Goal: Task Accomplishment & Management: Use online tool/utility

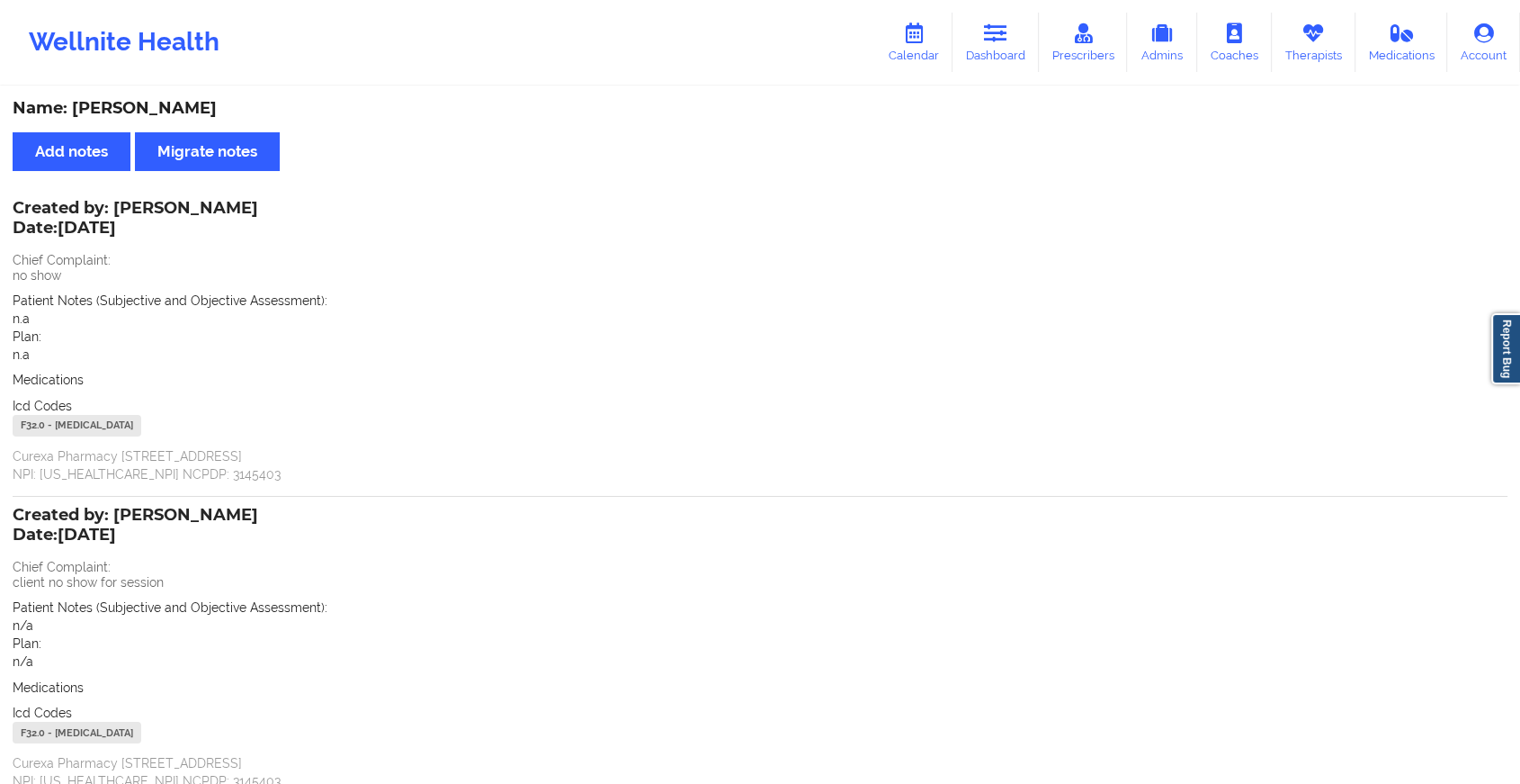
click at [977, 44] on link "Dashboard" at bounding box center [995, 43] width 86 height 60
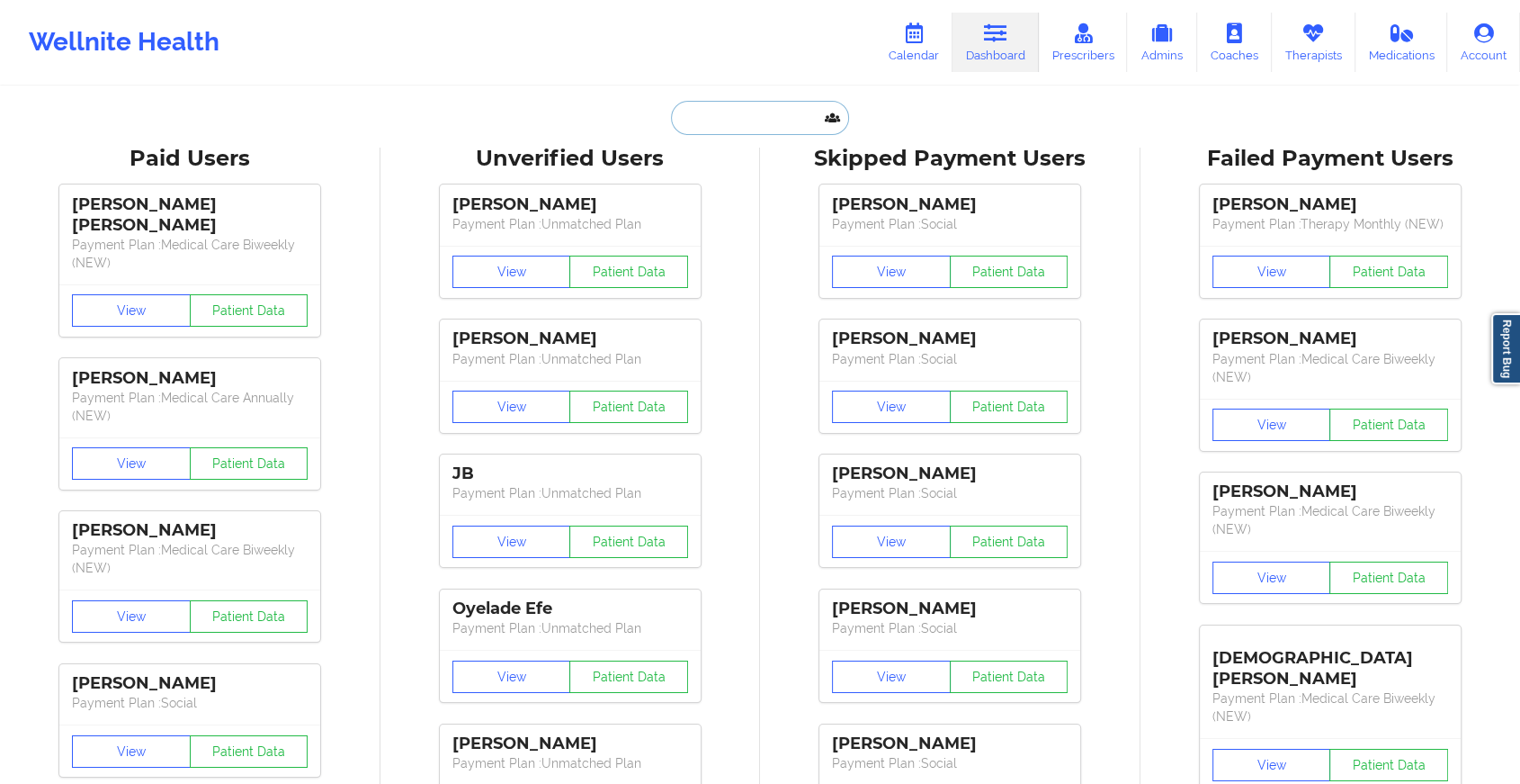
click at [750, 106] on input "text" at bounding box center [760, 118] width 179 height 34
paste input "[EMAIL_ADDRESS][DOMAIN_NAME]"
type input "[EMAIL_ADDRESS][DOMAIN_NAME]"
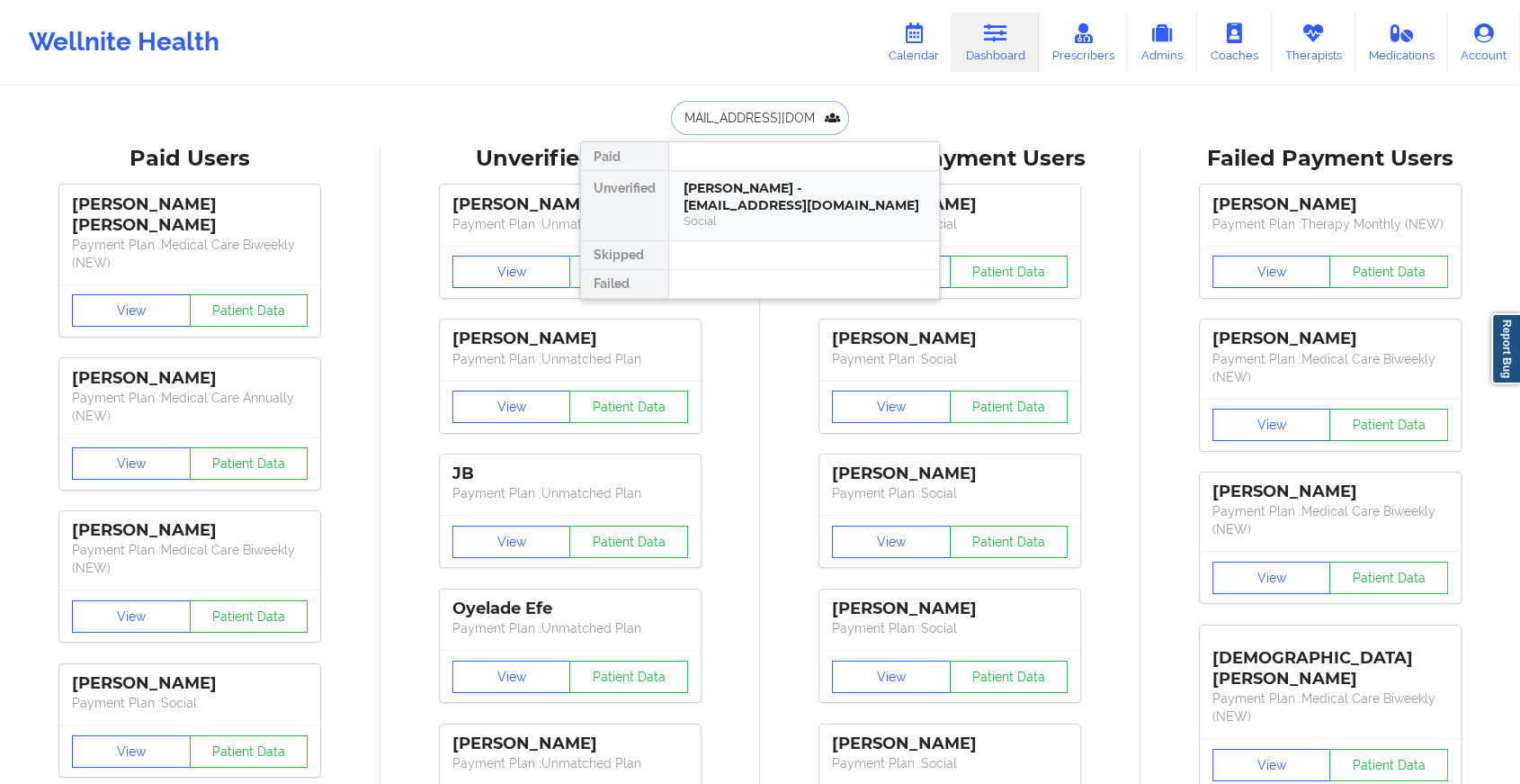
click at [809, 187] on div "[PERSON_NAME] - [EMAIL_ADDRESS][DOMAIN_NAME]" at bounding box center [804, 197] width 241 height 34
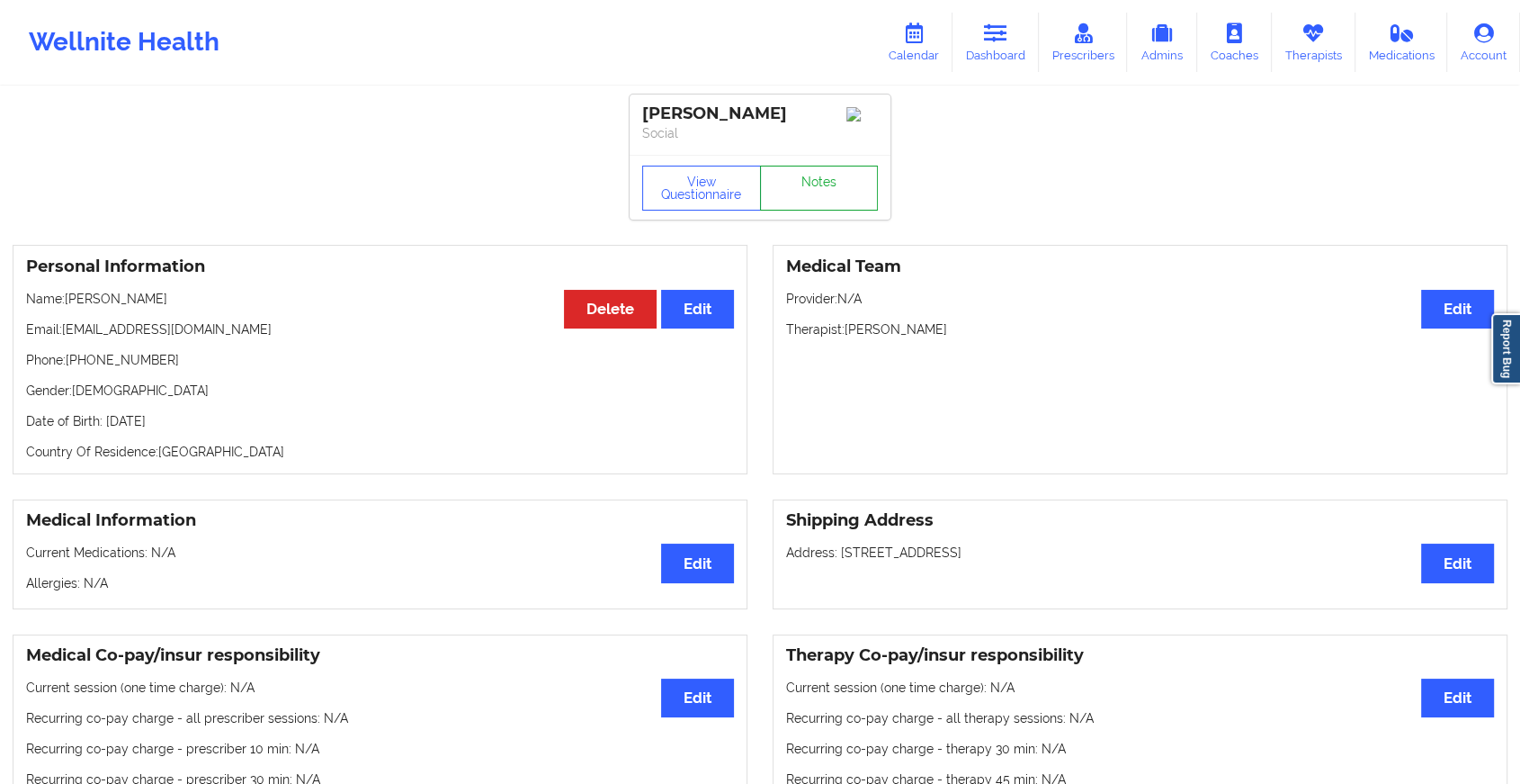
click at [813, 182] on link "Notes" at bounding box center [819, 189] width 119 height 45
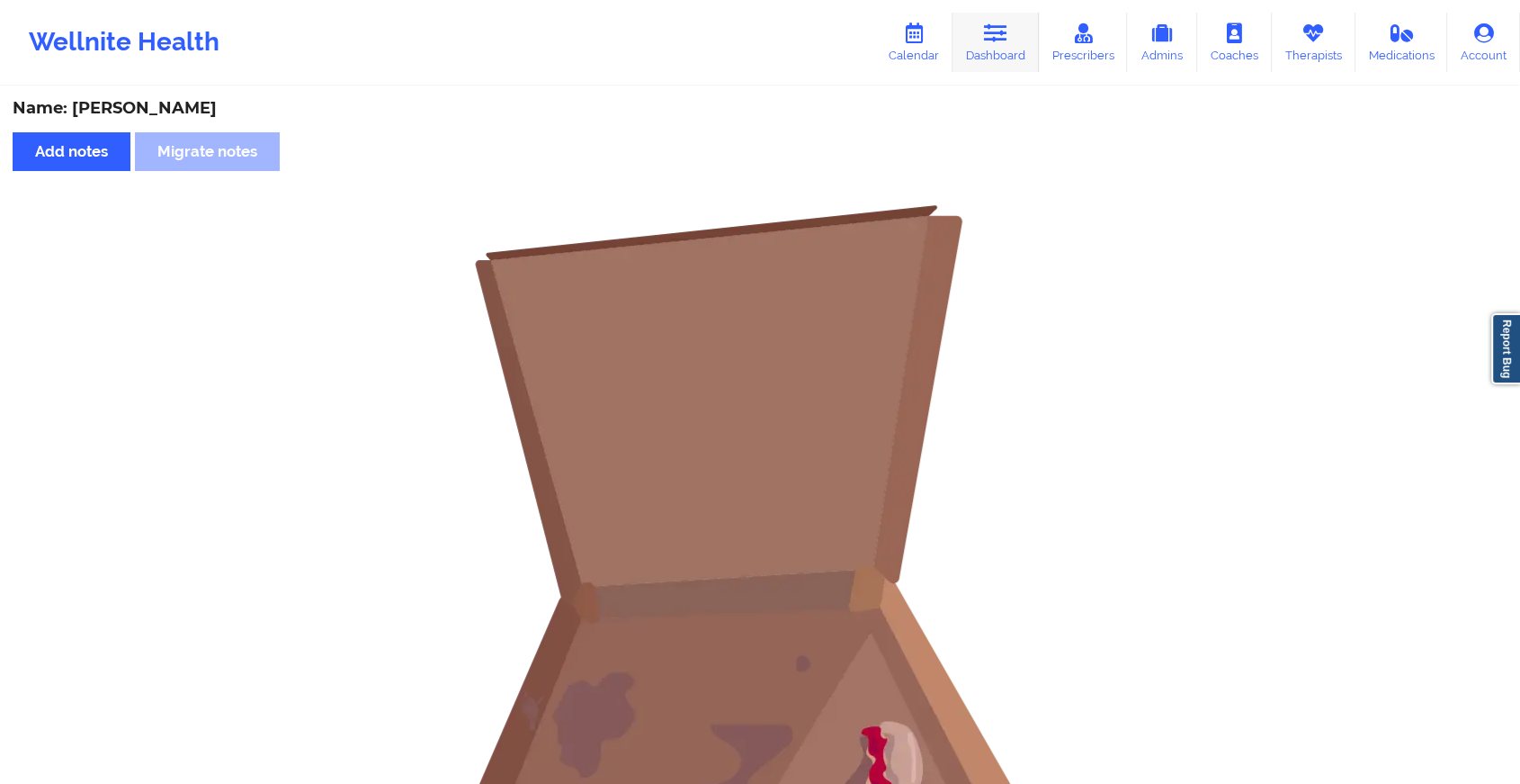
click at [996, 15] on link "Dashboard" at bounding box center [995, 43] width 86 height 60
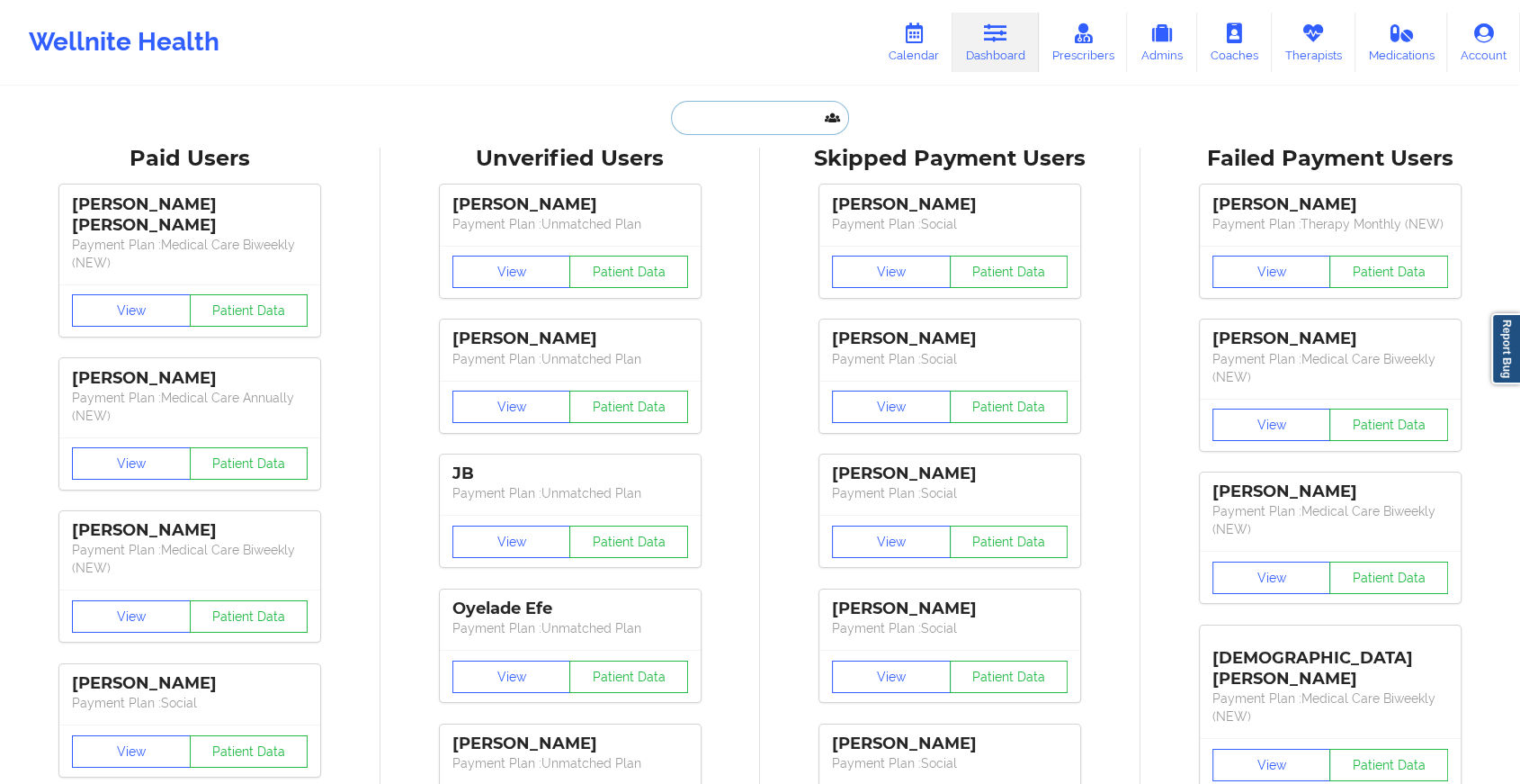
click at [765, 131] on input "text" at bounding box center [760, 118] width 179 height 34
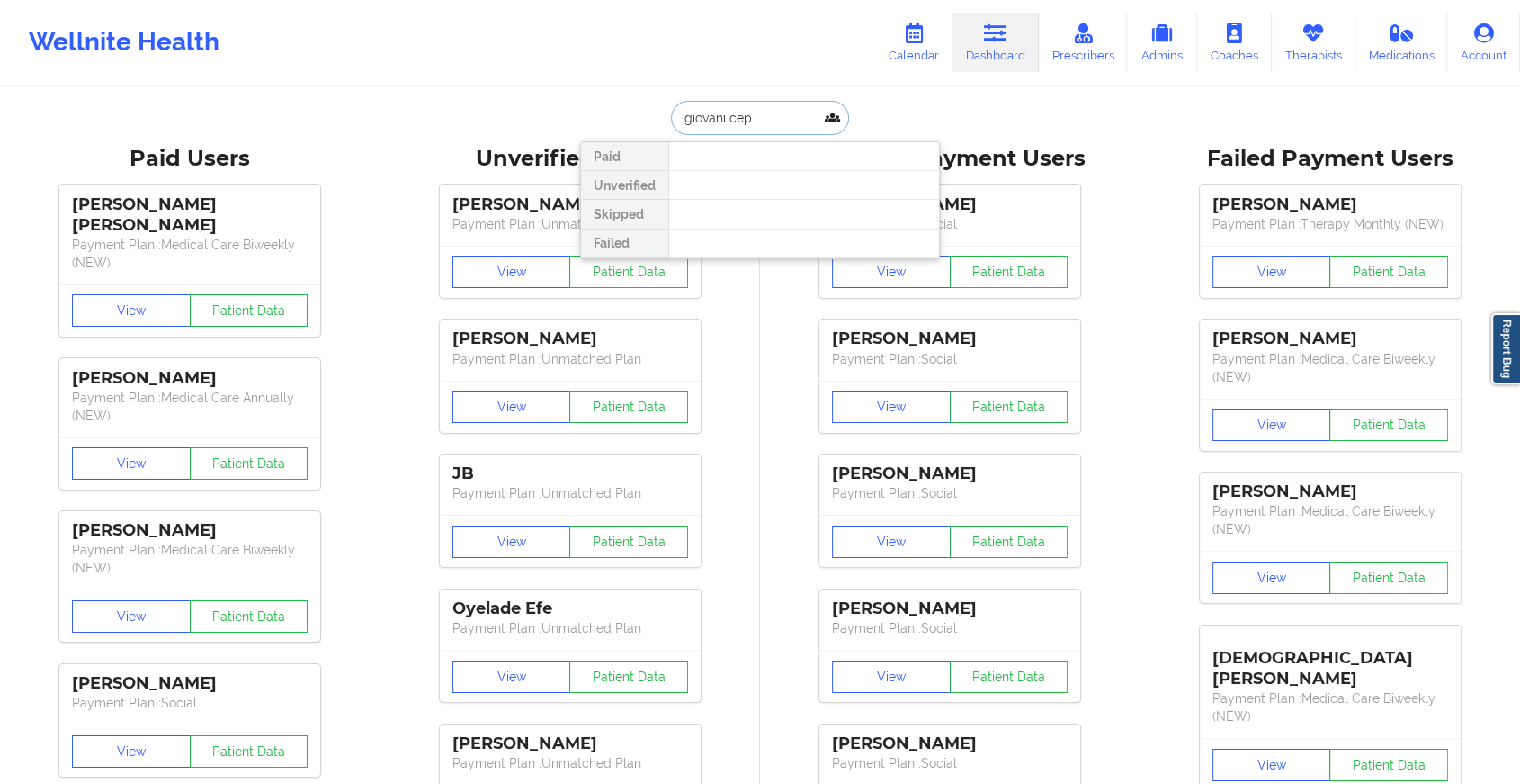
click at [726, 121] on input "giovani cep" at bounding box center [760, 118] width 179 height 34
click at [841, 108] on input "[PERSON_NAME]" at bounding box center [760, 118] width 179 height 34
drag, startPoint x: 745, startPoint y: 111, endPoint x: 683, endPoint y: 130, distance: 64.8
click at [683, 130] on input "[PERSON_NAME]" at bounding box center [760, 118] width 179 height 34
paste input "[EMAIL_ADDRESS][DOMAIN_NAME]"
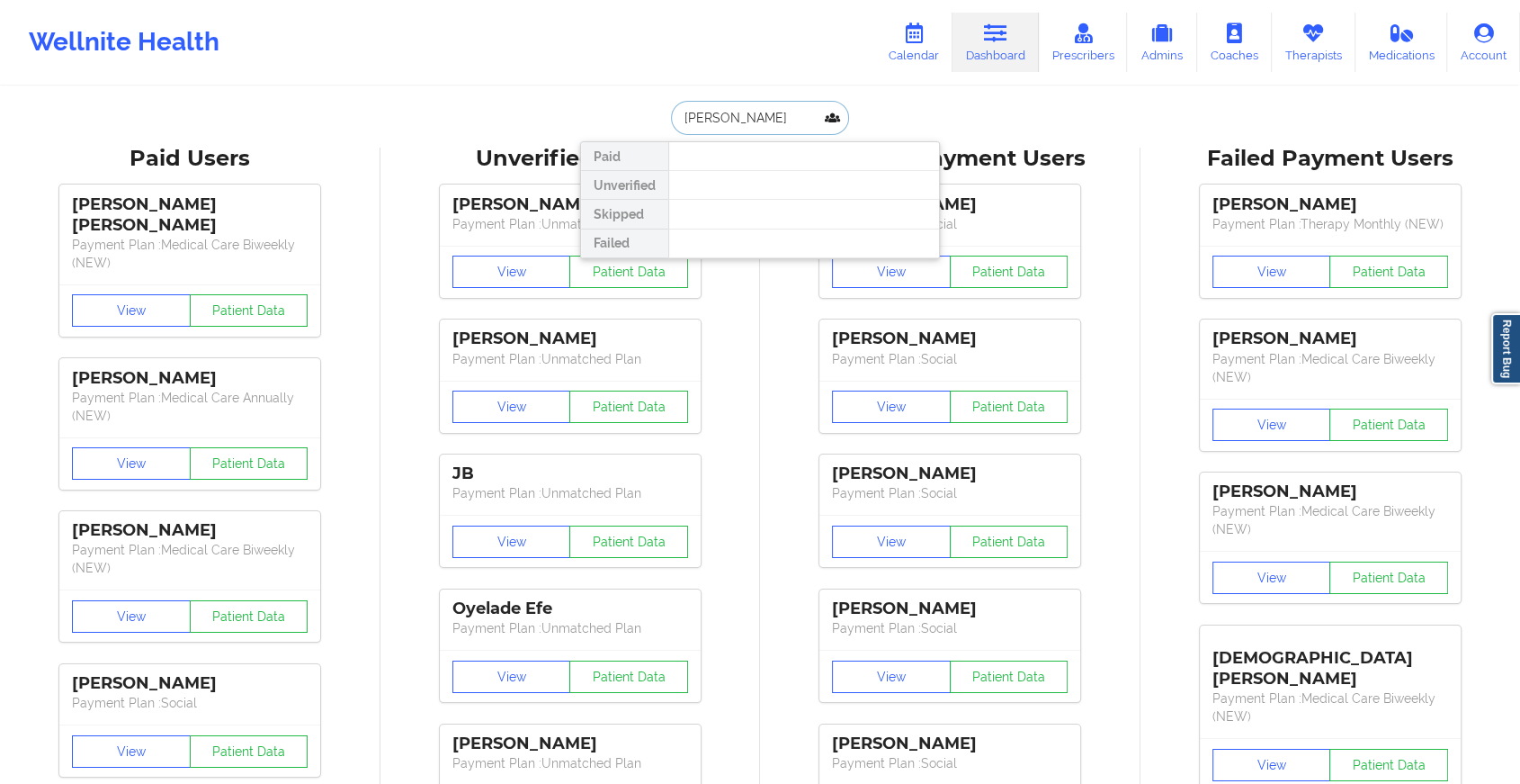
type input "[EMAIL_ADDRESS][DOMAIN_NAME]"
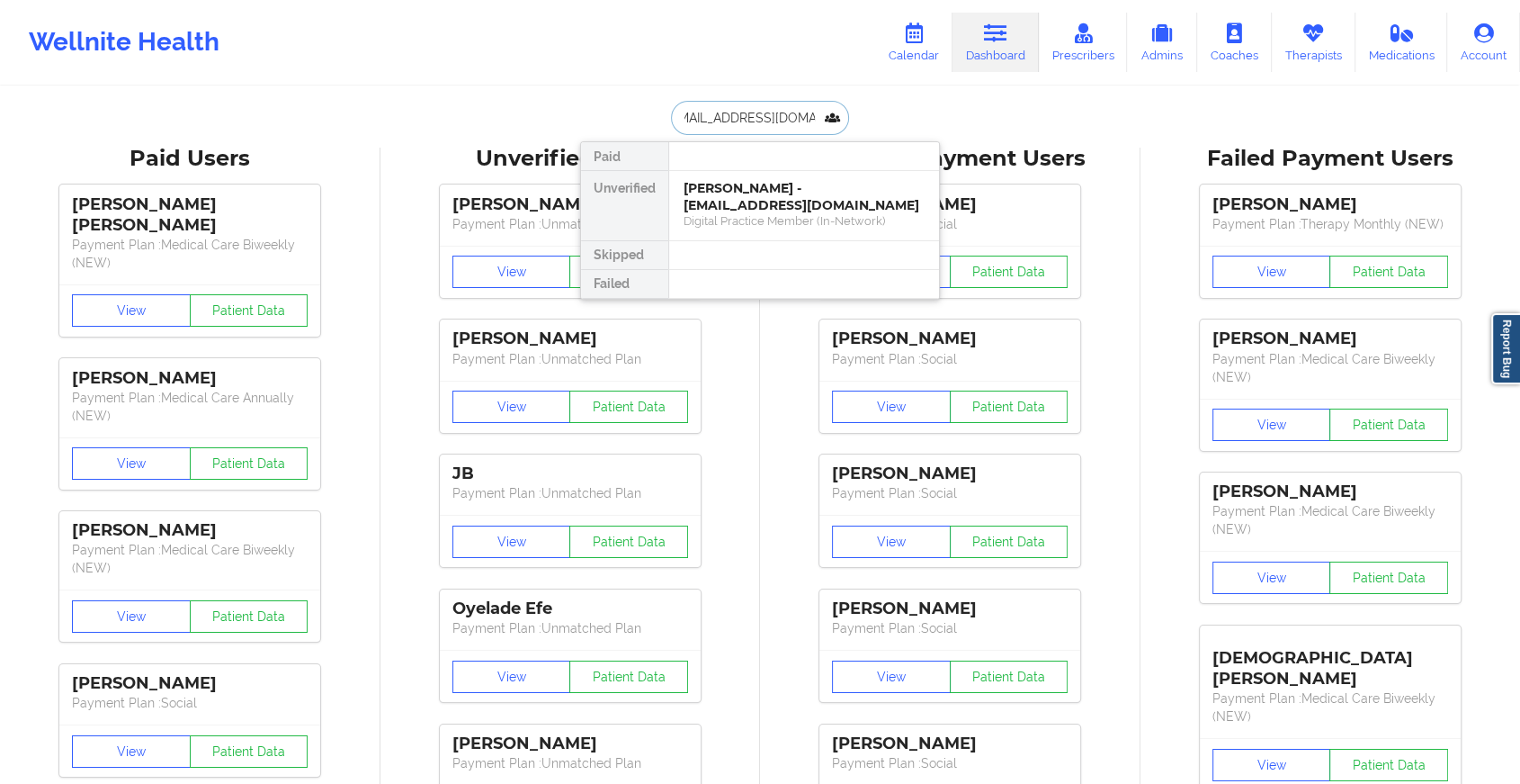
click at [760, 226] on div "Digital Practice Member (In-Network)" at bounding box center [804, 220] width 241 height 15
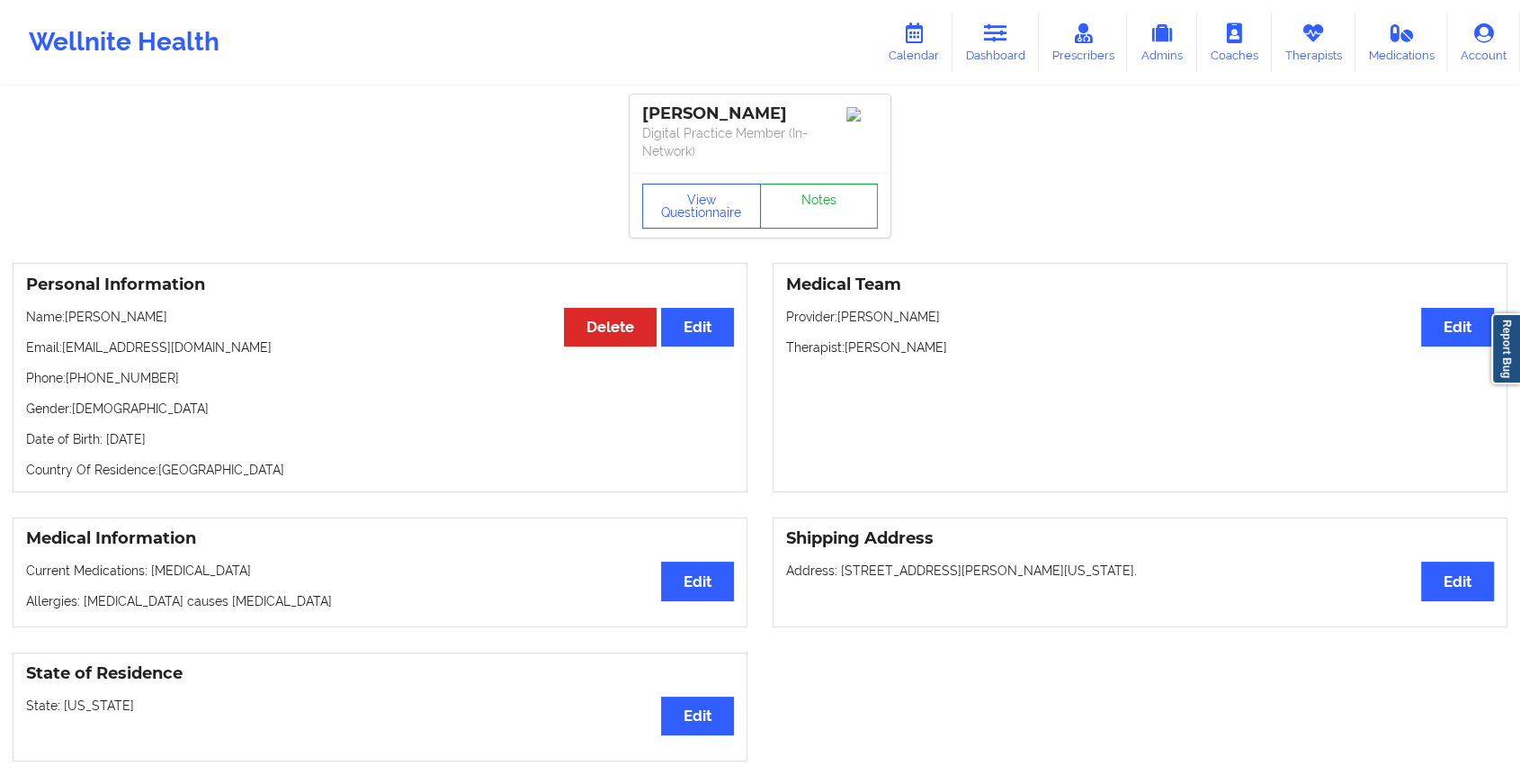
click at [780, 221] on link "Notes" at bounding box center [819, 206] width 119 height 45
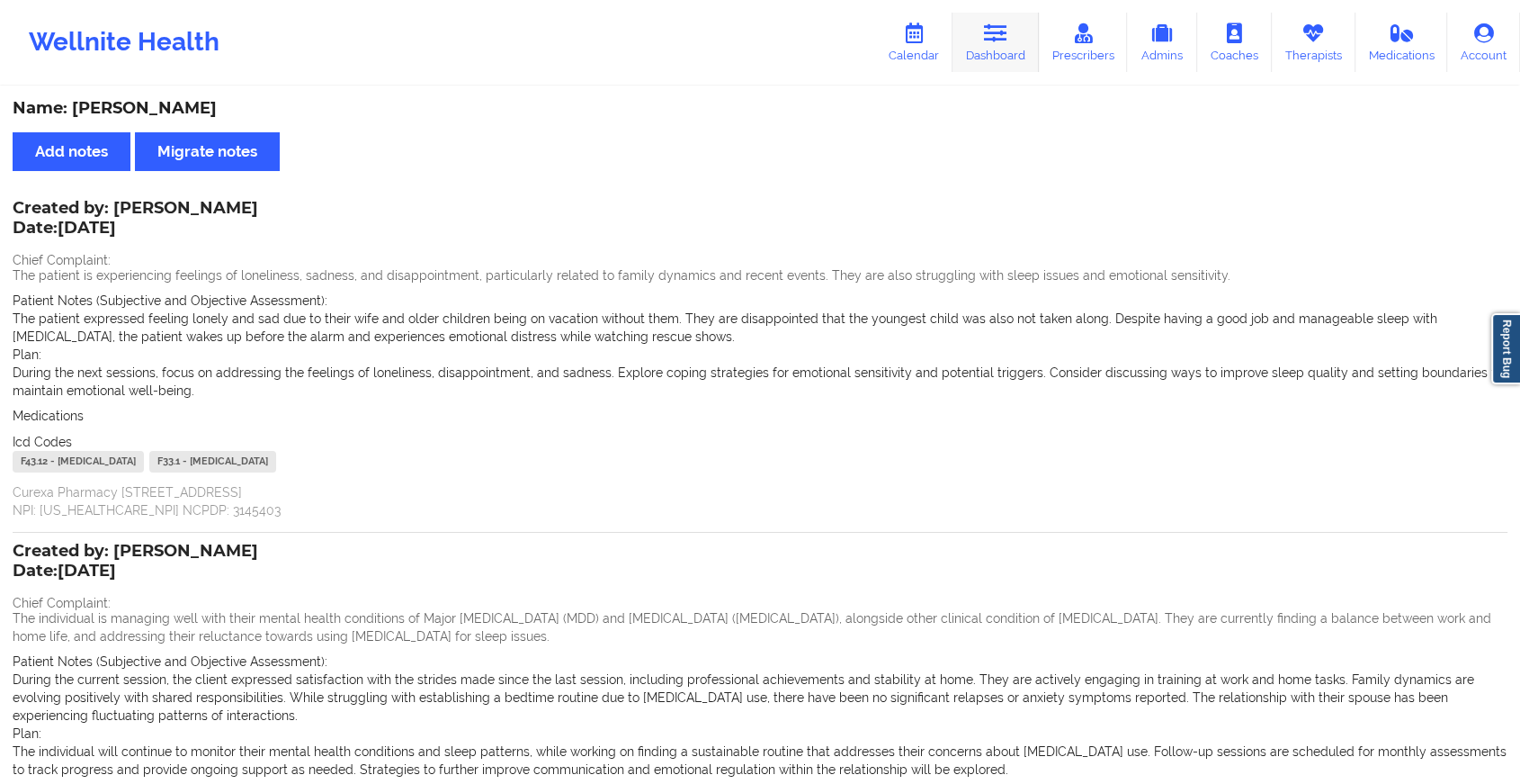
click at [1022, 45] on link "Dashboard" at bounding box center [995, 43] width 86 height 60
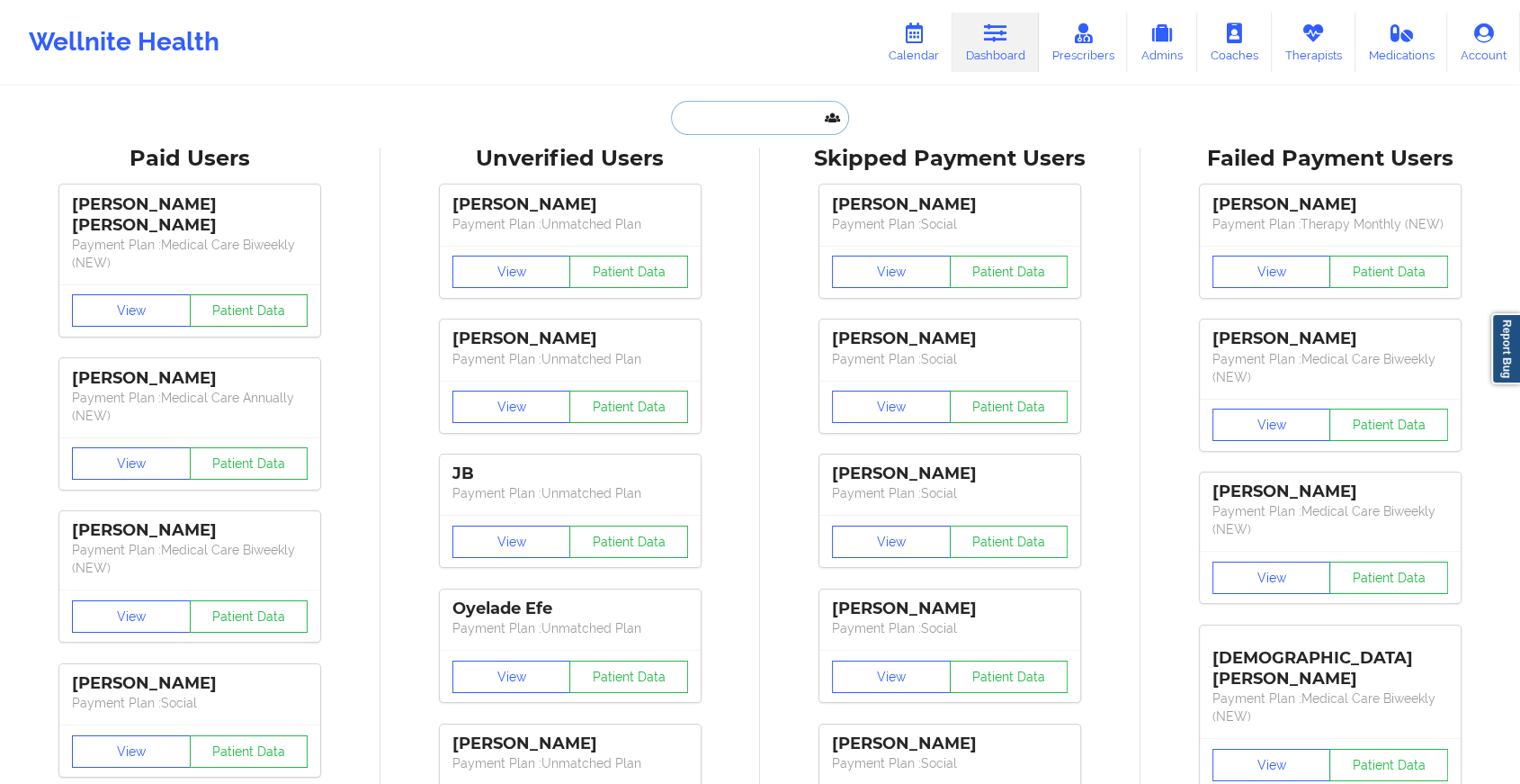
click at [739, 115] on input "text" at bounding box center [760, 118] width 179 height 34
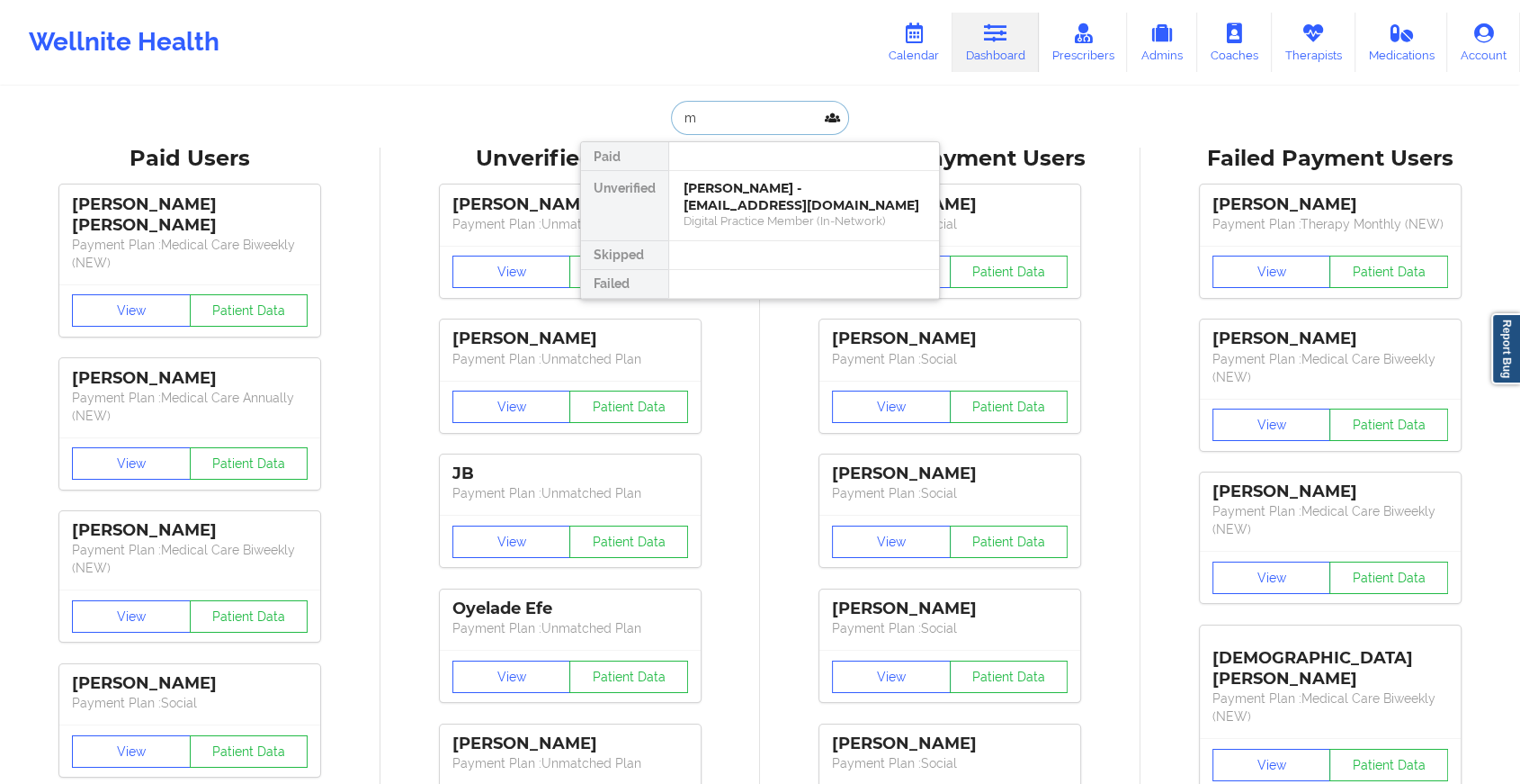
type input "m"
type input "rafiatu"
click at [789, 201] on div "Rafiatu YayaLombardi - [EMAIL_ADDRESS][DOMAIN_NAME]" at bounding box center [804, 197] width 241 height 34
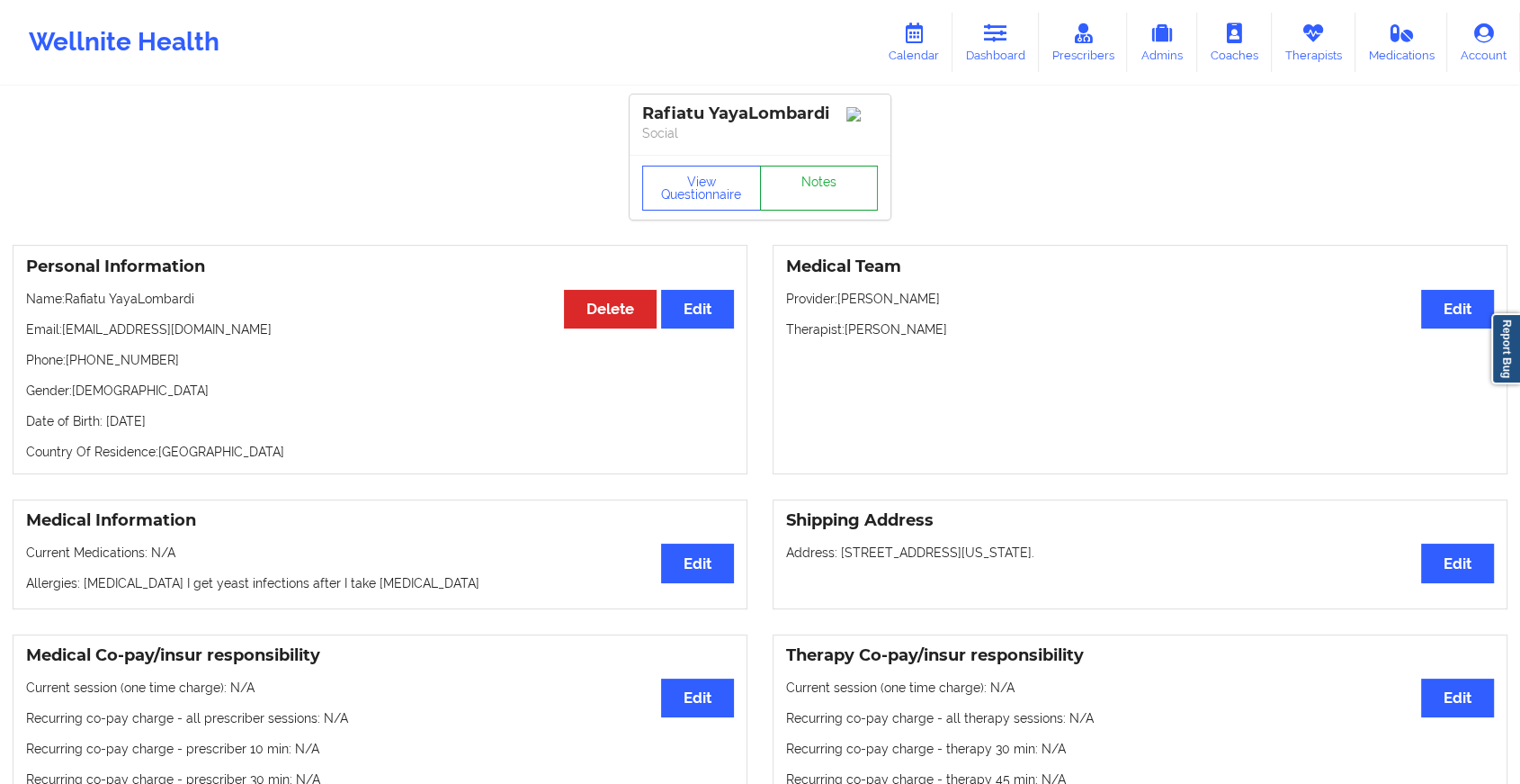
click at [791, 189] on link "Notes" at bounding box center [819, 189] width 119 height 45
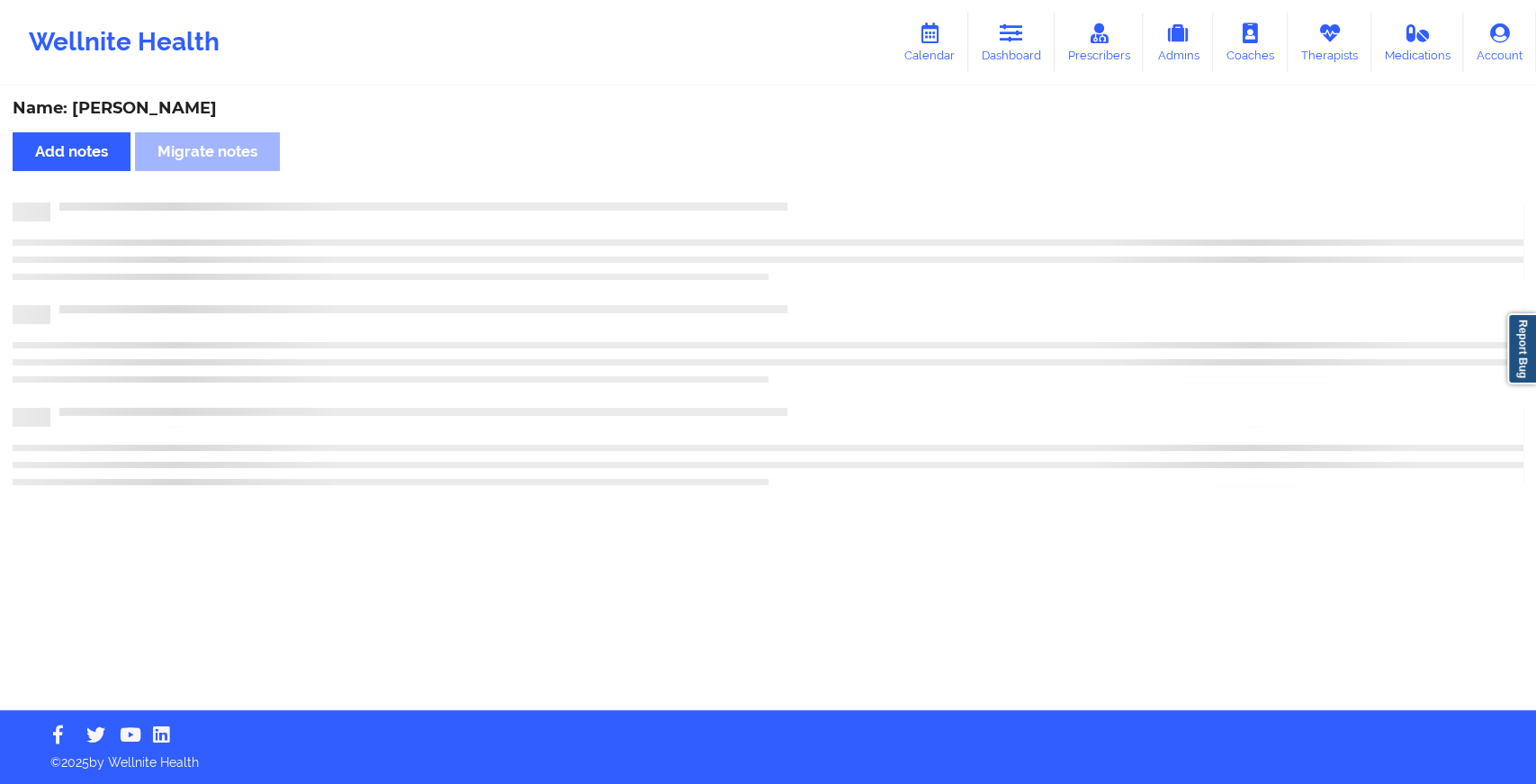
click at [792, 189] on div "Name: [PERSON_NAME] Add notes Migrate notes" at bounding box center [768, 399] width 1536 height 622
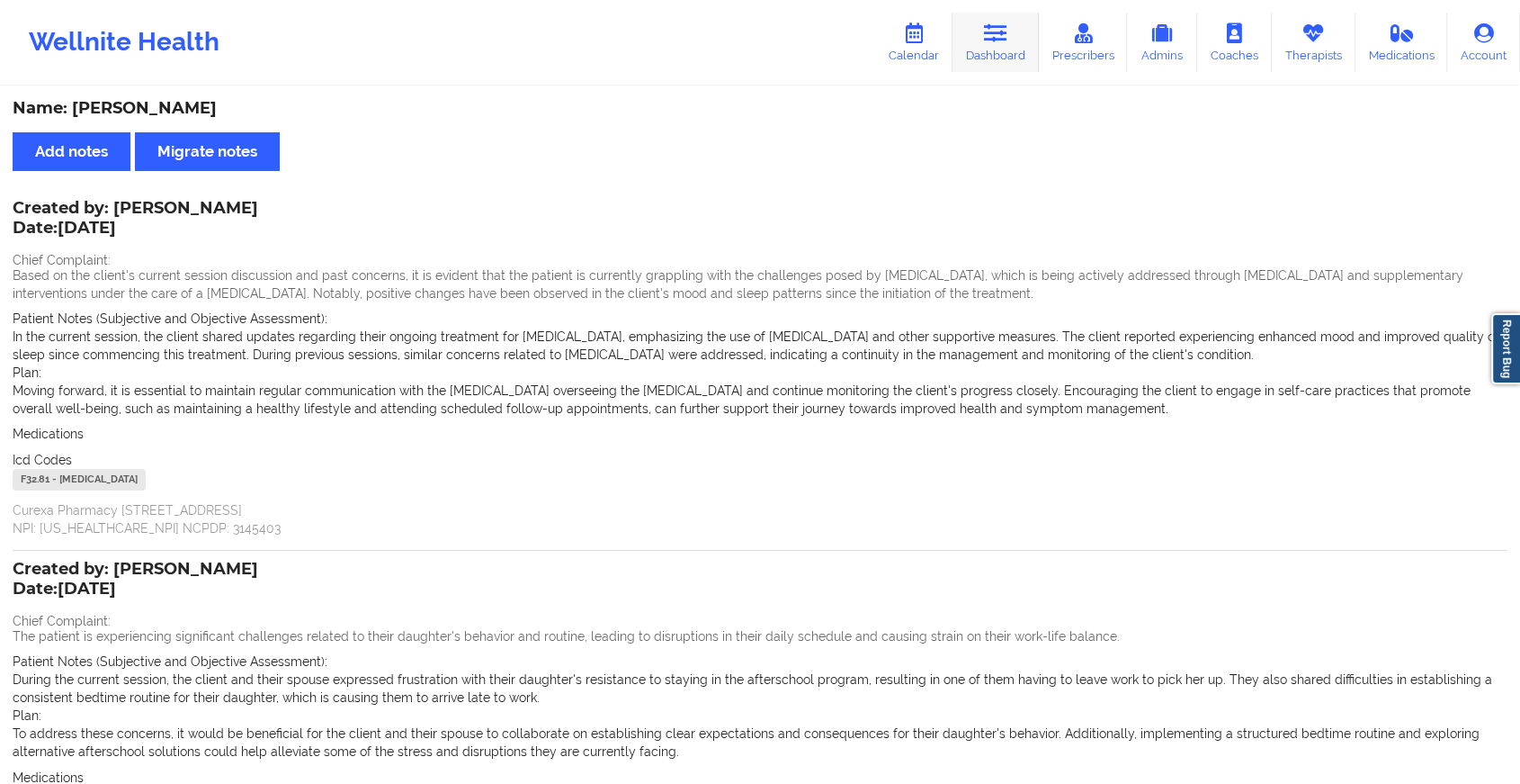
click at [991, 44] on link "Dashboard" at bounding box center [995, 43] width 86 height 60
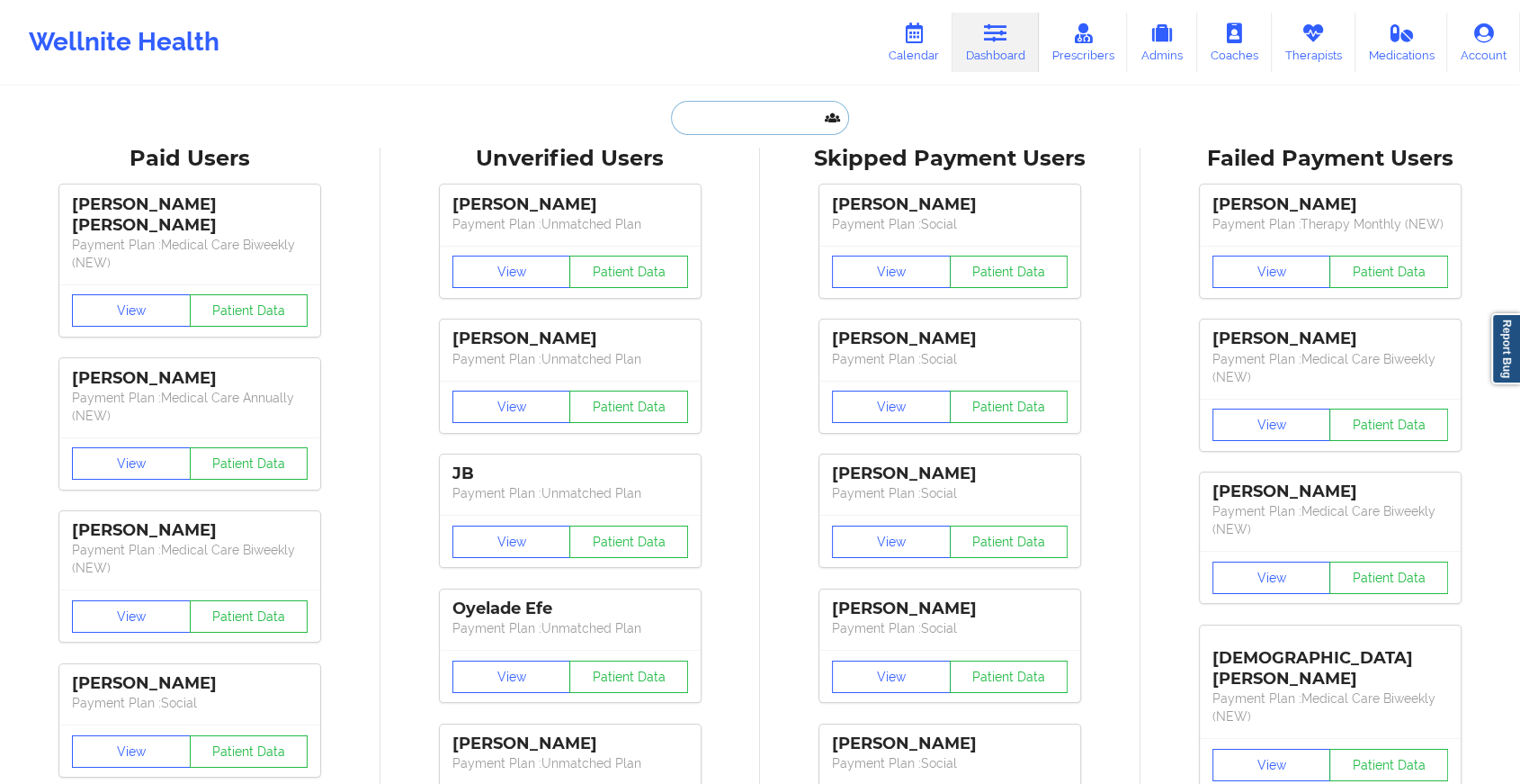
click at [745, 115] on input "text" at bounding box center [760, 118] width 179 height 34
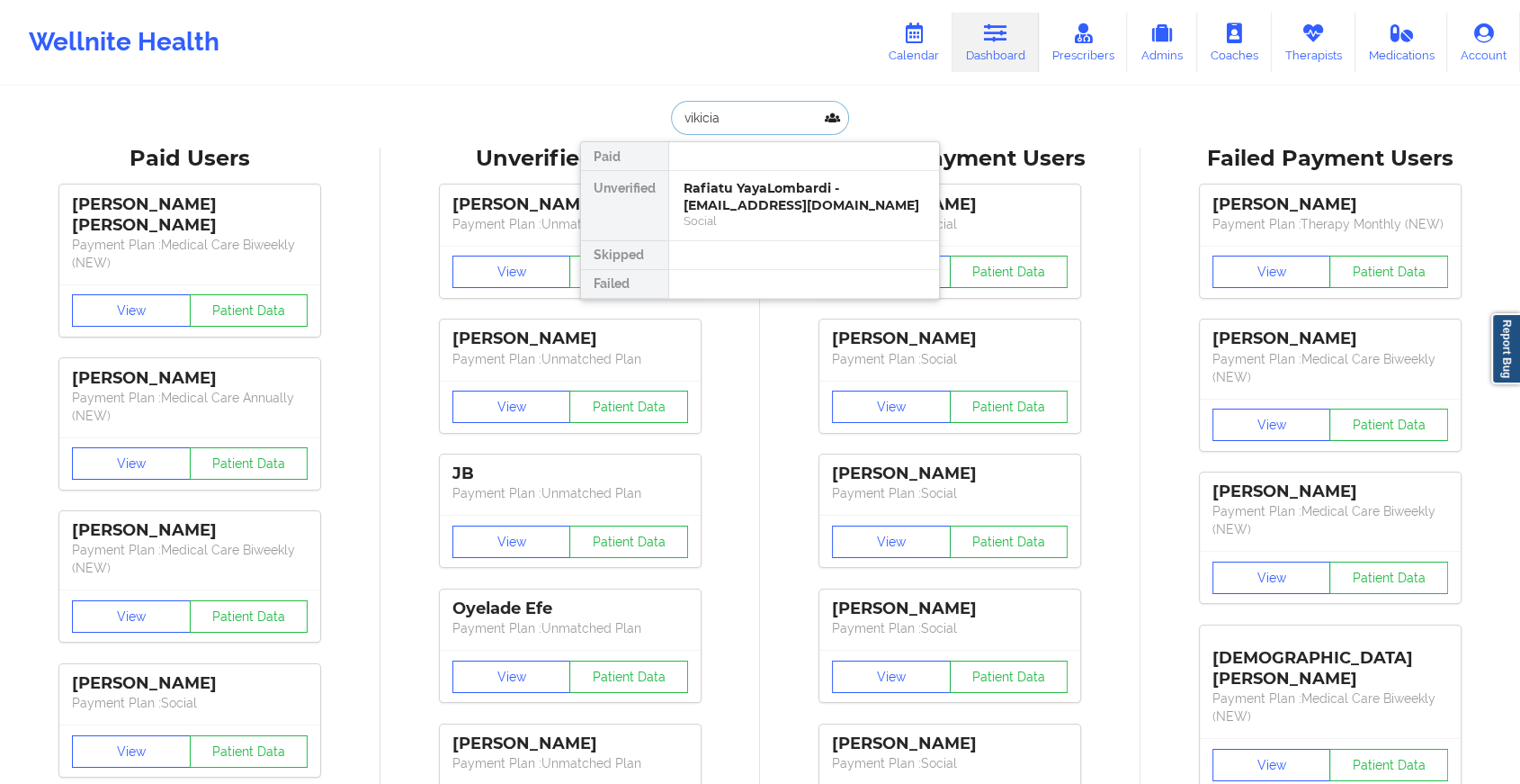
type input "vikicia"
click at [871, 194] on div "[PERSON_NAME] - [EMAIL_ADDRESS][DOMAIN_NAME]" at bounding box center [804, 197] width 241 height 34
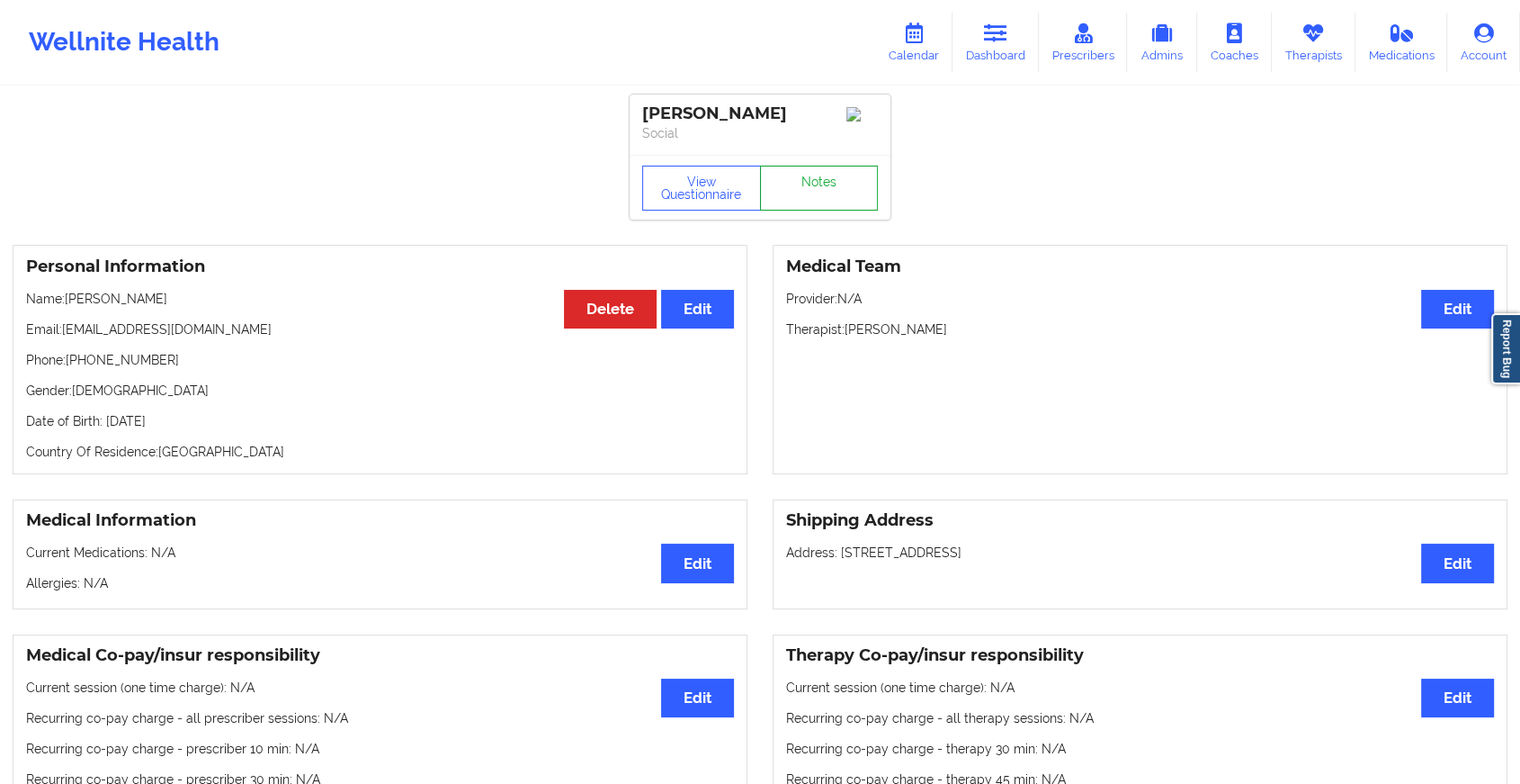
click at [835, 202] on link "Notes" at bounding box center [819, 189] width 119 height 45
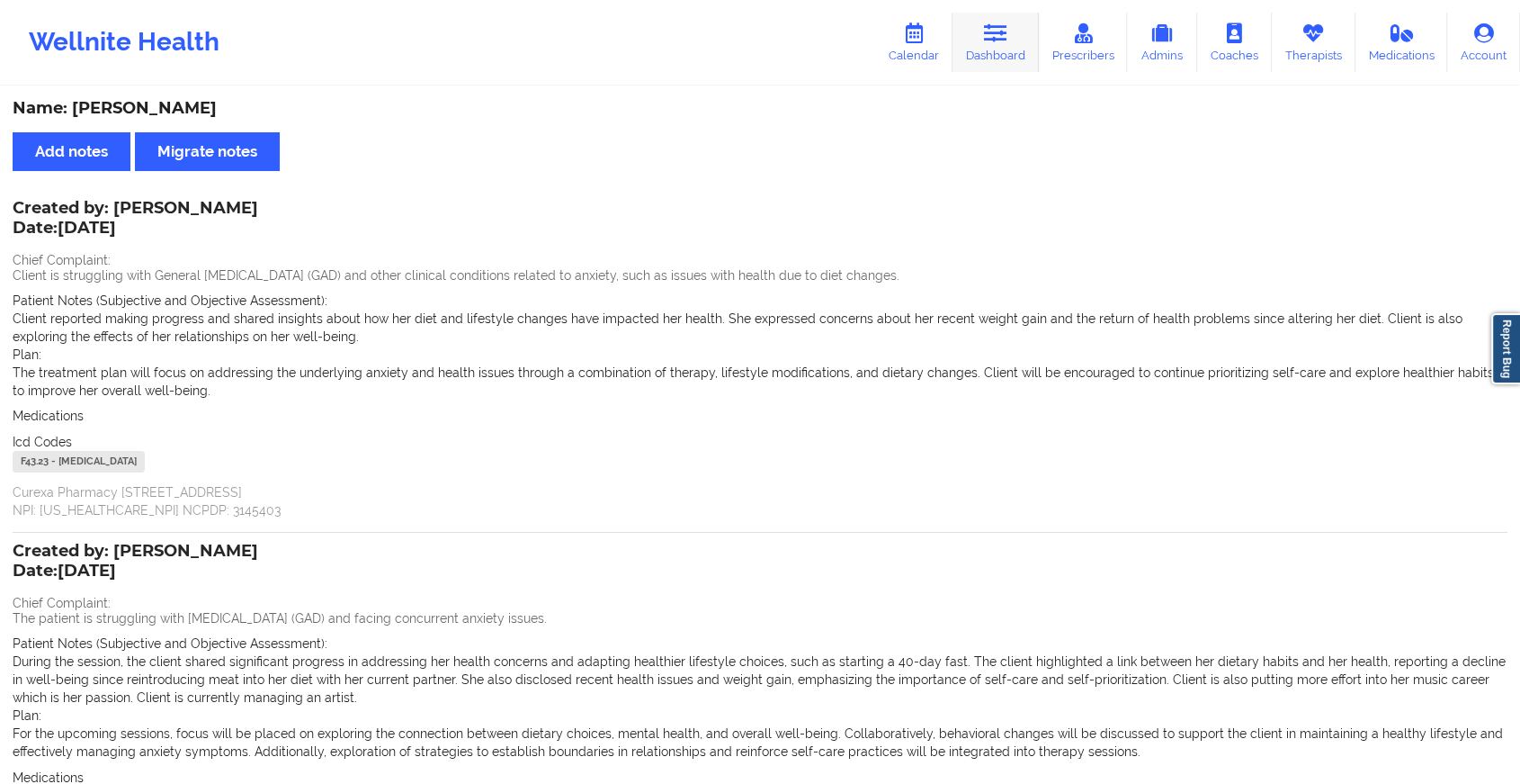
click at [994, 47] on link "Dashboard" at bounding box center [995, 43] width 86 height 60
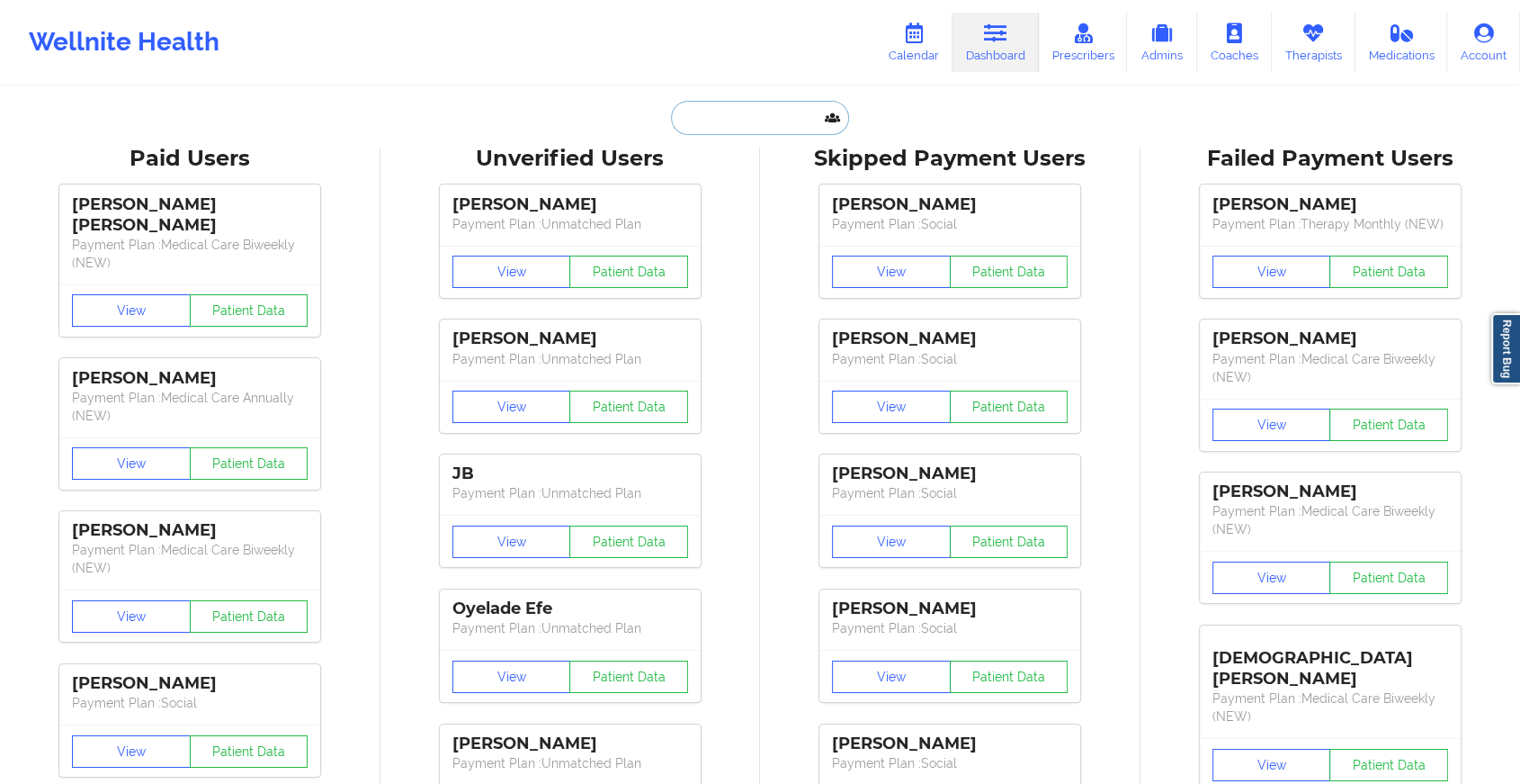
click at [739, 121] on input "text" at bounding box center [760, 118] width 179 height 34
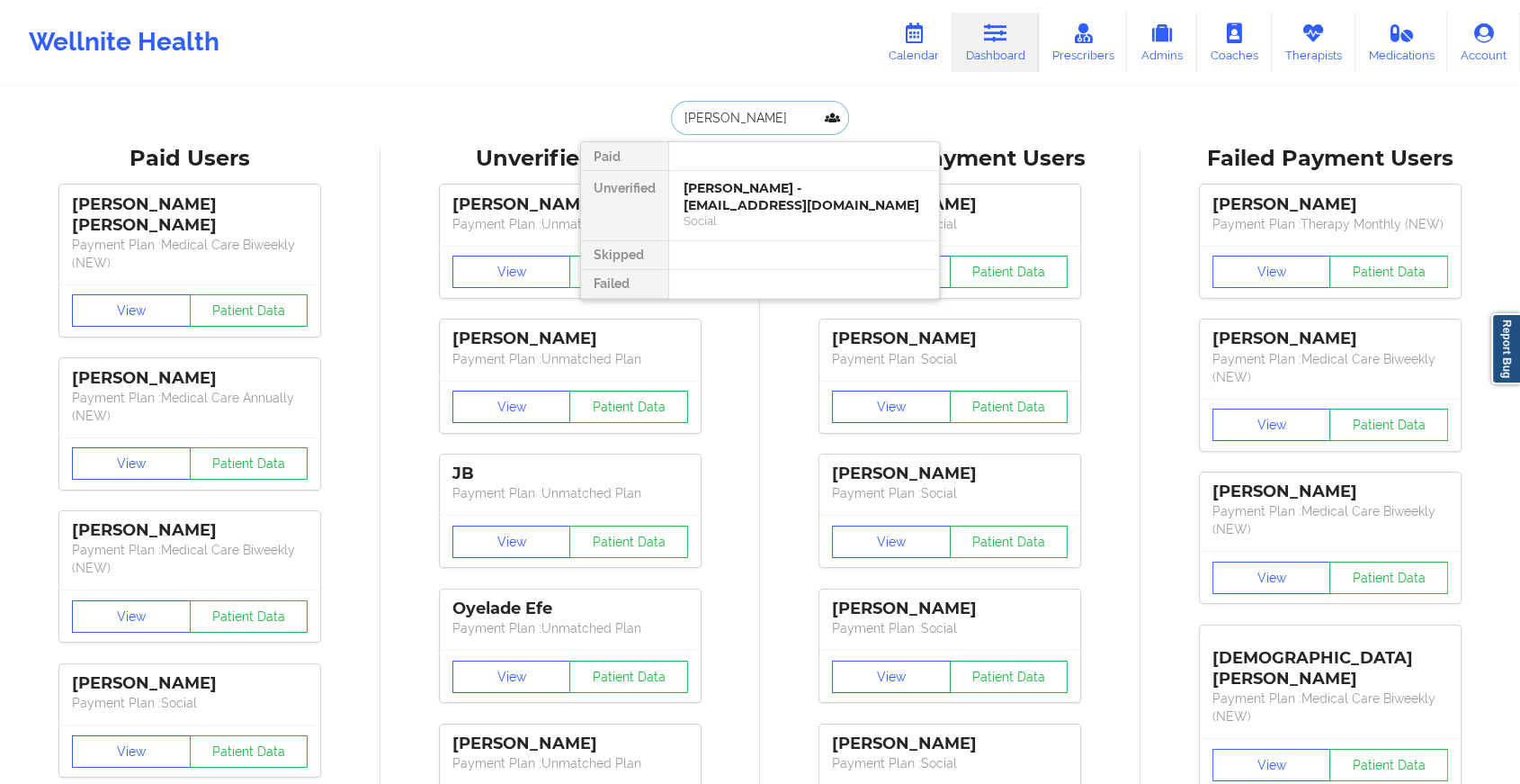
type input "[PERSON_NAME]"
click at [813, 173] on div "[PERSON_NAME] - [EMAIL_ADDRESS][DOMAIN_NAME] Social" at bounding box center [804, 206] width 270 height 69
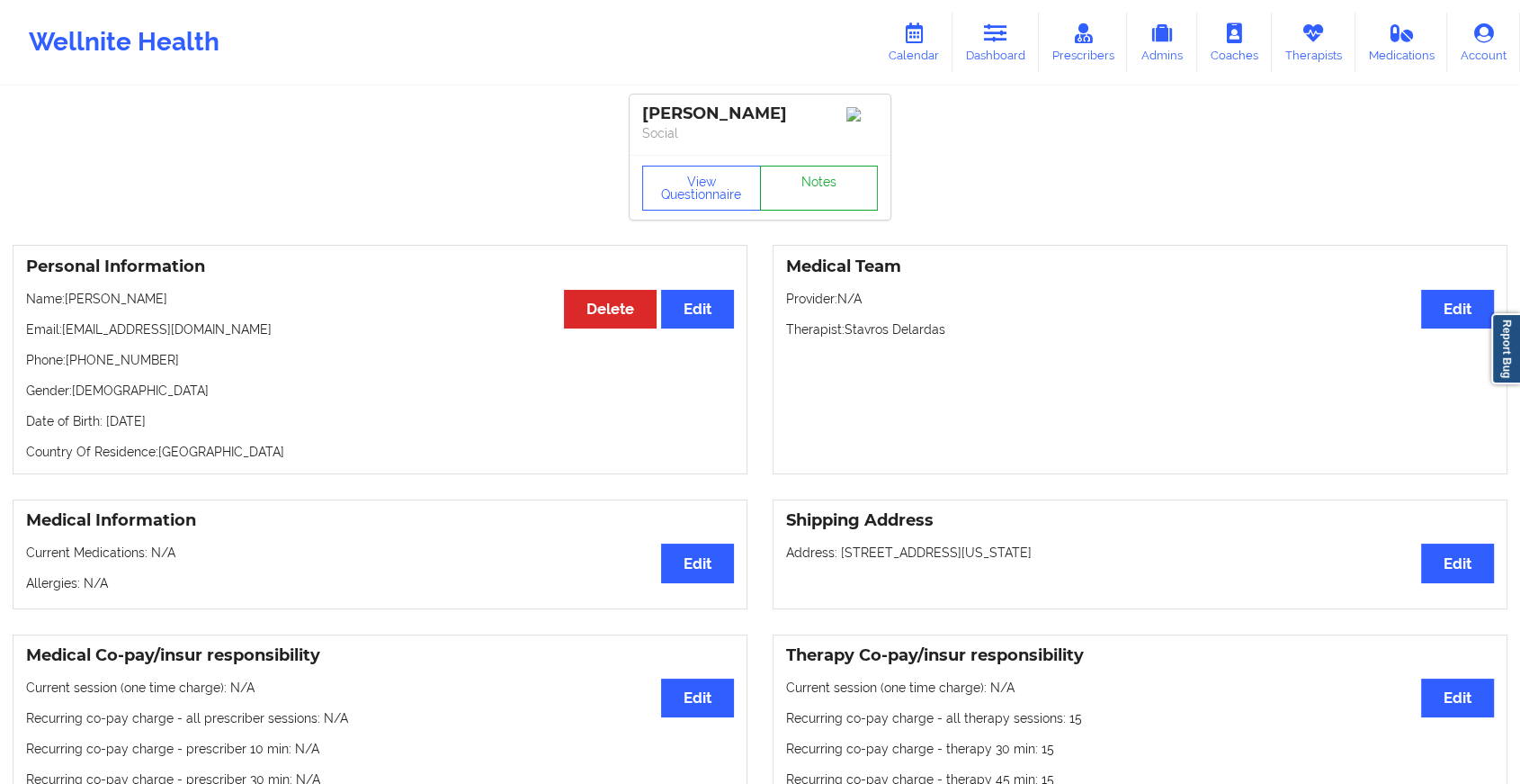
click at [818, 194] on link "Notes" at bounding box center [819, 189] width 119 height 45
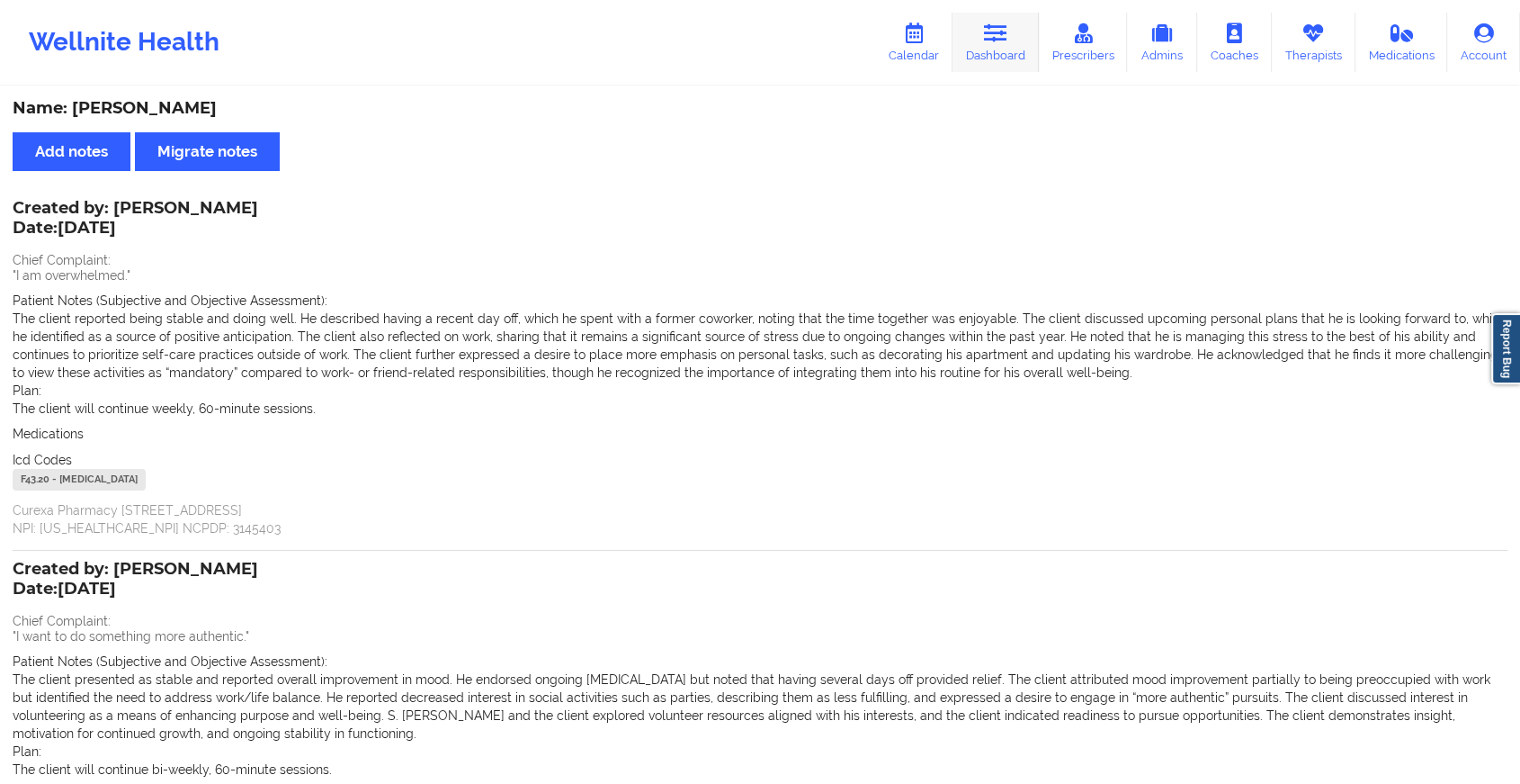
click at [1014, 63] on link "Dashboard" at bounding box center [995, 43] width 86 height 60
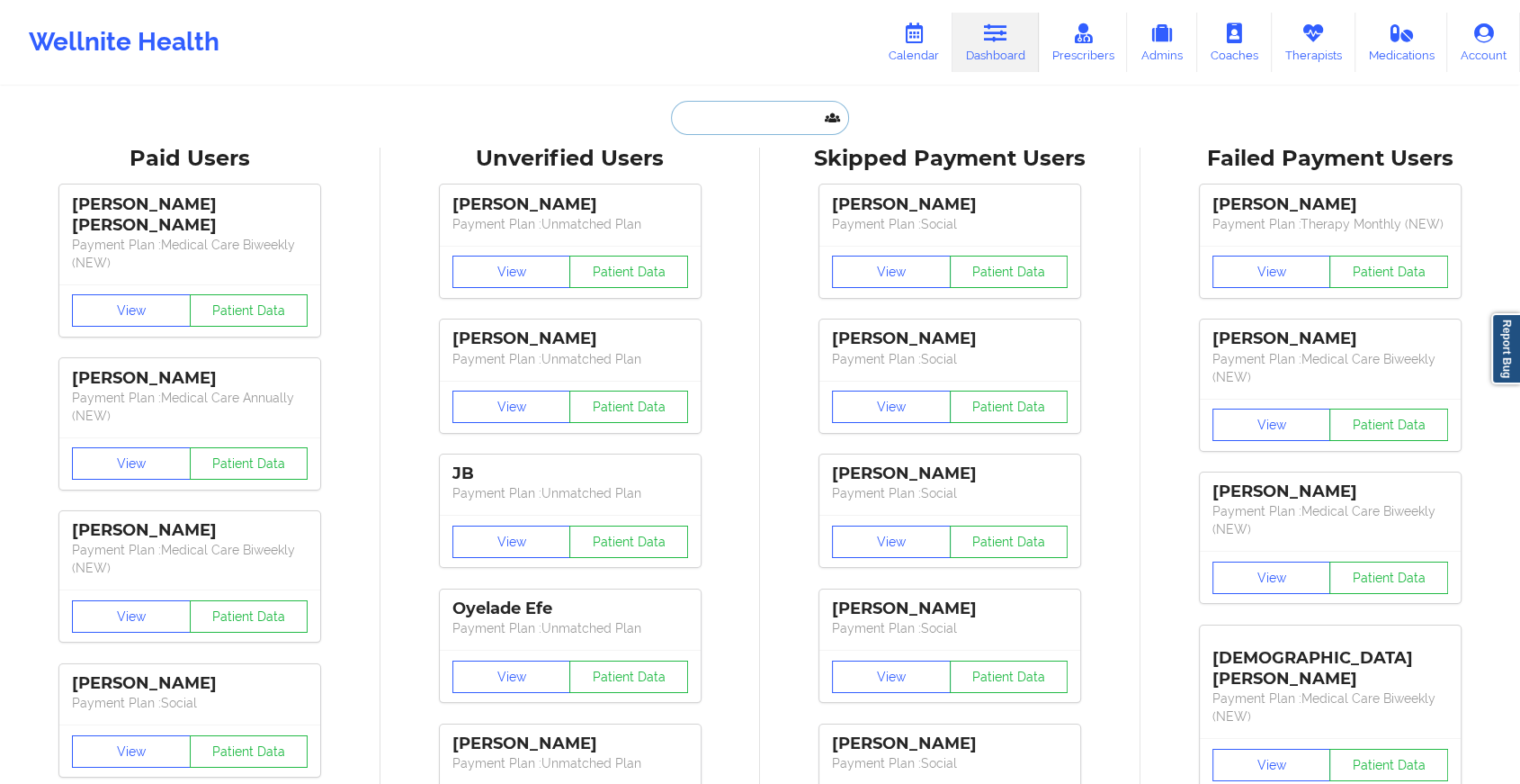
click at [743, 108] on input "text" at bounding box center [760, 118] width 179 height 34
paste input "[EMAIL_ADDRESS][DOMAIN_NAME]"
type input "[EMAIL_ADDRESS][DOMAIN_NAME]"
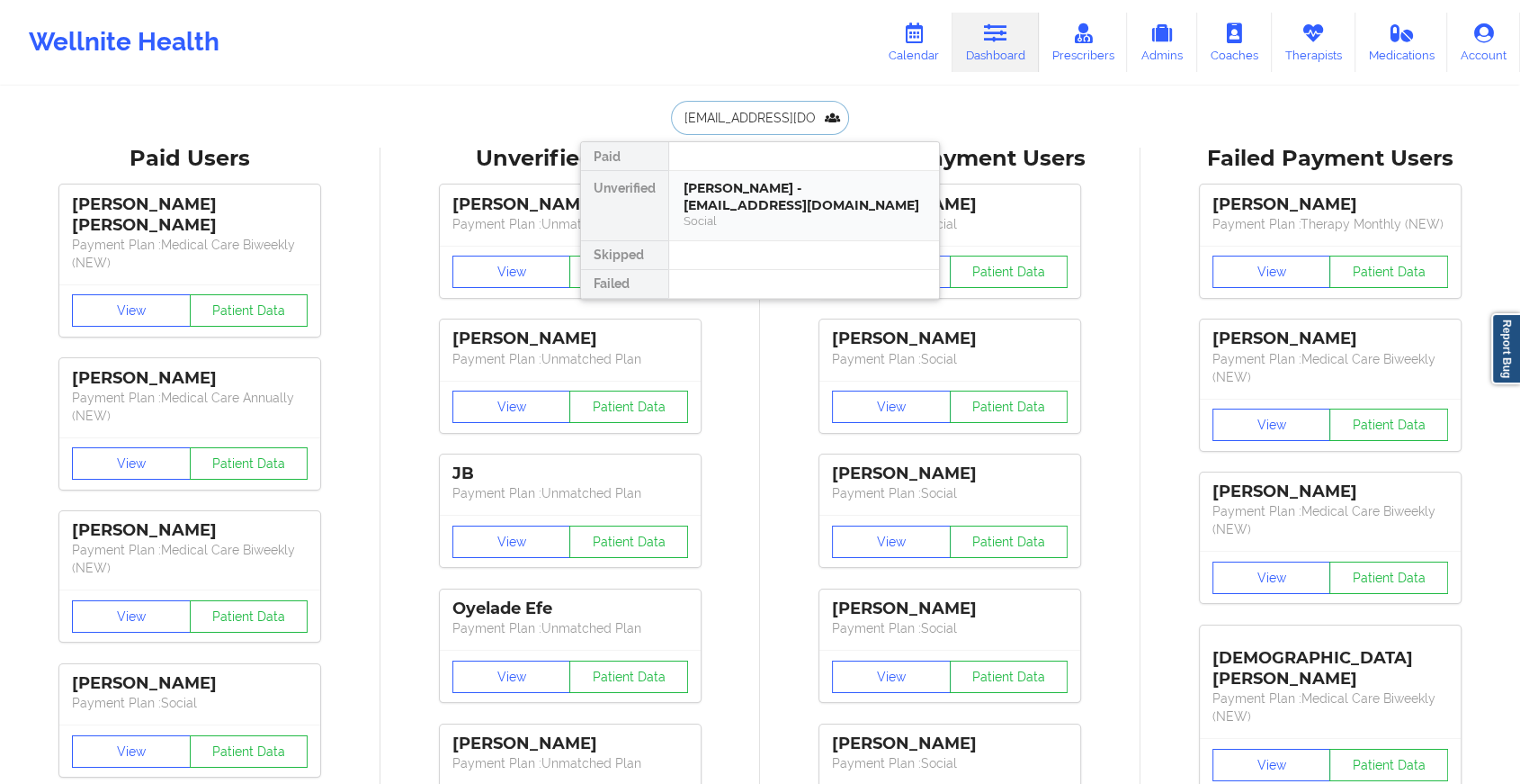
click at [799, 208] on div "[PERSON_NAME] - [EMAIL_ADDRESS][DOMAIN_NAME]" at bounding box center [804, 197] width 241 height 34
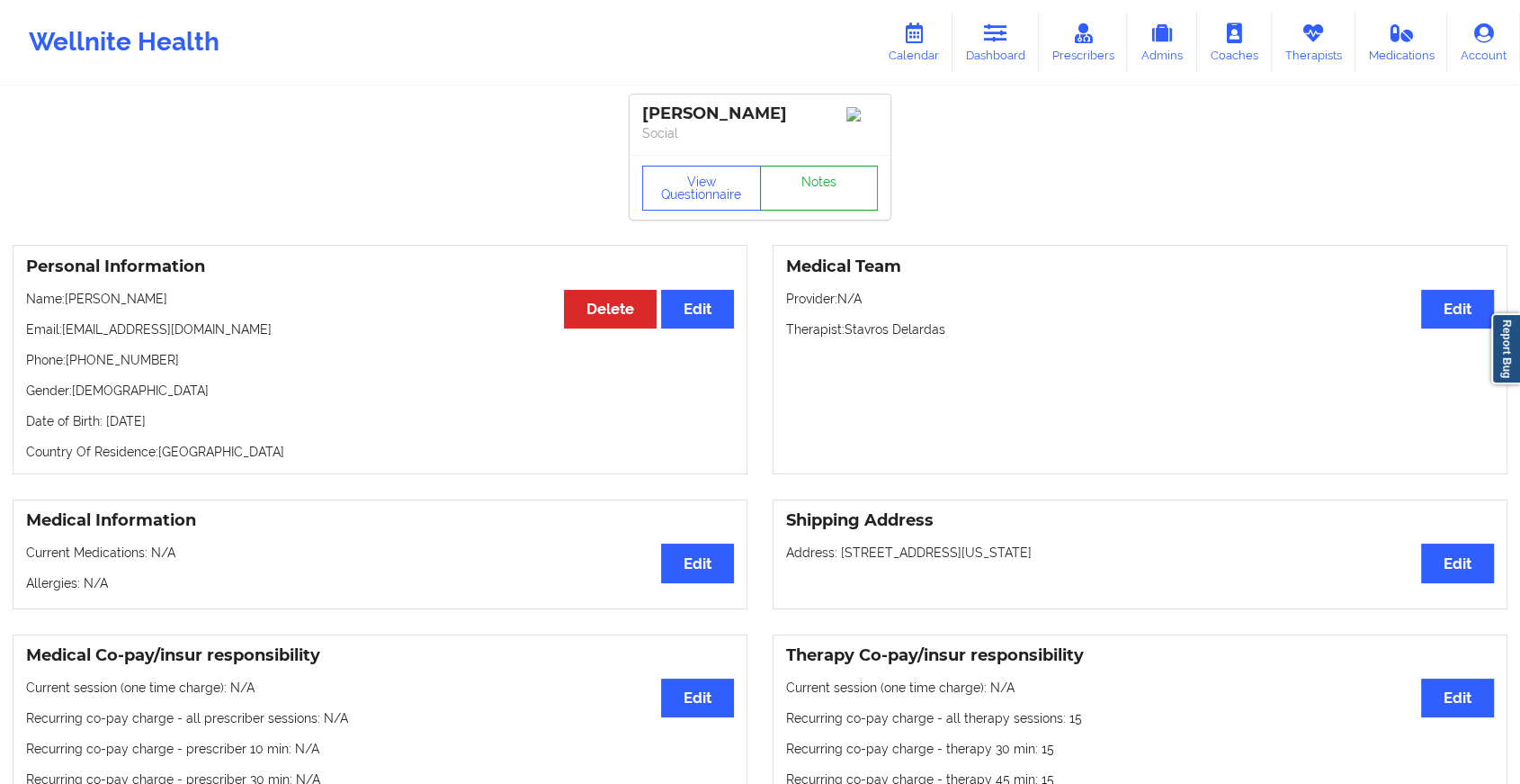
click at [828, 187] on link "Notes" at bounding box center [819, 189] width 119 height 45
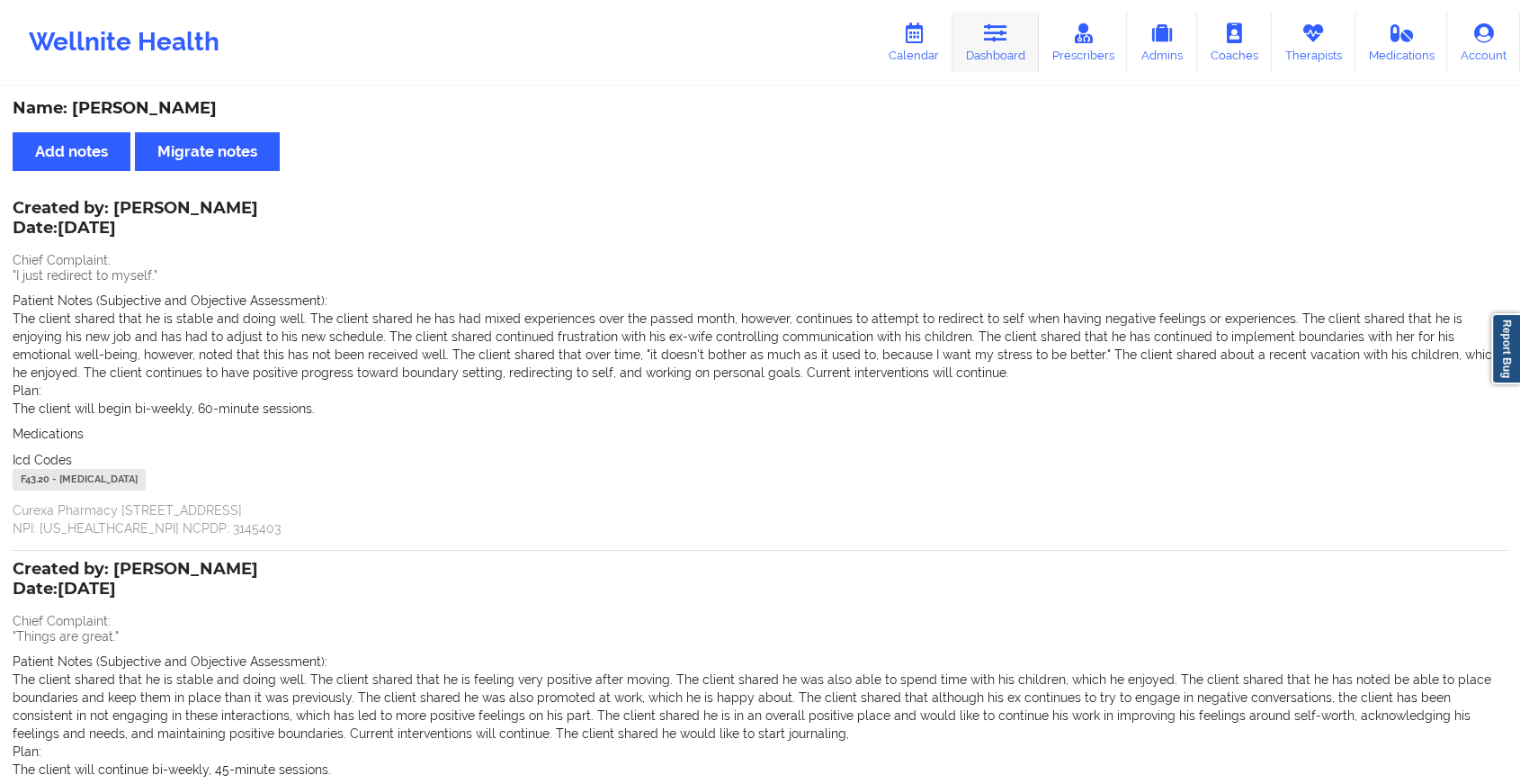
click at [972, 50] on link "Dashboard" at bounding box center [995, 43] width 86 height 60
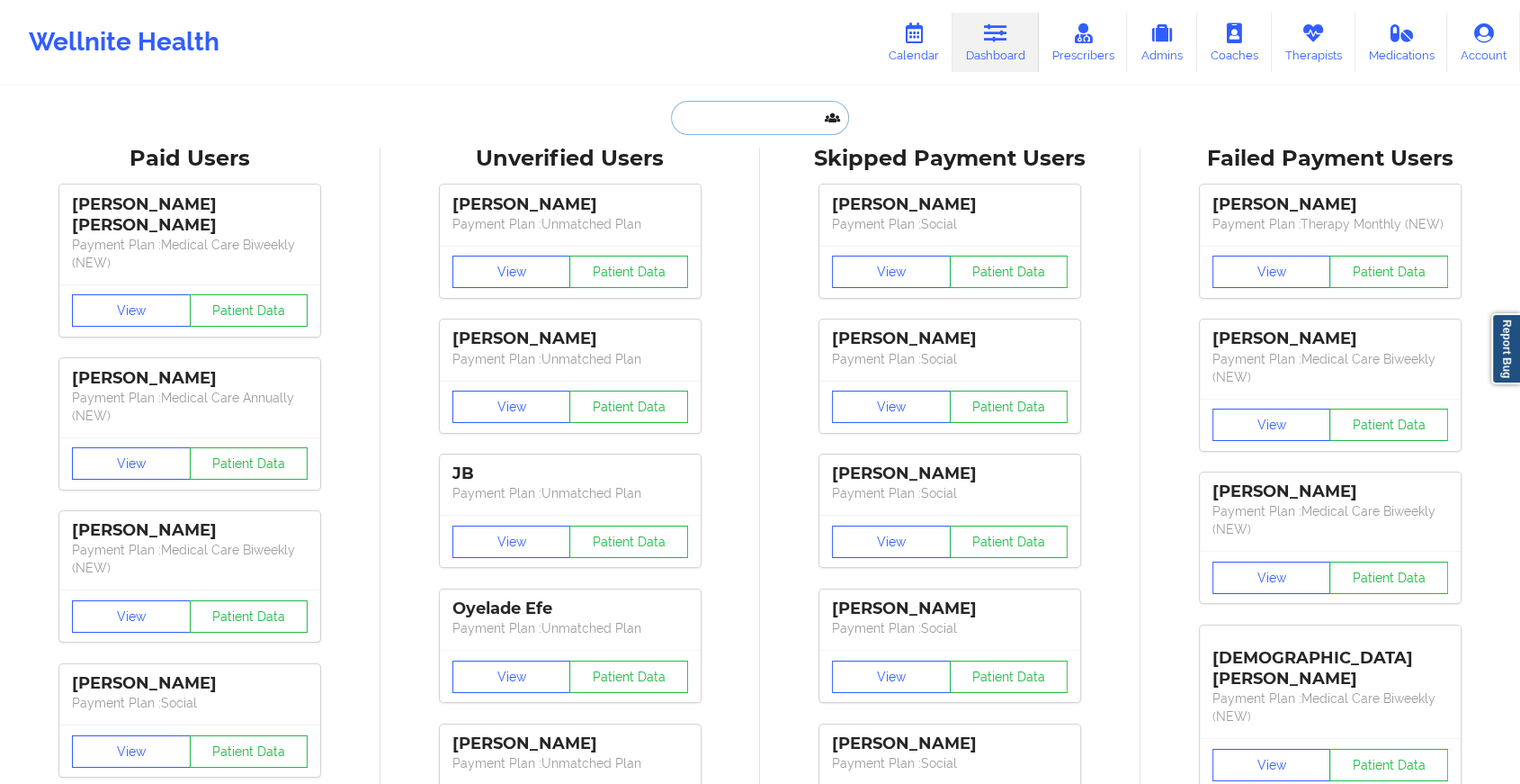
click at [722, 128] on input "text" at bounding box center [760, 118] width 179 height 34
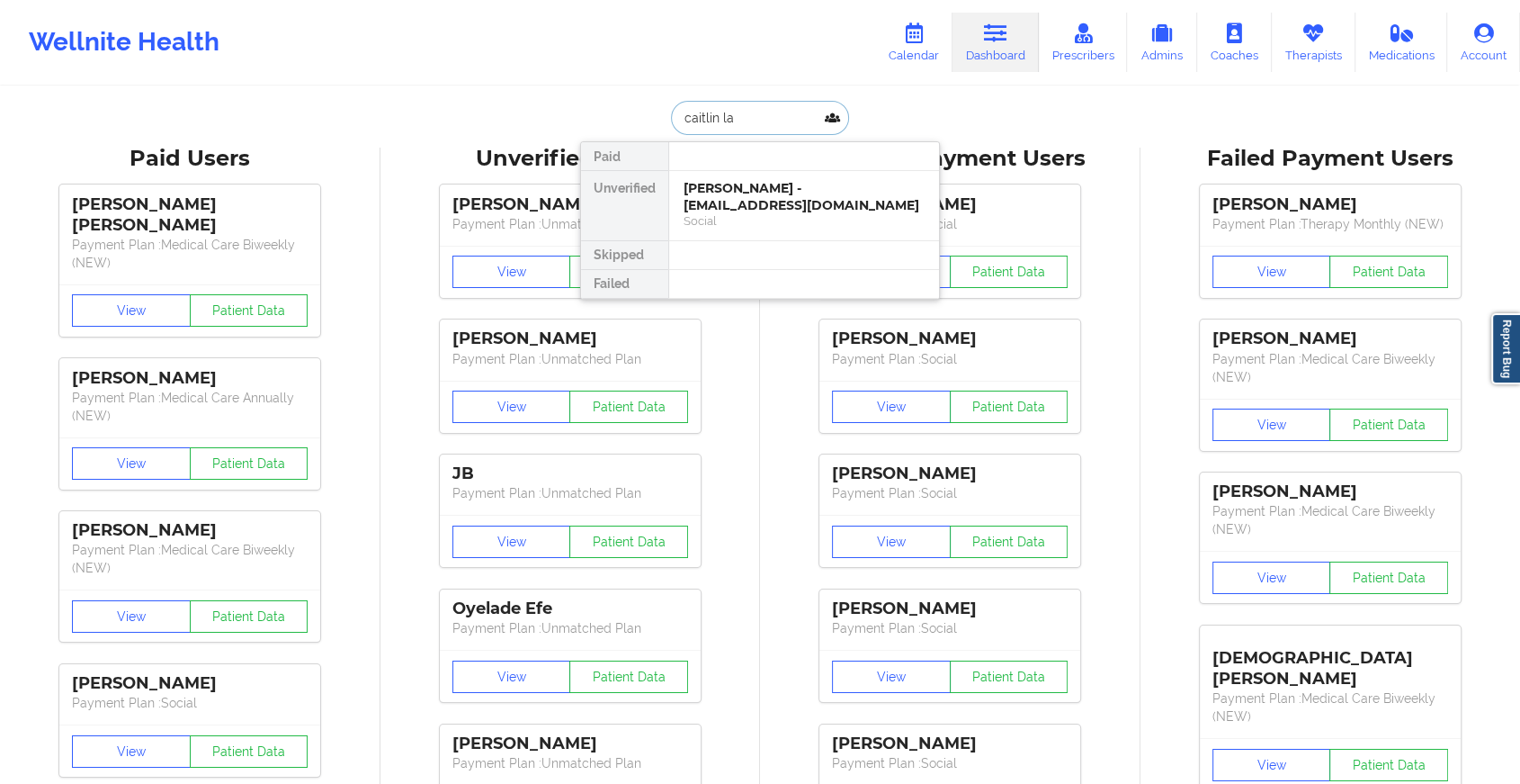
type input "[PERSON_NAME]"
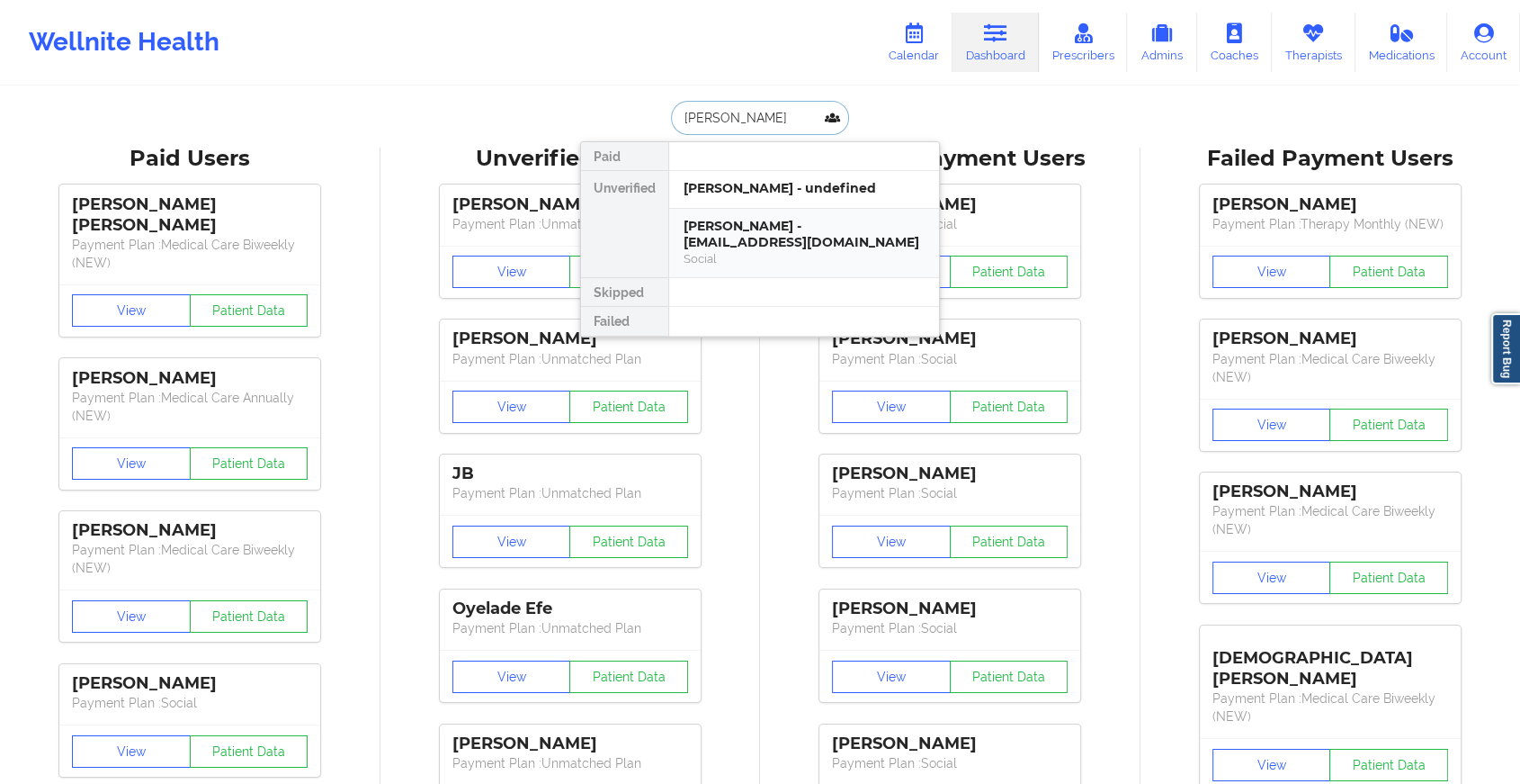
click at [770, 240] on div "[PERSON_NAME] - [EMAIL_ADDRESS][DOMAIN_NAME]" at bounding box center [804, 234] width 241 height 34
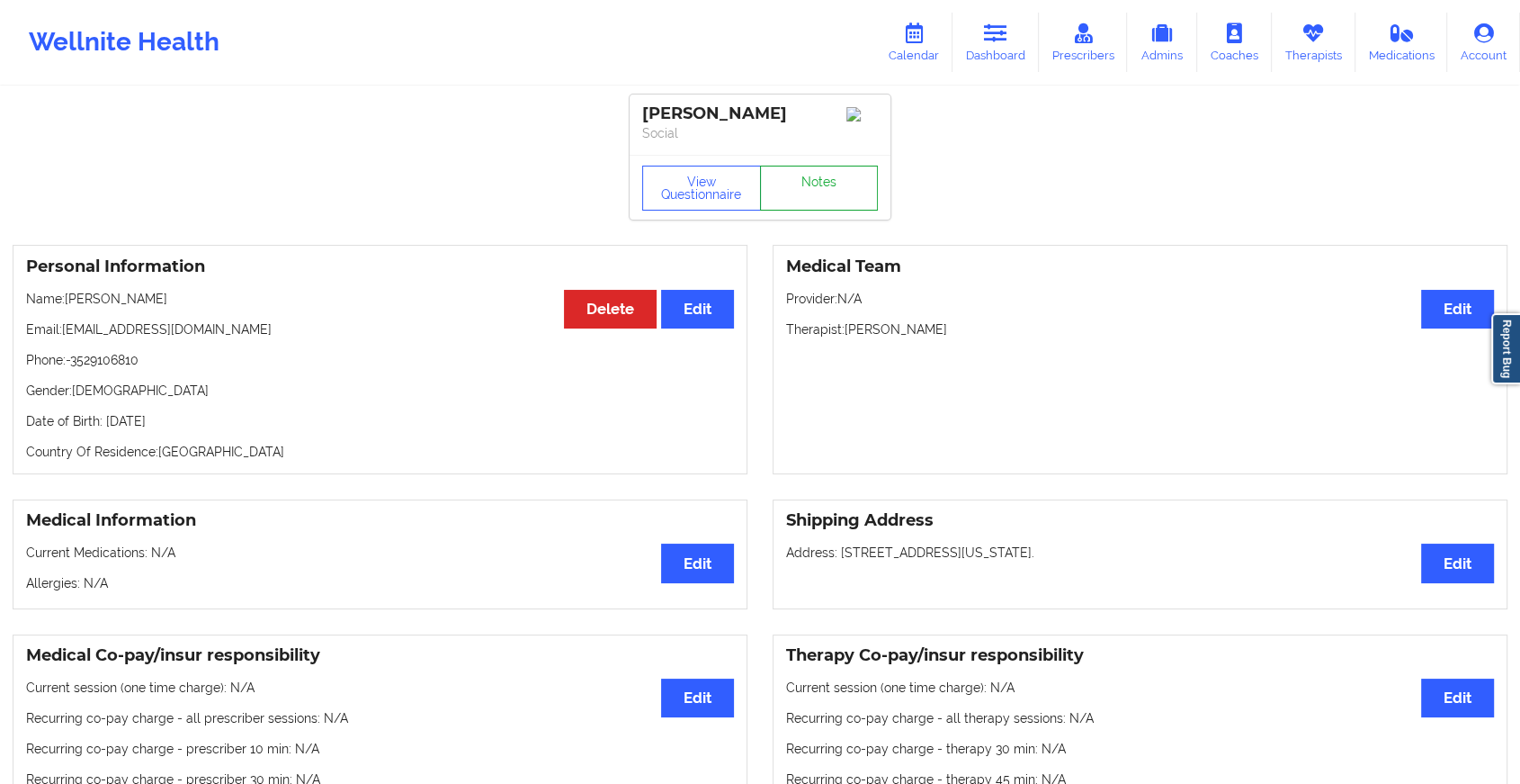
click at [807, 199] on link "Notes" at bounding box center [819, 189] width 119 height 45
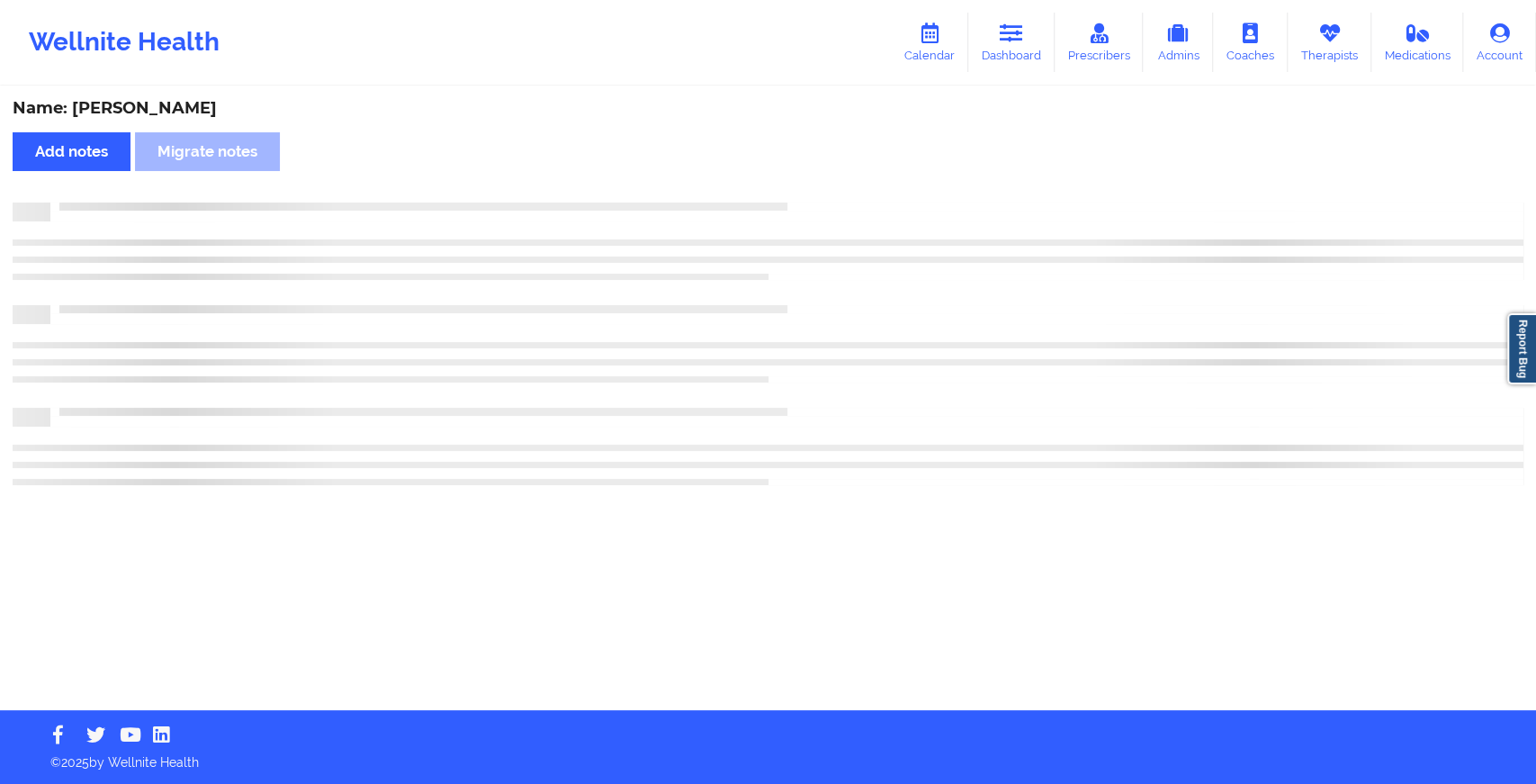
click at [880, 520] on div "Name: [PERSON_NAME] Add notes Migrate notes" at bounding box center [768, 399] width 1536 height 622
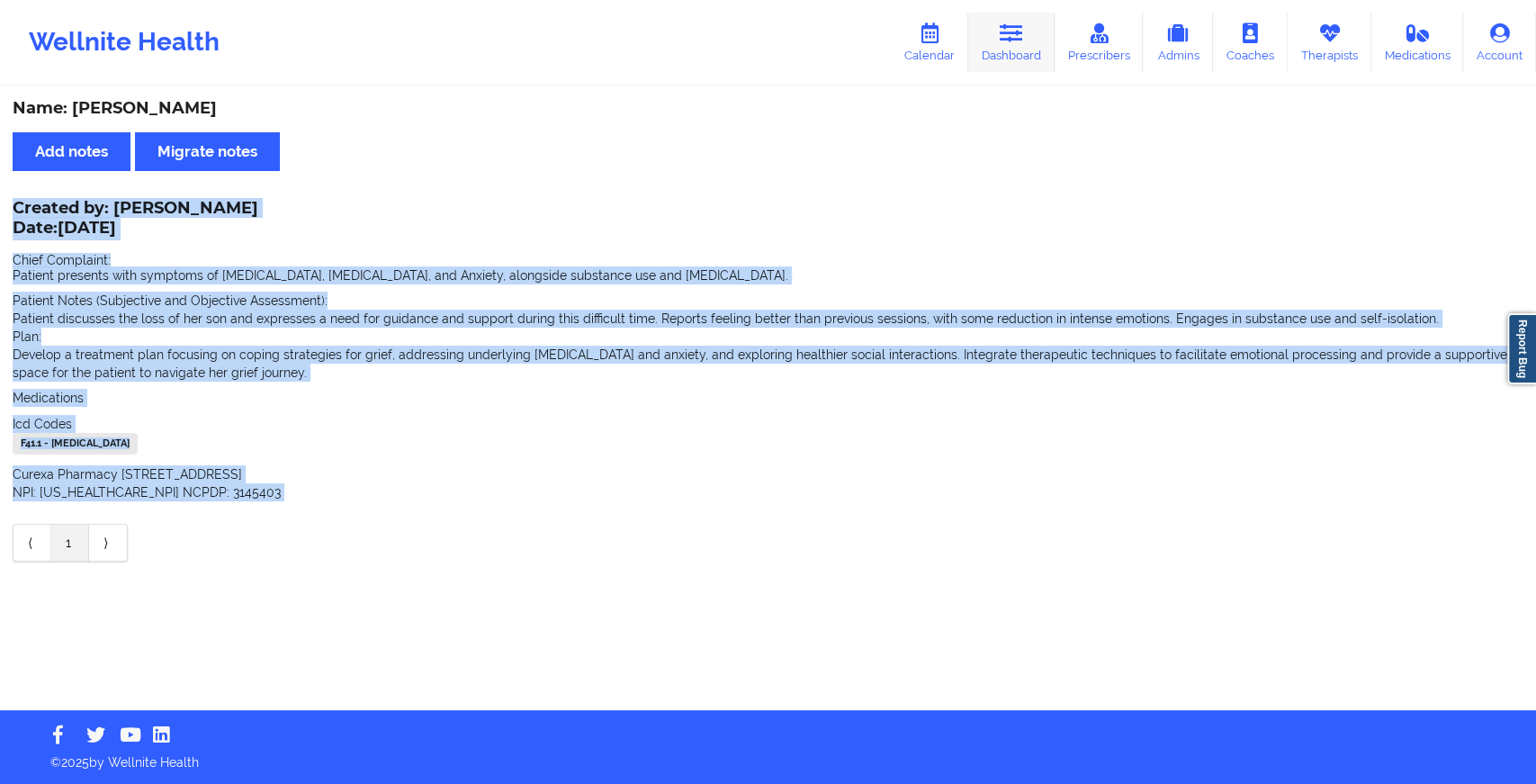
click at [994, 24] on link "Dashboard" at bounding box center [1011, 43] width 86 height 60
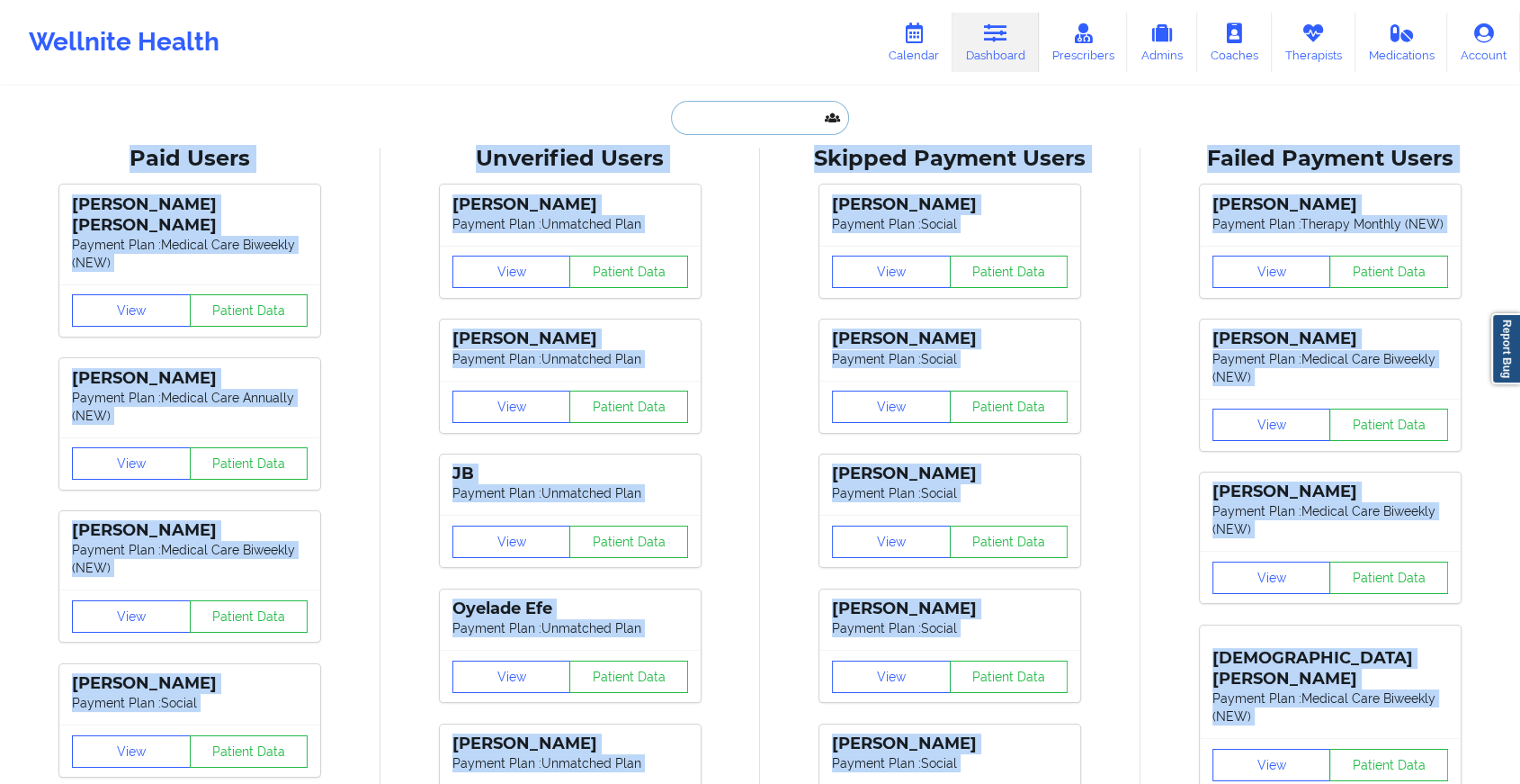
click at [736, 114] on input "text" at bounding box center [760, 118] width 179 height 34
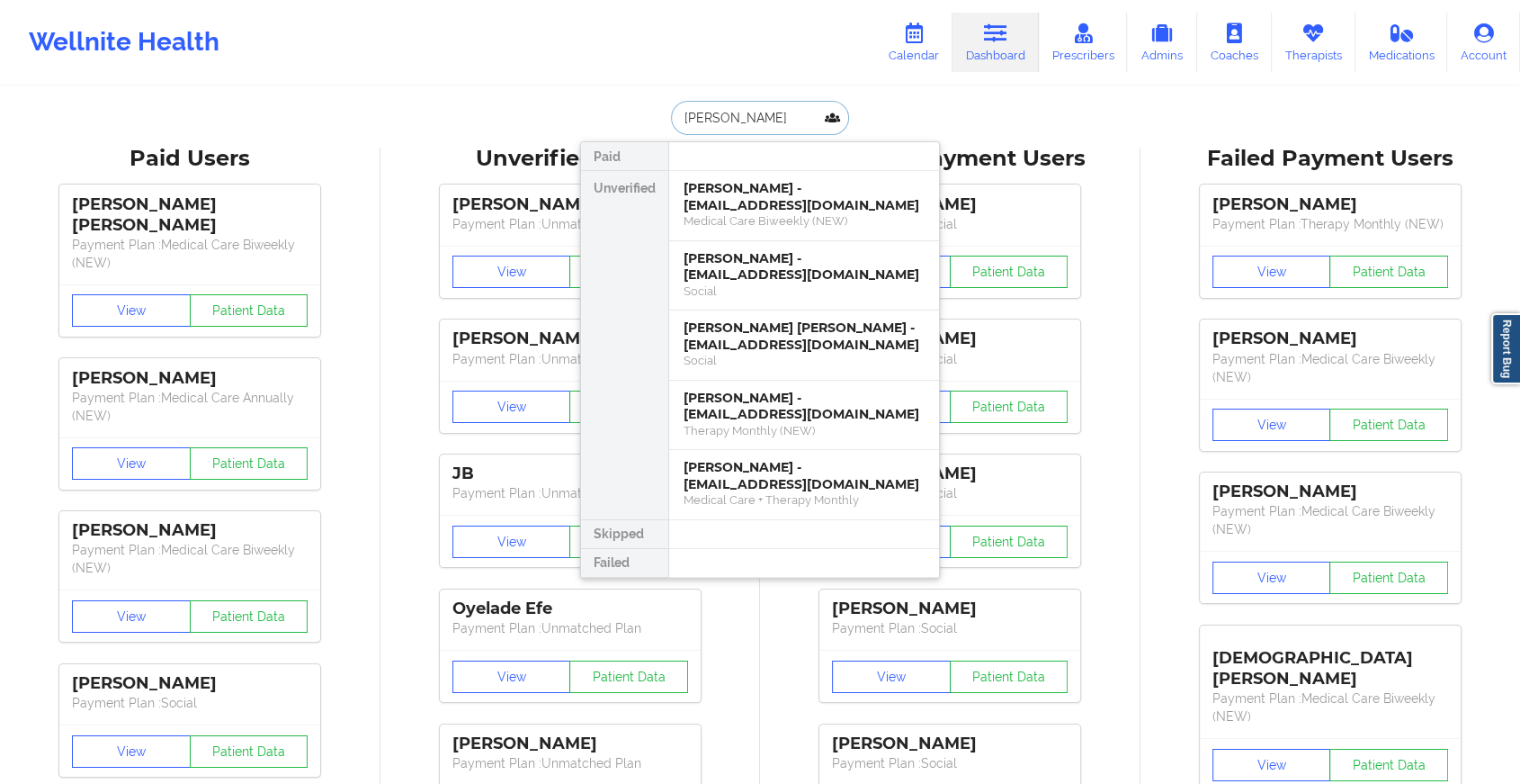
type input "[PERSON_NAME]"
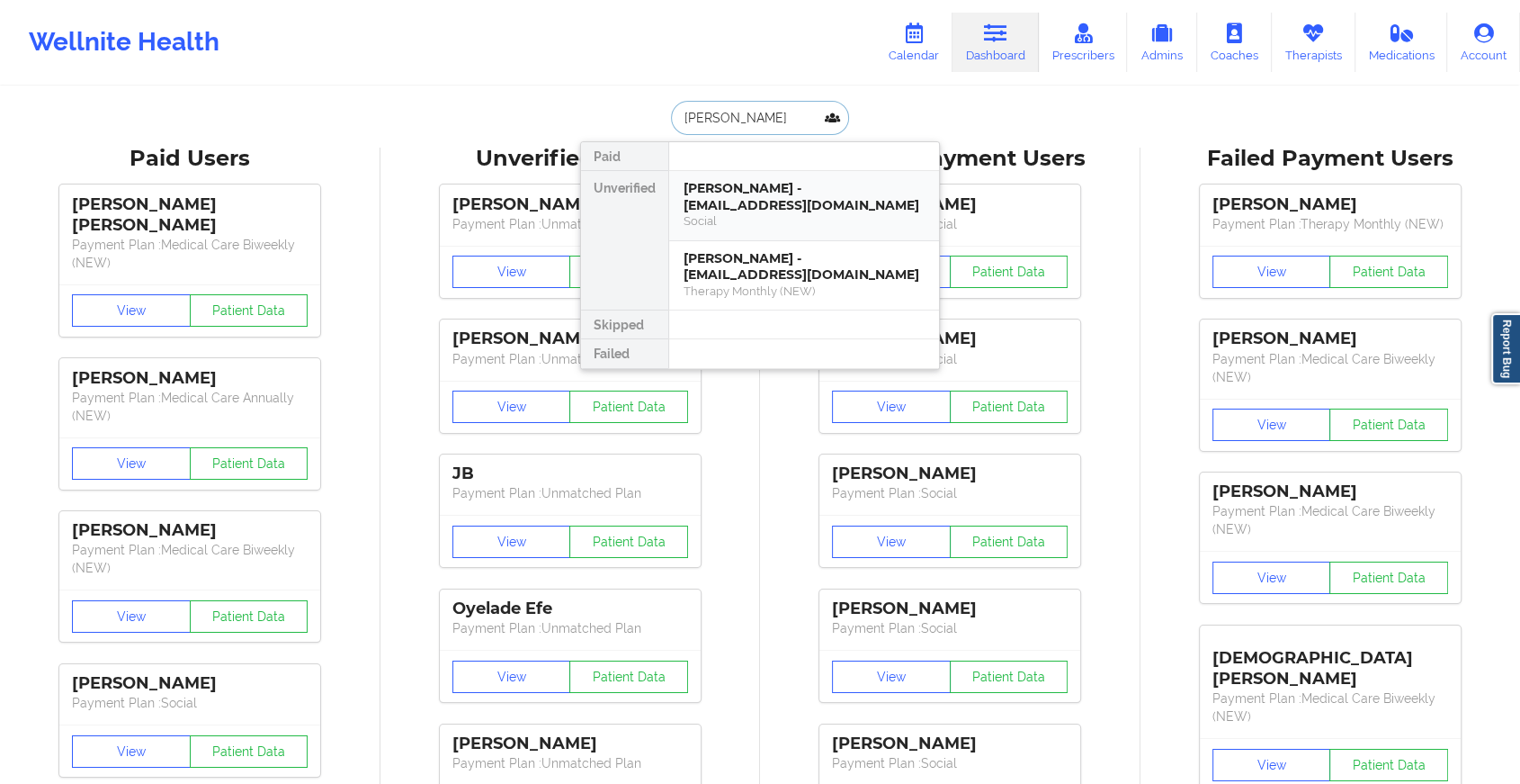
click at [779, 203] on div "[PERSON_NAME] - [EMAIL_ADDRESS][DOMAIN_NAME]" at bounding box center [804, 197] width 241 height 34
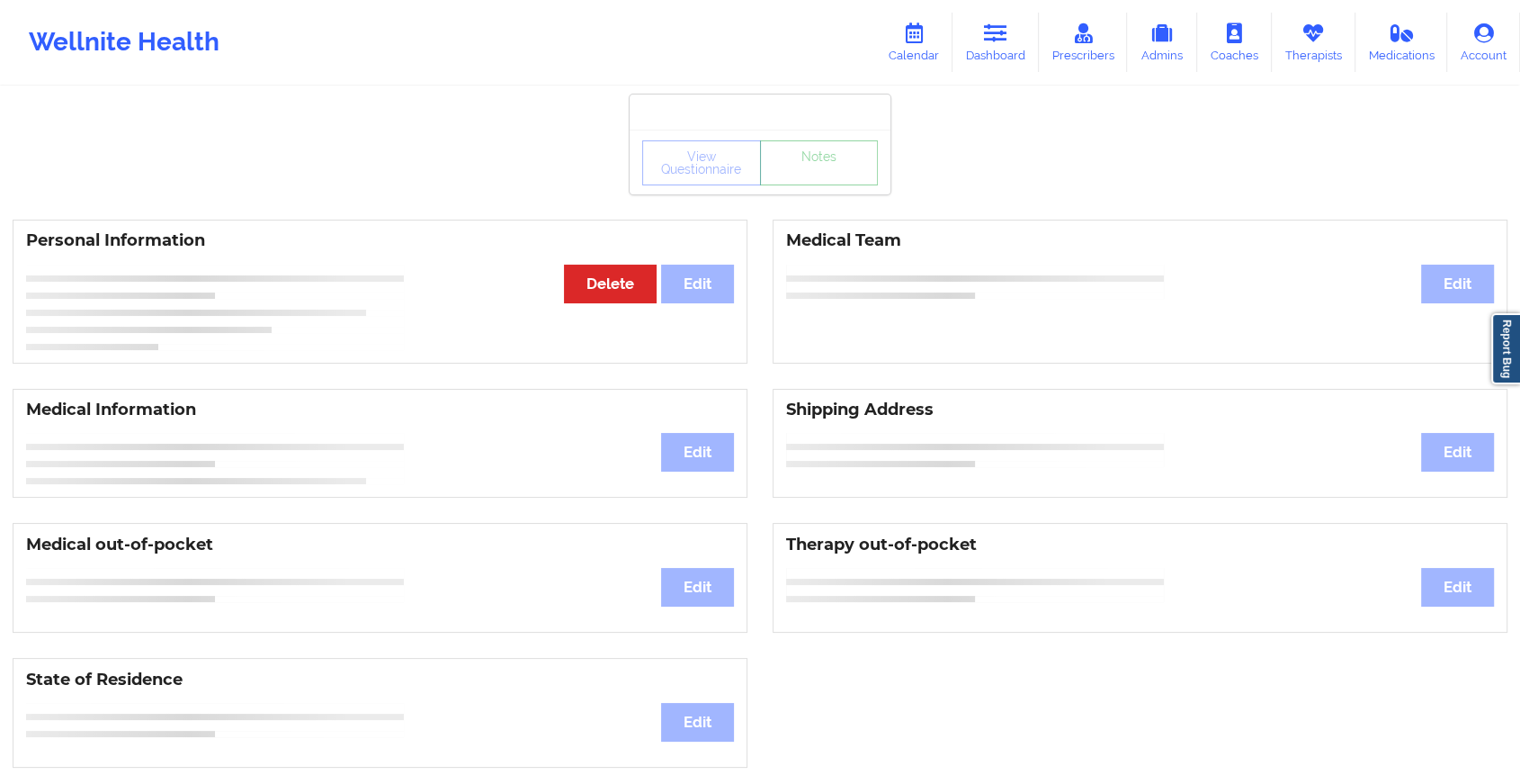
click at [833, 181] on div "View Questionnaire Notes" at bounding box center [760, 144] width 261 height 100
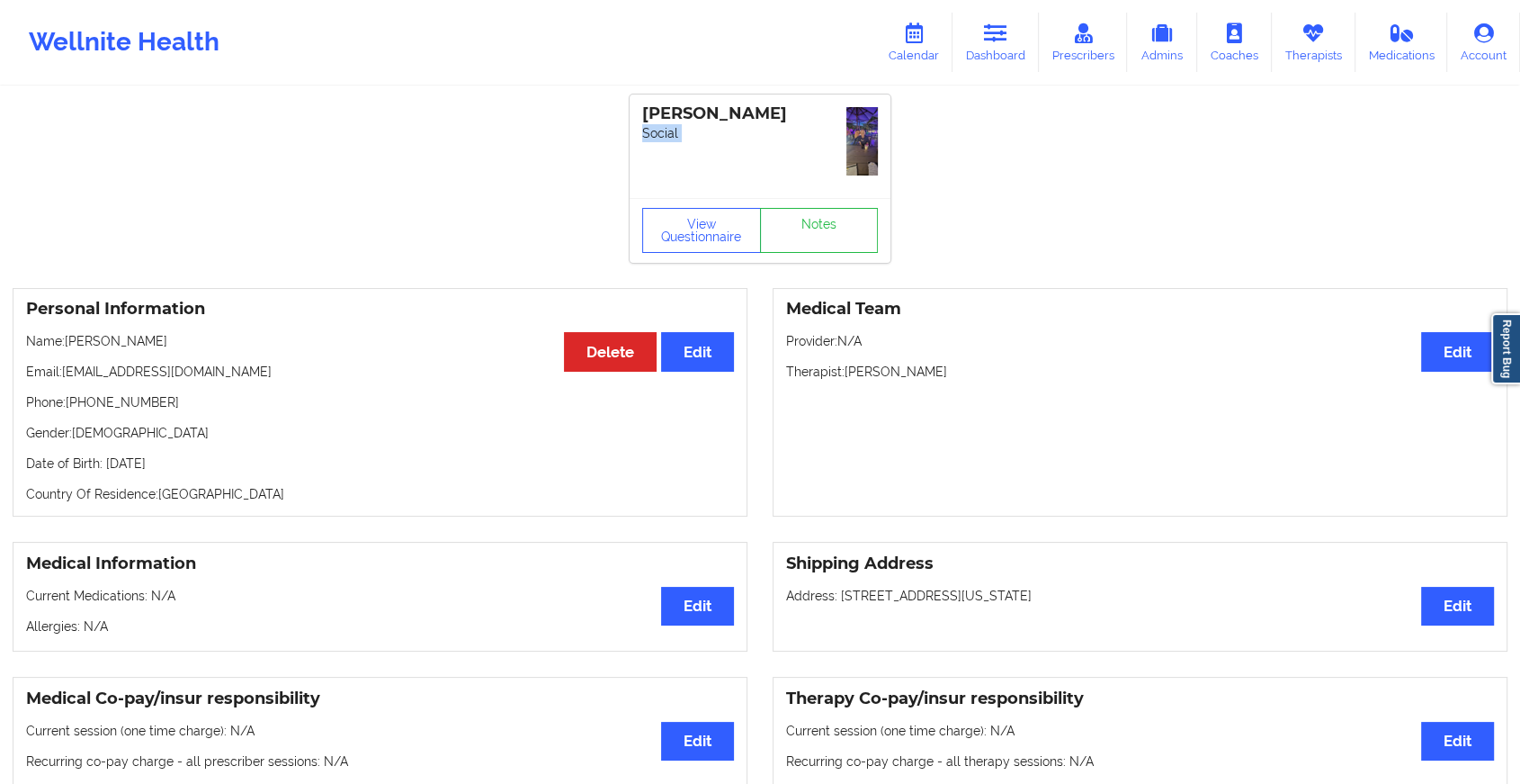
click at [833, 181] on div "[PERSON_NAME] Social" at bounding box center [760, 146] width 261 height 103
drag, startPoint x: 833, startPoint y: 181, endPoint x: 821, endPoint y: 233, distance: 53.4
click at [821, 233] on link "Notes" at bounding box center [819, 230] width 119 height 45
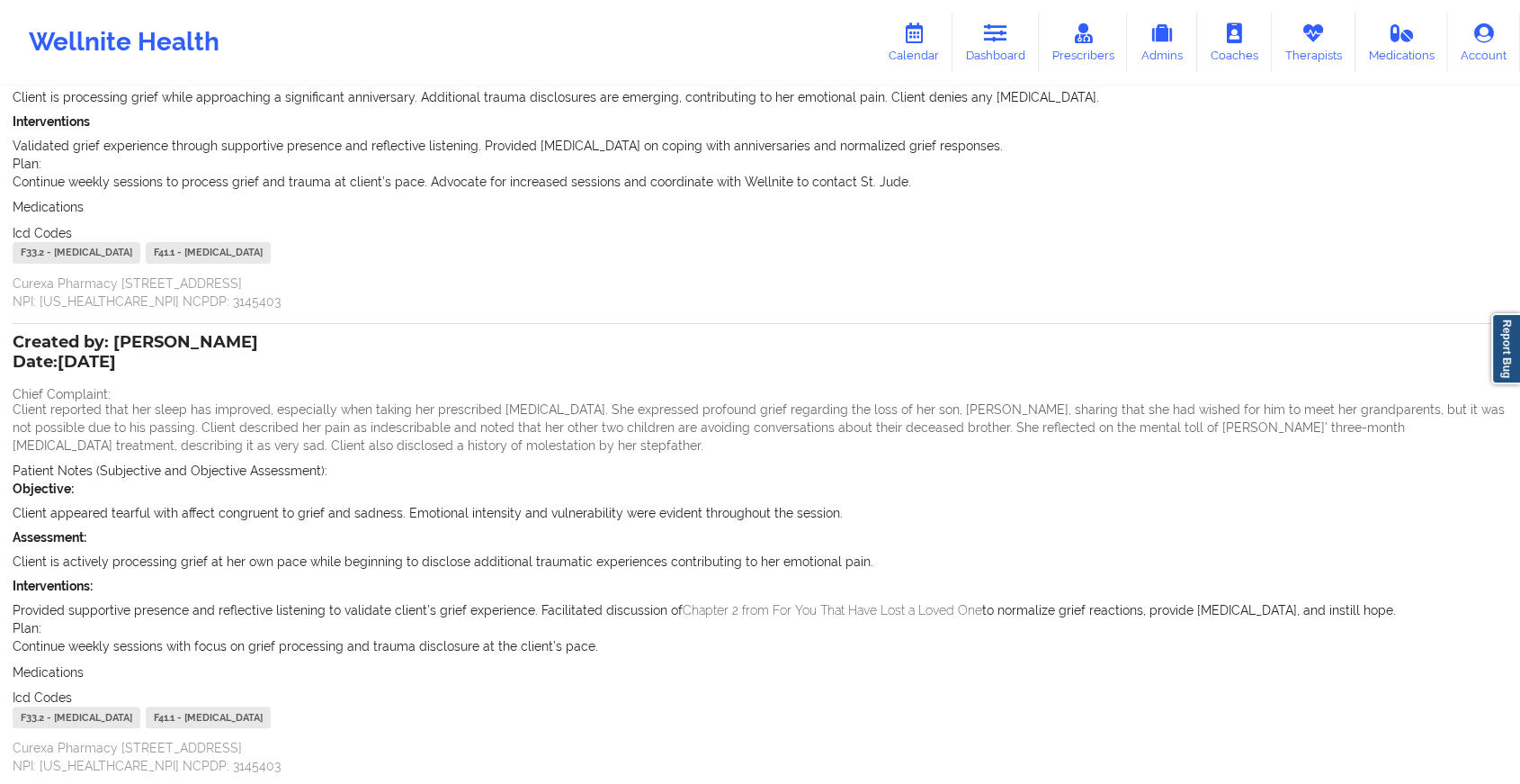
scroll to position [431, 0]
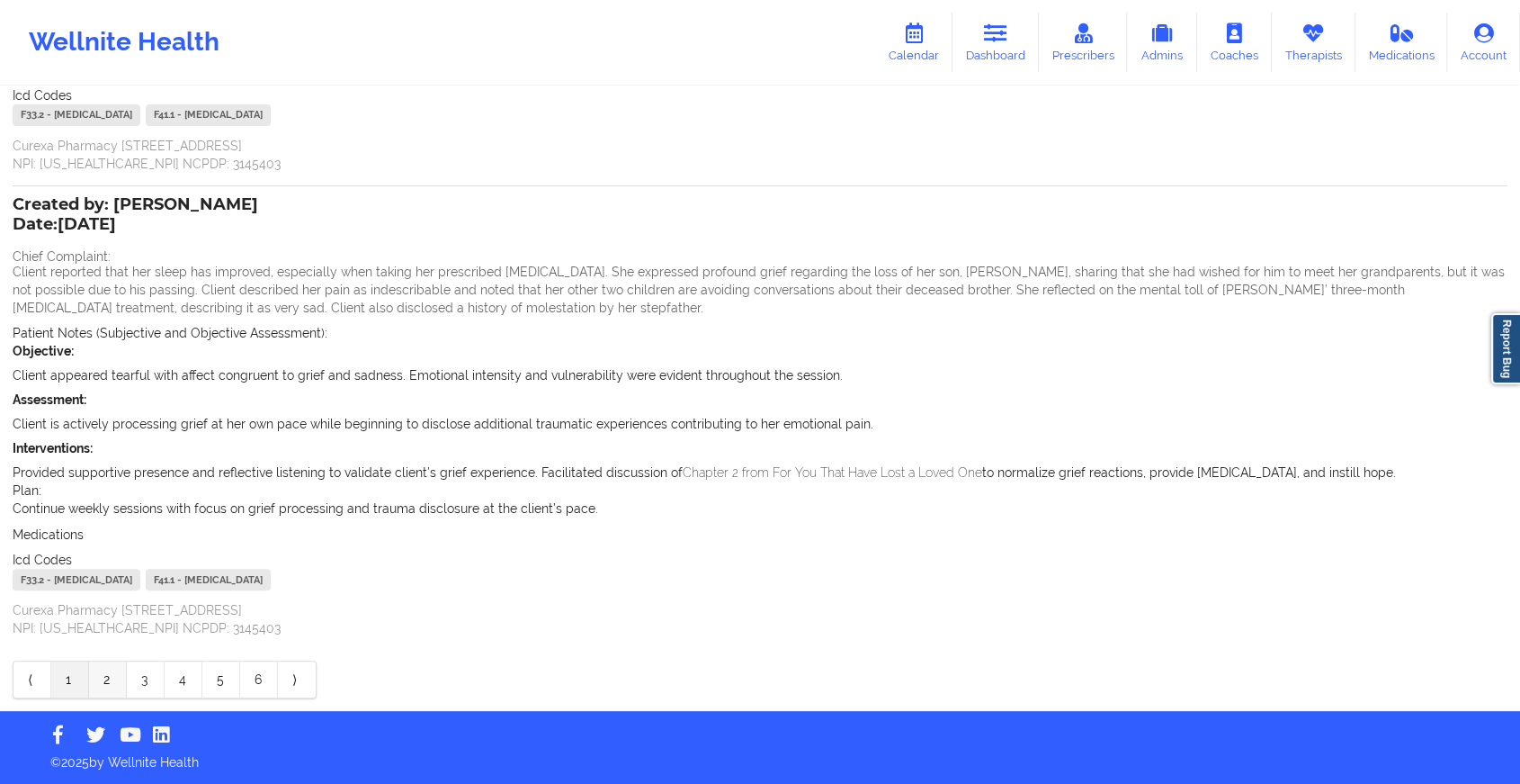
click at [100, 676] on link "2" at bounding box center [108, 680] width 38 height 36
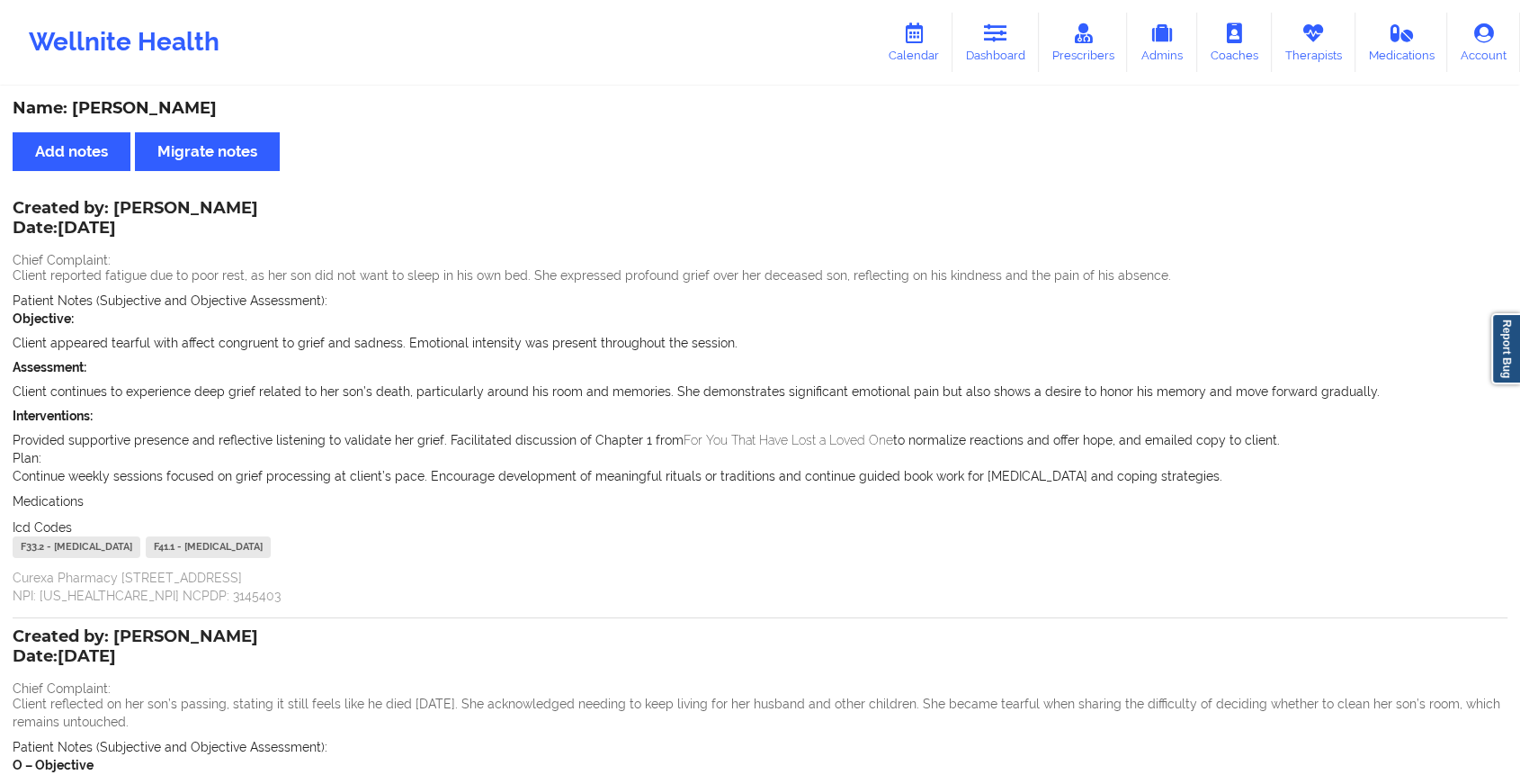
scroll to position [528, 0]
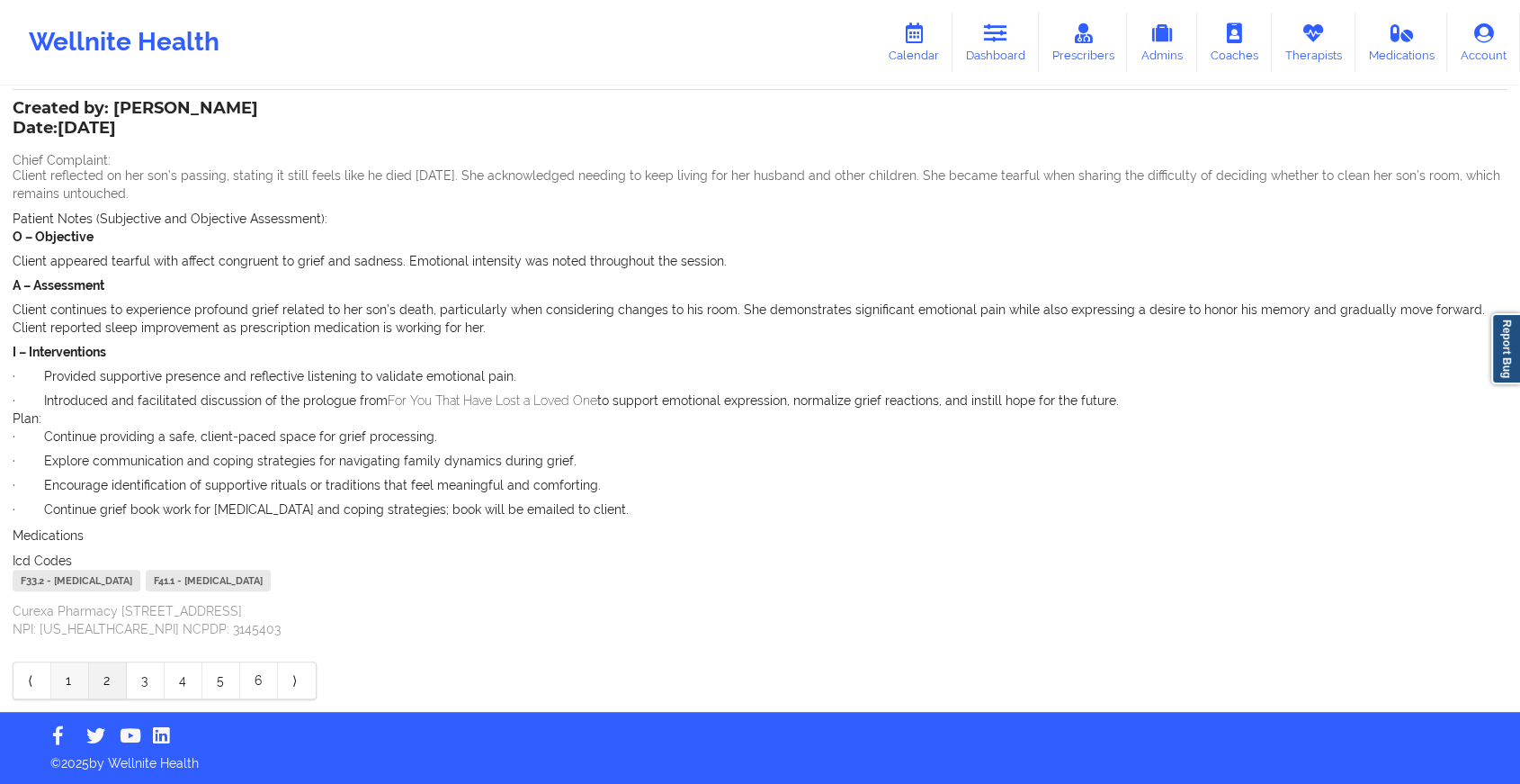
click at [66, 680] on link "1" at bounding box center [71, 681] width 38 height 36
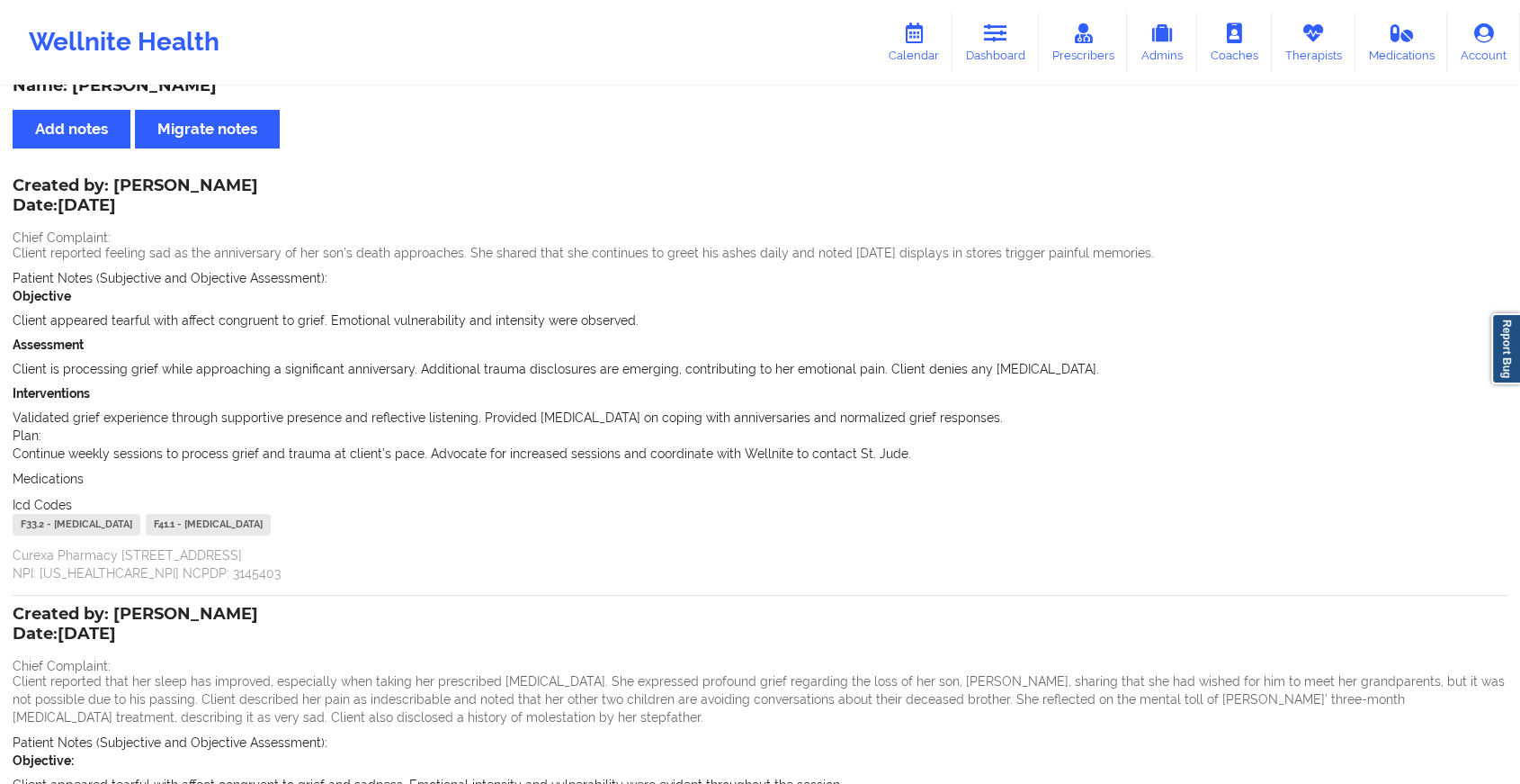
scroll to position [0, 0]
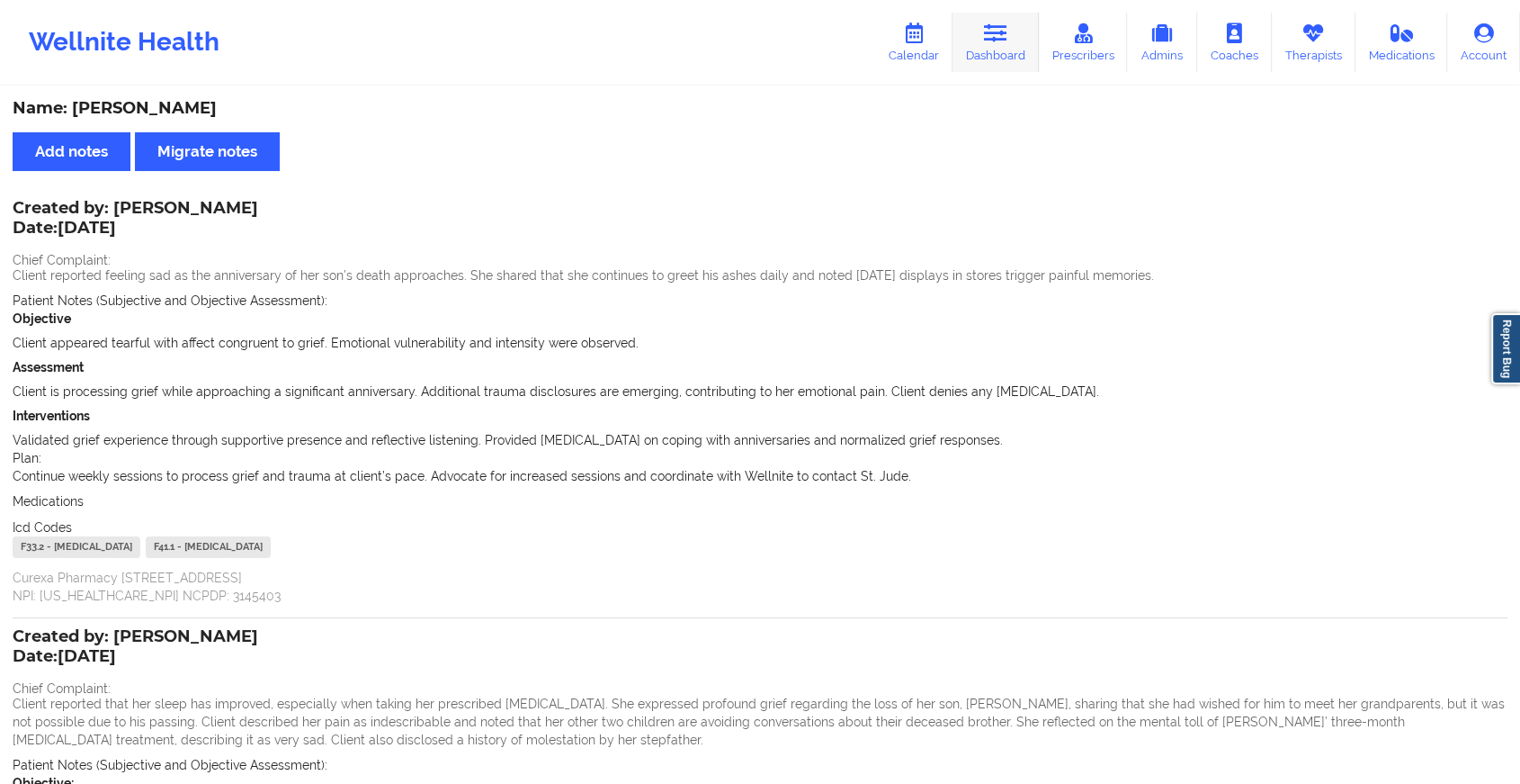
click at [1012, 44] on link "Dashboard" at bounding box center [995, 43] width 86 height 60
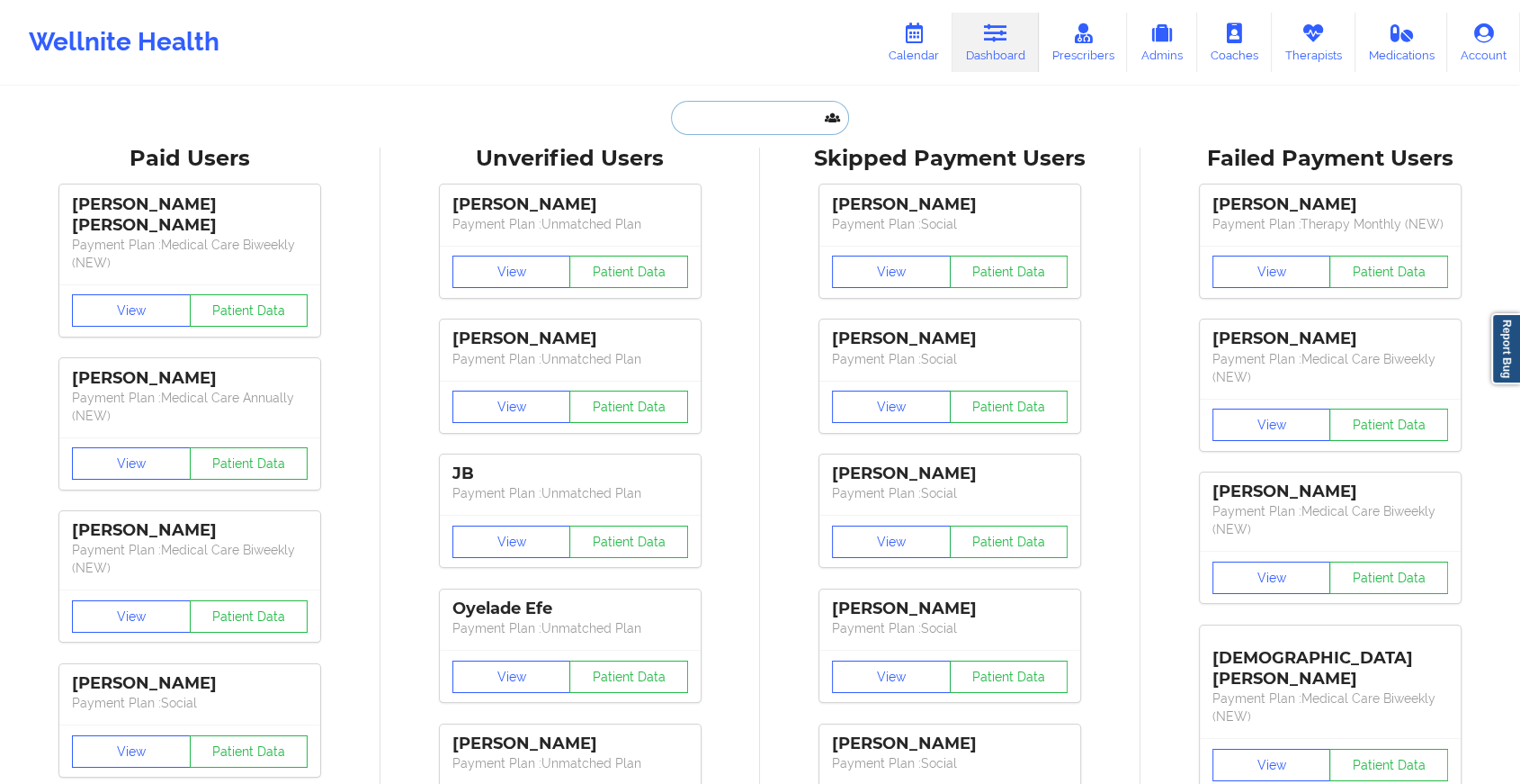
click at [789, 106] on input "text" at bounding box center [760, 118] width 179 height 34
type input "g"
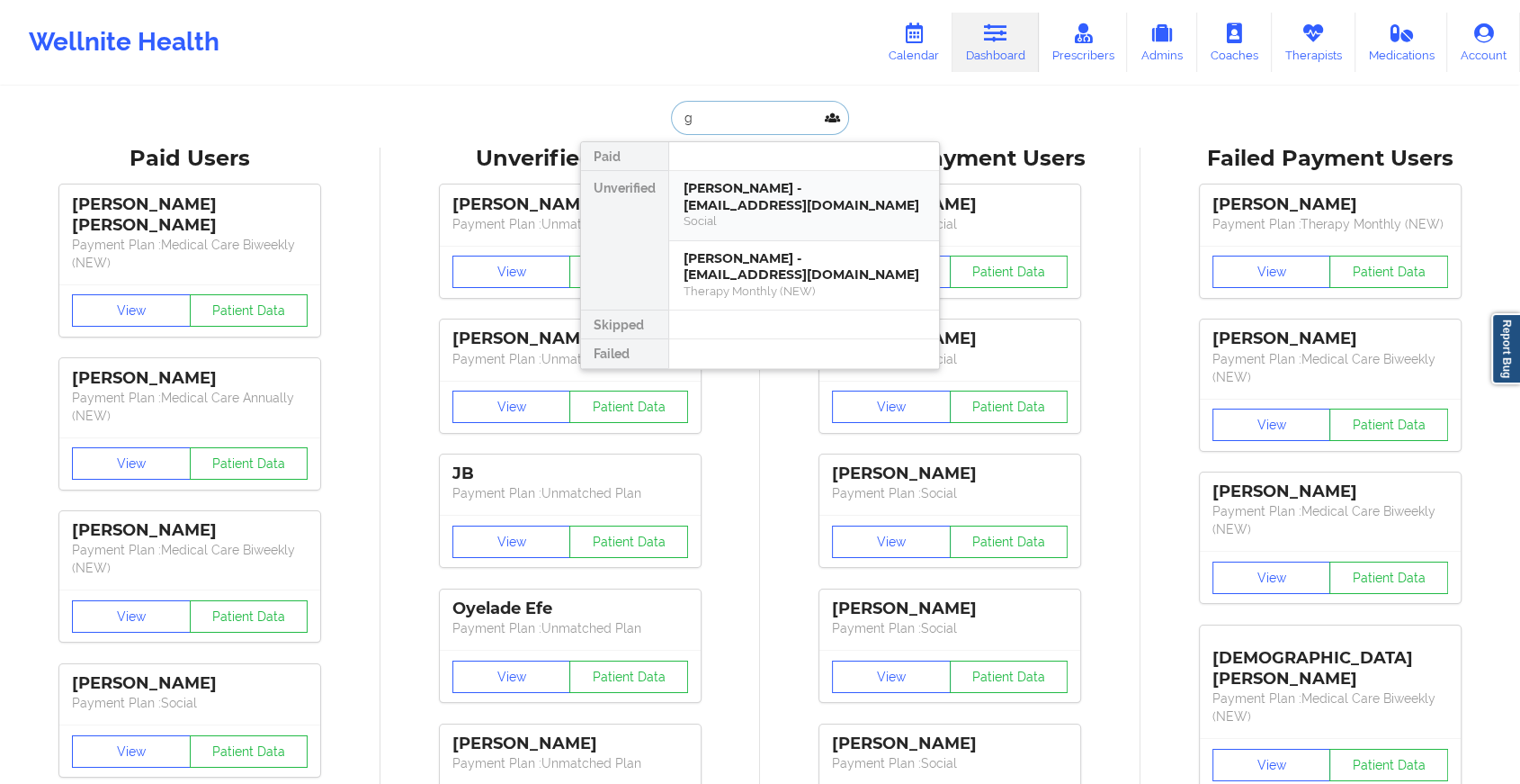
click at [770, 191] on div "[PERSON_NAME] - [EMAIL_ADDRESS][DOMAIN_NAME]" at bounding box center [804, 197] width 241 height 34
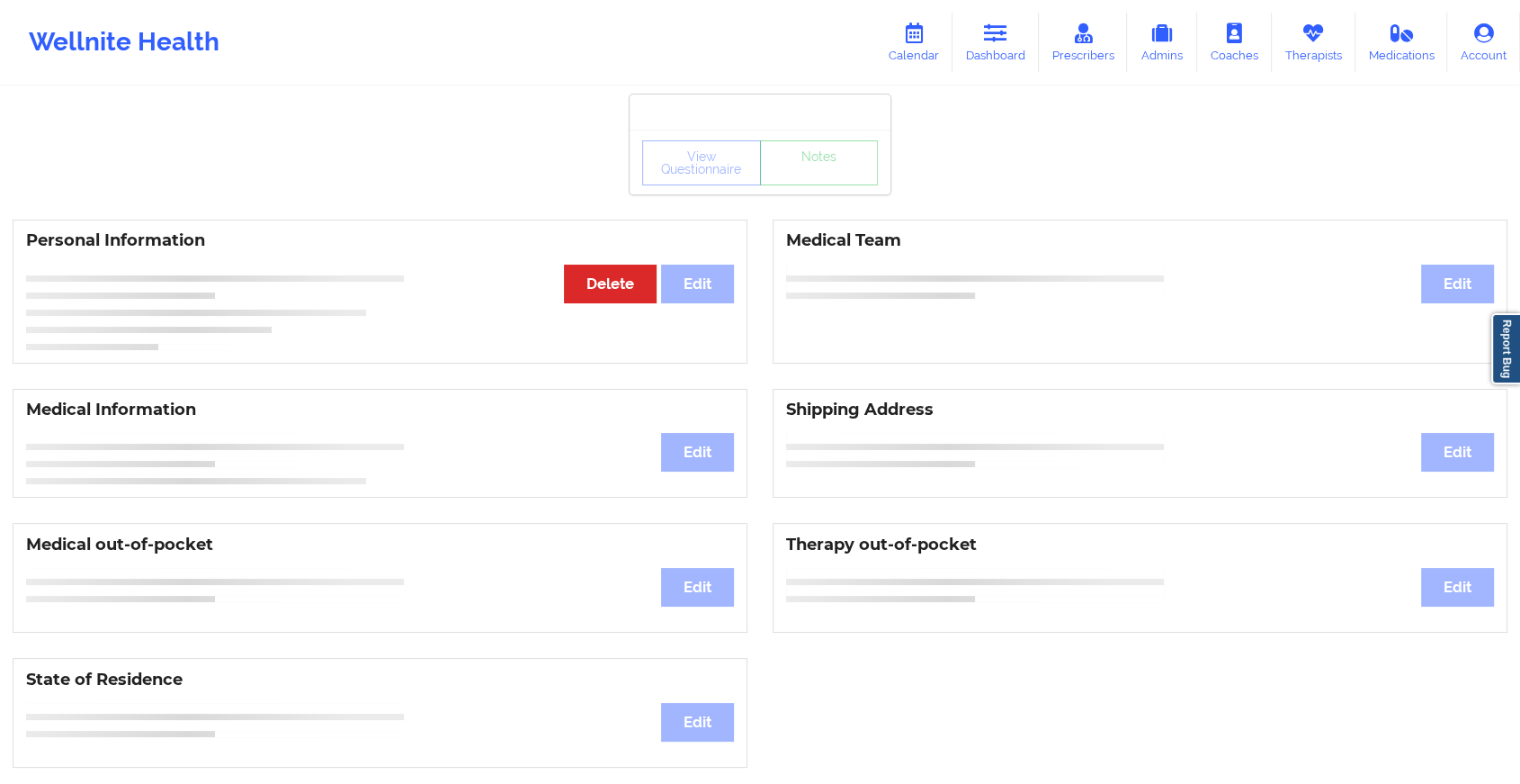
click at [808, 174] on div "View Questionnaire Notes" at bounding box center [760, 163] width 236 height 45
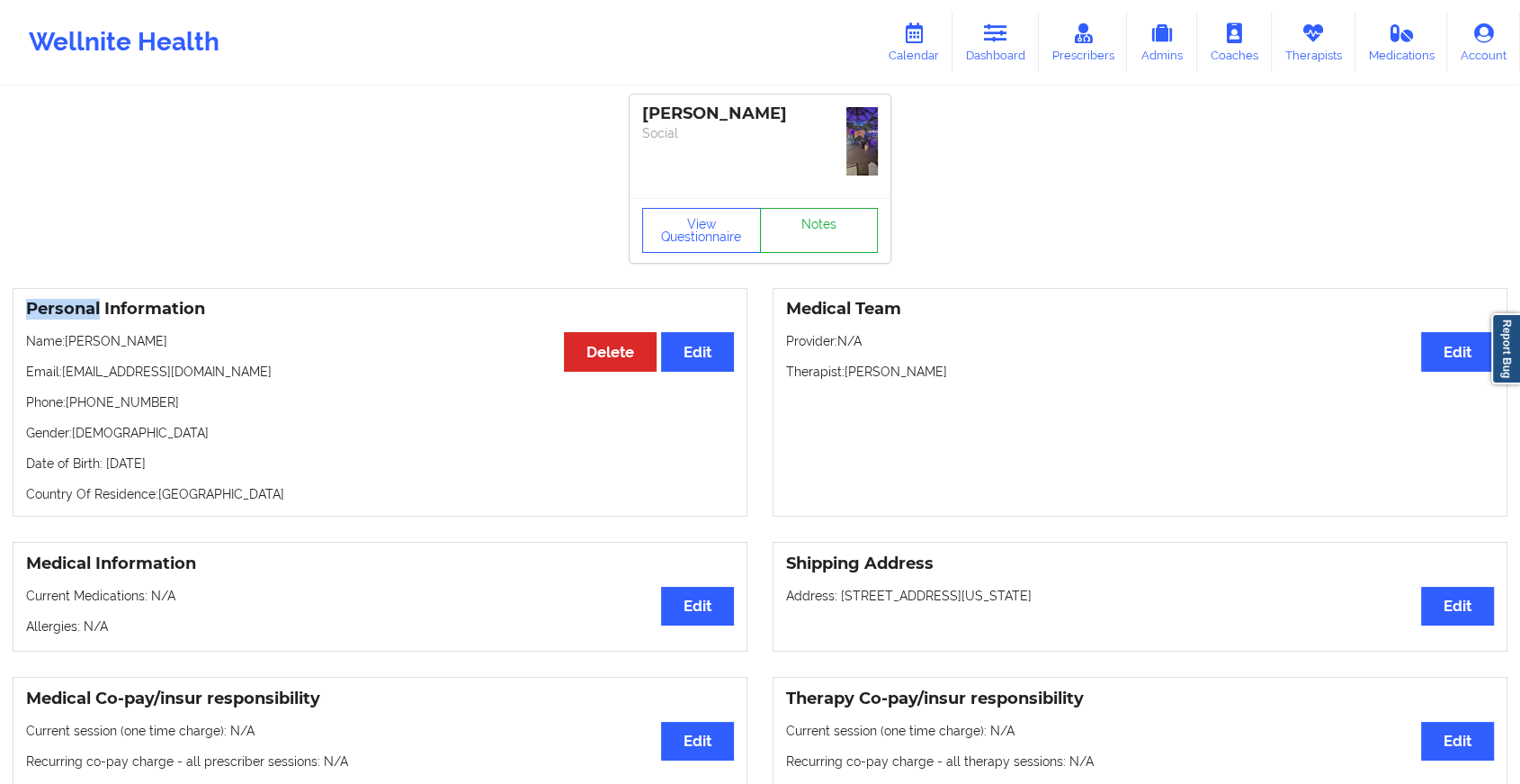
drag, startPoint x: 808, startPoint y: 174, endPoint x: 808, endPoint y: 216, distance: 42.0
click at [808, 216] on div "View Questionnaire Notes" at bounding box center [760, 230] width 236 height 45
click at [808, 216] on link "Notes" at bounding box center [819, 230] width 119 height 45
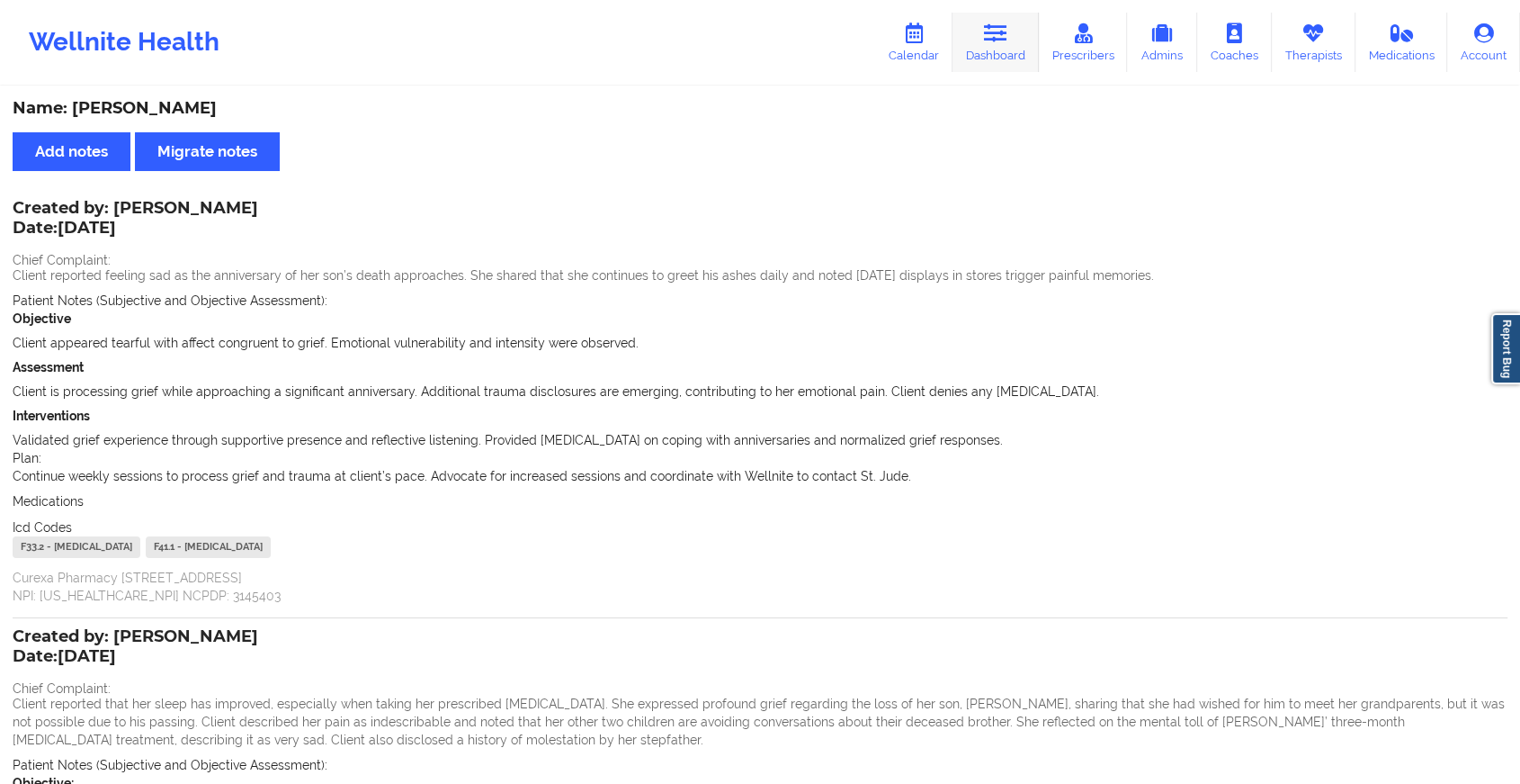
click at [983, 21] on link "Dashboard" at bounding box center [995, 43] width 86 height 60
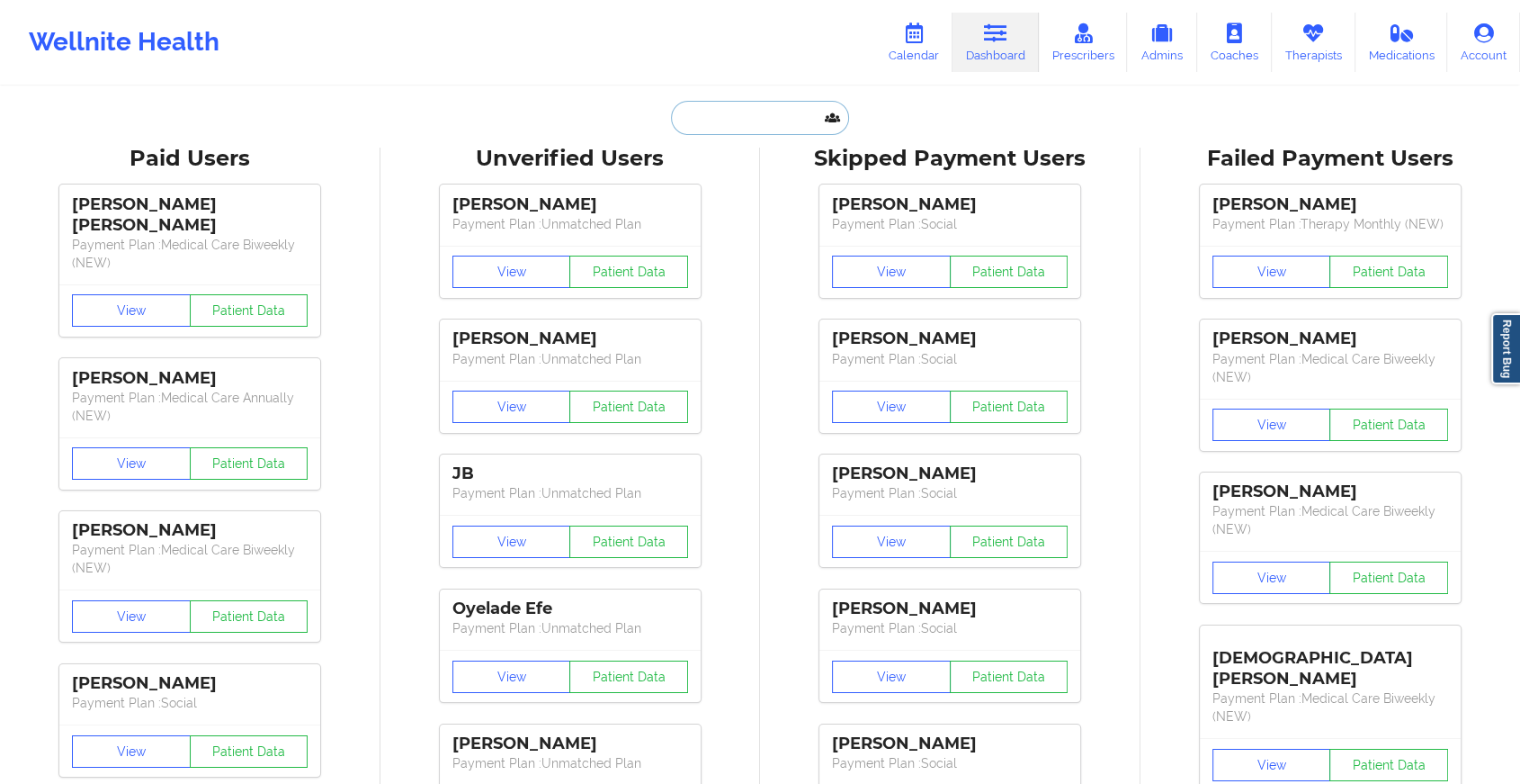
click at [770, 116] on input "text" at bounding box center [760, 118] width 179 height 34
type input "g"
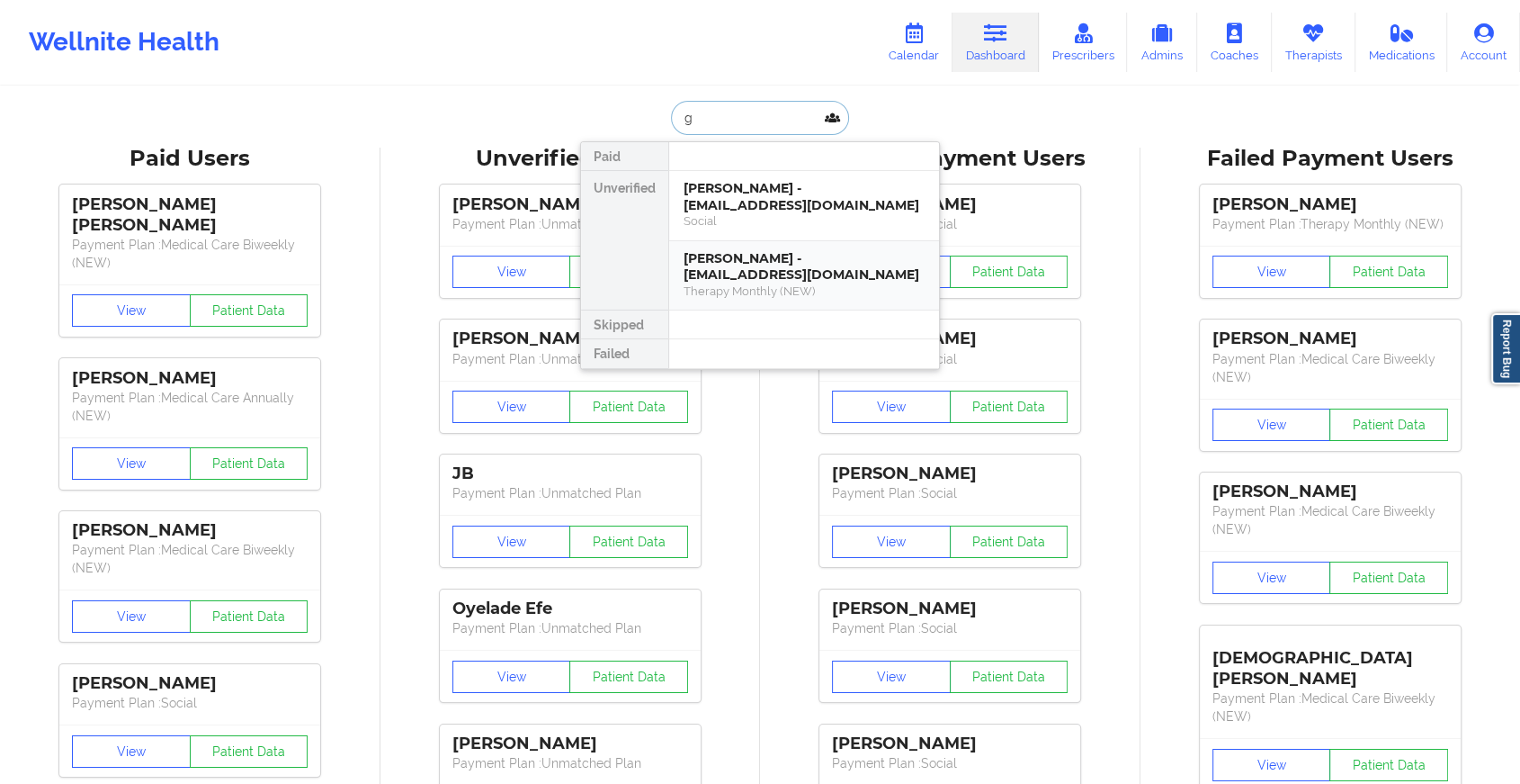
click at [792, 284] on div "Therapy Monthly (NEW)" at bounding box center [804, 291] width 241 height 15
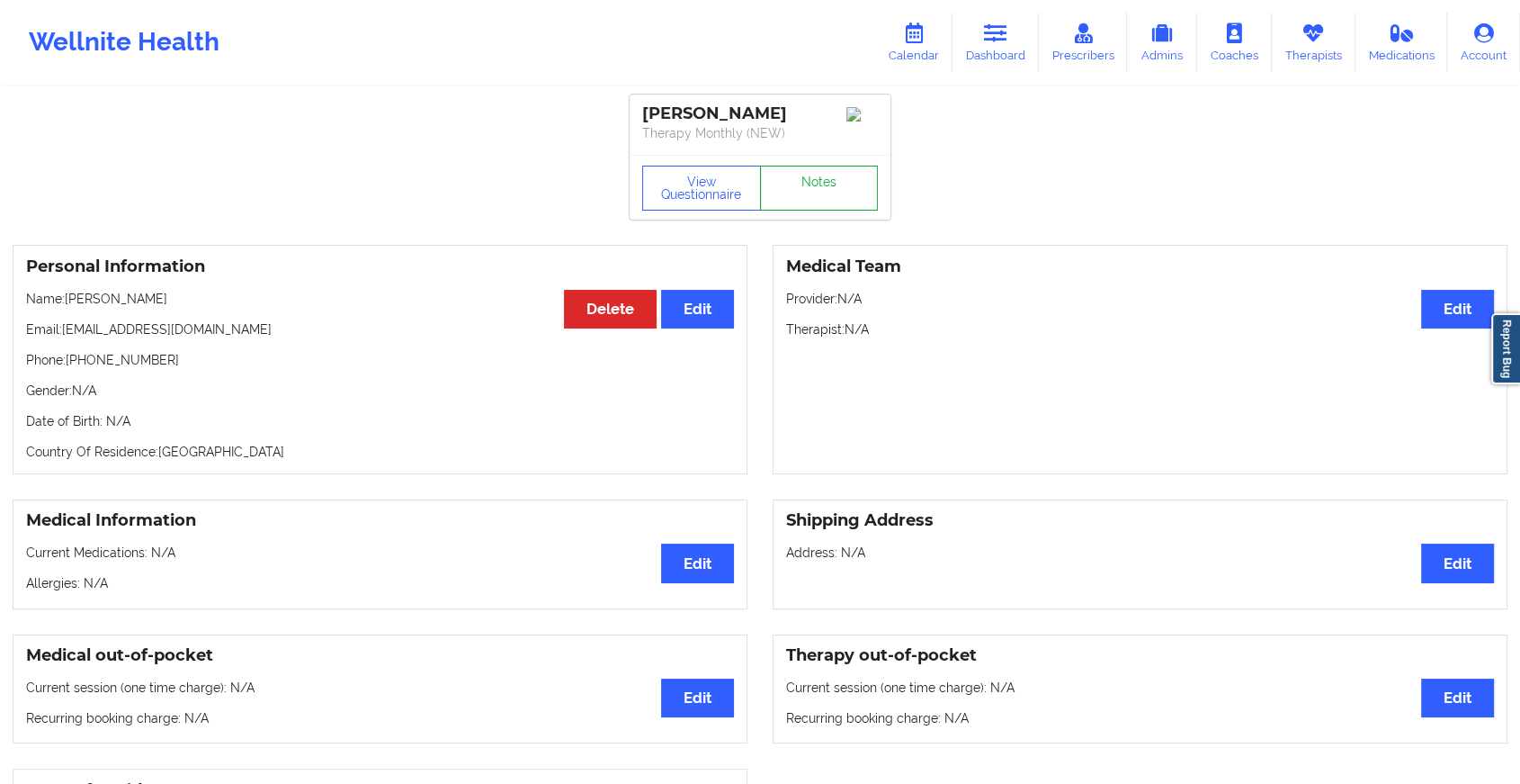
click at [831, 183] on link "Notes" at bounding box center [819, 189] width 119 height 45
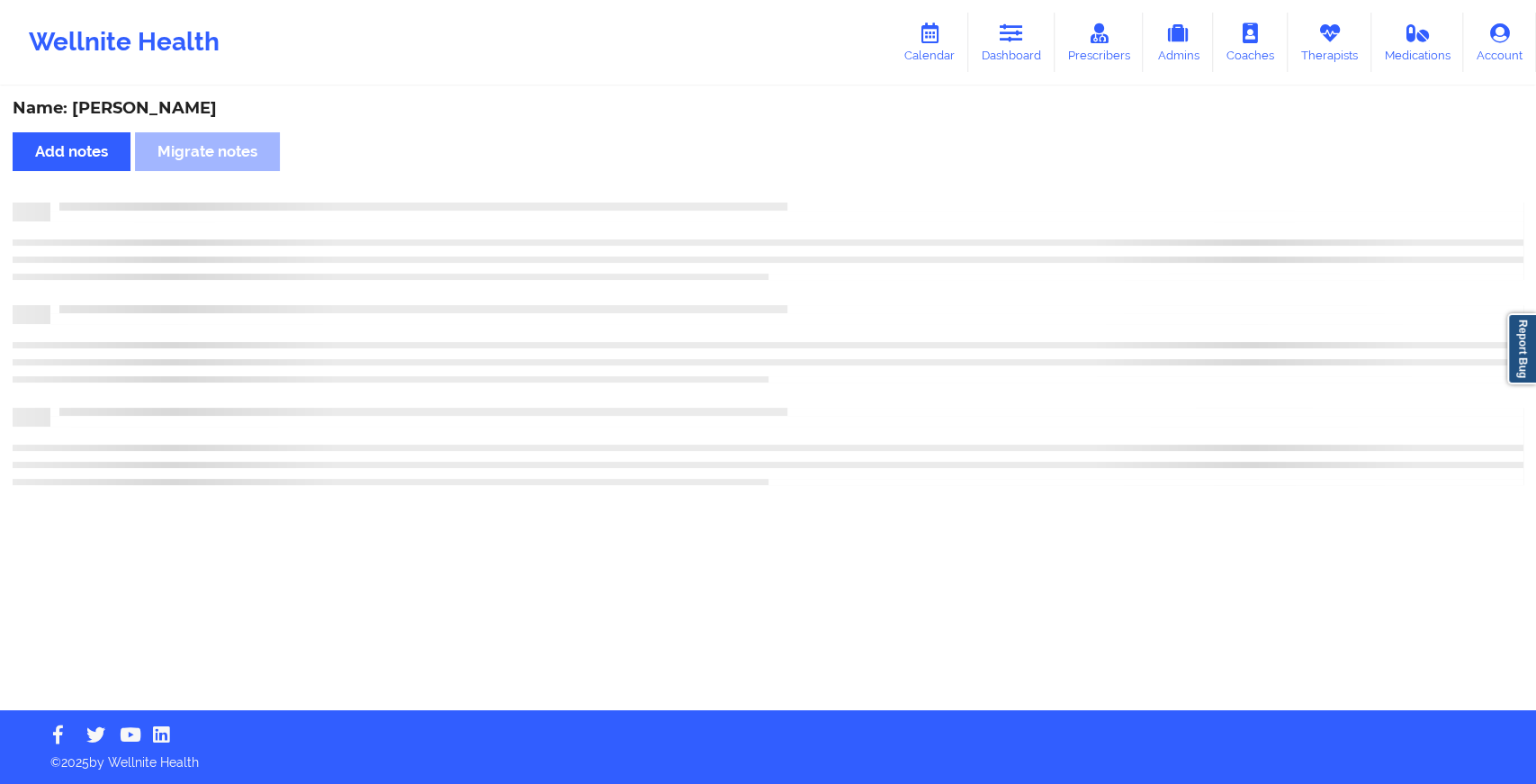
click at [831, 183] on div "Name: [PERSON_NAME] Add notes Migrate notes" at bounding box center [768, 399] width 1536 height 622
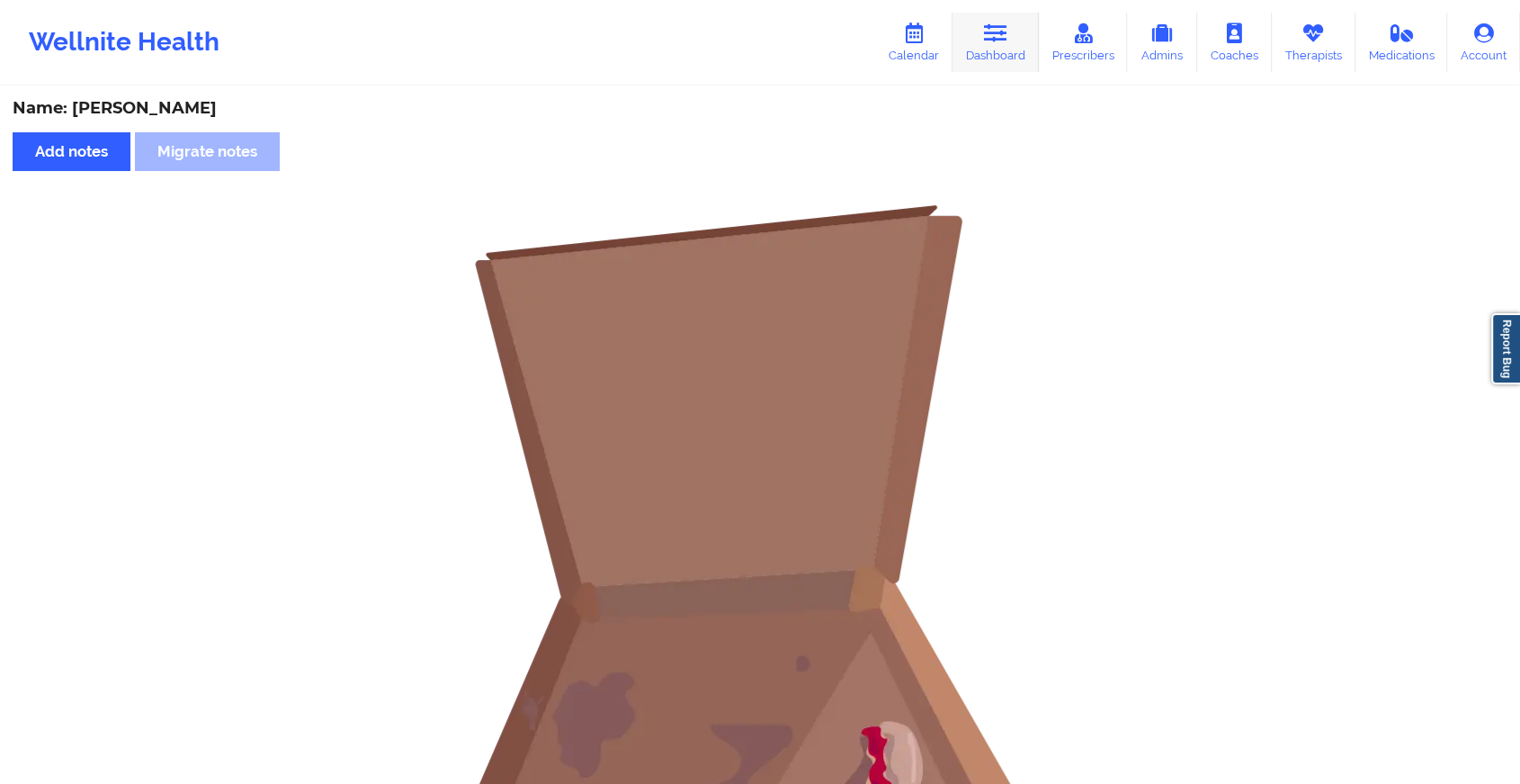
click at [1004, 26] on icon at bounding box center [996, 34] width 24 height 20
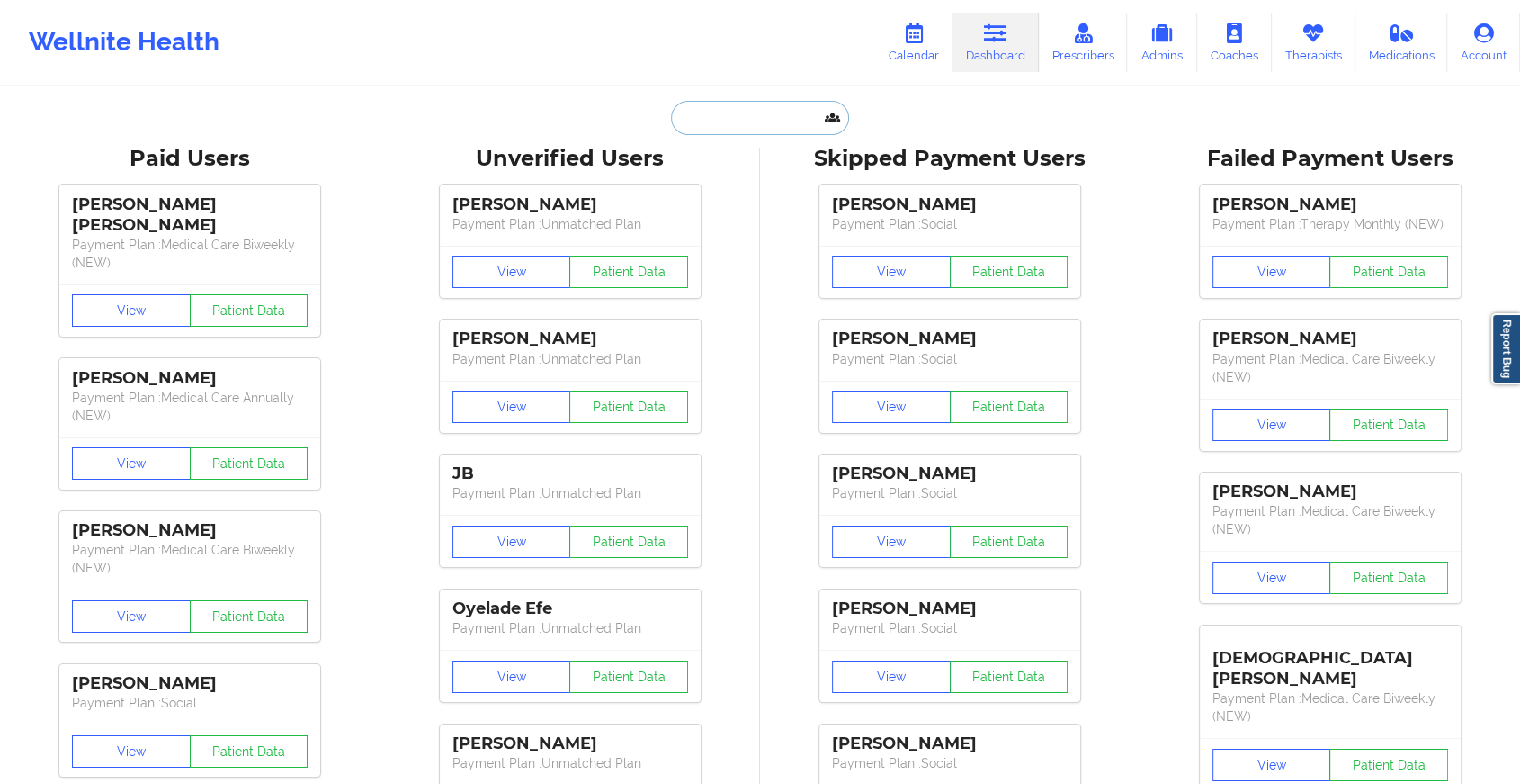
click at [791, 119] on input "text" at bounding box center [760, 118] width 179 height 34
type input "g"
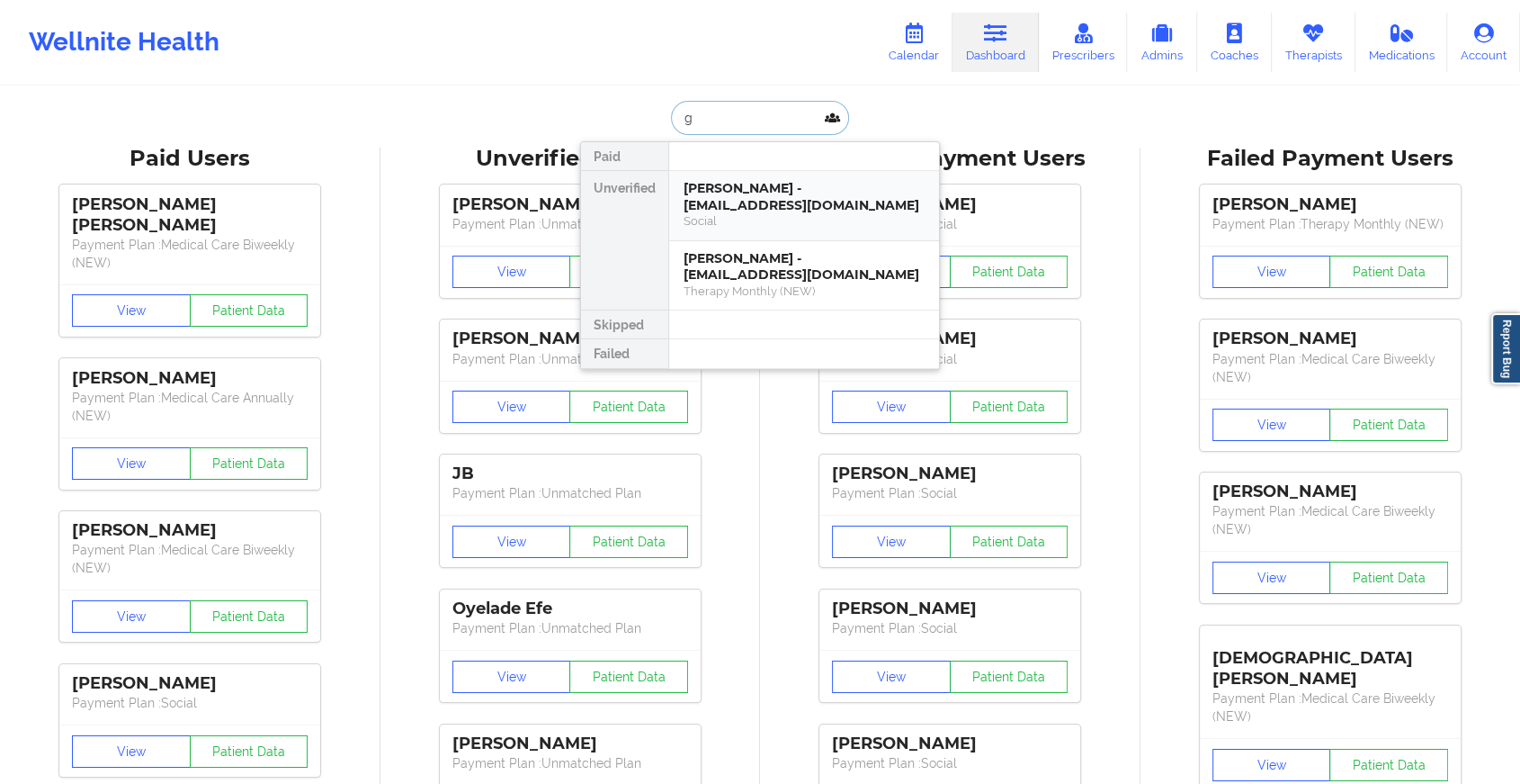
click at [818, 221] on div "Social" at bounding box center [804, 220] width 241 height 15
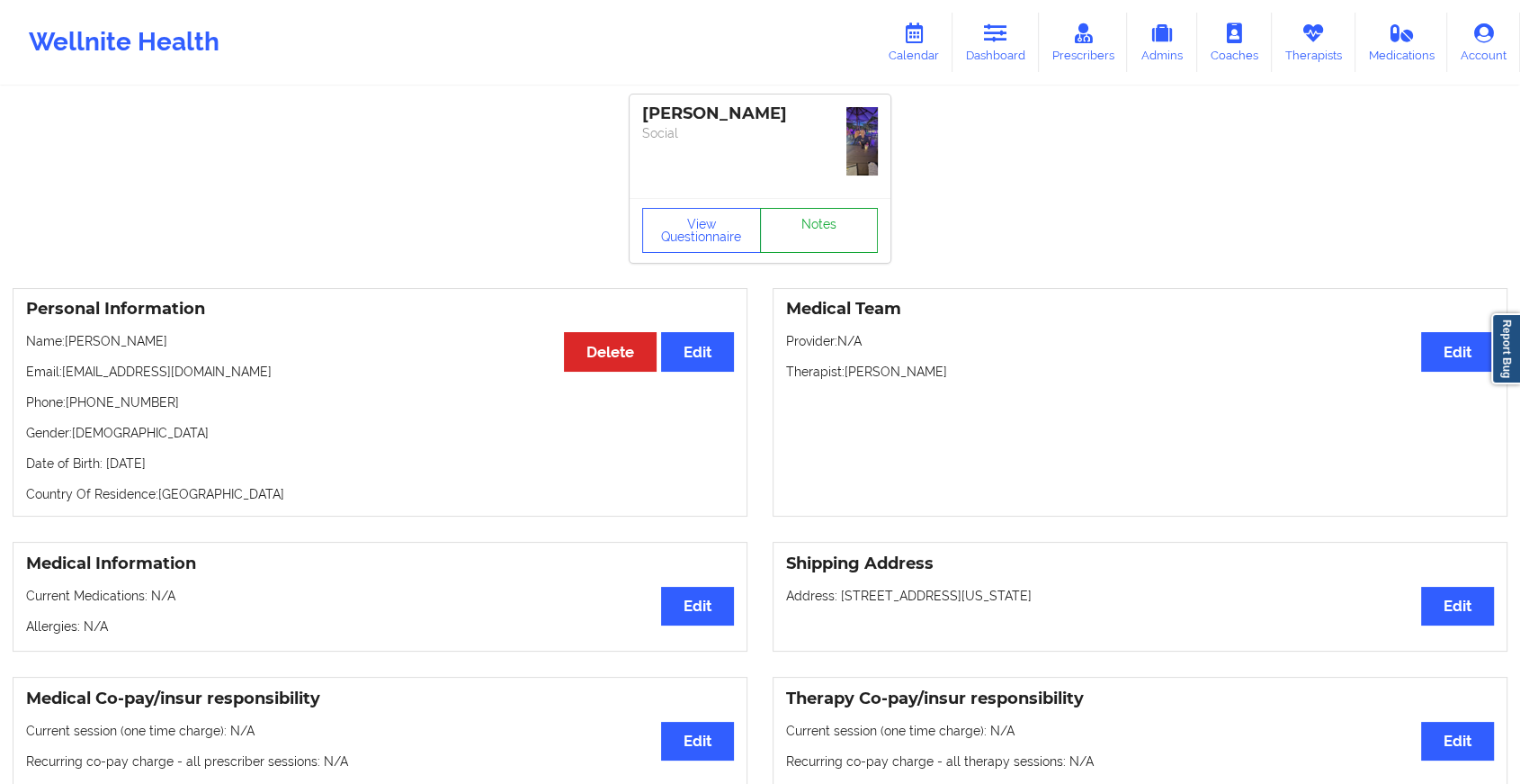
click at [809, 237] on link "Notes" at bounding box center [819, 230] width 119 height 45
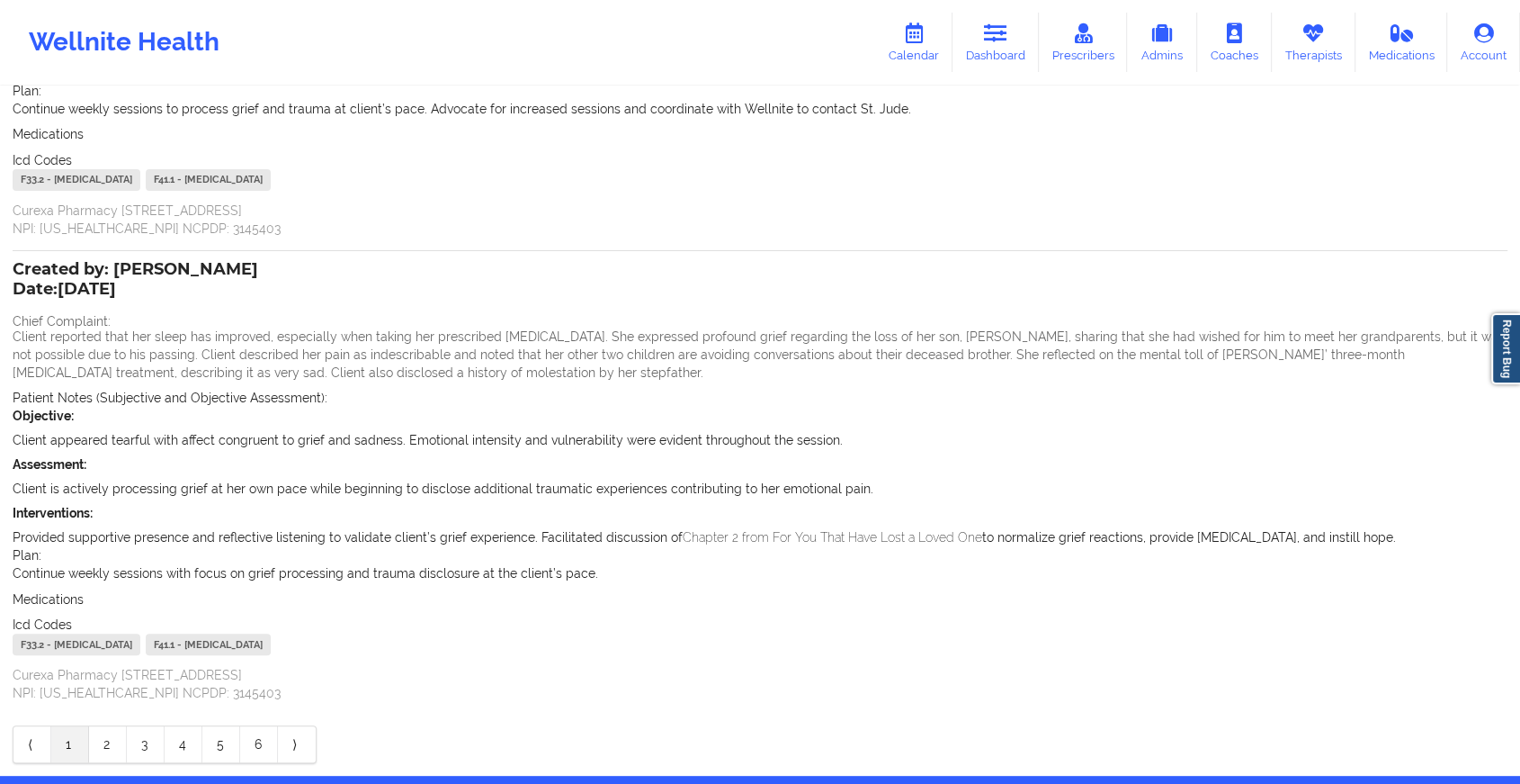
scroll to position [431, 0]
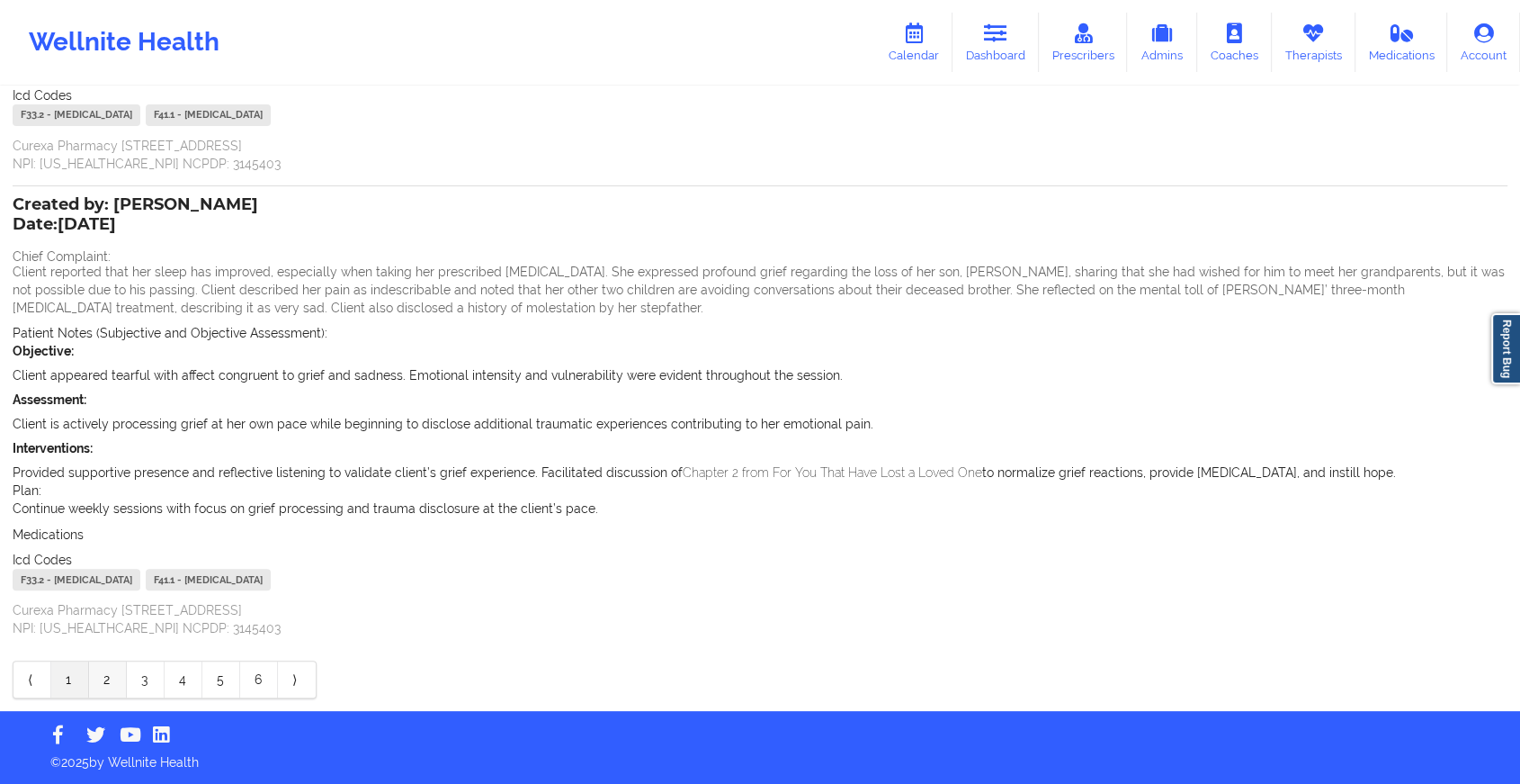
click at [100, 683] on link "2" at bounding box center [108, 680] width 38 height 36
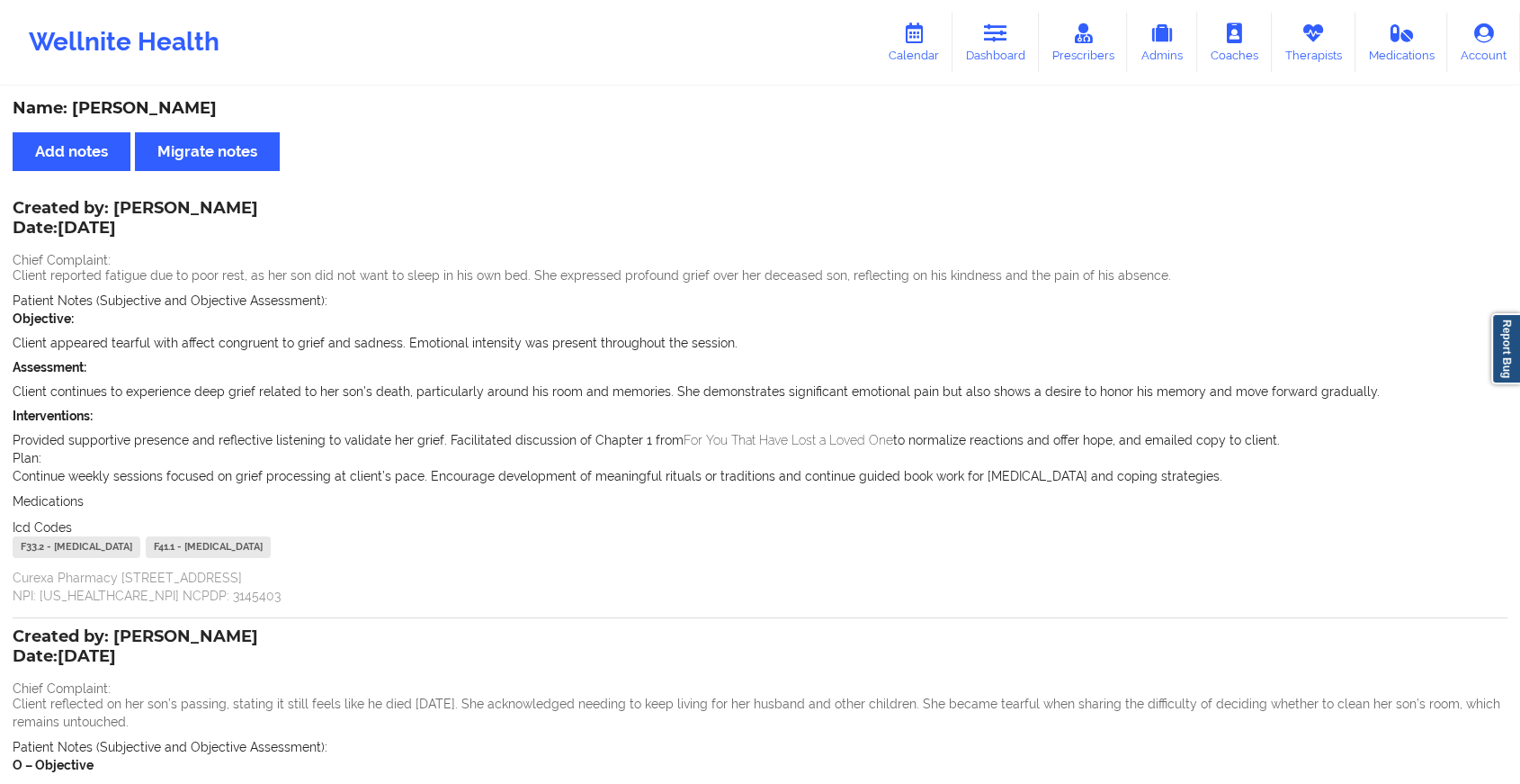
scroll to position [528, 0]
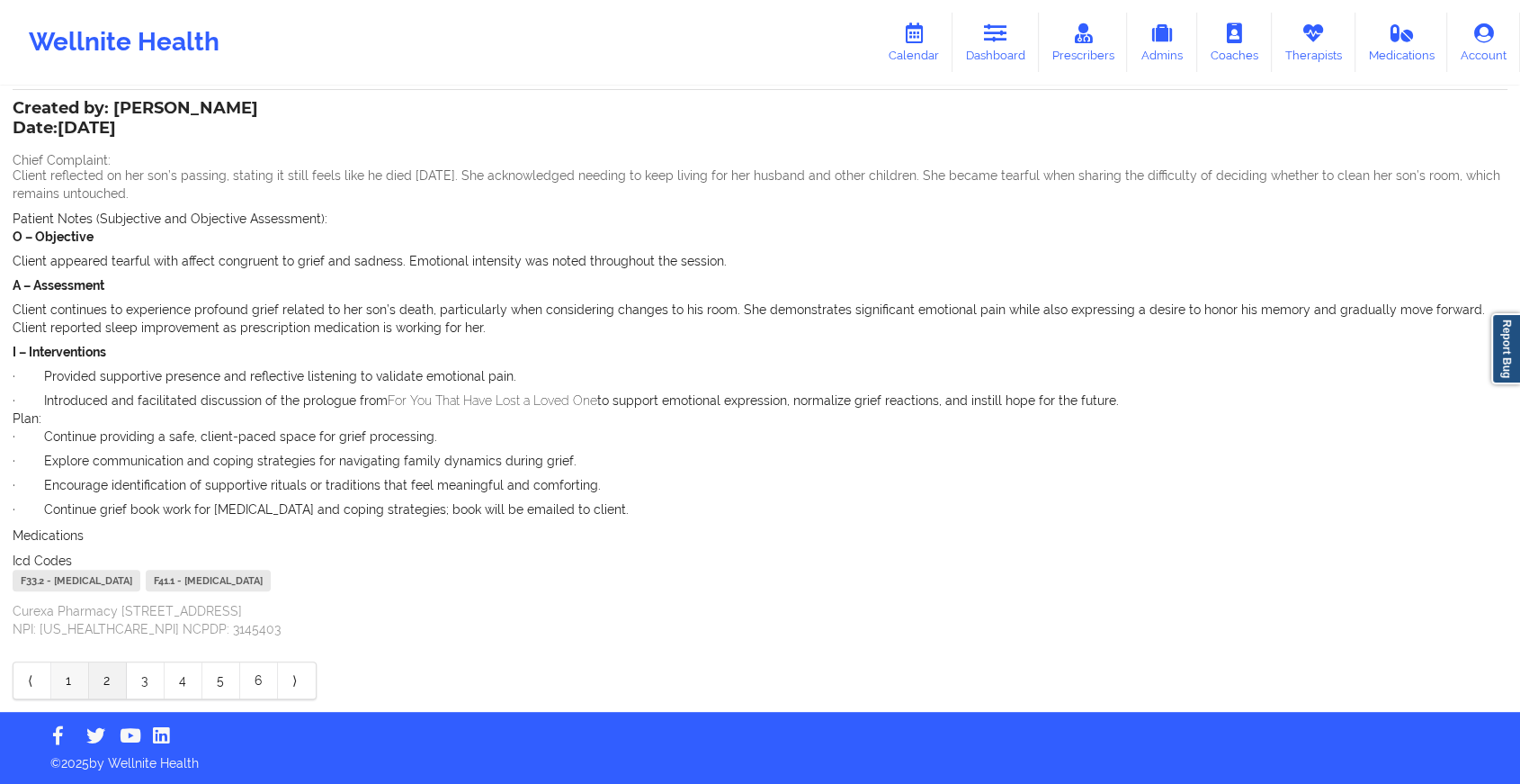
click at [79, 682] on link "1" at bounding box center [71, 681] width 38 height 36
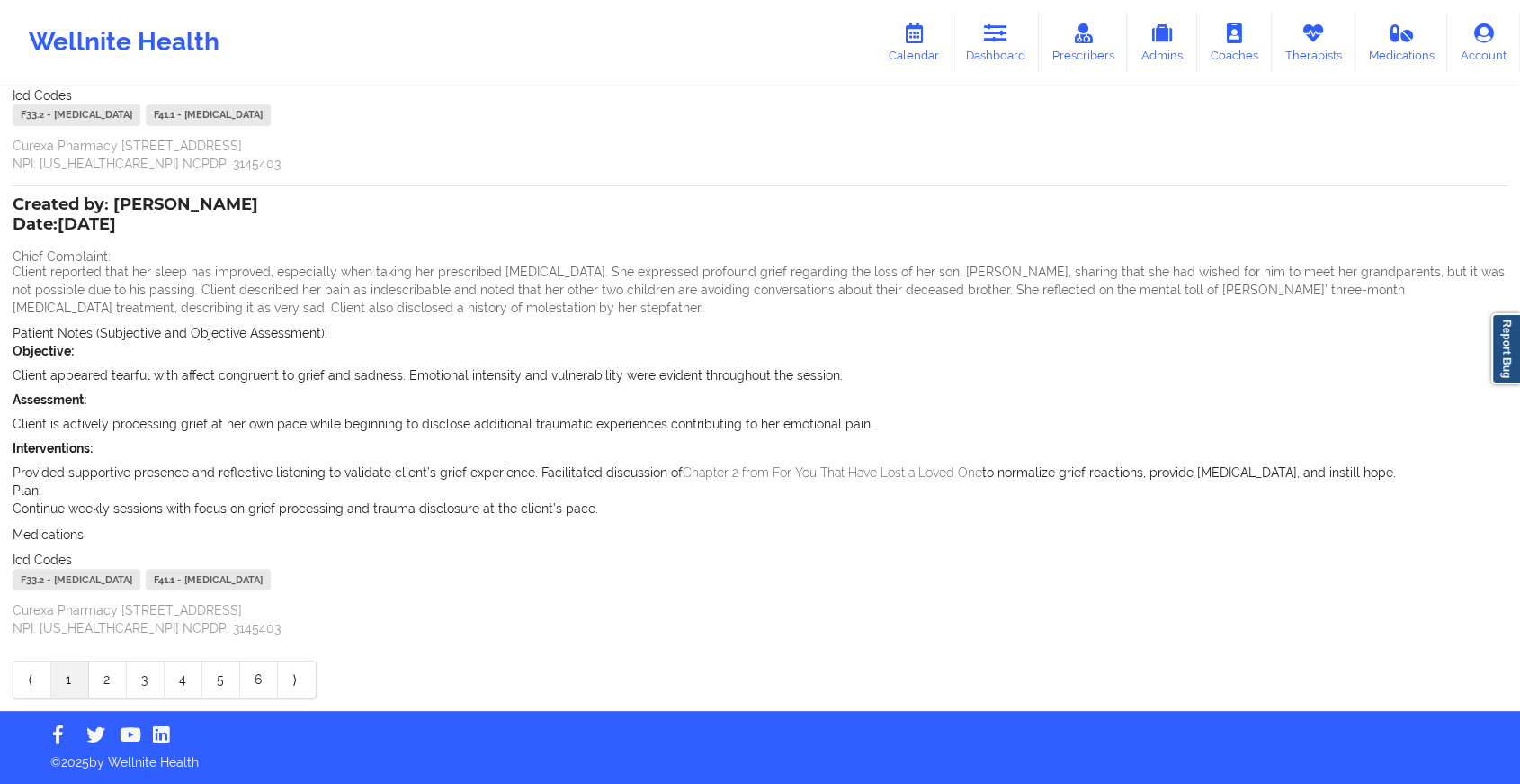
scroll to position [0, 0]
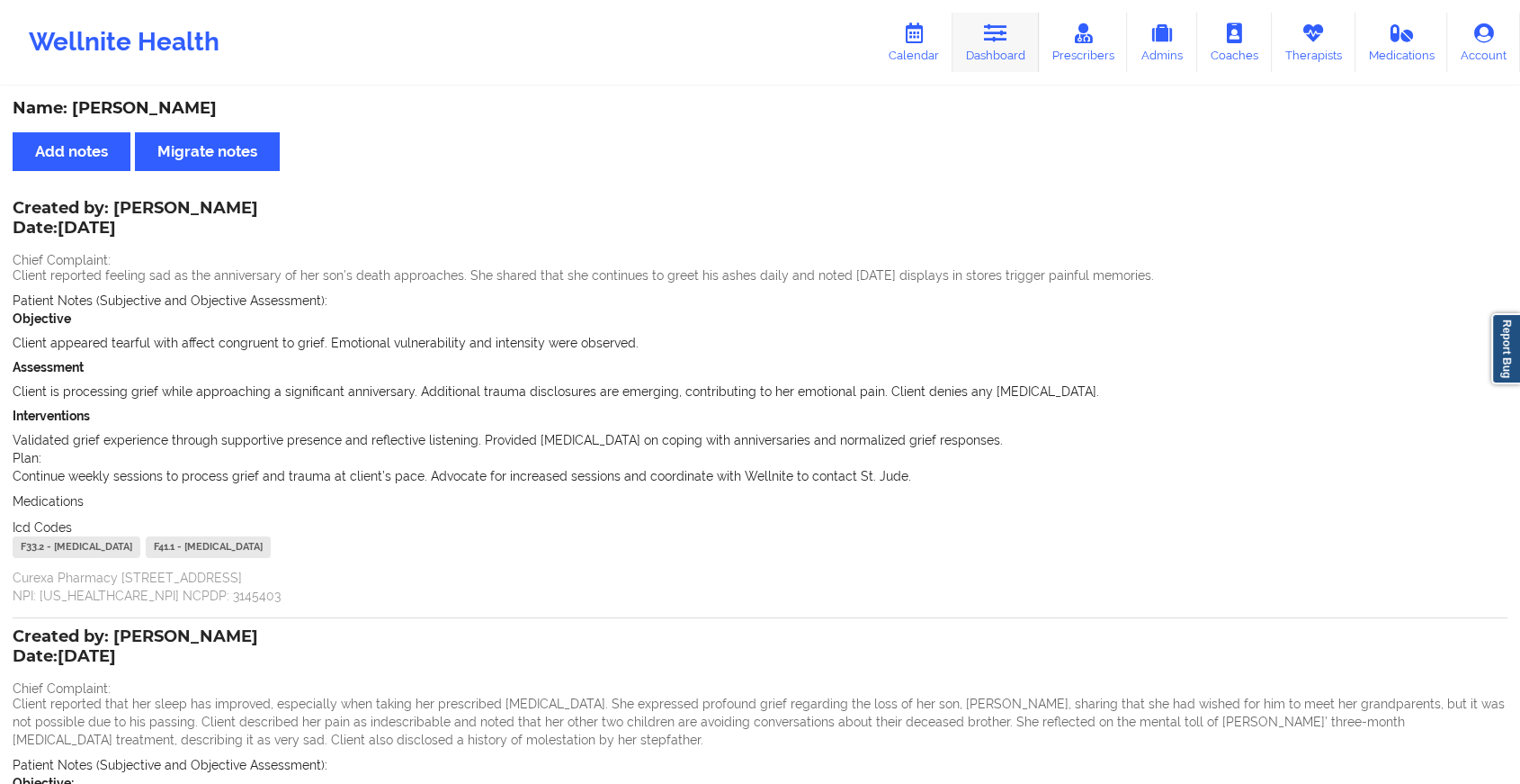
click at [1012, 45] on link "Dashboard" at bounding box center [995, 43] width 86 height 60
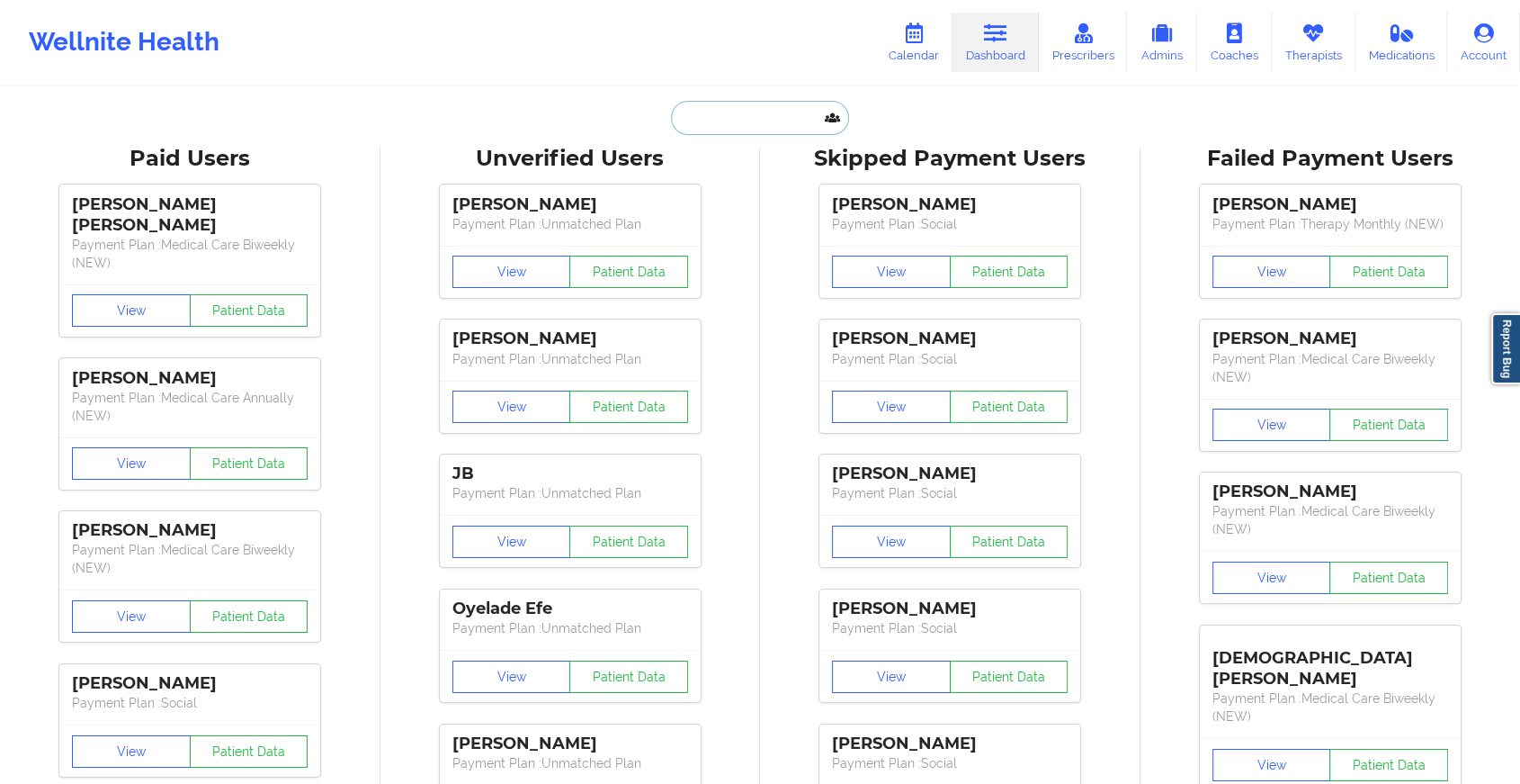
click at [801, 121] on input "text" at bounding box center [760, 118] width 179 height 34
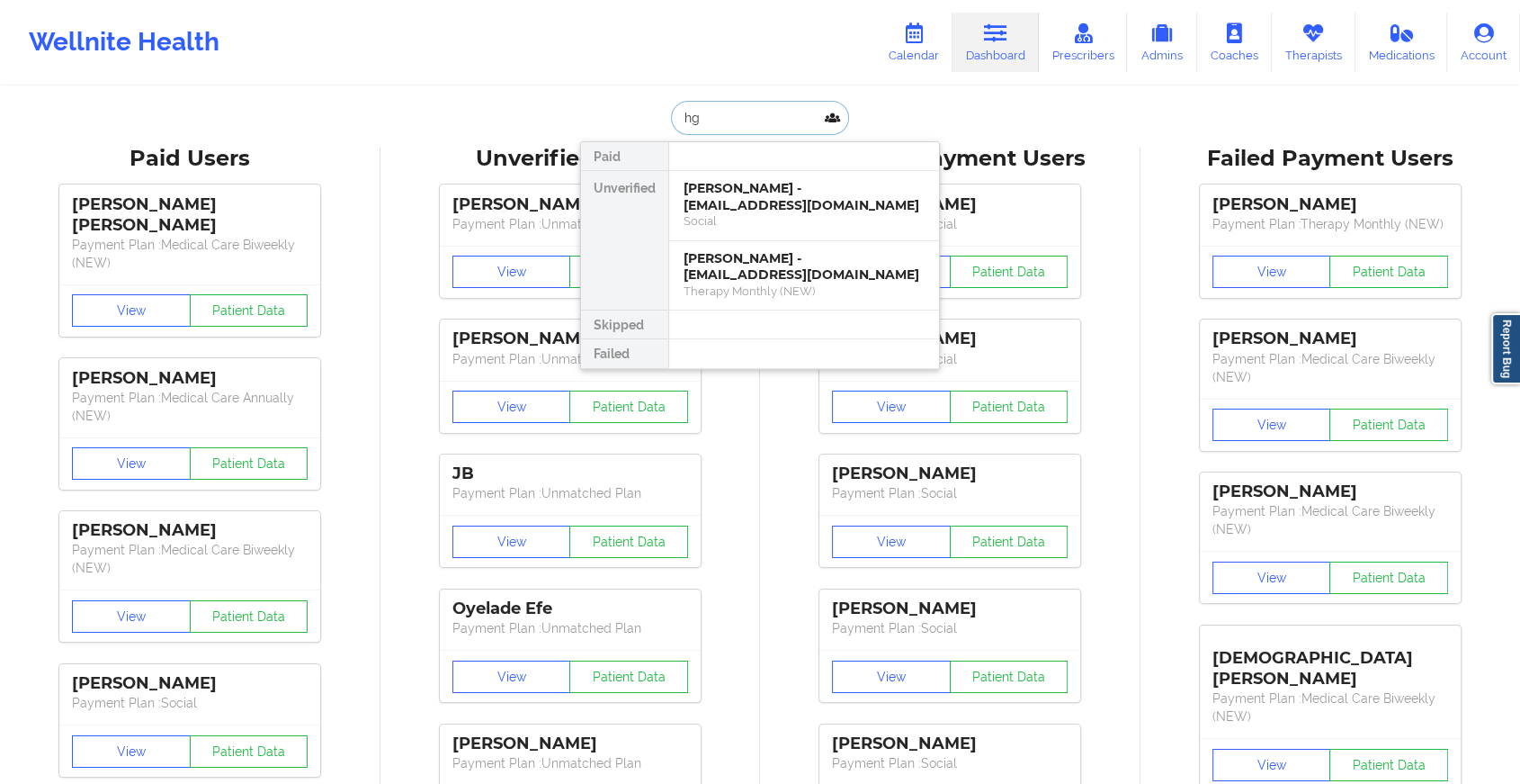
type input "h"
type input "g"
click at [818, 272] on div "[PERSON_NAME] - [EMAIL_ADDRESS][DOMAIN_NAME]" at bounding box center [804, 266] width 241 height 34
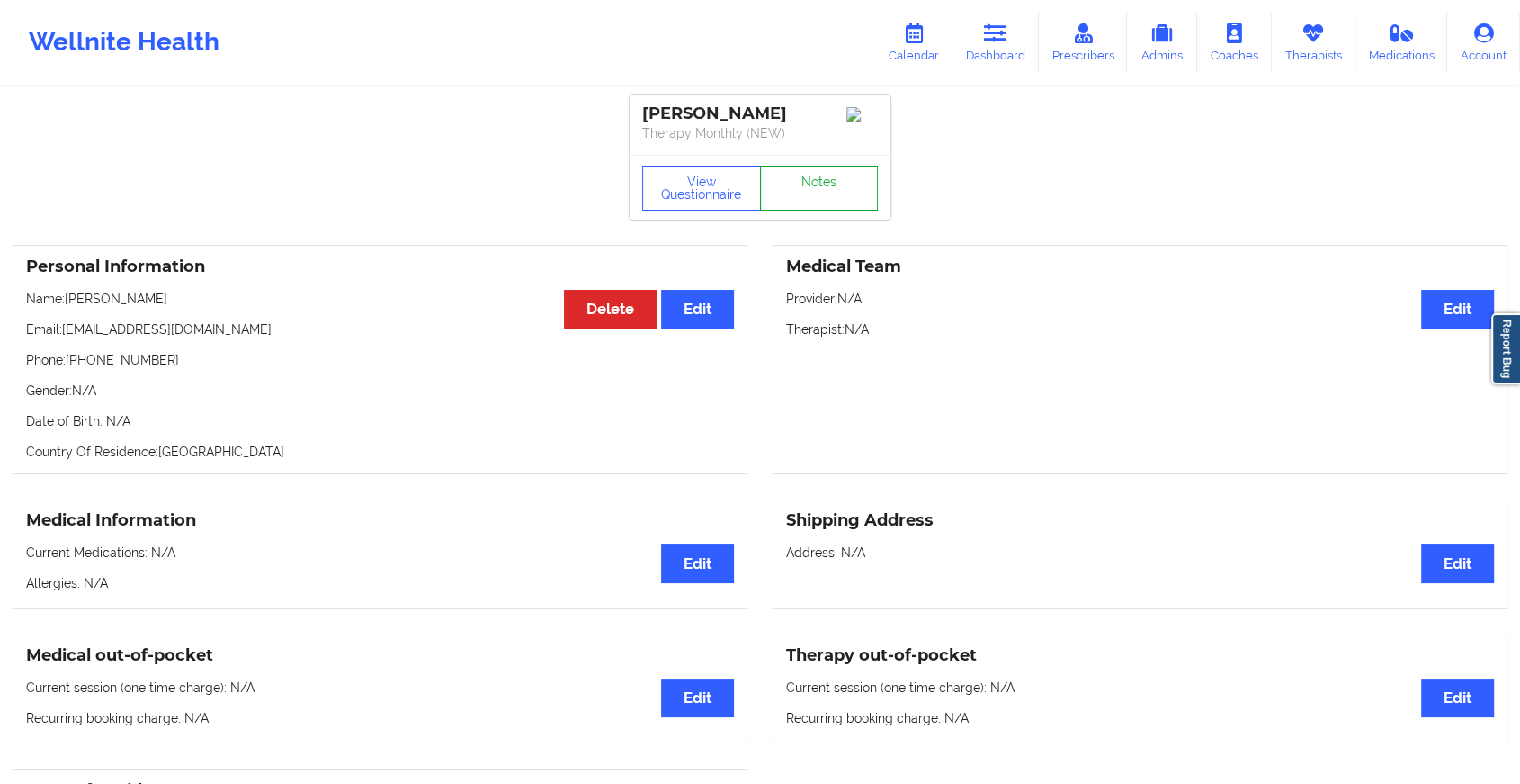
click at [849, 172] on link "Notes" at bounding box center [819, 189] width 119 height 45
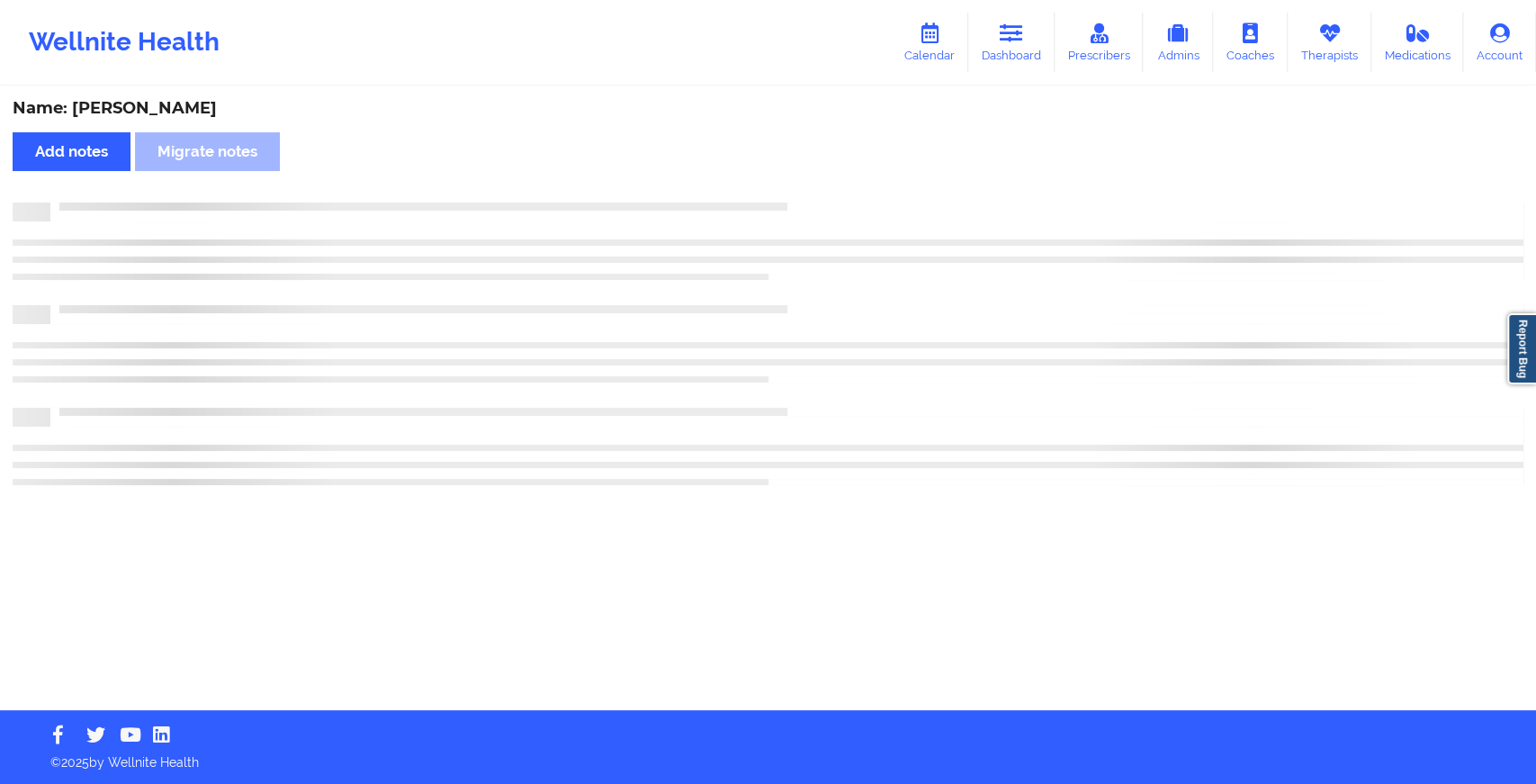
click at [850, 172] on div "Name: [PERSON_NAME] Add notes Migrate notes" at bounding box center [768, 399] width 1536 height 622
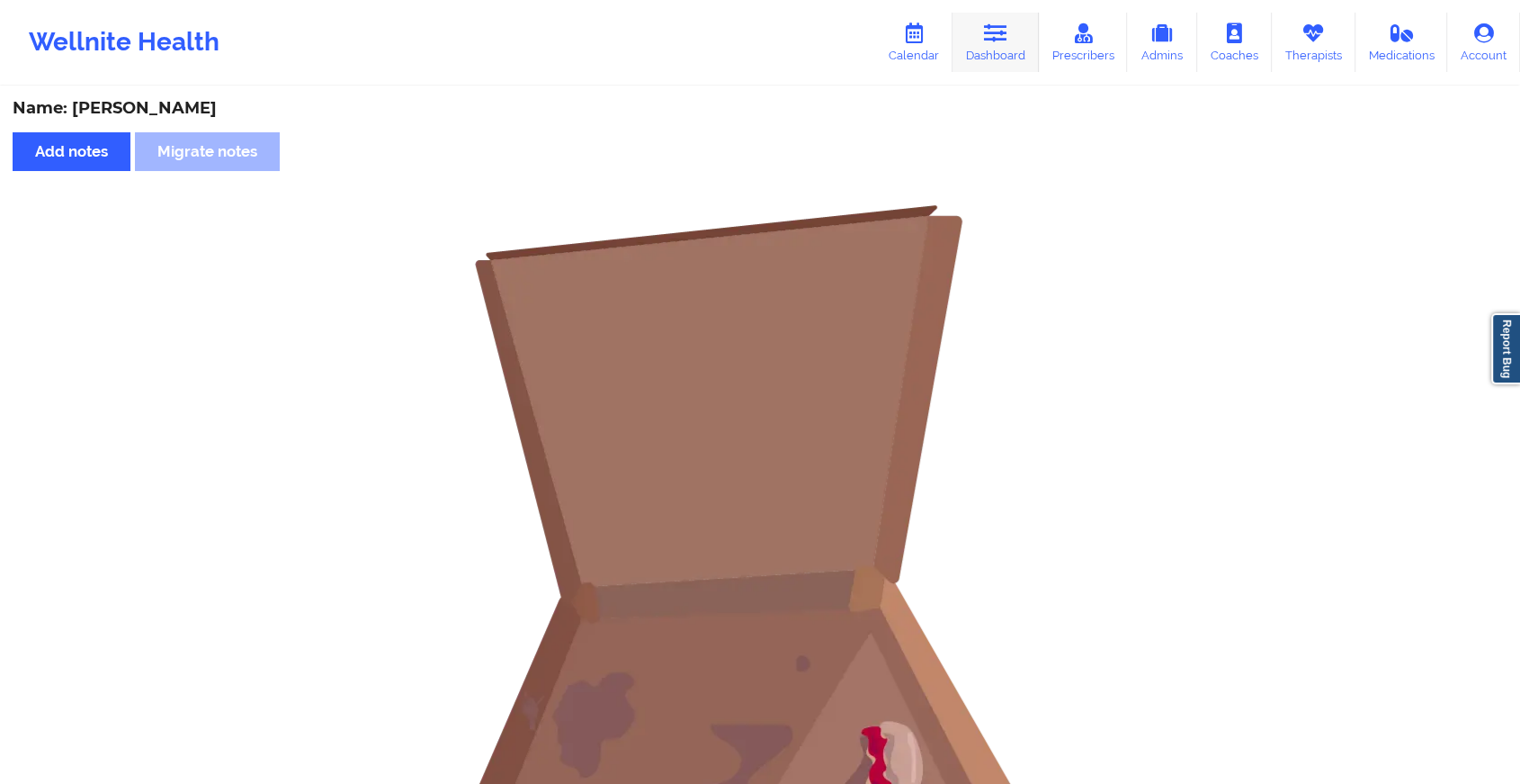
click at [997, 37] on icon at bounding box center [996, 34] width 24 height 20
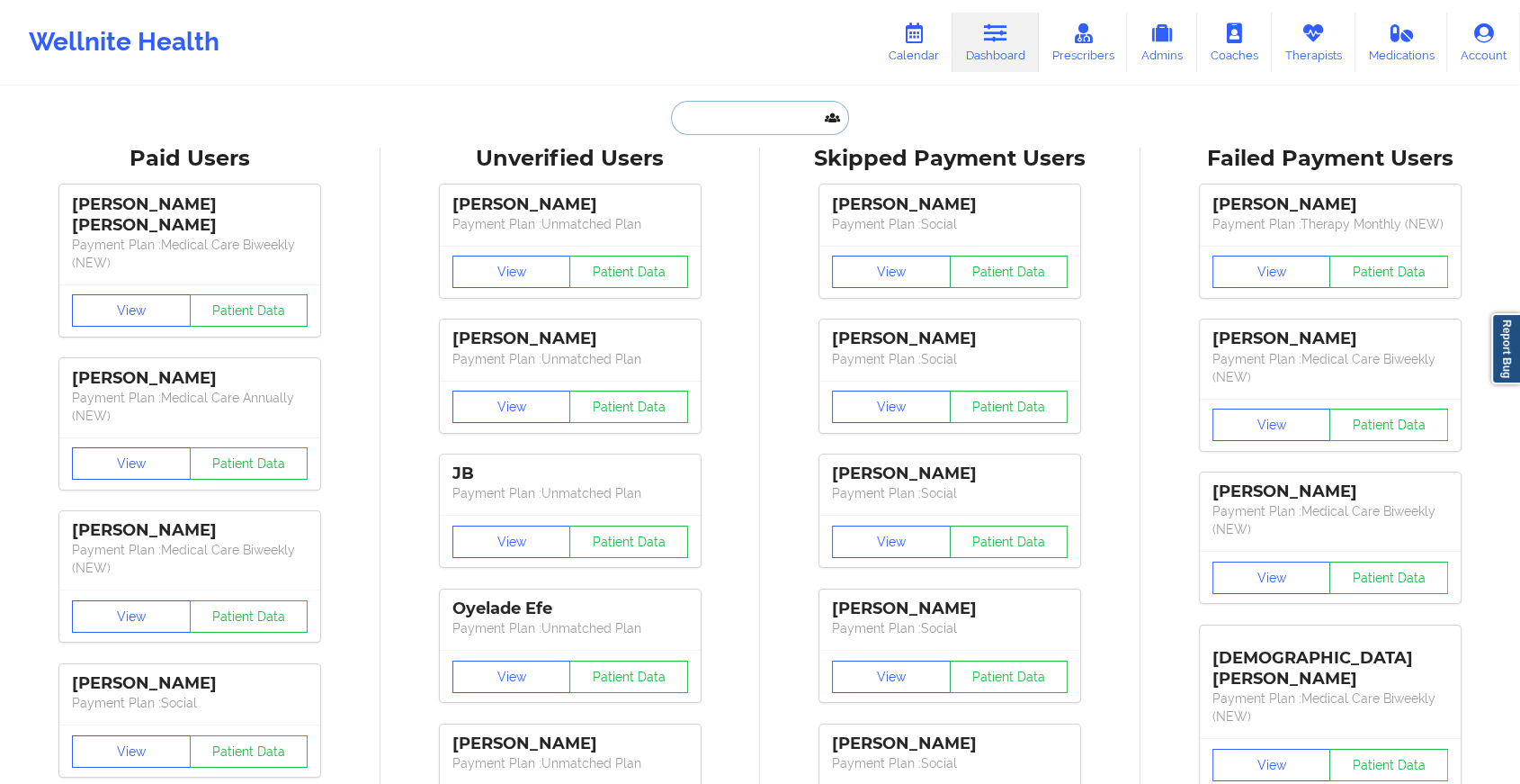
click at [738, 128] on input "text" at bounding box center [760, 118] width 179 height 34
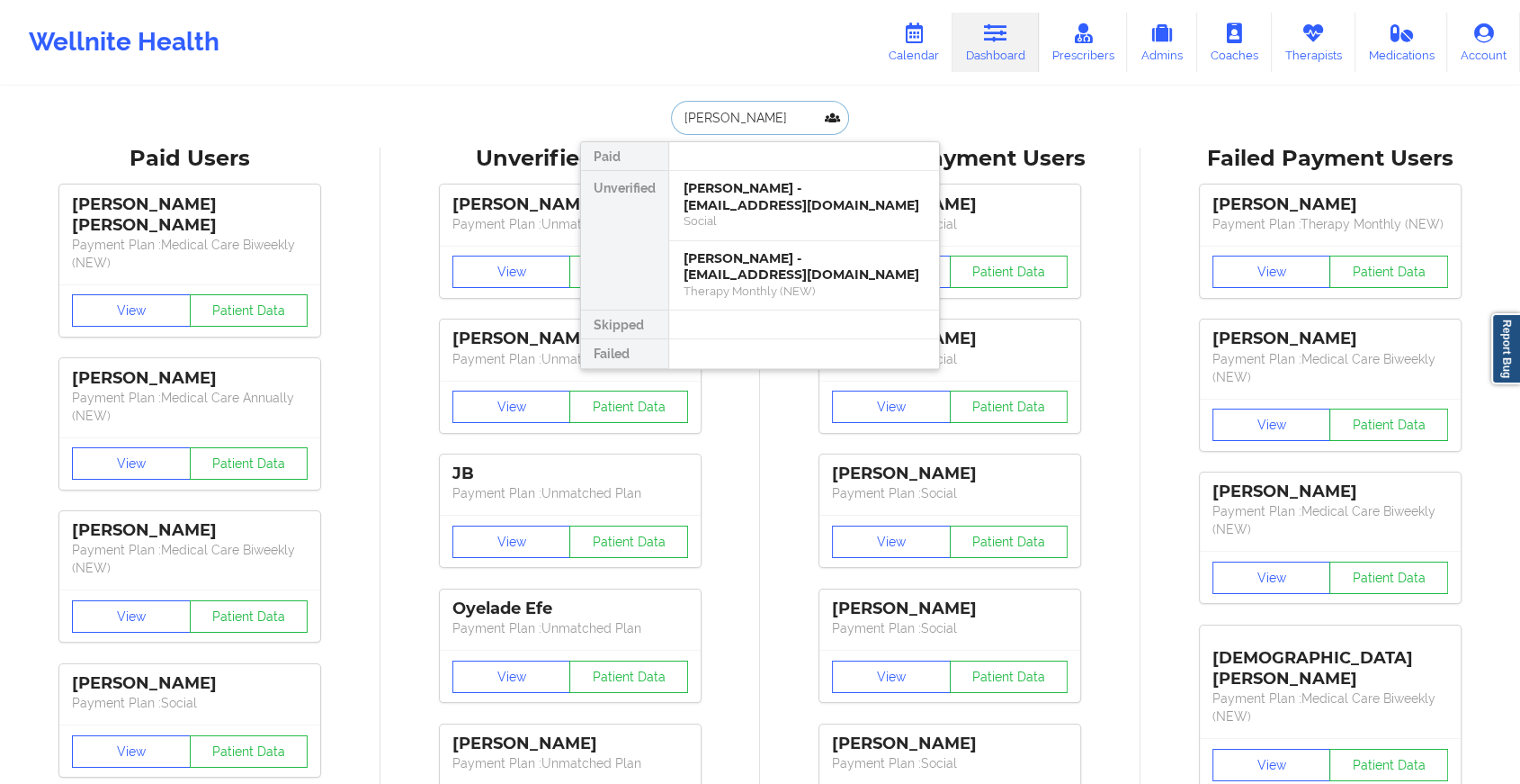
type input "[PERSON_NAME] a"
click at [767, 194] on div "[PERSON_NAME] - [PERSON_NAME][EMAIL_ADDRESS][DOMAIN_NAME]" at bounding box center [804, 197] width 241 height 34
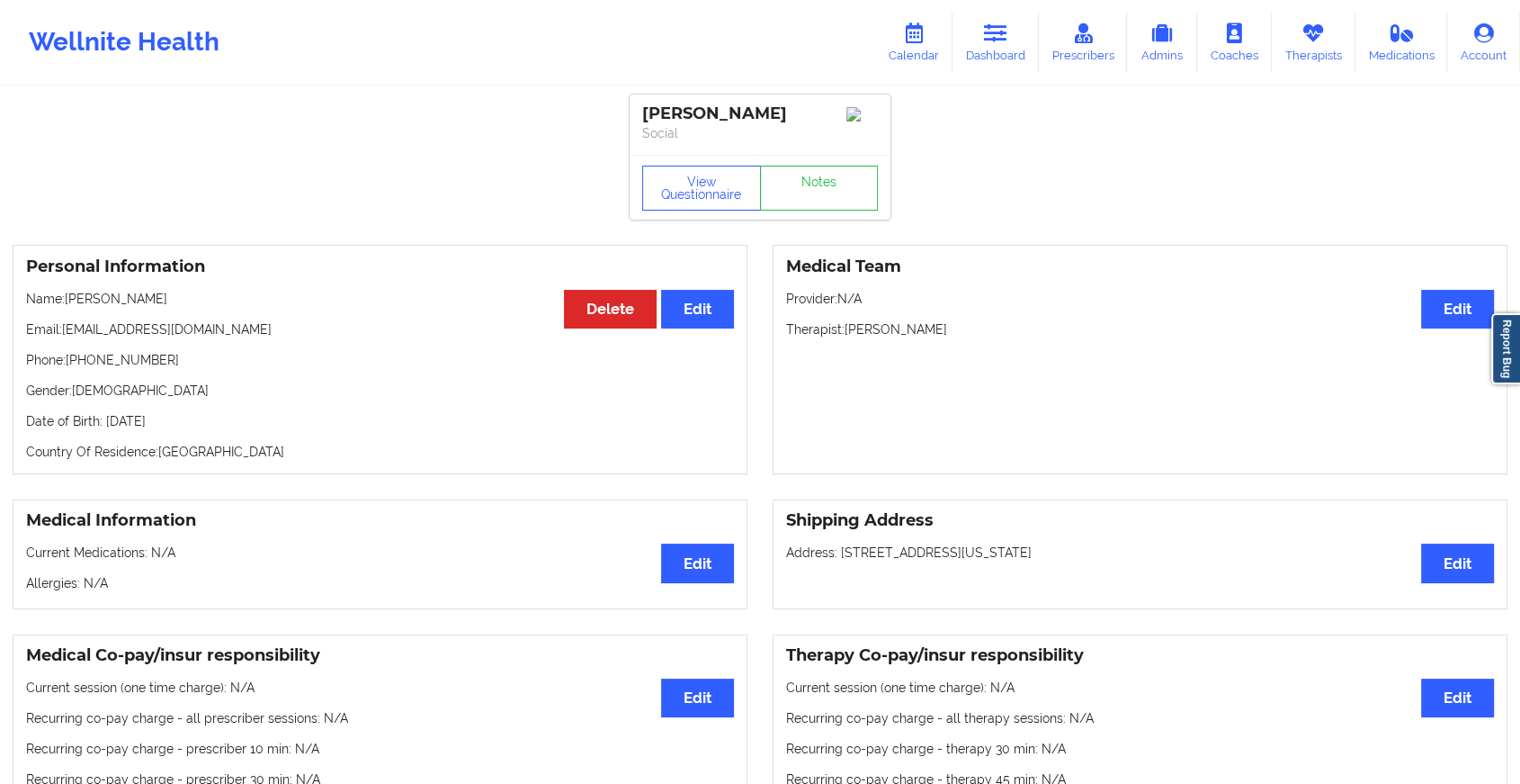
click at [828, 180] on div "View Questionnaire Notes" at bounding box center [760, 187] width 261 height 64
click at [818, 210] on link "Notes" at bounding box center [819, 189] width 119 height 45
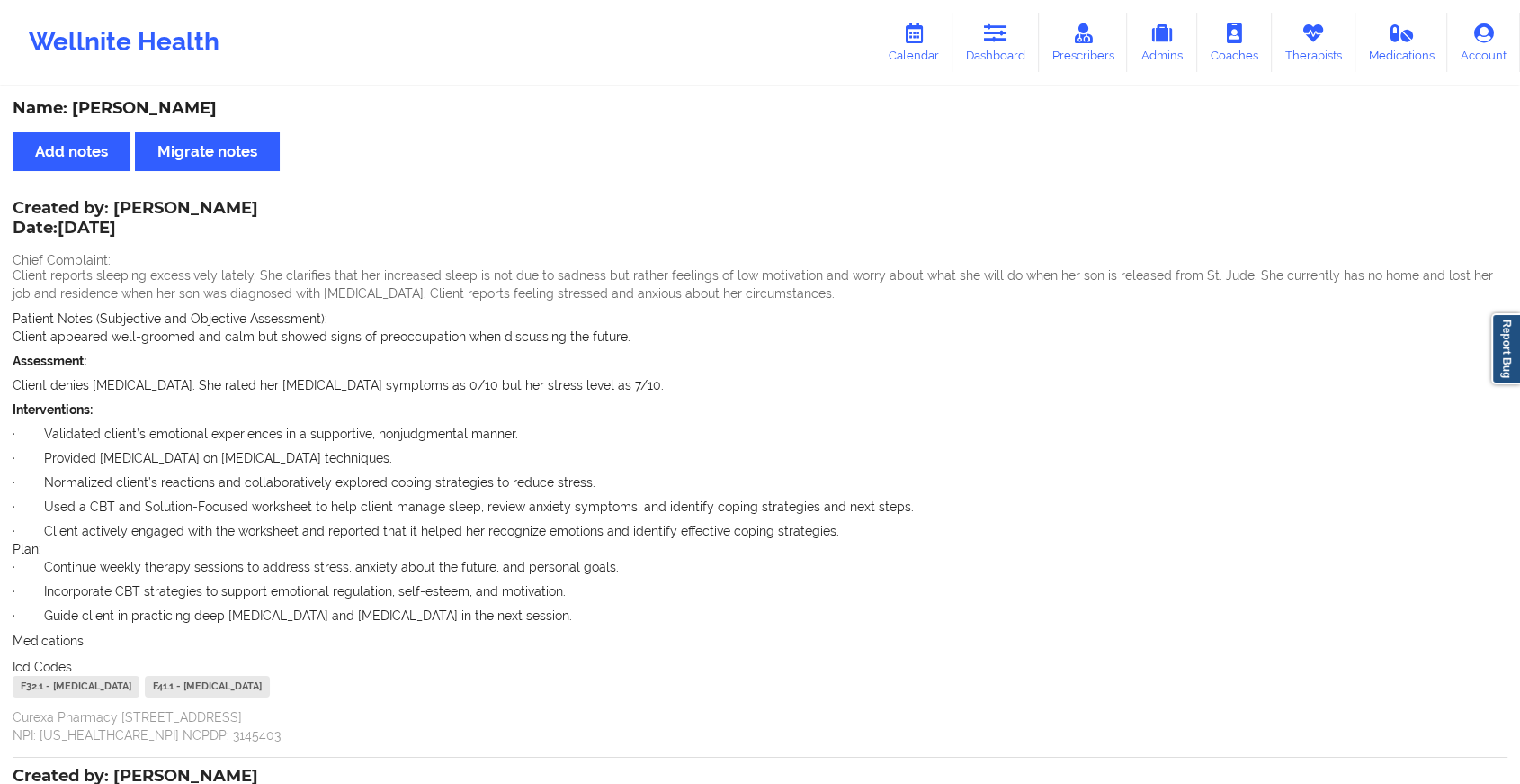
scroll to position [692, 0]
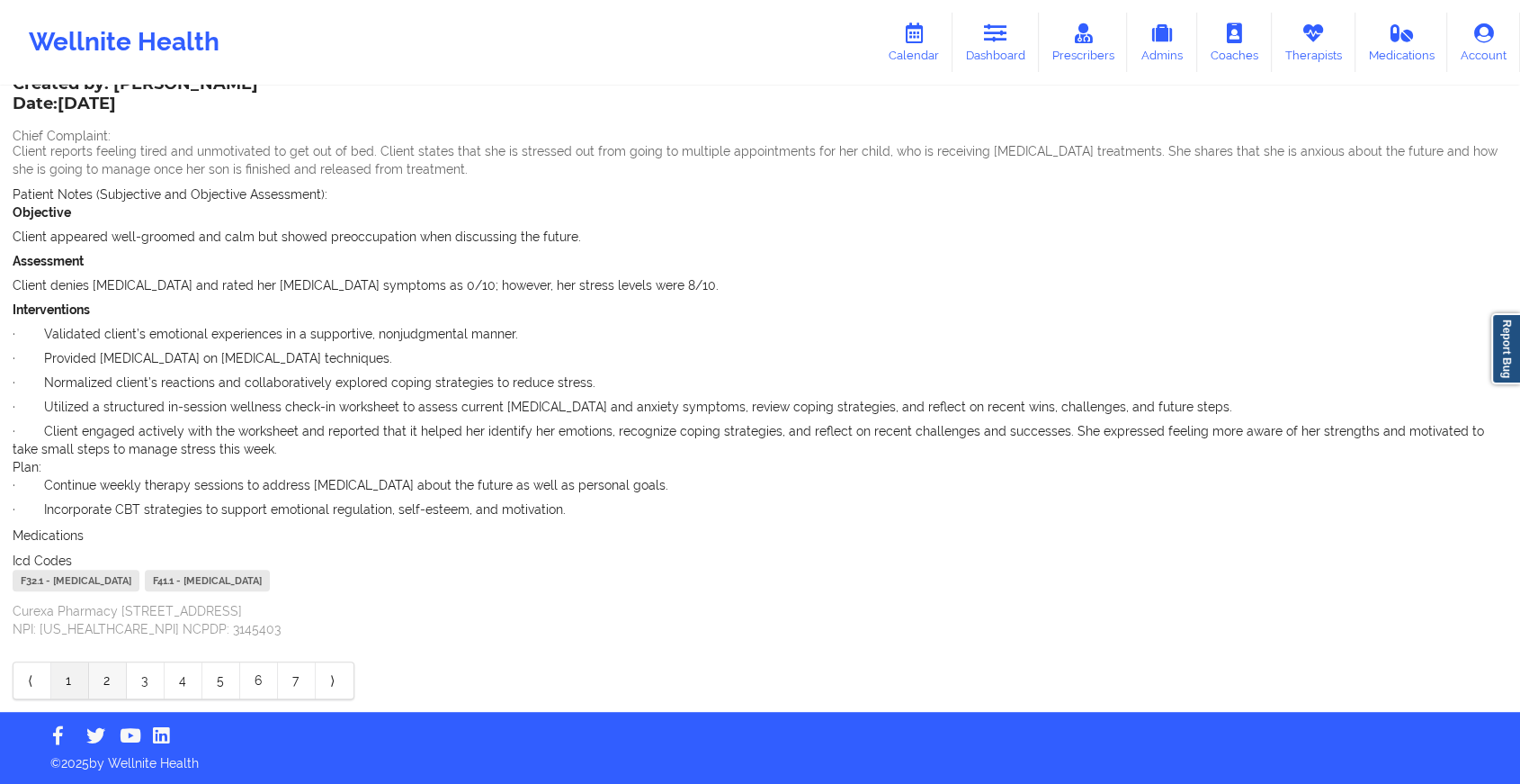
click at [102, 676] on link "2" at bounding box center [108, 681] width 38 height 36
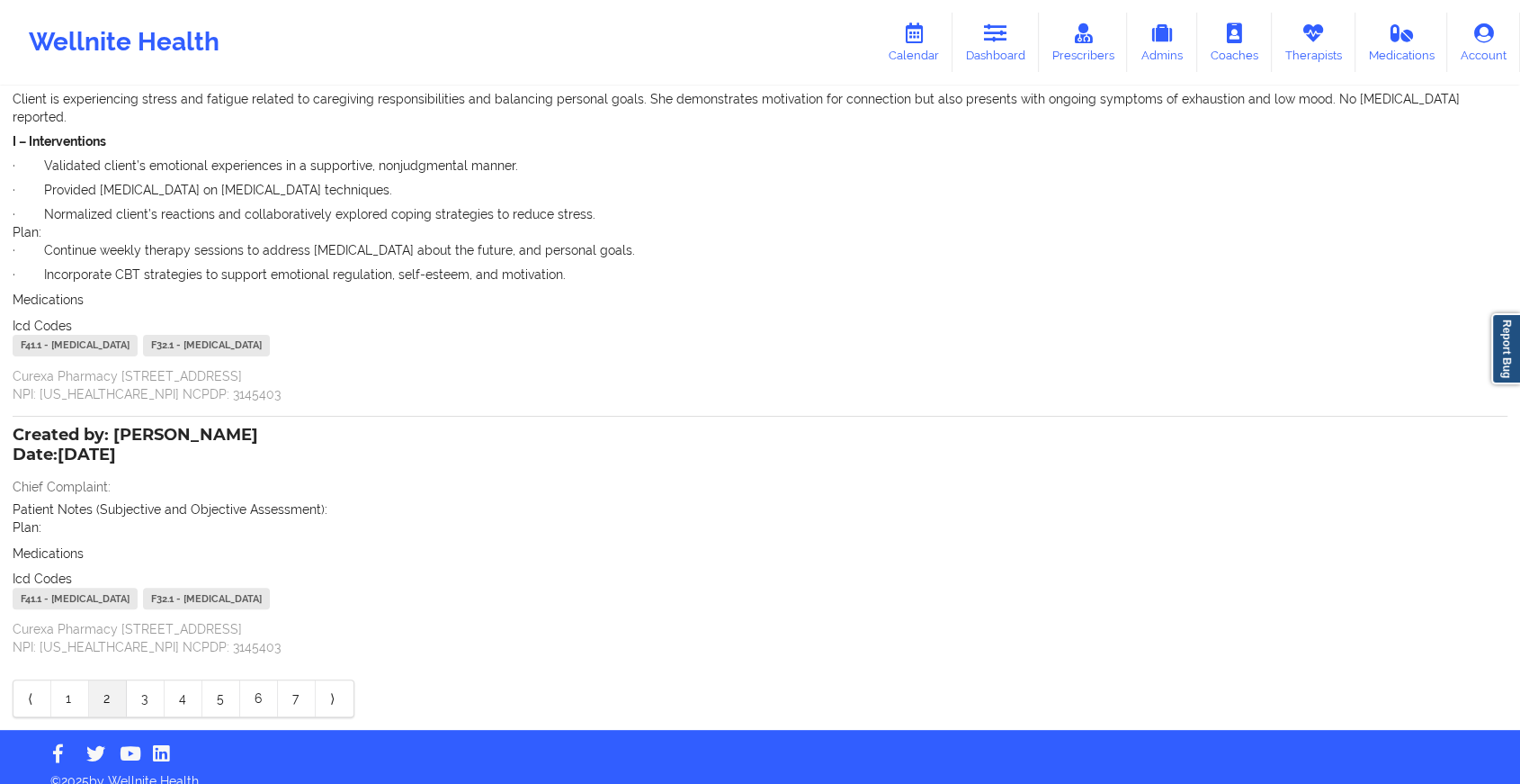
scroll to position [0, 0]
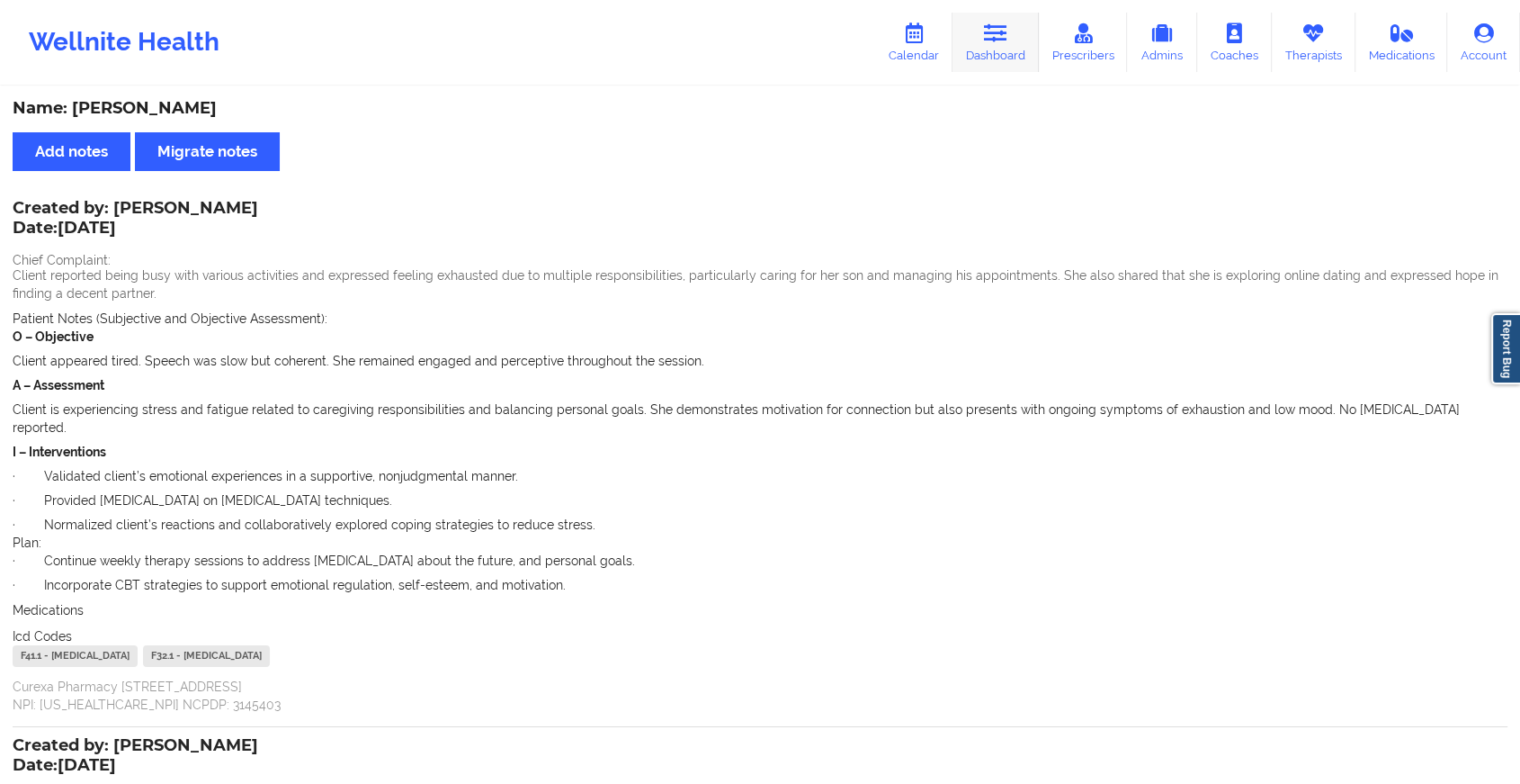
click at [988, 24] on icon at bounding box center [996, 34] width 24 height 20
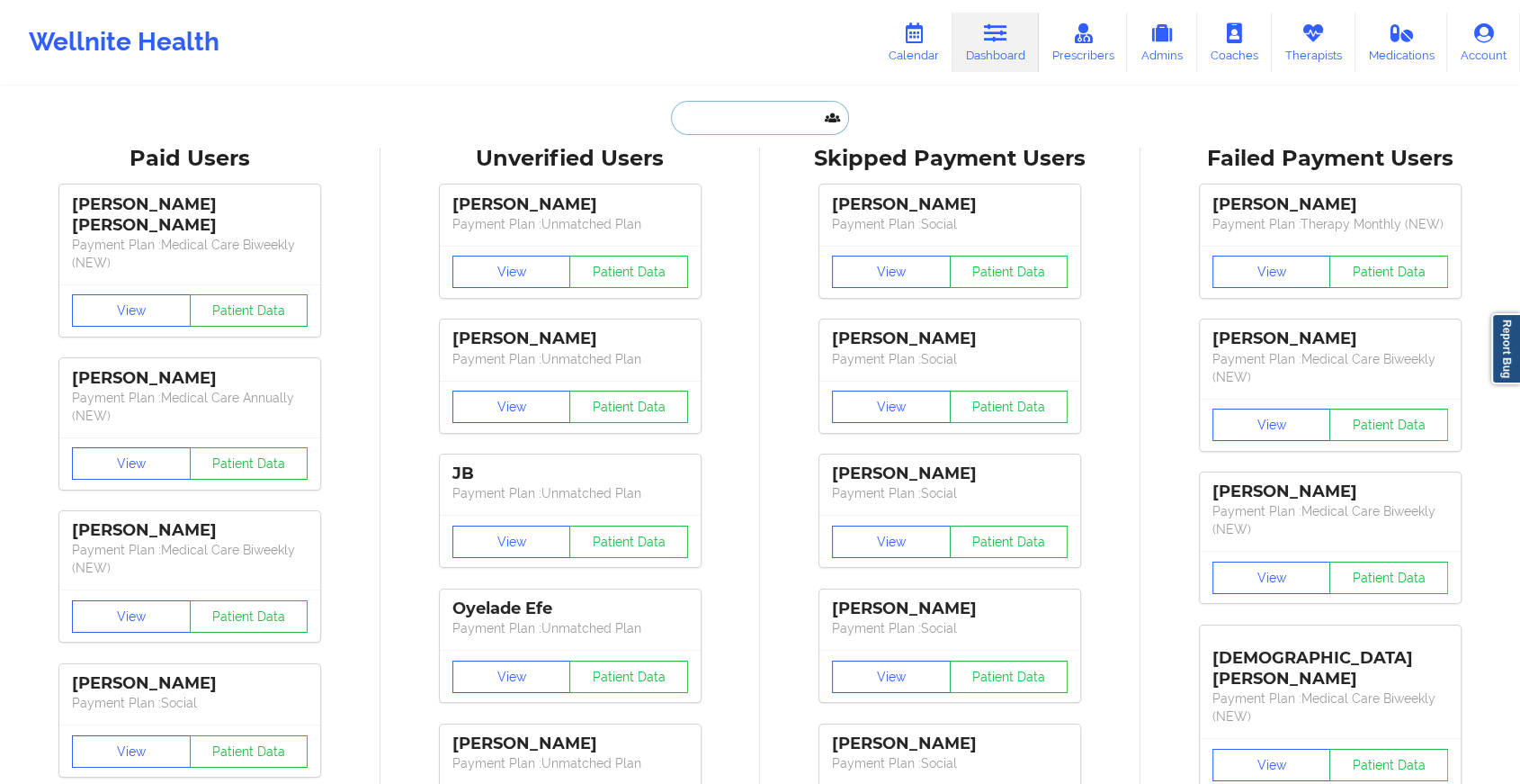
click at [708, 125] on input "text" at bounding box center [760, 118] width 179 height 34
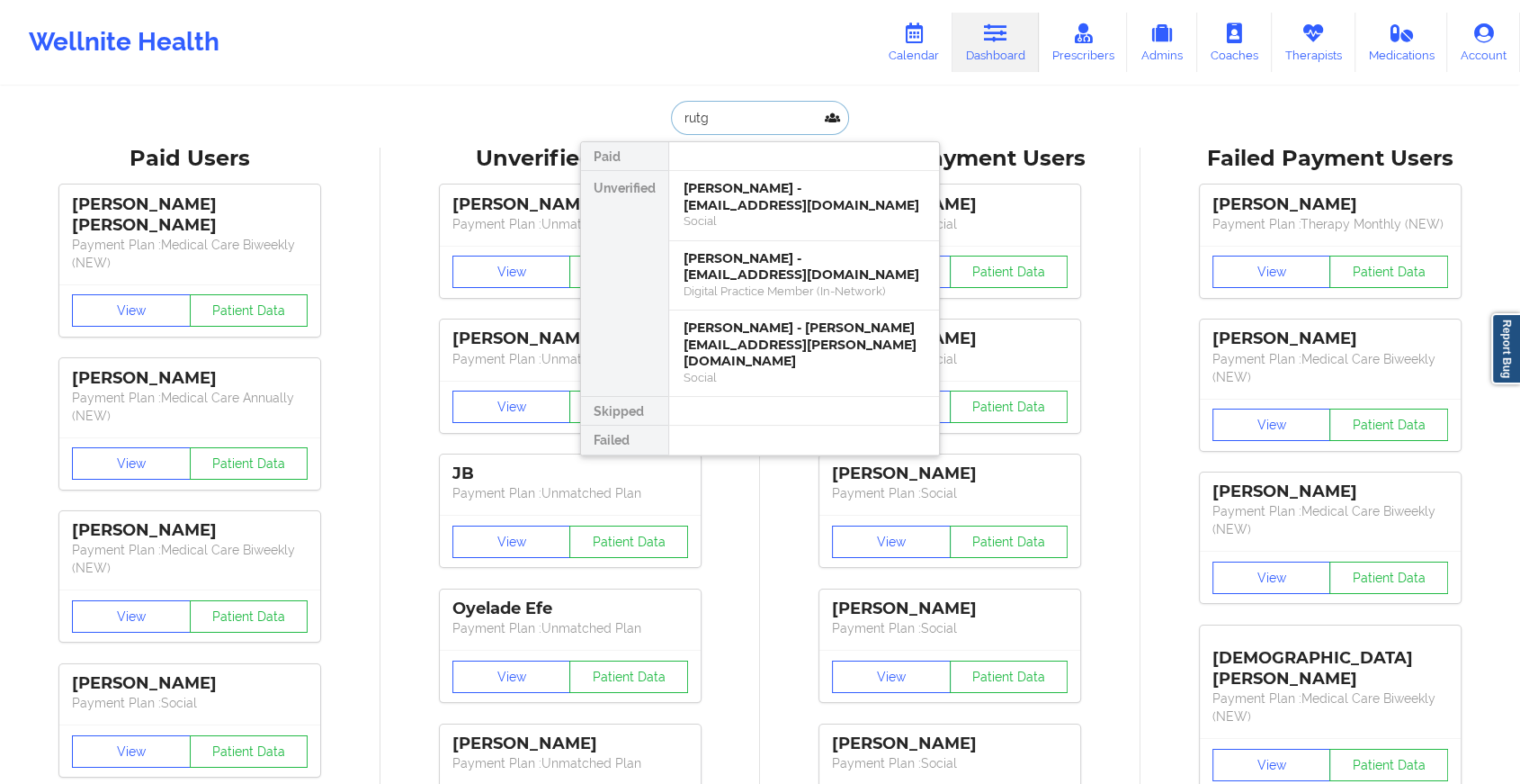
drag, startPoint x: 735, startPoint y: 100, endPoint x: 670, endPoint y: 116, distance: 66.9
click at [671, 116] on input "rutg" at bounding box center [760, 118] width 179 height 34
paste input "[EMAIL_ADDRESS][PERSON_NAME][DOMAIN_NAME]"
type input "[EMAIL_ADDRESS][PERSON_NAME][DOMAIN_NAME]"
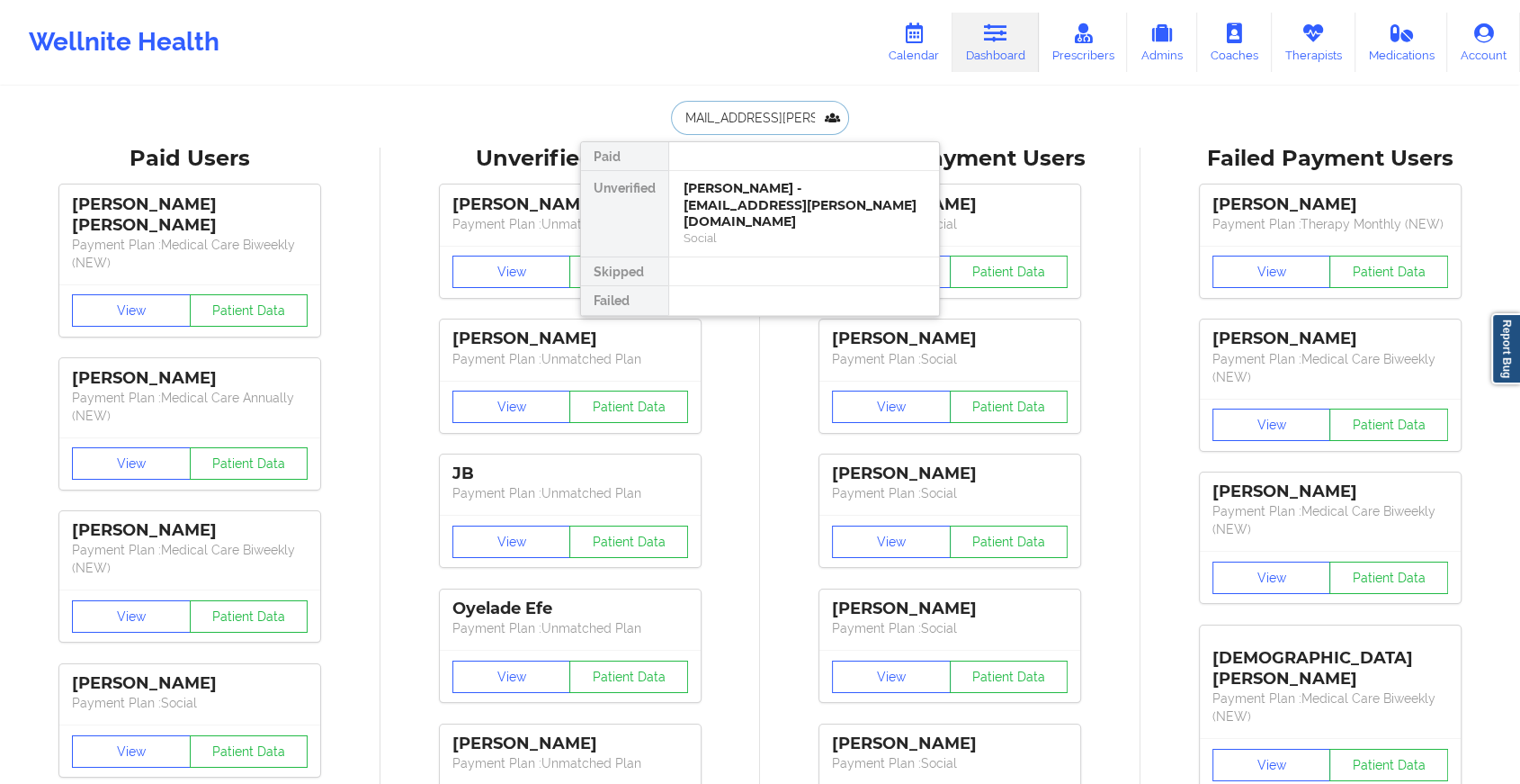
click at [814, 204] on div "[PERSON_NAME] - [EMAIL_ADDRESS][PERSON_NAME][DOMAIN_NAME]" at bounding box center [804, 206] width 241 height 51
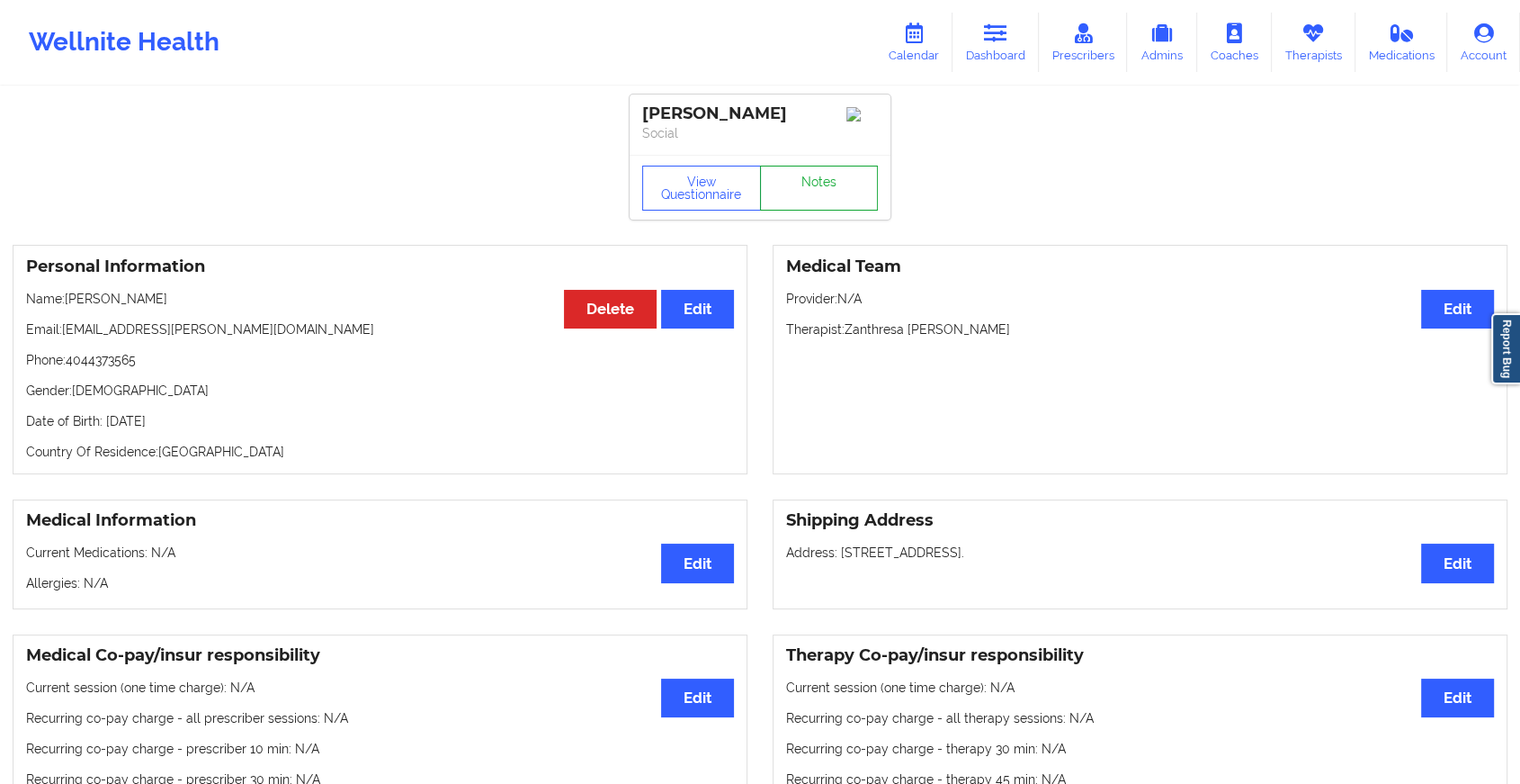
click at [835, 196] on link "Notes" at bounding box center [819, 189] width 119 height 45
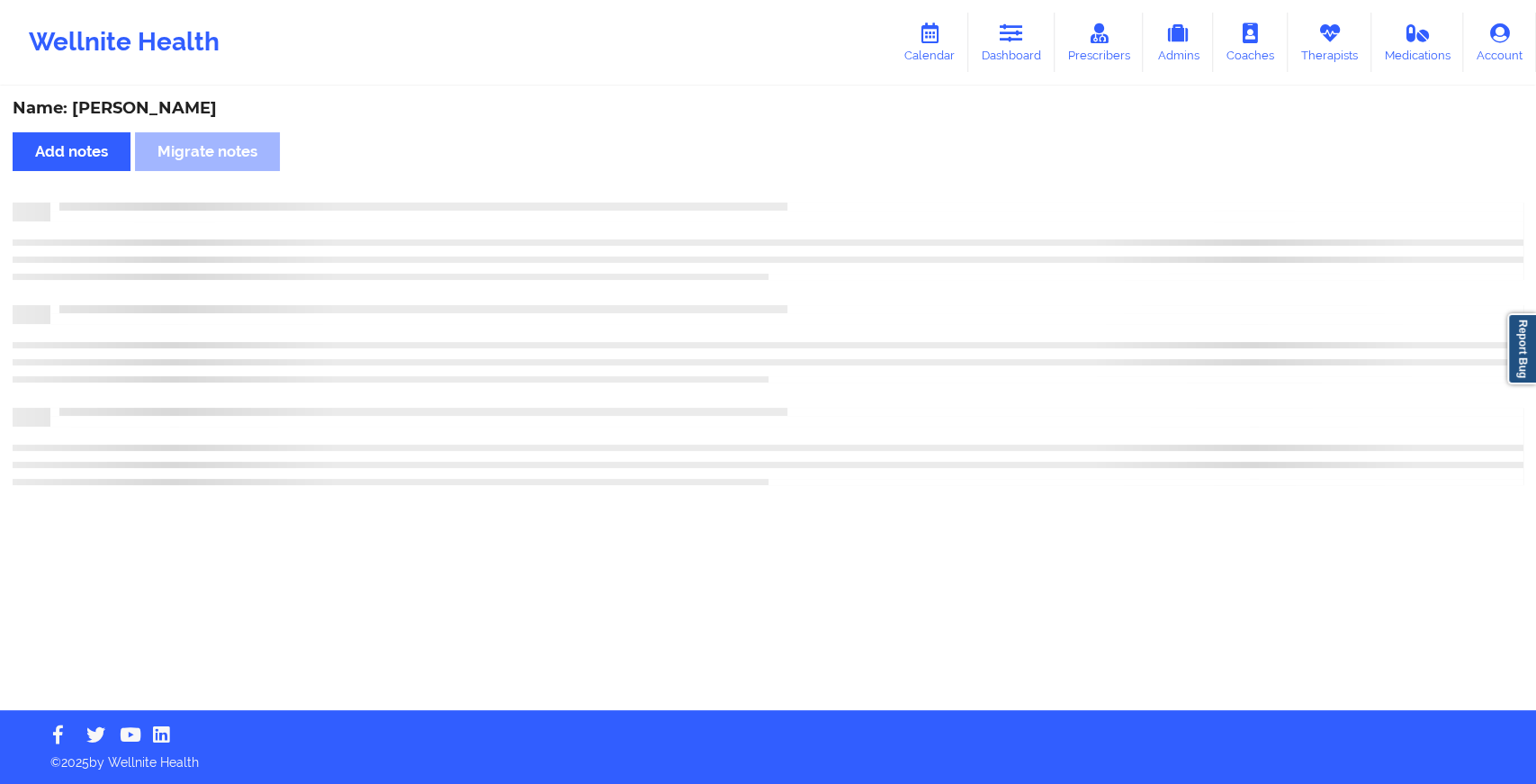
click at [979, 296] on div "Name: [PERSON_NAME] Add notes Migrate notes" at bounding box center [768, 399] width 1536 height 622
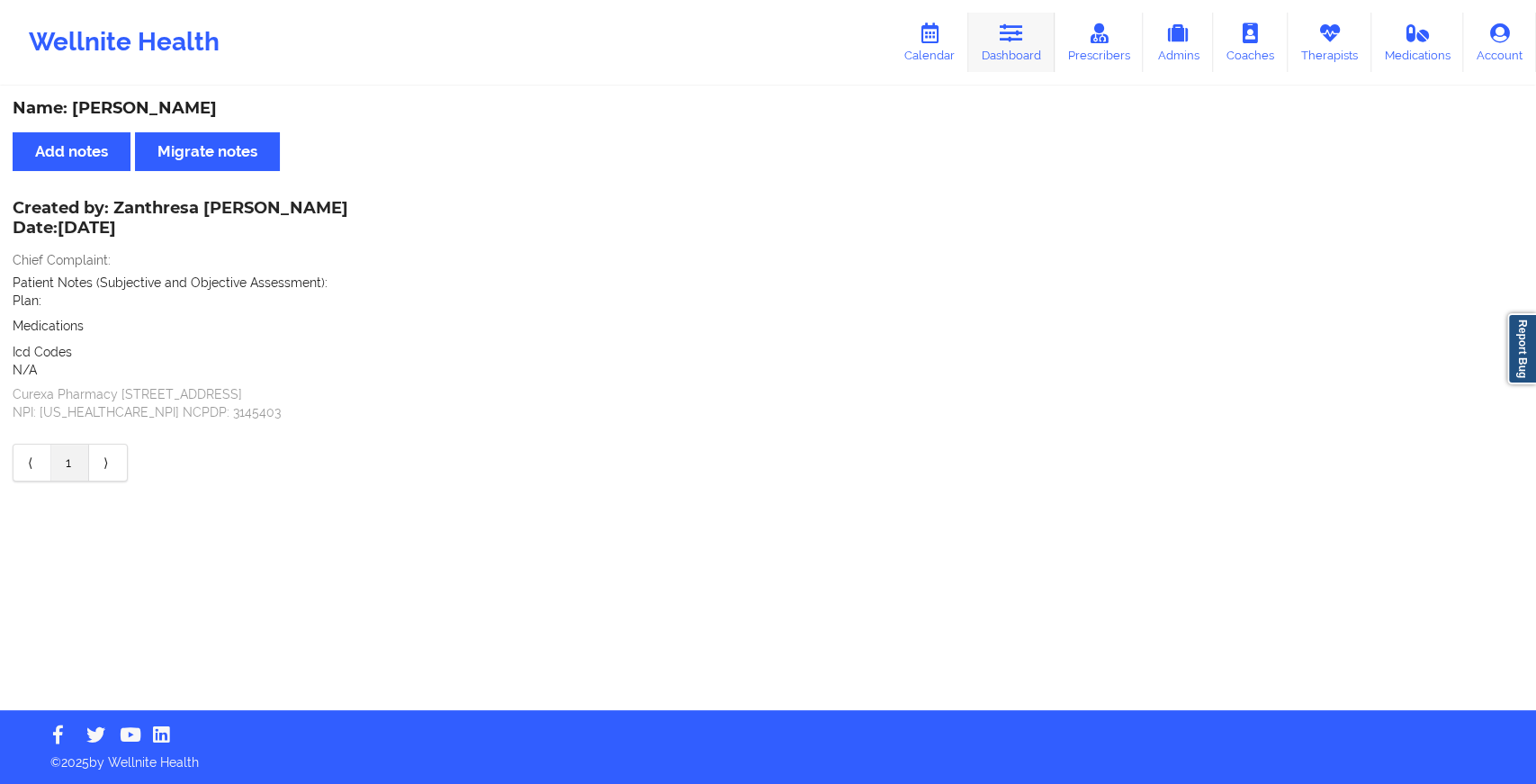
click at [1030, 53] on link "Dashboard" at bounding box center [1011, 43] width 86 height 60
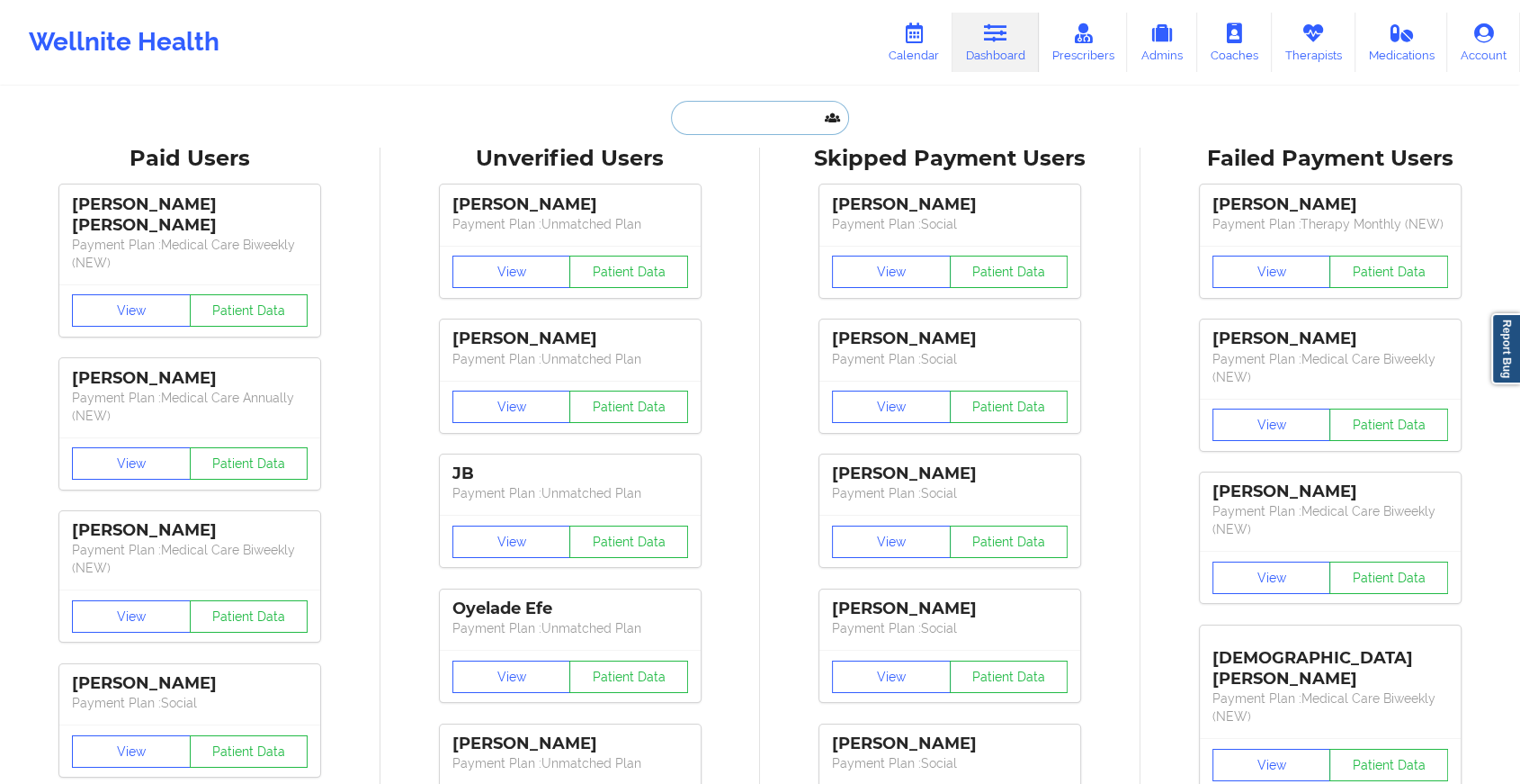
click at [778, 111] on input "text" at bounding box center [760, 118] width 179 height 34
paste input "[PERSON_NAME][EMAIL_ADDRESS][DOMAIN_NAME]"
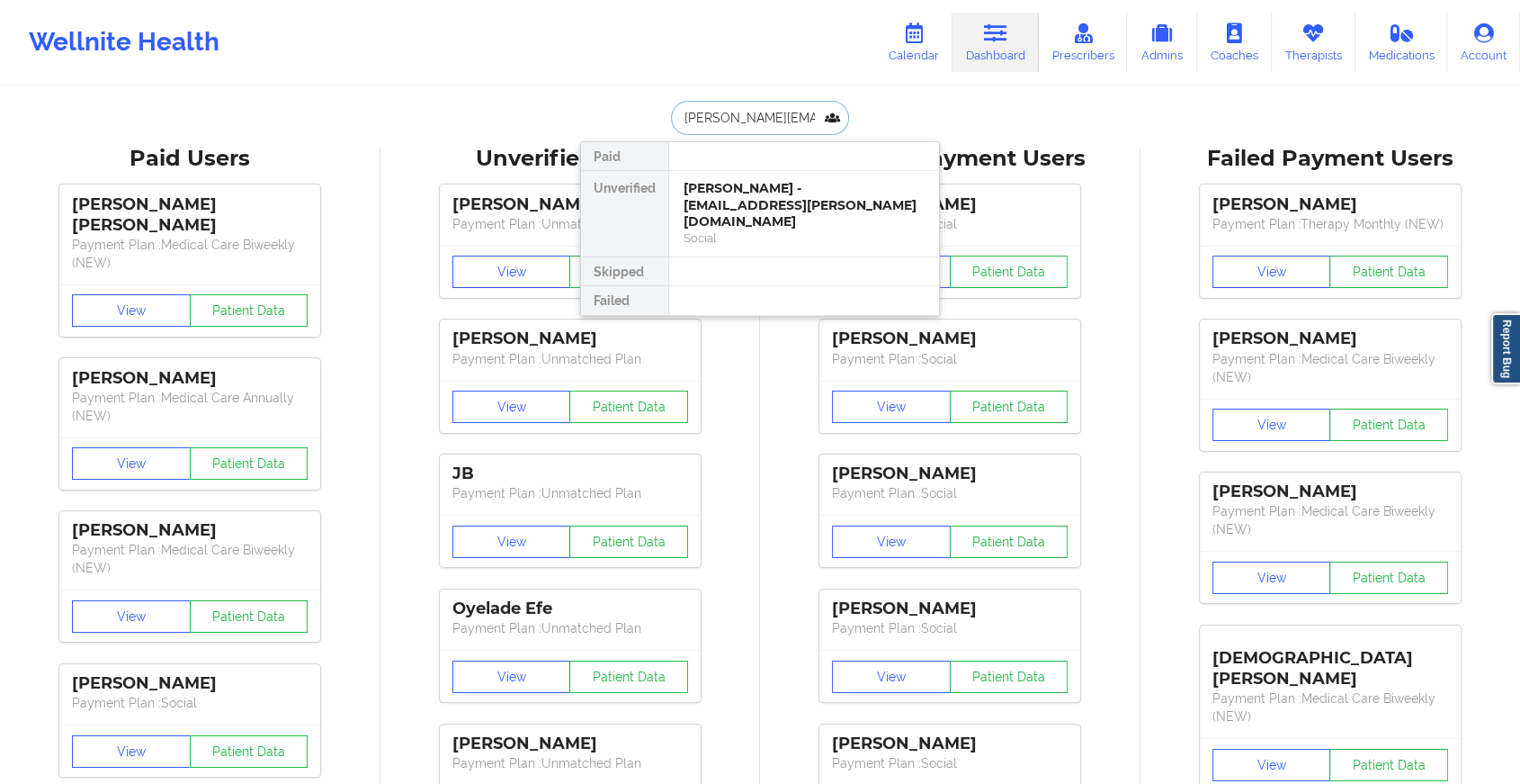
scroll to position [0, 31]
type input "[PERSON_NAME][EMAIL_ADDRESS][DOMAIN_NAME]"
click at [749, 201] on div "[PERSON_NAME] [PERSON_NAME] - [PERSON_NAME][EMAIL_ADDRESS][DOMAIN_NAME]" at bounding box center [804, 206] width 241 height 51
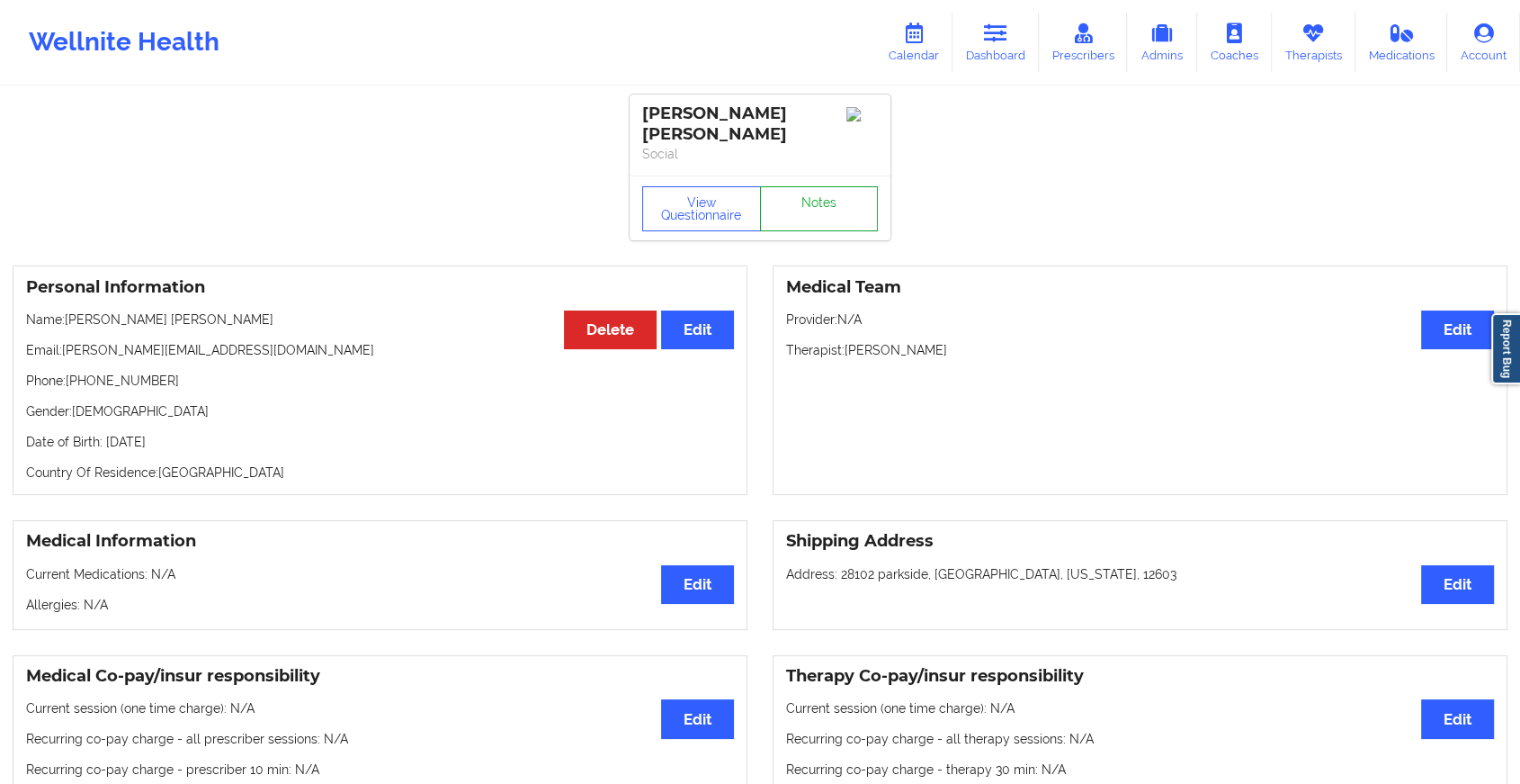
click at [802, 187] on link "Notes" at bounding box center [819, 208] width 119 height 45
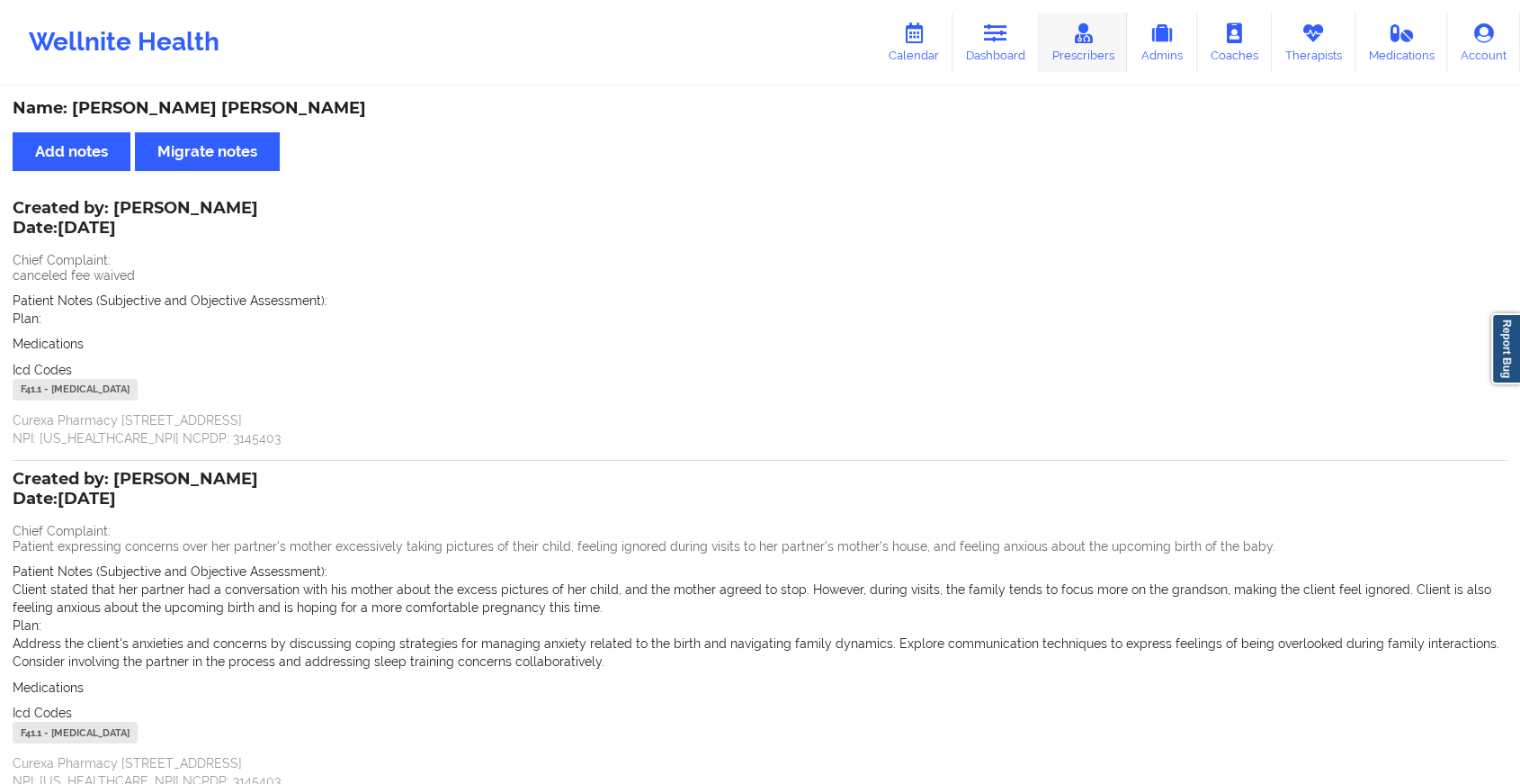
click at [1076, 38] on icon at bounding box center [1083, 34] width 24 height 20
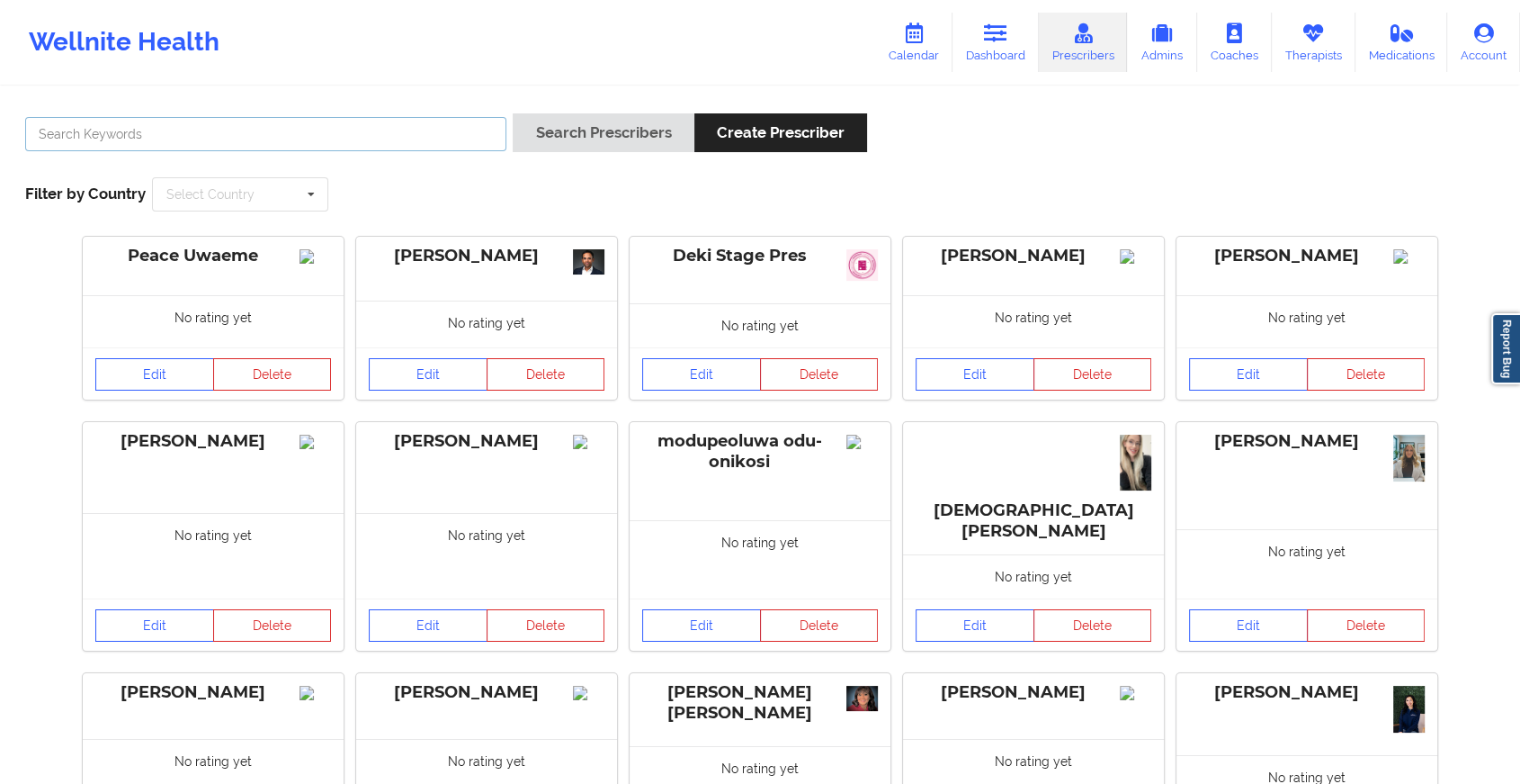
click at [363, 148] on input "text" at bounding box center [266, 134] width 481 height 34
type input "[PERSON_NAME]"
click at [543, 119] on button "Search Prescribers" at bounding box center [604, 132] width 181 height 39
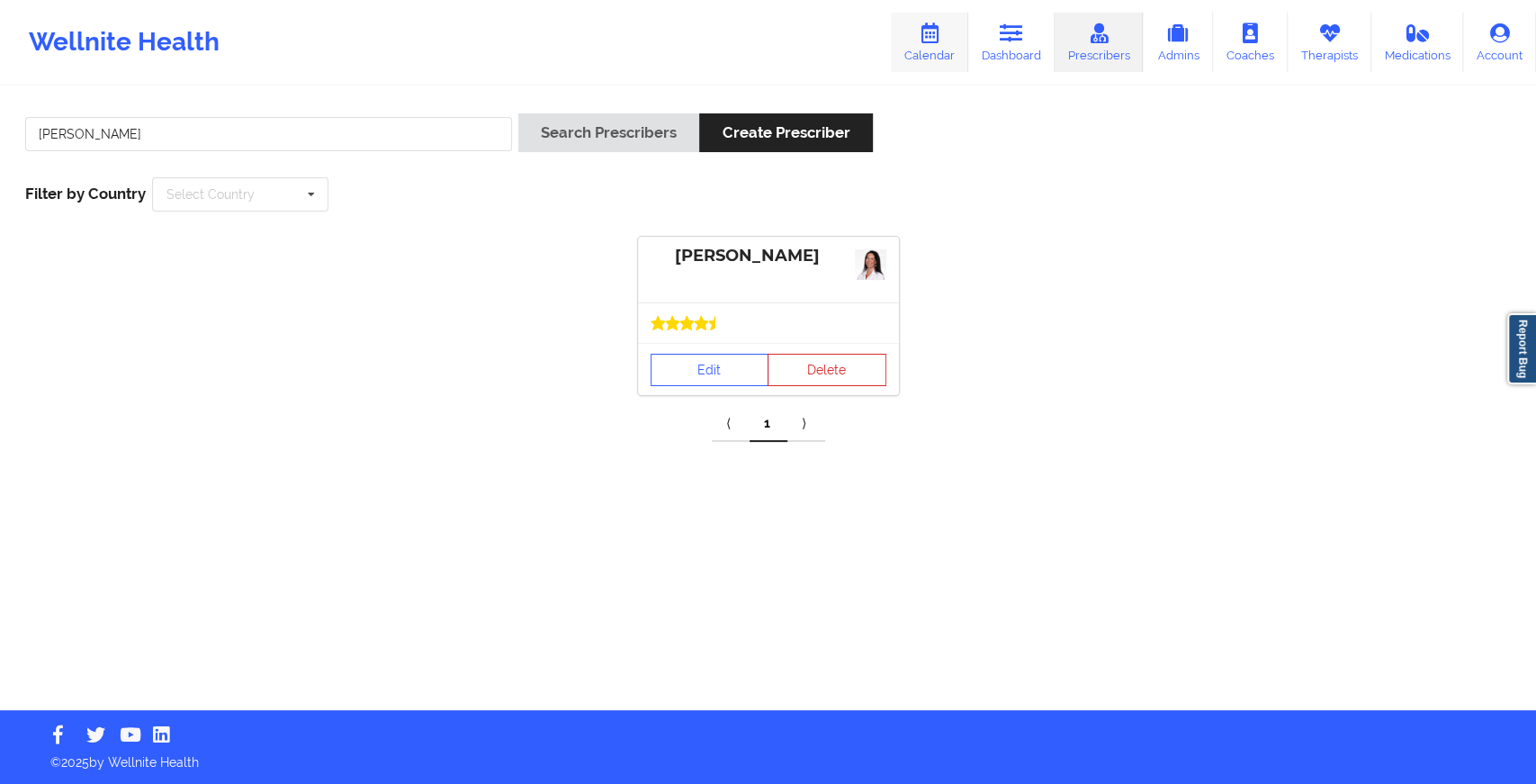
click at [951, 44] on link "Calendar" at bounding box center [929, 43] width 77 height 60
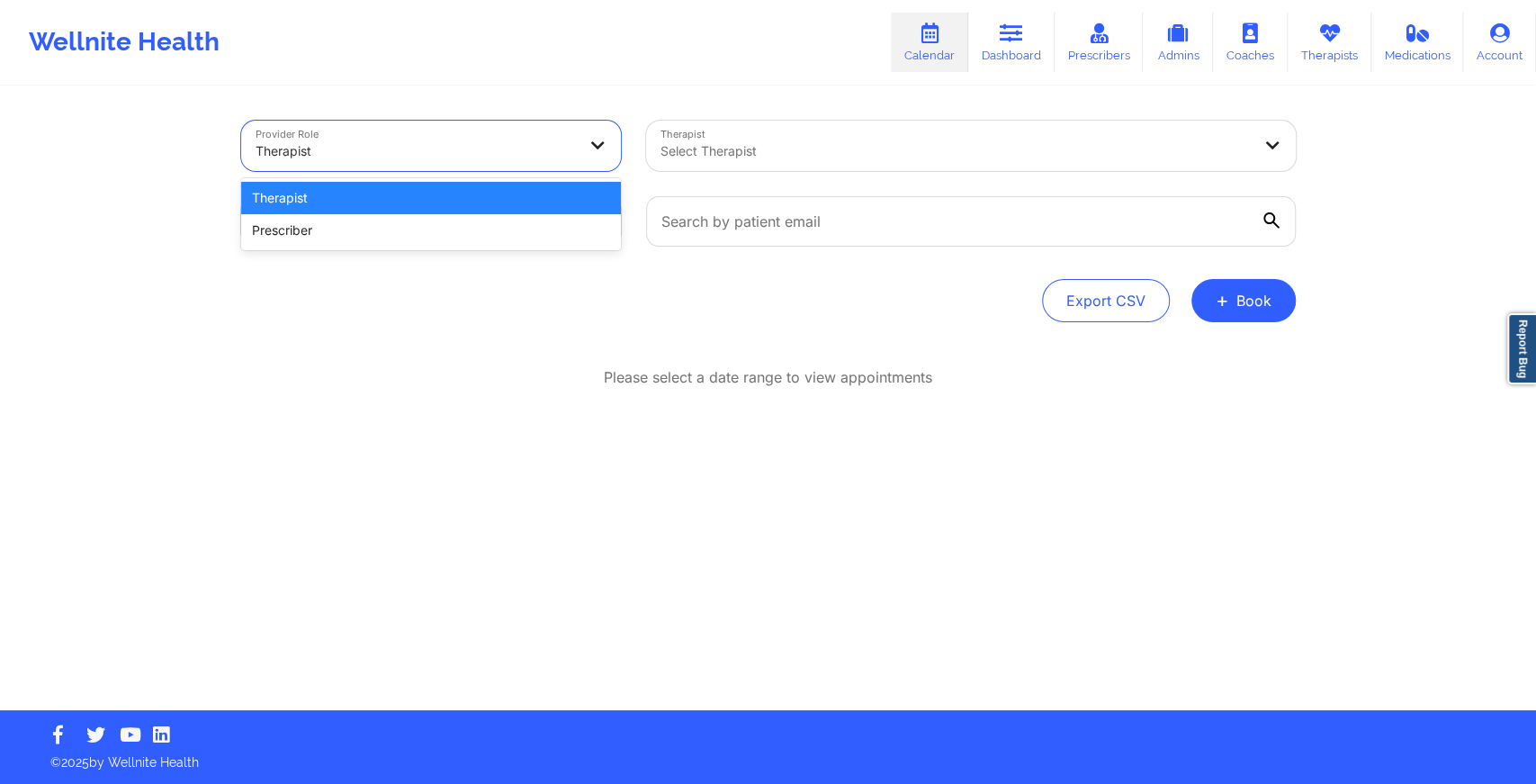
click at [540, 162] on div "Therapist" at bounding box center [415, 151] width 320 height 40
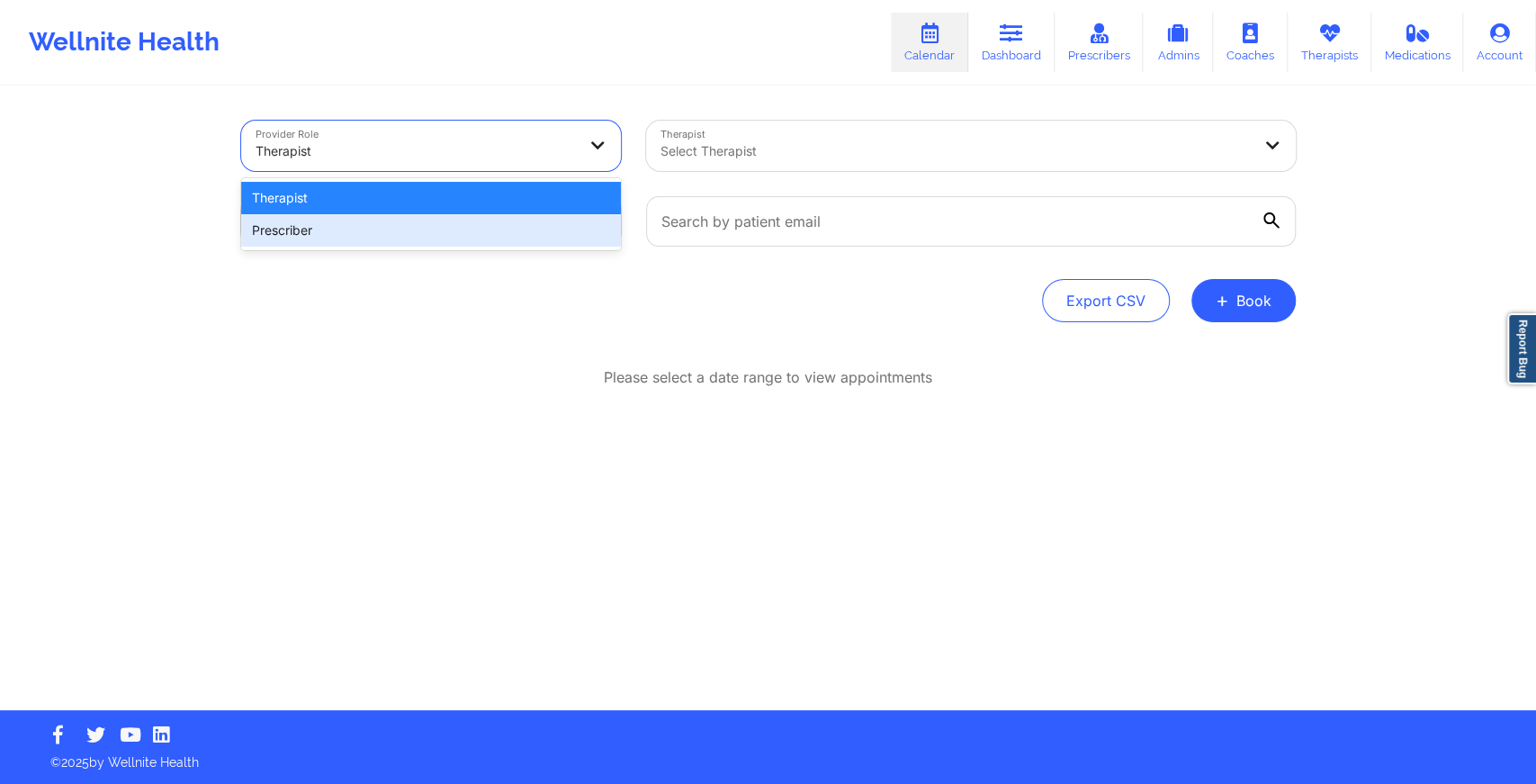
click at [497, 218] on div "Prescriber" at bounding box center [431, 230] width 380 height 33
select select "2025-8"
select select "2025-9"
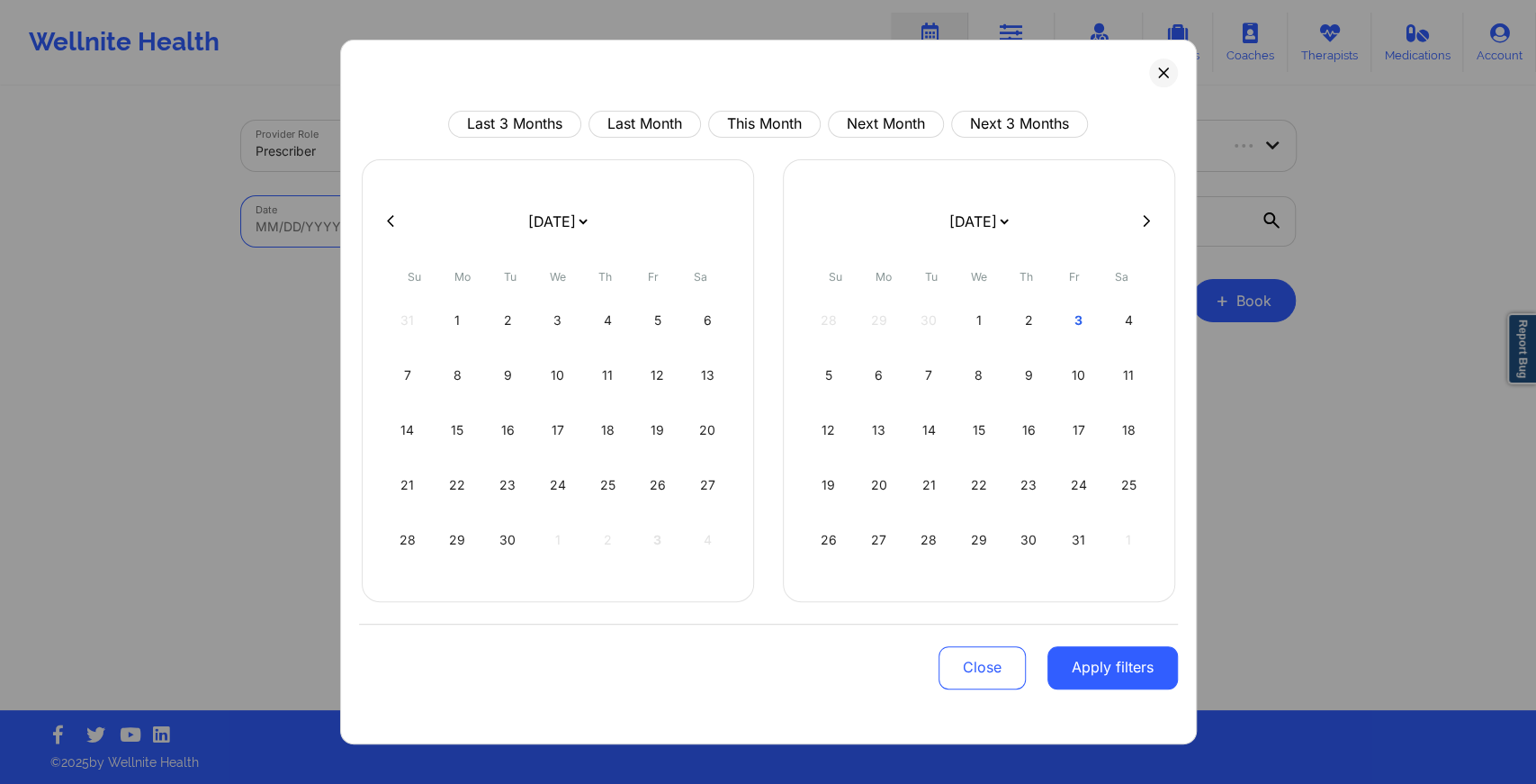
click at [497, 218] on body "Wellnite Health Calendar Dashboard Prescribers Admins Coaches Therapists Medica…" at bounding box center [768, 392] width 1536 height 784
click at [763, 129] on button "This Month" at bounding box center [764, 124] width 112 height 27
select select "2025-9"
select select "2025-10"
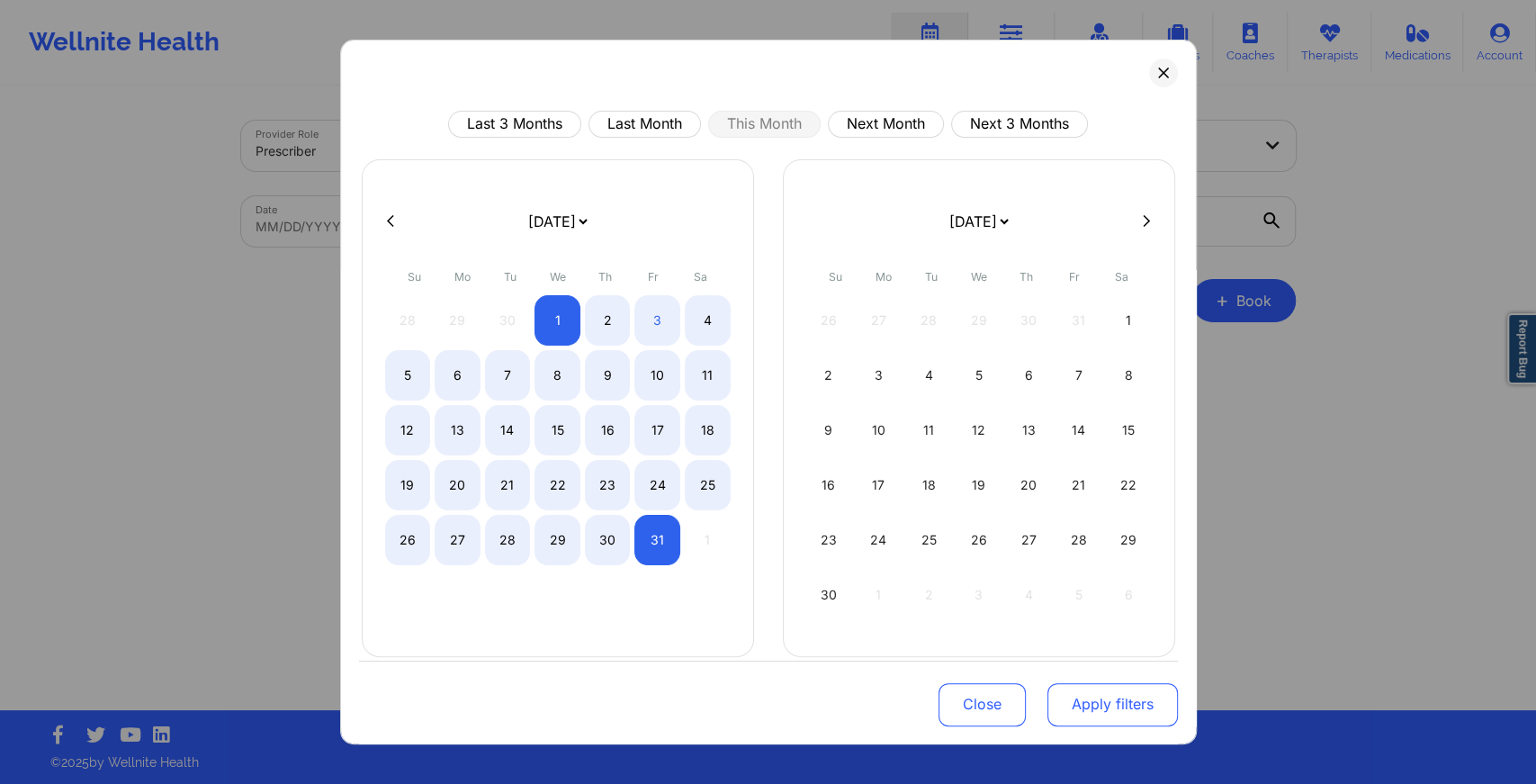
click at [1118, 701] on button "Apply filters" at bounding box center [1113, 703] width 131 height 44
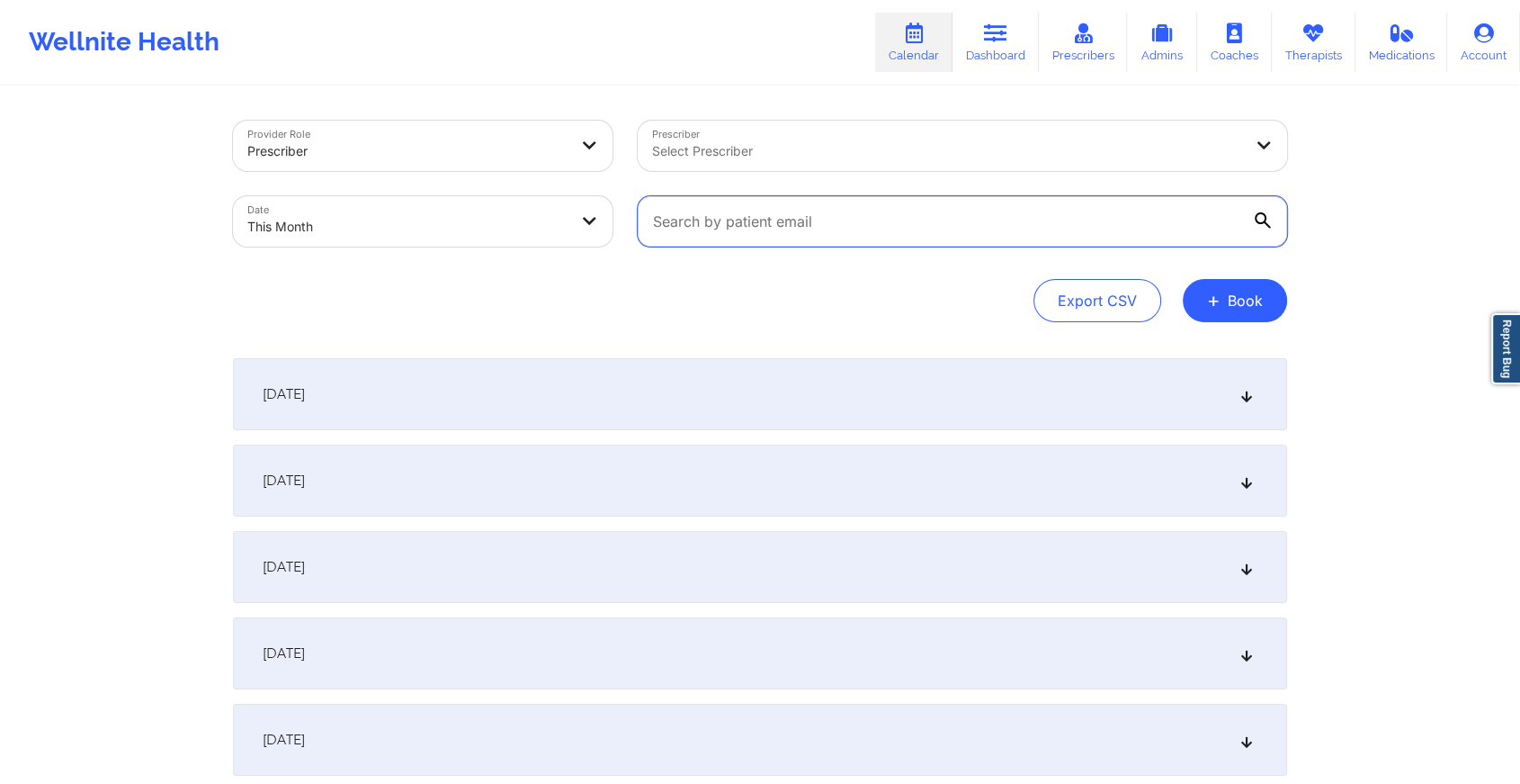
click at [806, 234] on input "text" at bounding box center [963, 221] width 650 height 51
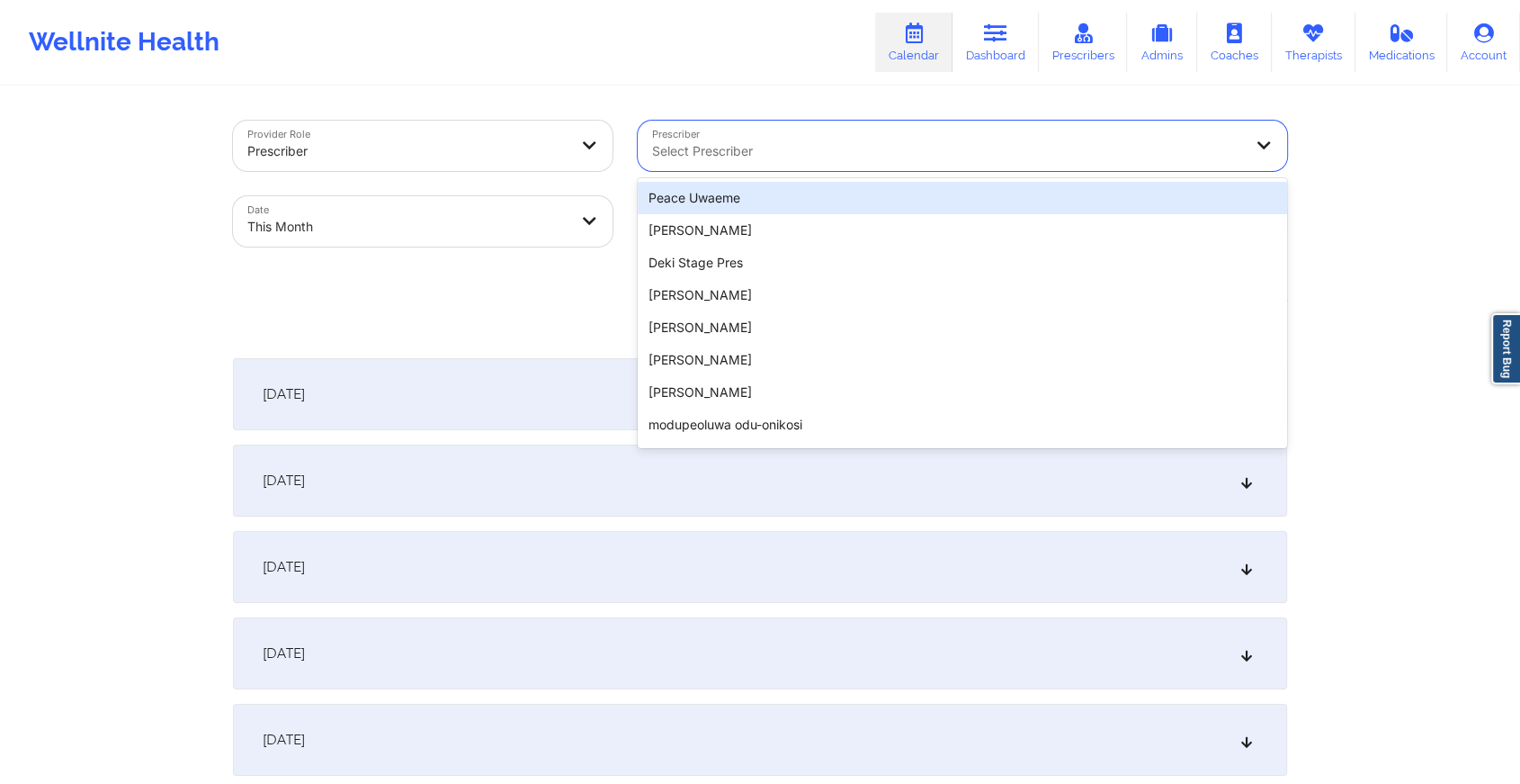
click at [697, 139] on div "Select Prescriber" at bounding box center [941, 146] width 606 height 51
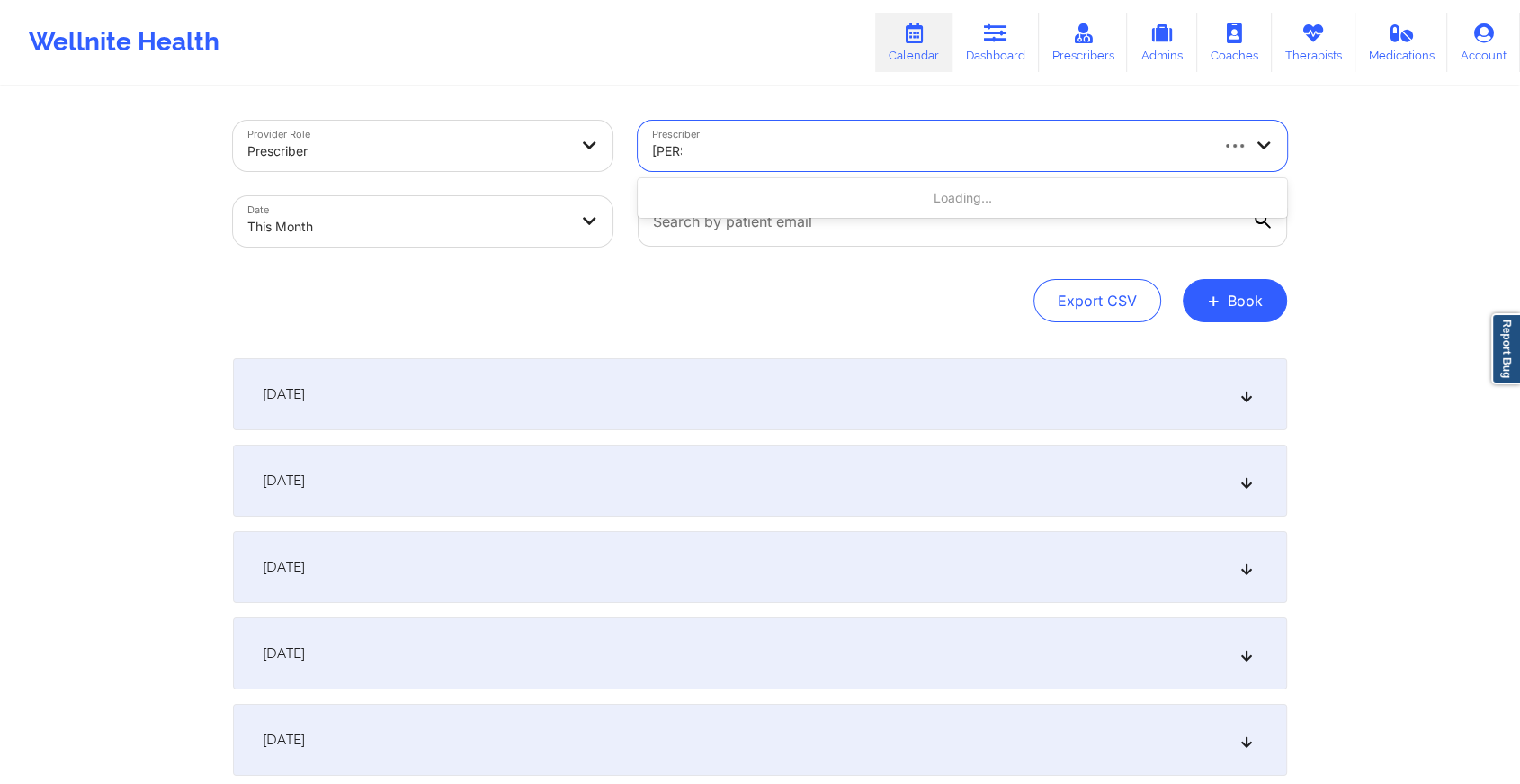
type input "[PERSON_NAME]"
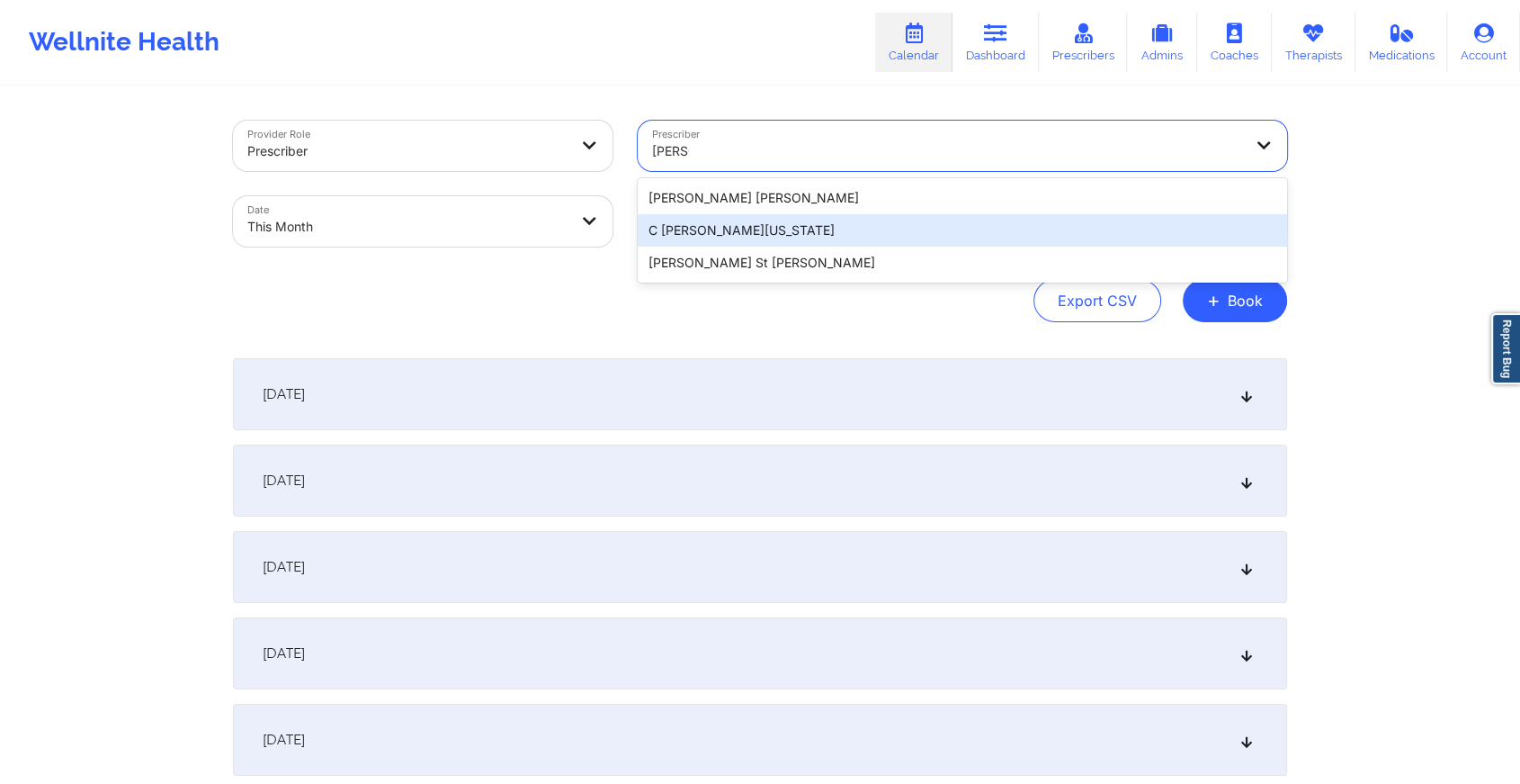
click at [746, 236] on div "C [PERSON_NAME][US_STATE]" at bounding box center [963, 230] width 650 height 33
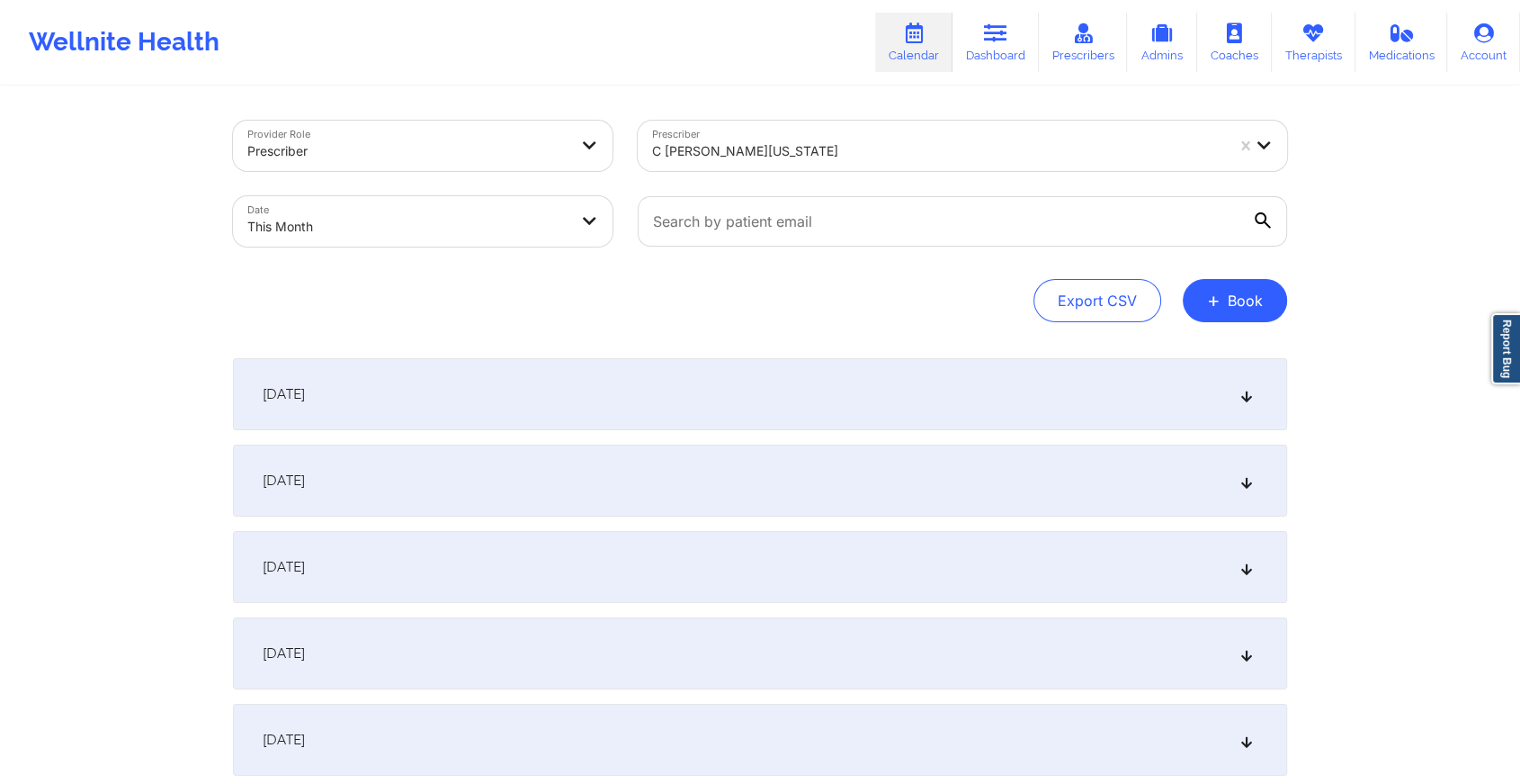
click at [831, 399] on div "[DATE]" at bounding box center [760, 393] width 1054 height 72
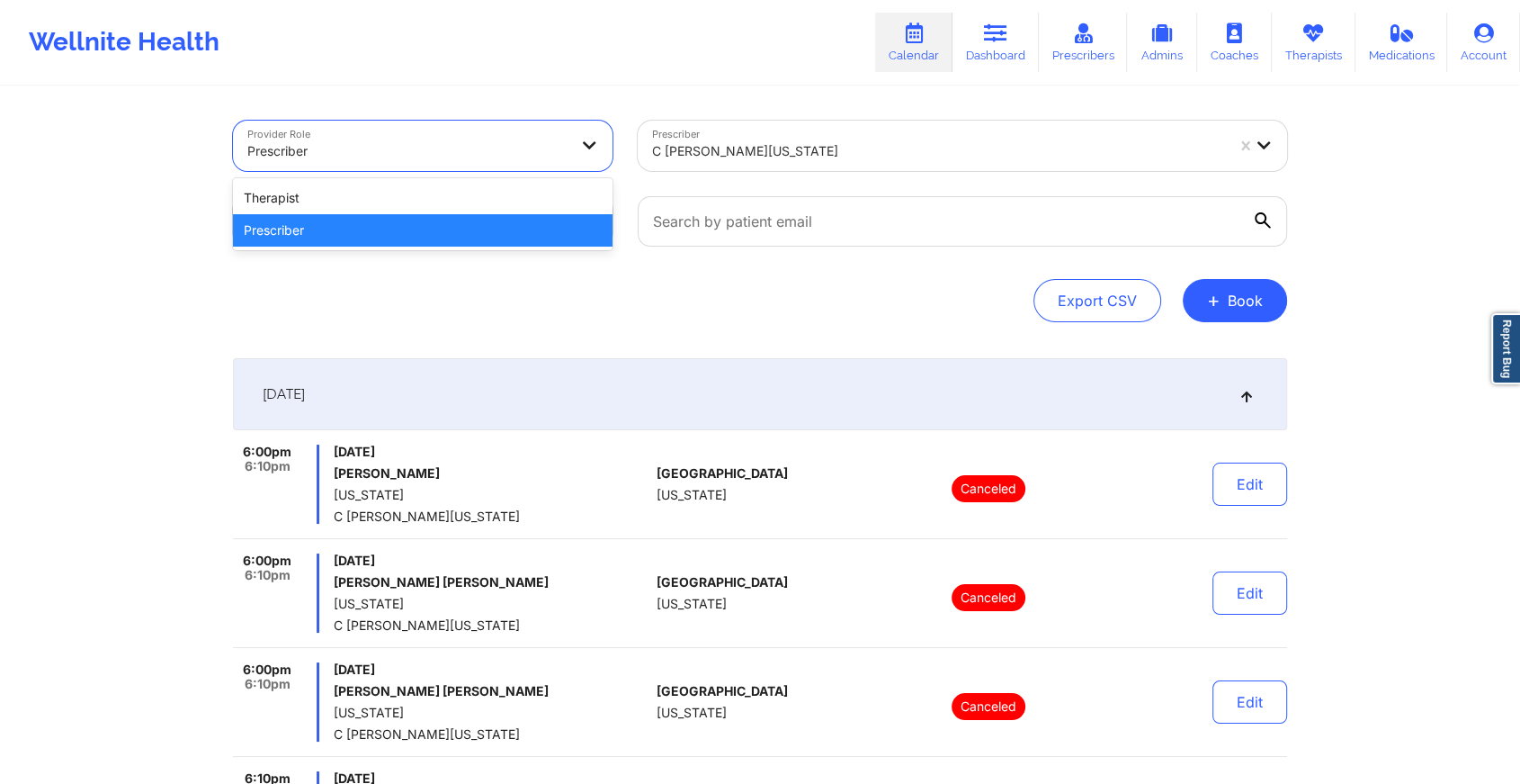
click at [561, 136] on div "Prescriber" at bounding box center [407, 151] width 320 height 40
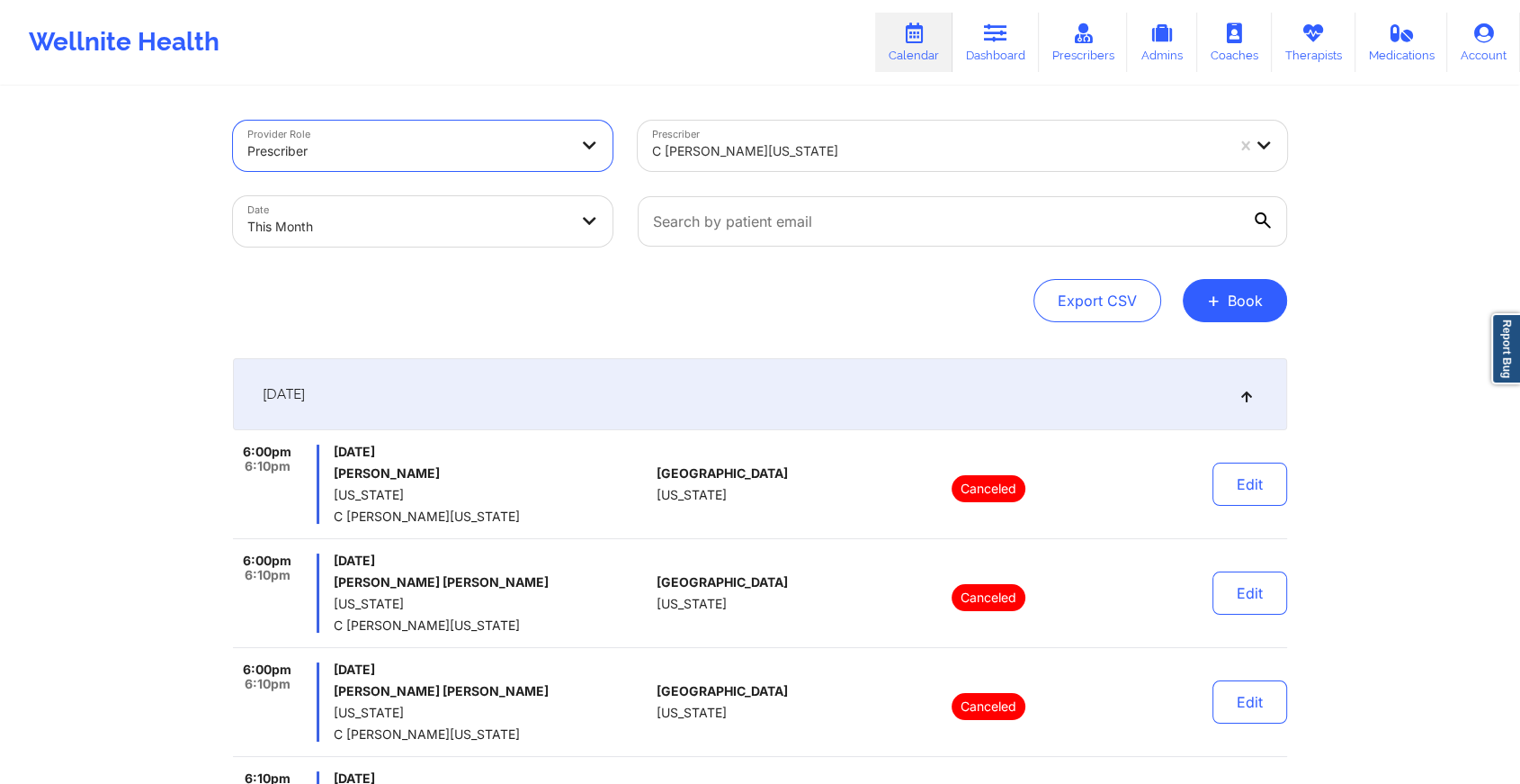
click at [561, 136] on div "Prescriber" at bounding box center [407, 151] width 320 height 40
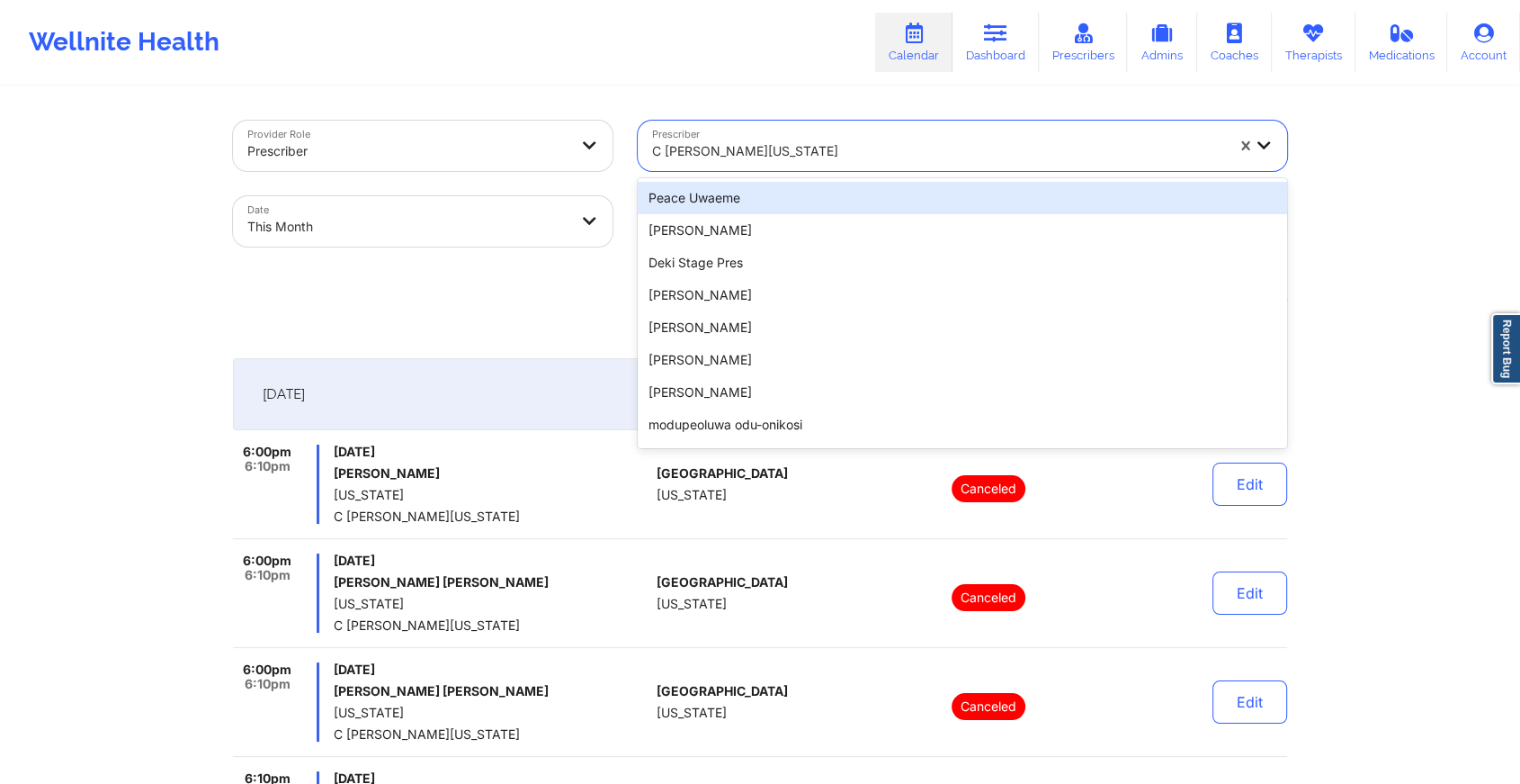
click at [779, 155] on div at bounding box center [938, 151] width 572 height 22
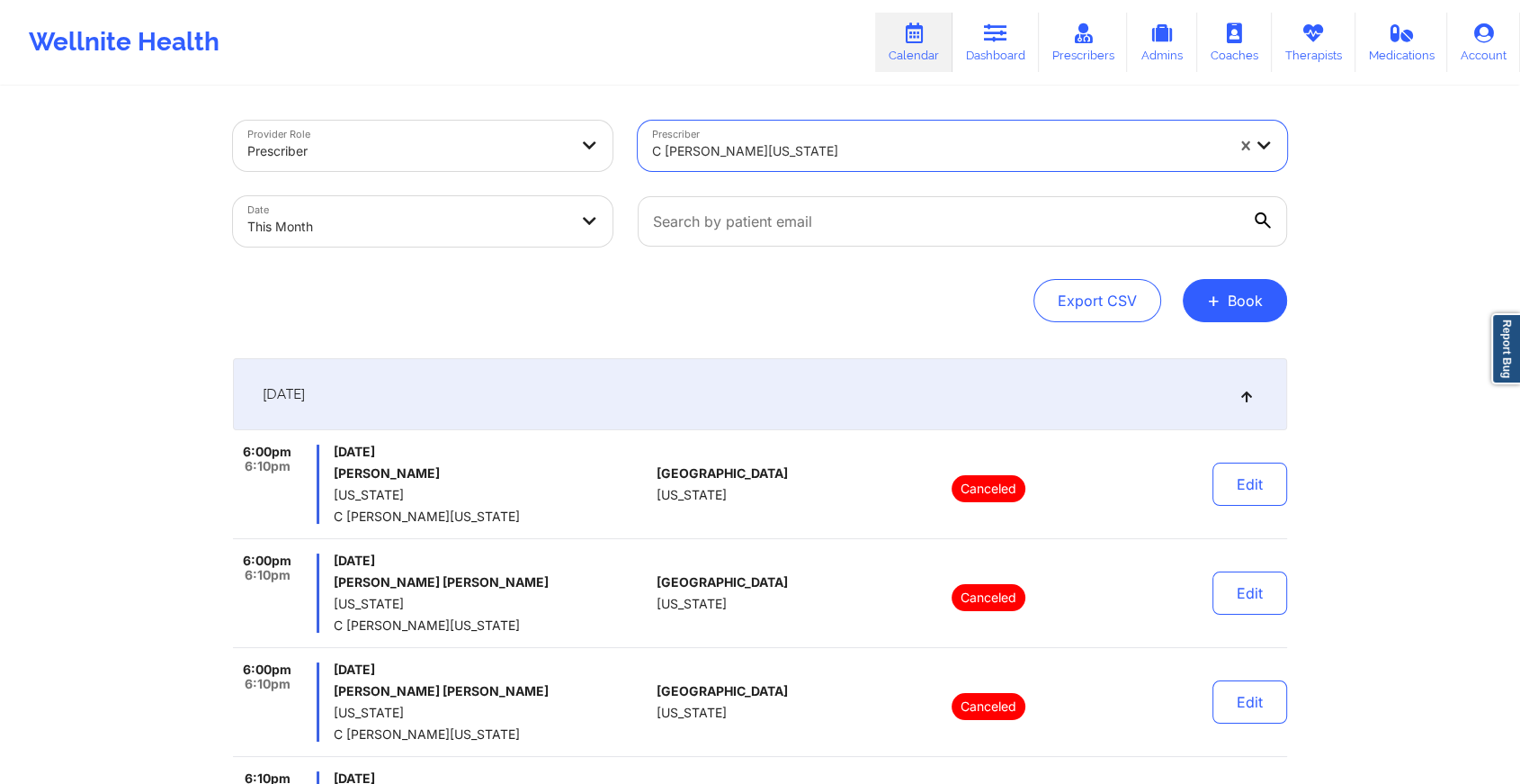
click at [779, 155] on div at bounding box center [938, 151] width 572 height 22
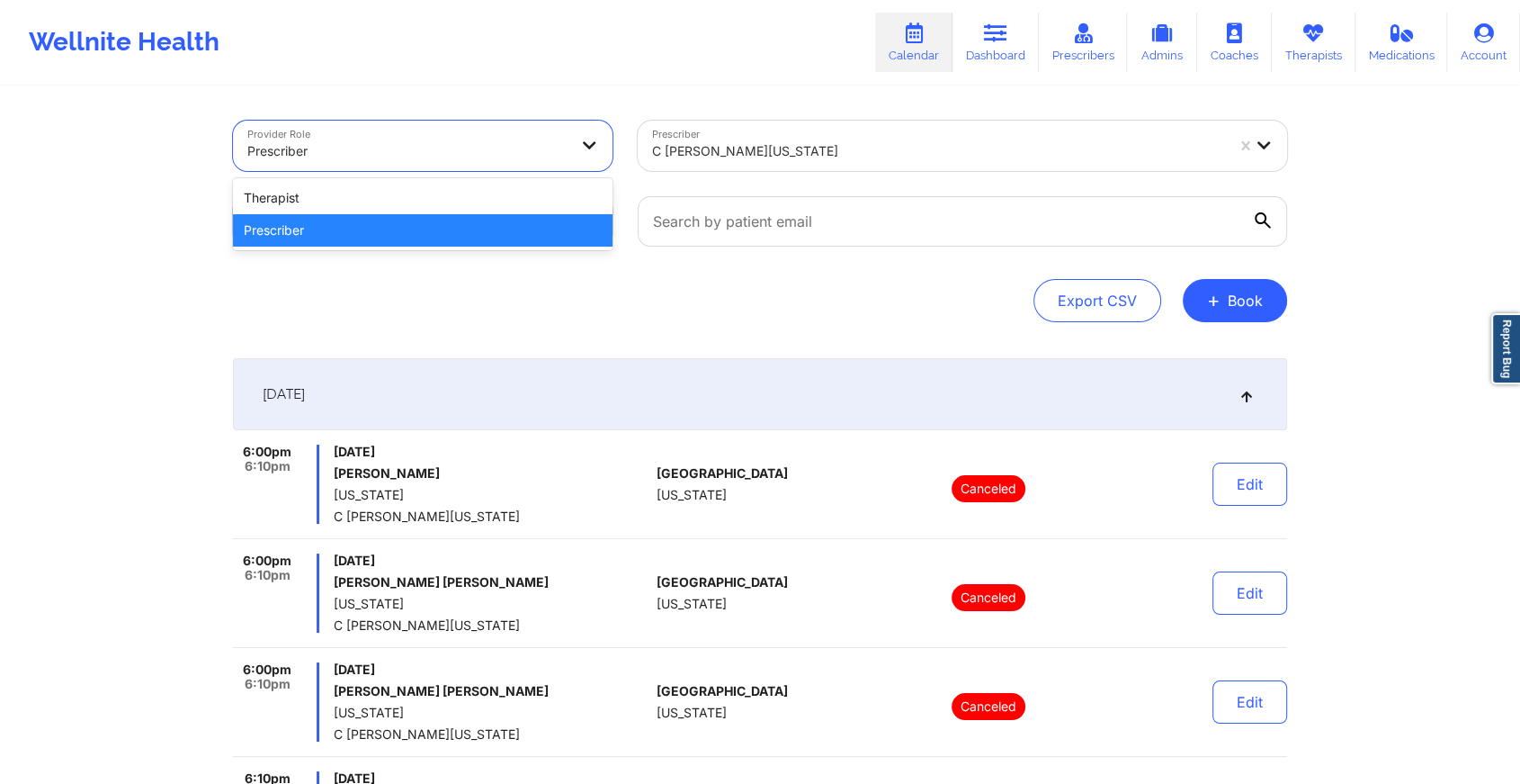
drag, startPoint x: 353, startPoint y: 157, endPoint x: 720, endPoint y: 72, distance: 376.7
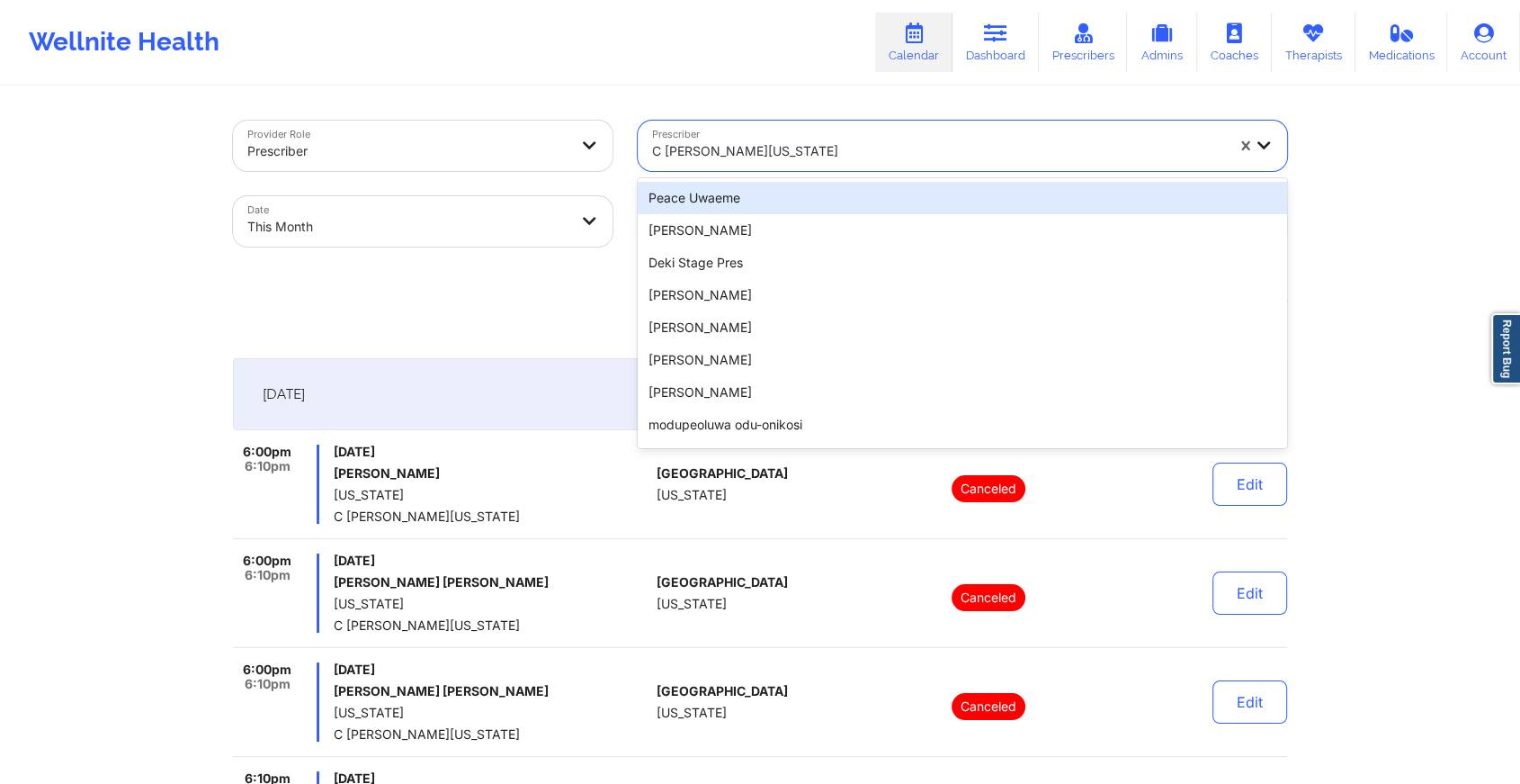
click at [765, 152] on div at bounding box center [938, 151] width 572 height 22
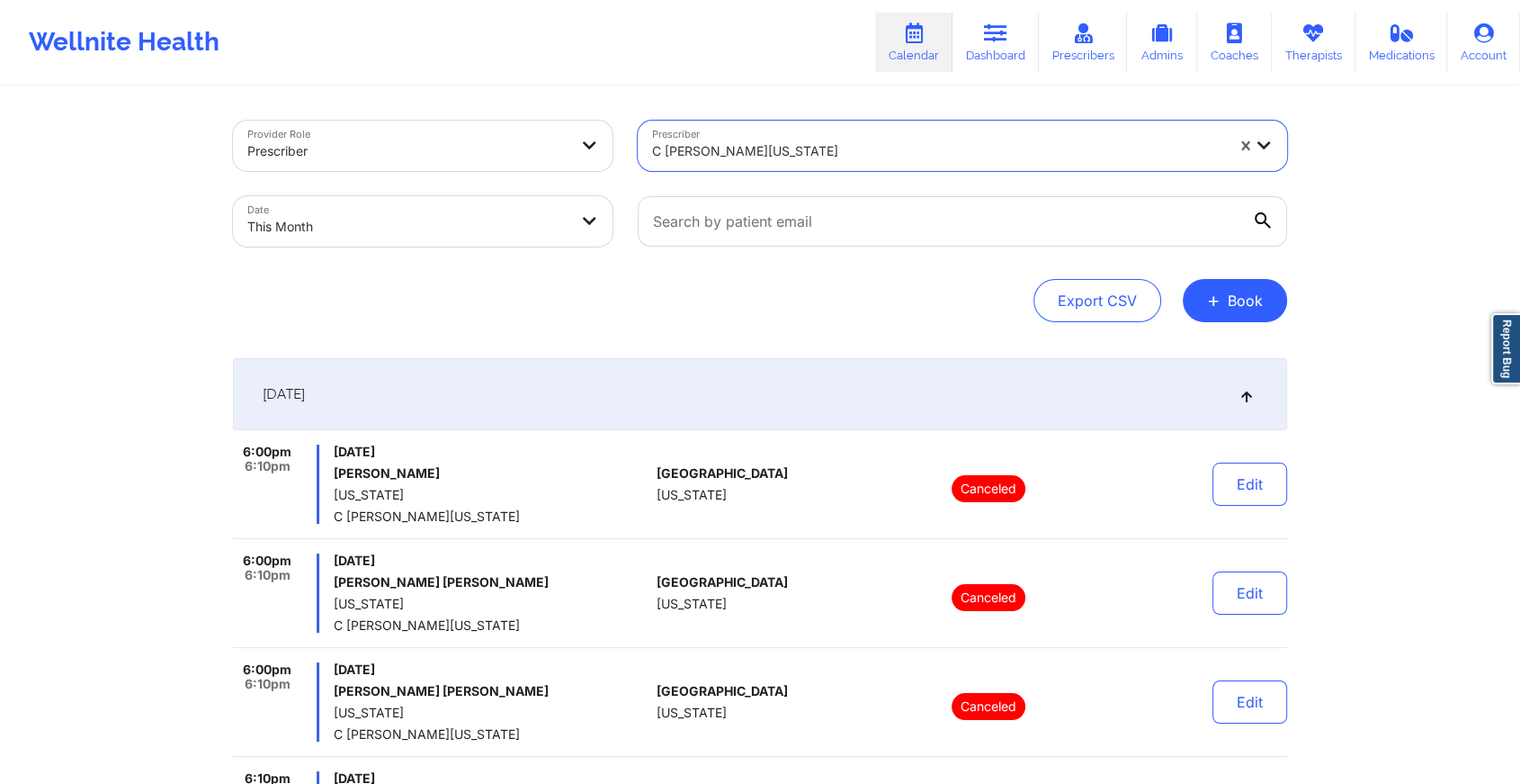
click at [765, 152] on div at bounding box center [938, 151] width 572 height 22
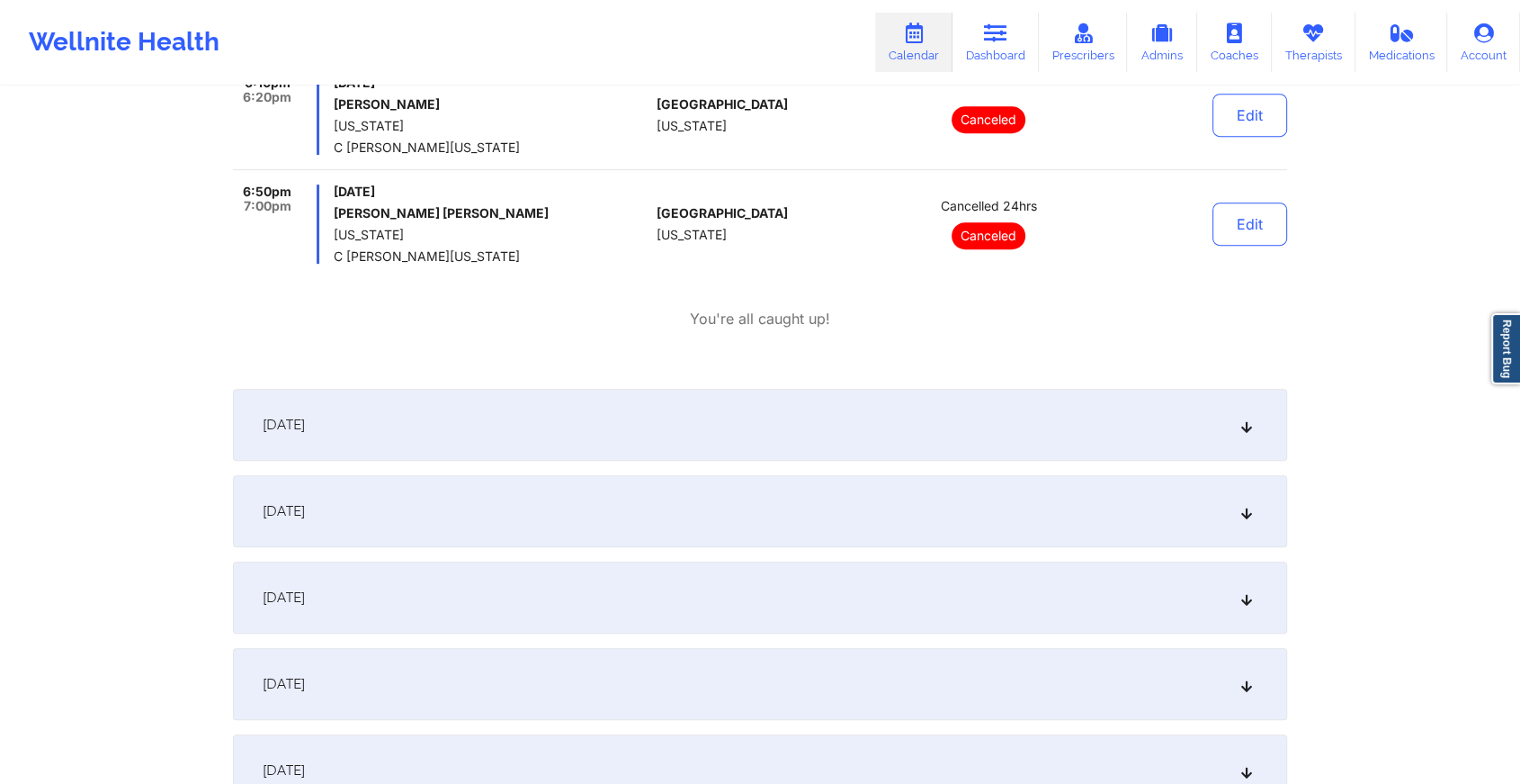
scroll to position [767, 0]
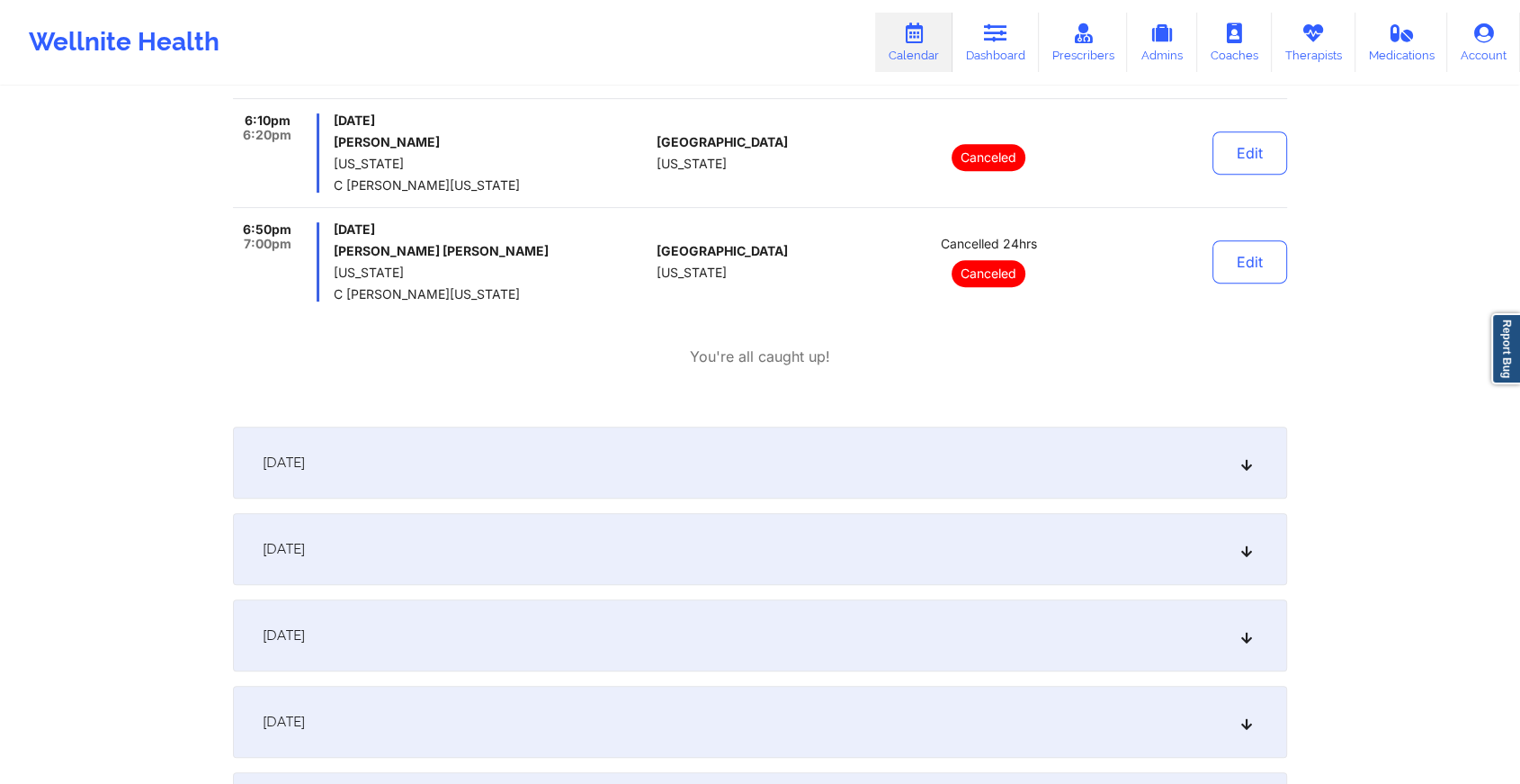
click at [1174, 450] on div "[DATE]" at bounding box center [760, 461] width 1054 height 72
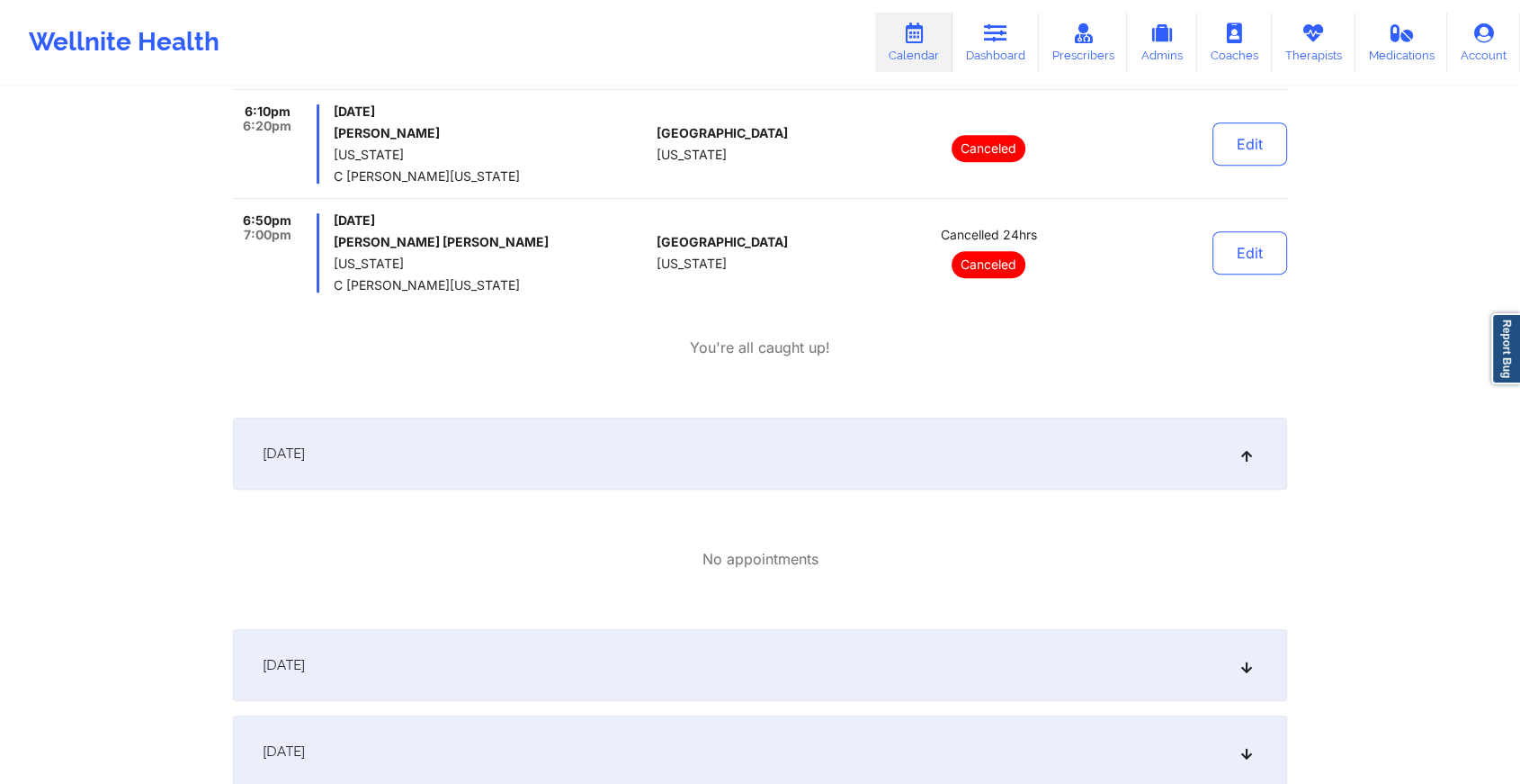
scroll to position [789, 0]
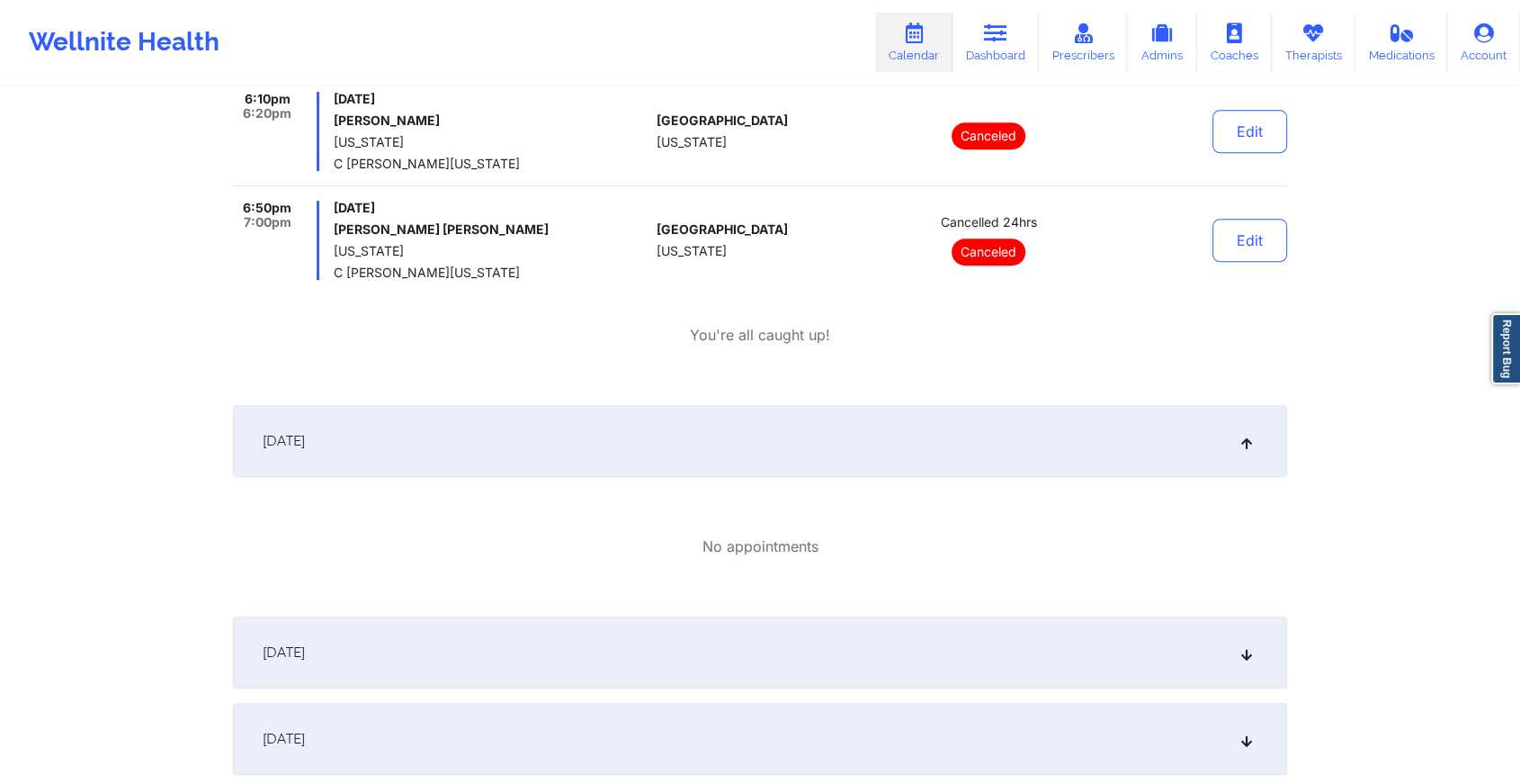
click at [895, 653] on div "[DATE]" at bounding box center [760, 652] width 1054 height 72
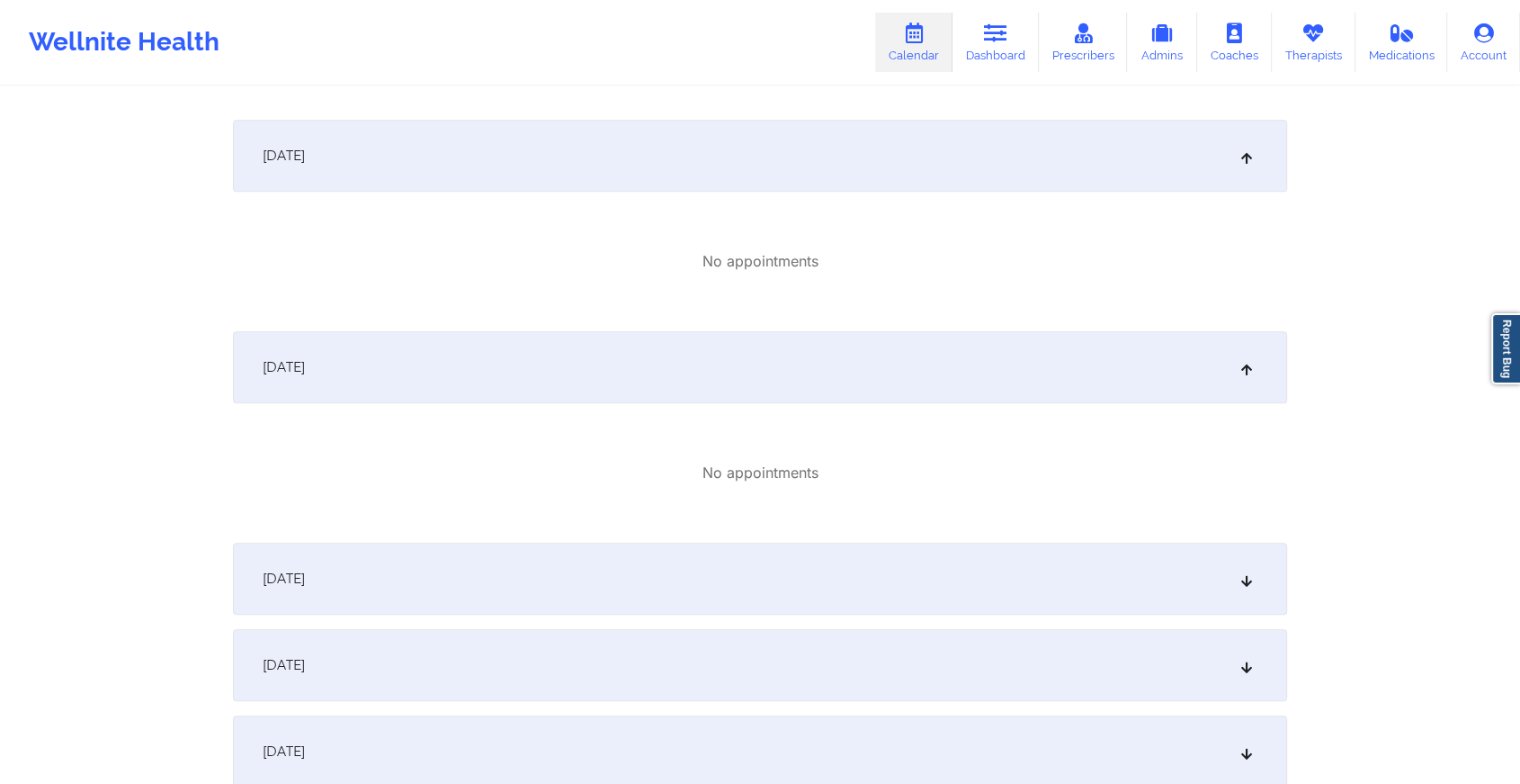
scroll to position [1149, 0]
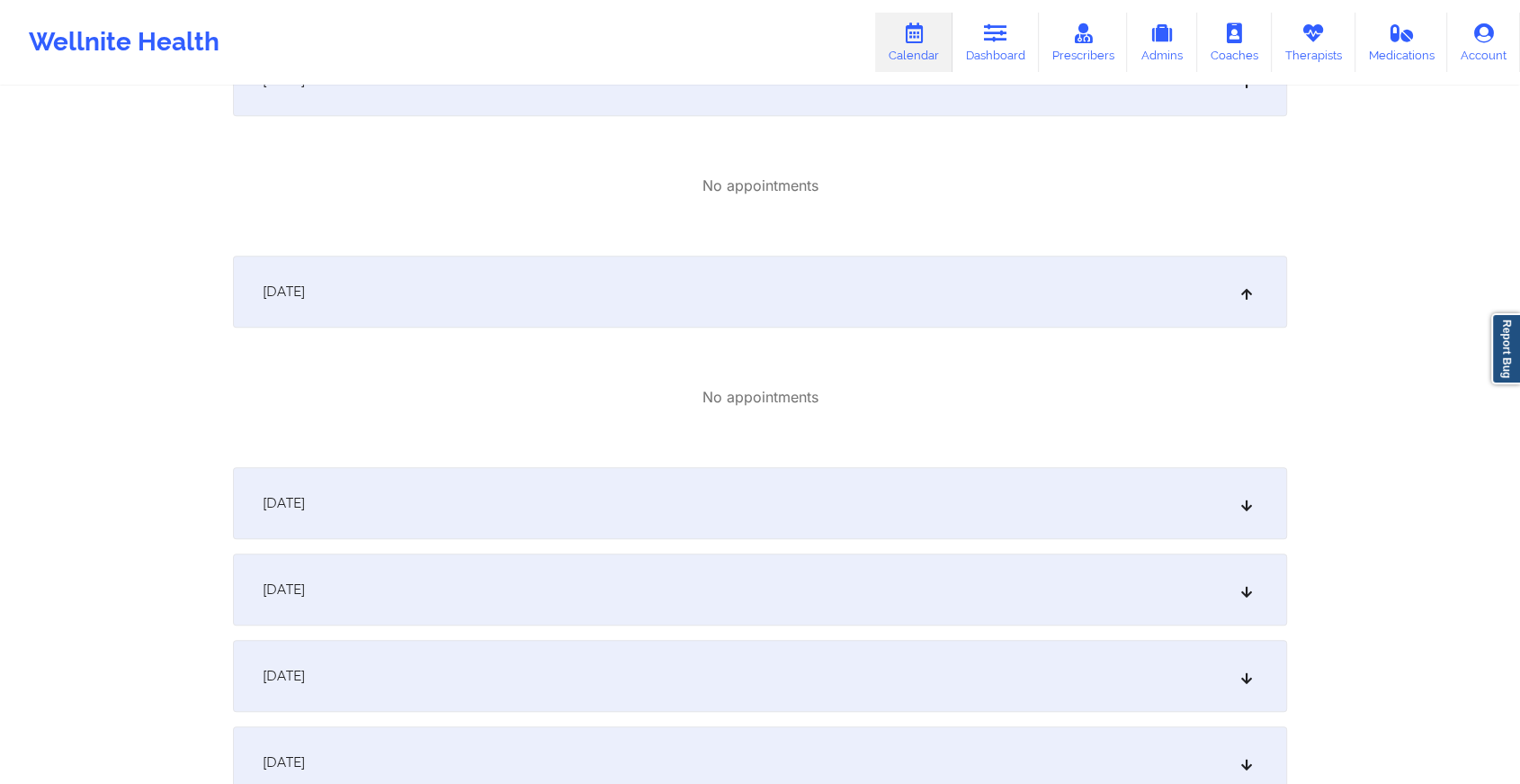
click at [1187, 504] on div "[DATE]" at bounding box center [760, 502] width 1054 height 72
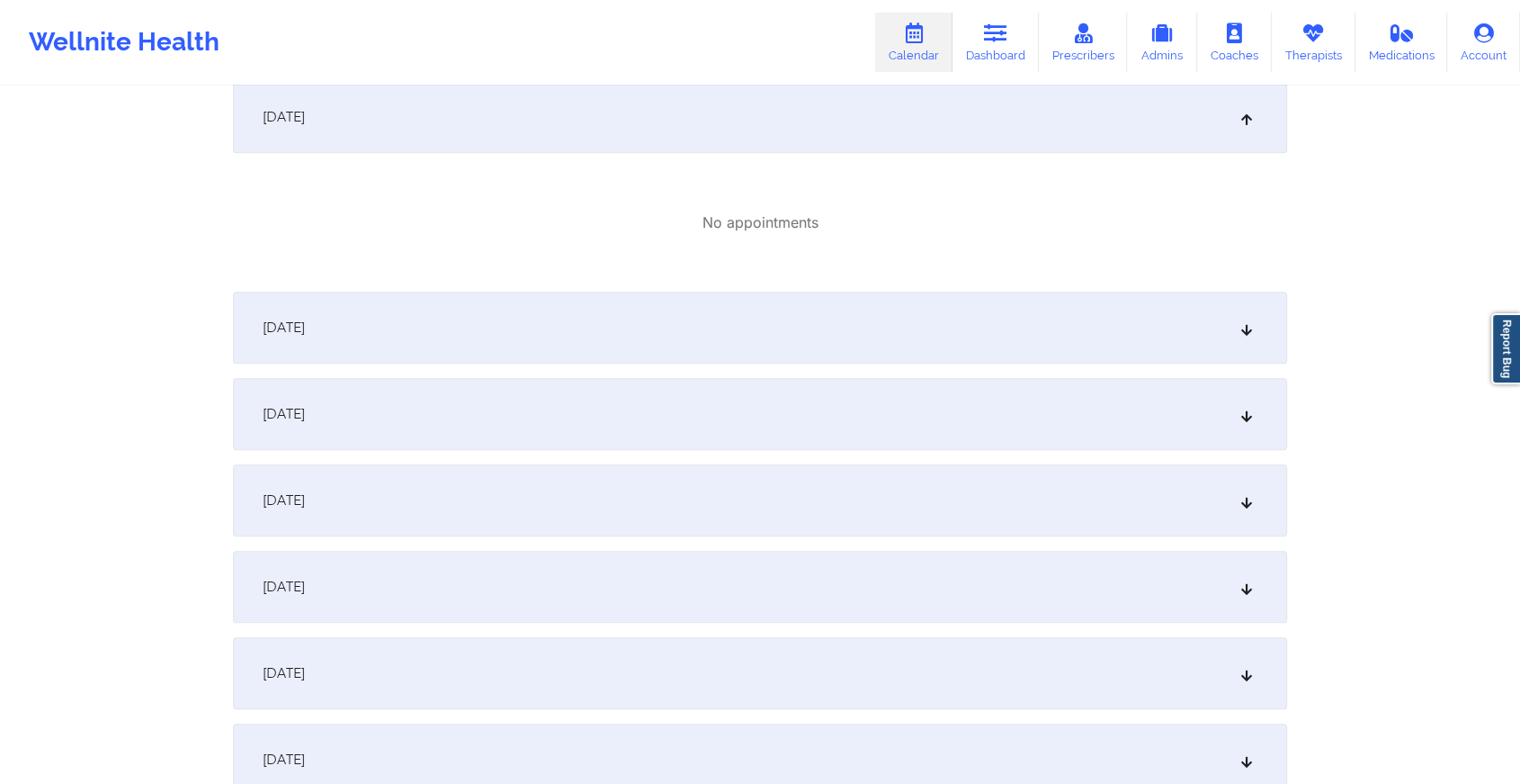
scroll to position [1585, 0]
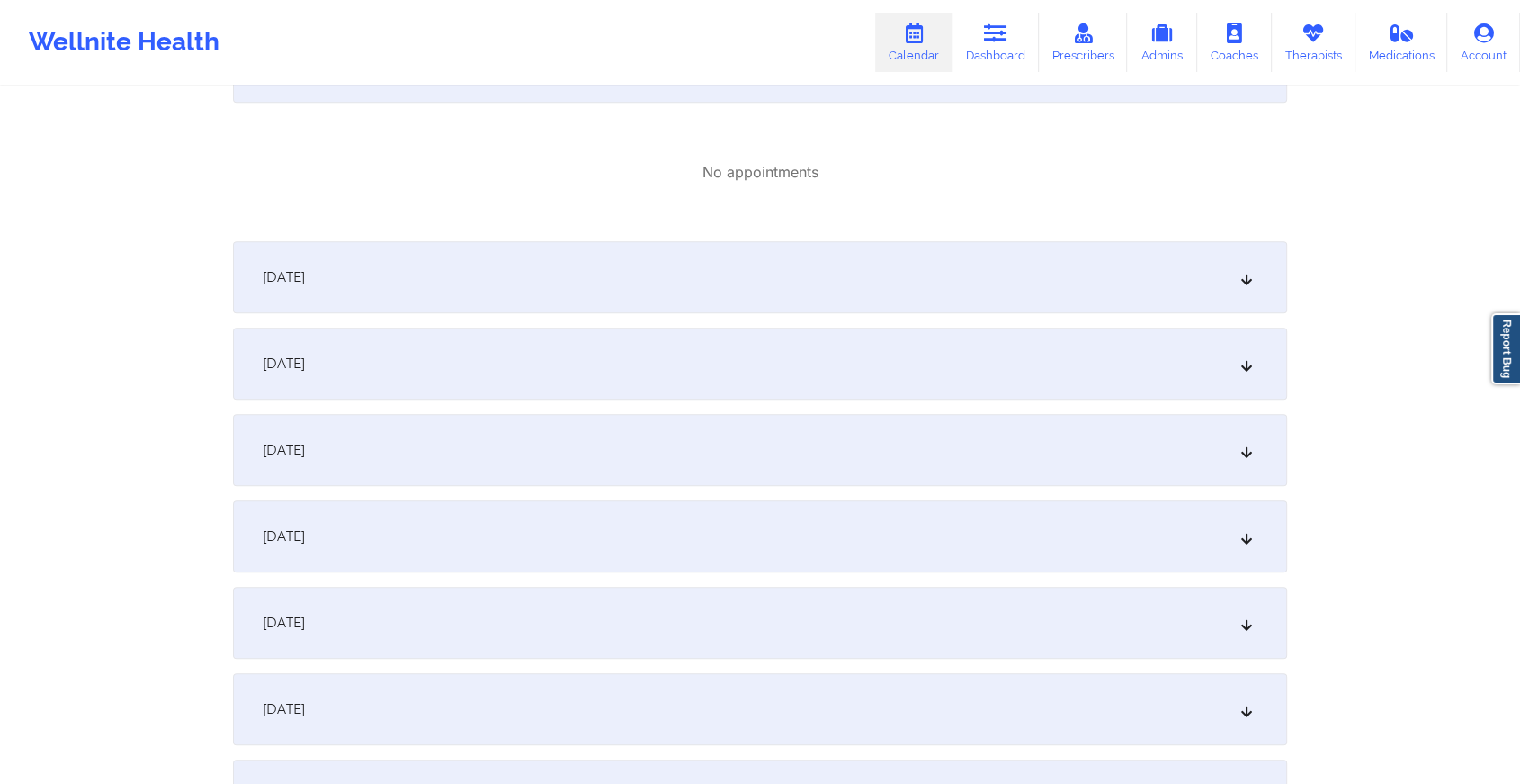
click at [1007, 304] on div "[DATE]" at bounding box center [760, 276] width 1054 height 72
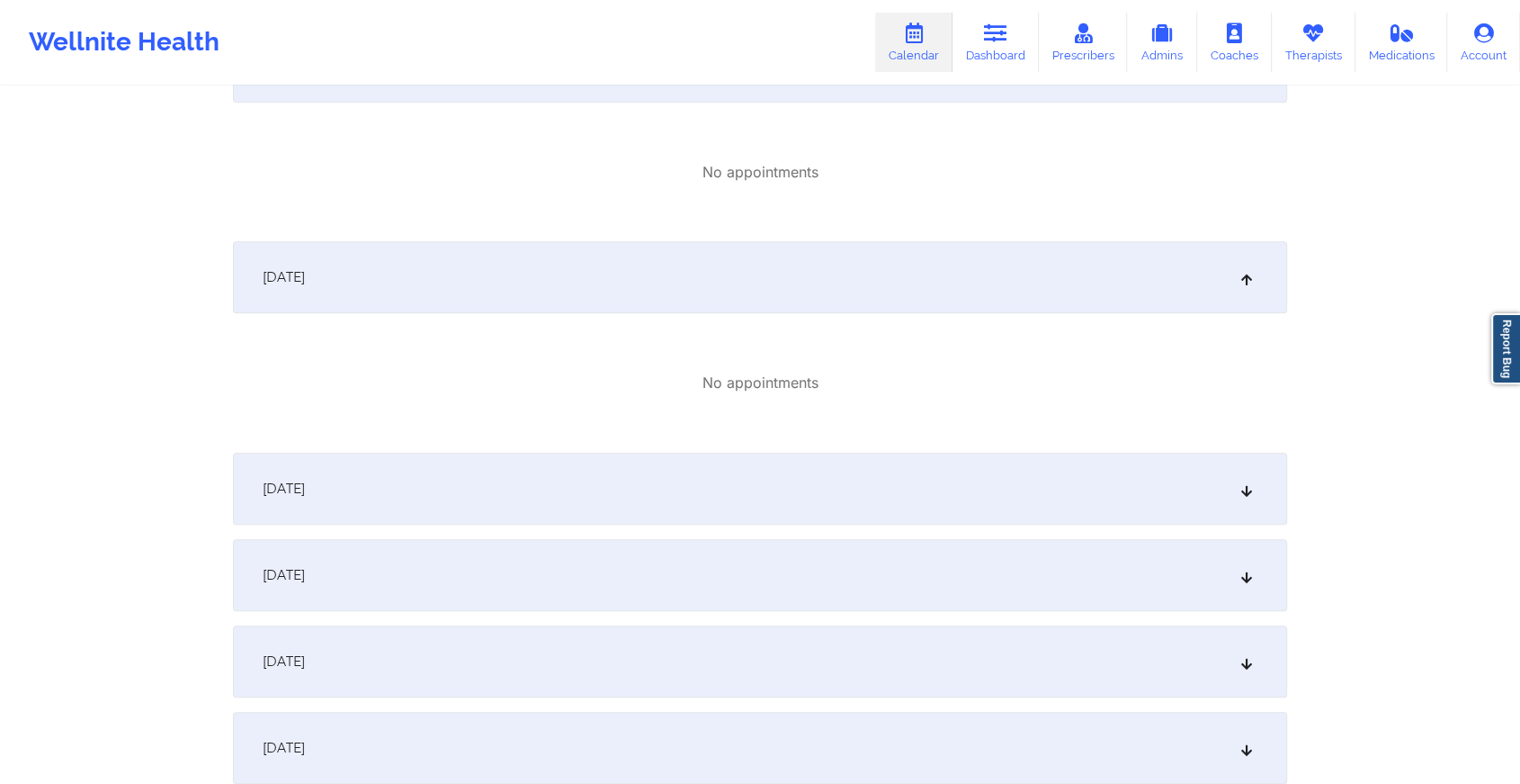
click at [932, 508] on div "[DATE]" at bounding box center [760, 488] width 1054 height 72
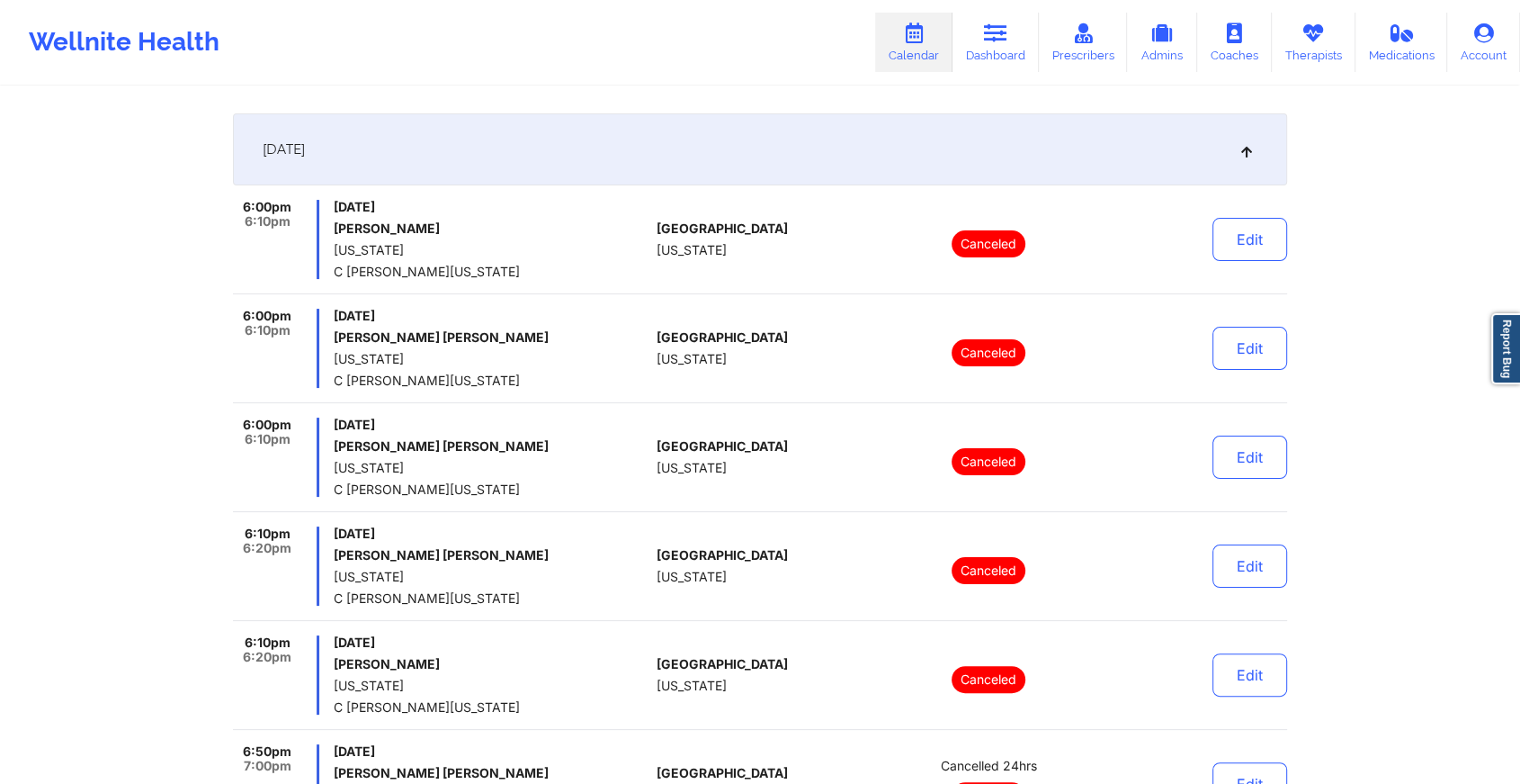
scroll to position [0, 0]
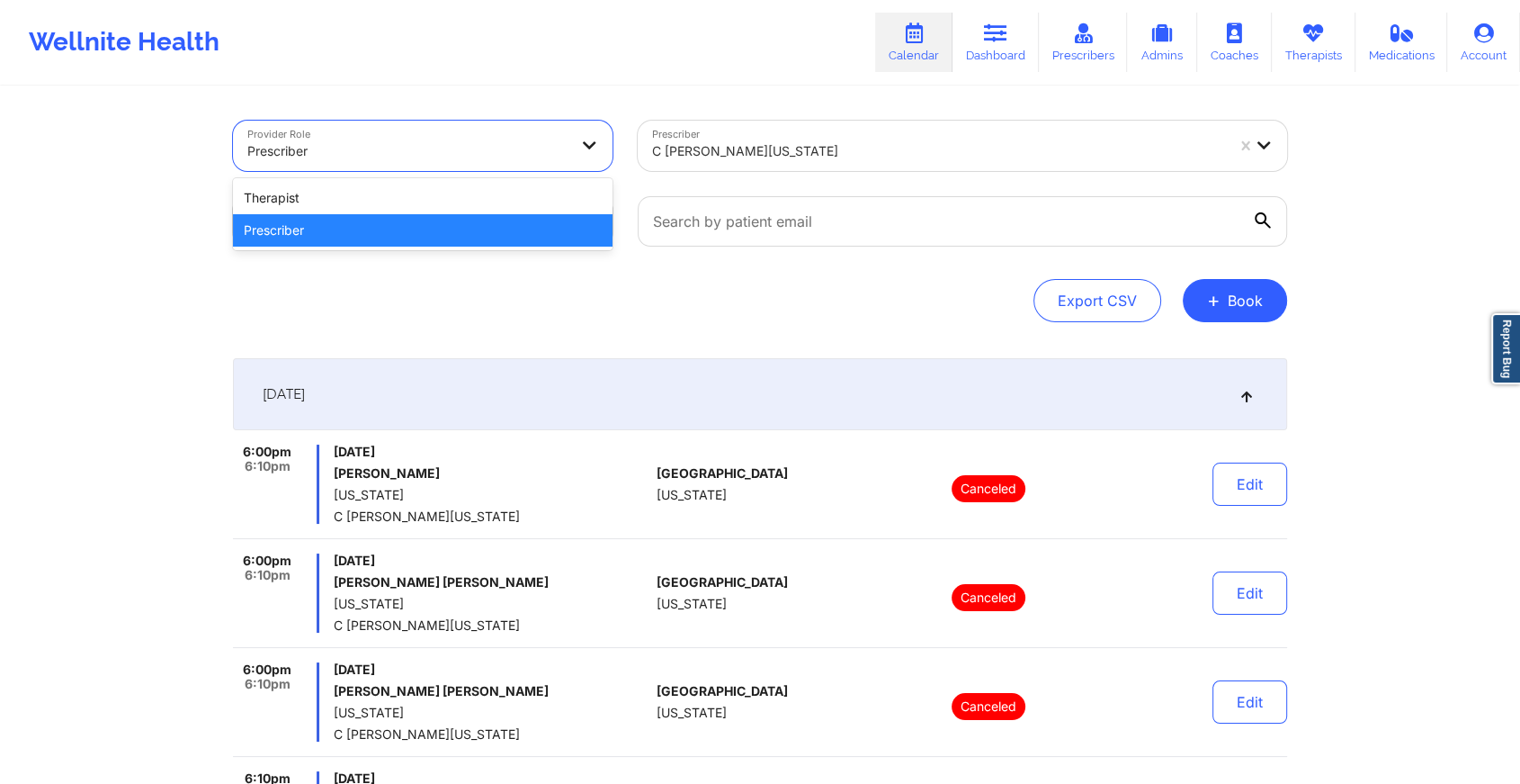
click at [398, 147] on div at bounding box center [407, 151] width 320 height 22
click at [336, 215] on div "Prescriber" at bounding box center [422, 230] width 380 height 33
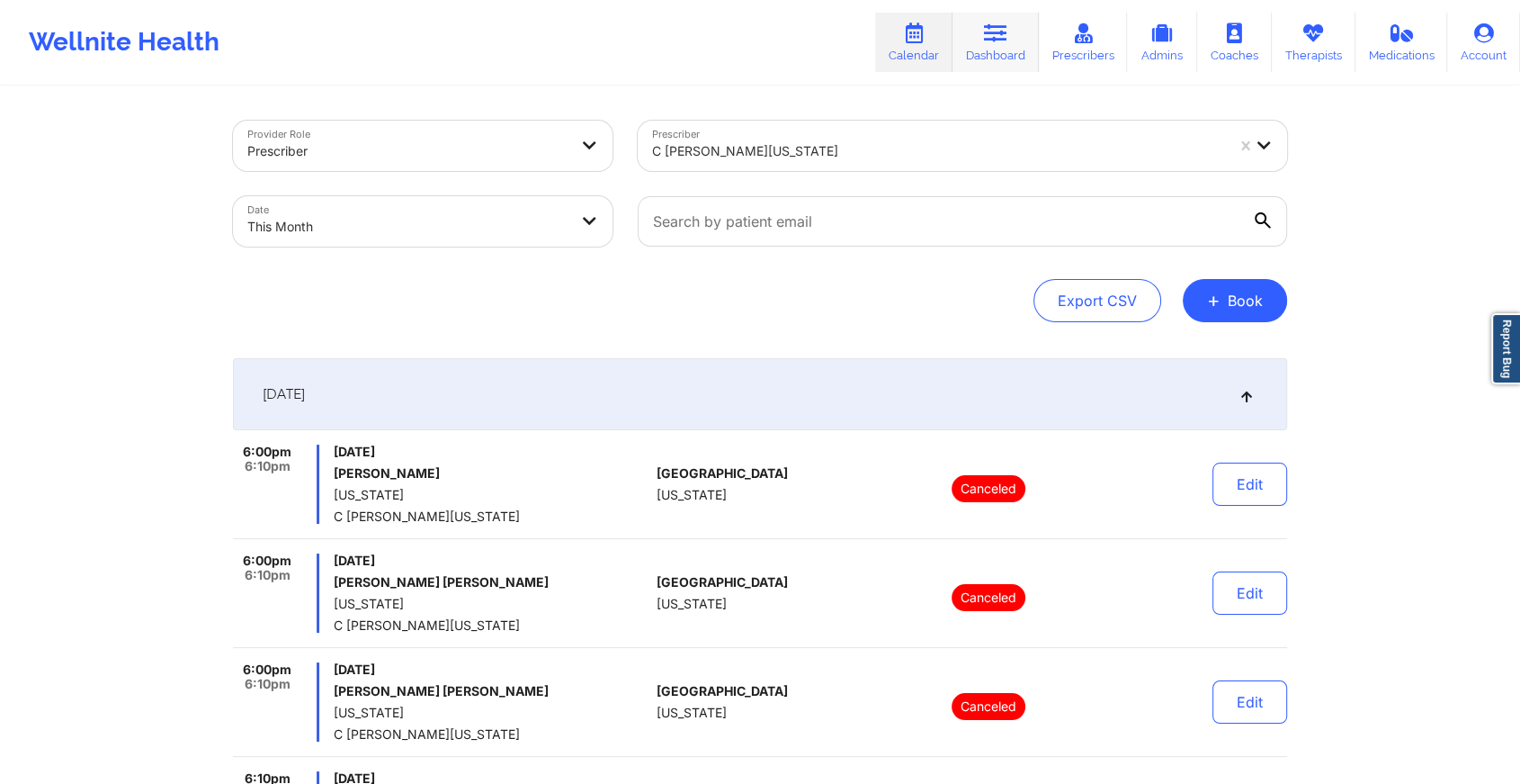
click at [992, 38] on icon at bounding box center [996, 34] width 24 height 20
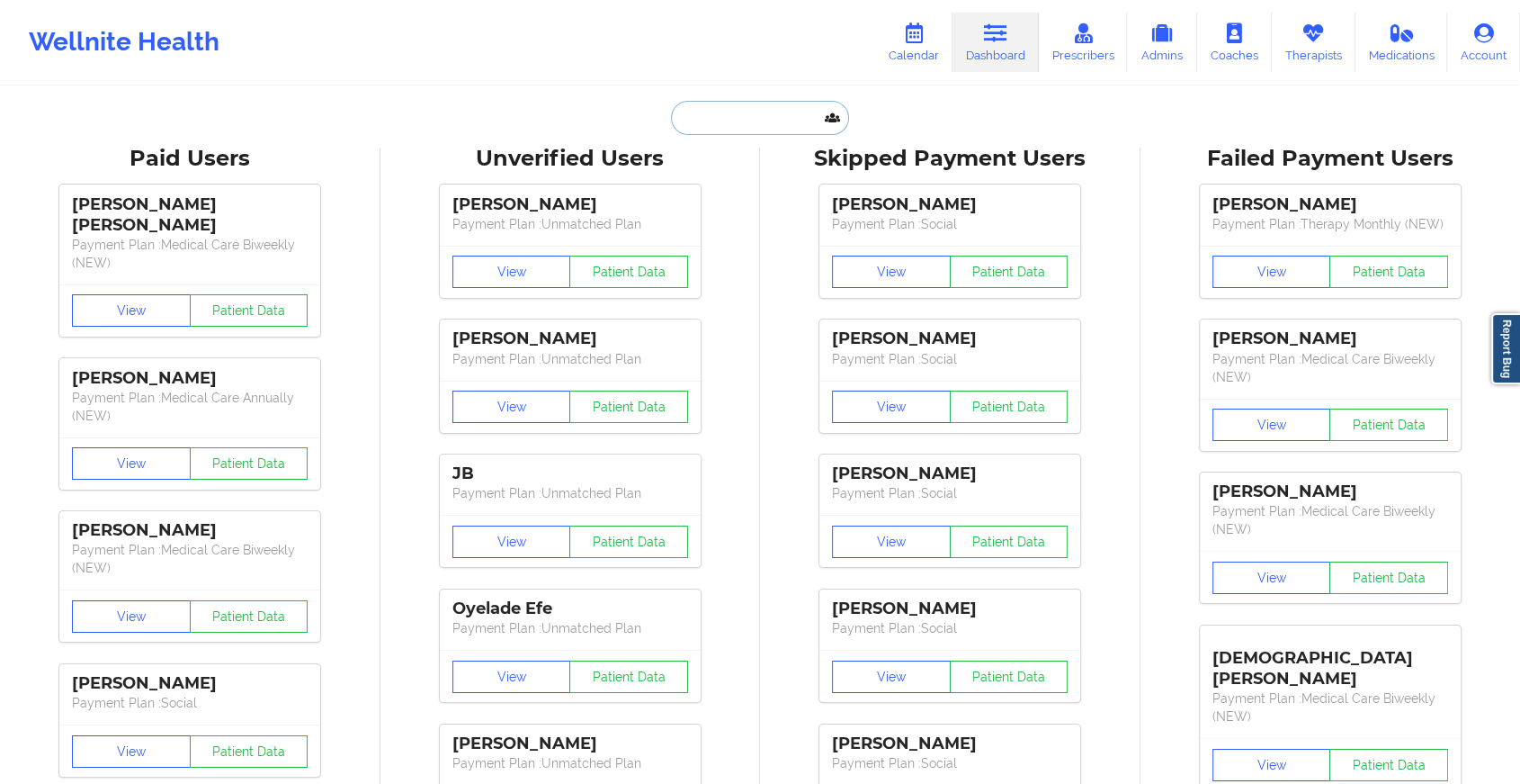
click at [740, 117] on input "text" at bounding box center [760, 118] width 179 height 34
paste input "[EMAIL_ADDRESS][DOMAIN_NAME]"
type input "[EMAIL_ADDRESS][DOMAIN_NAME]"
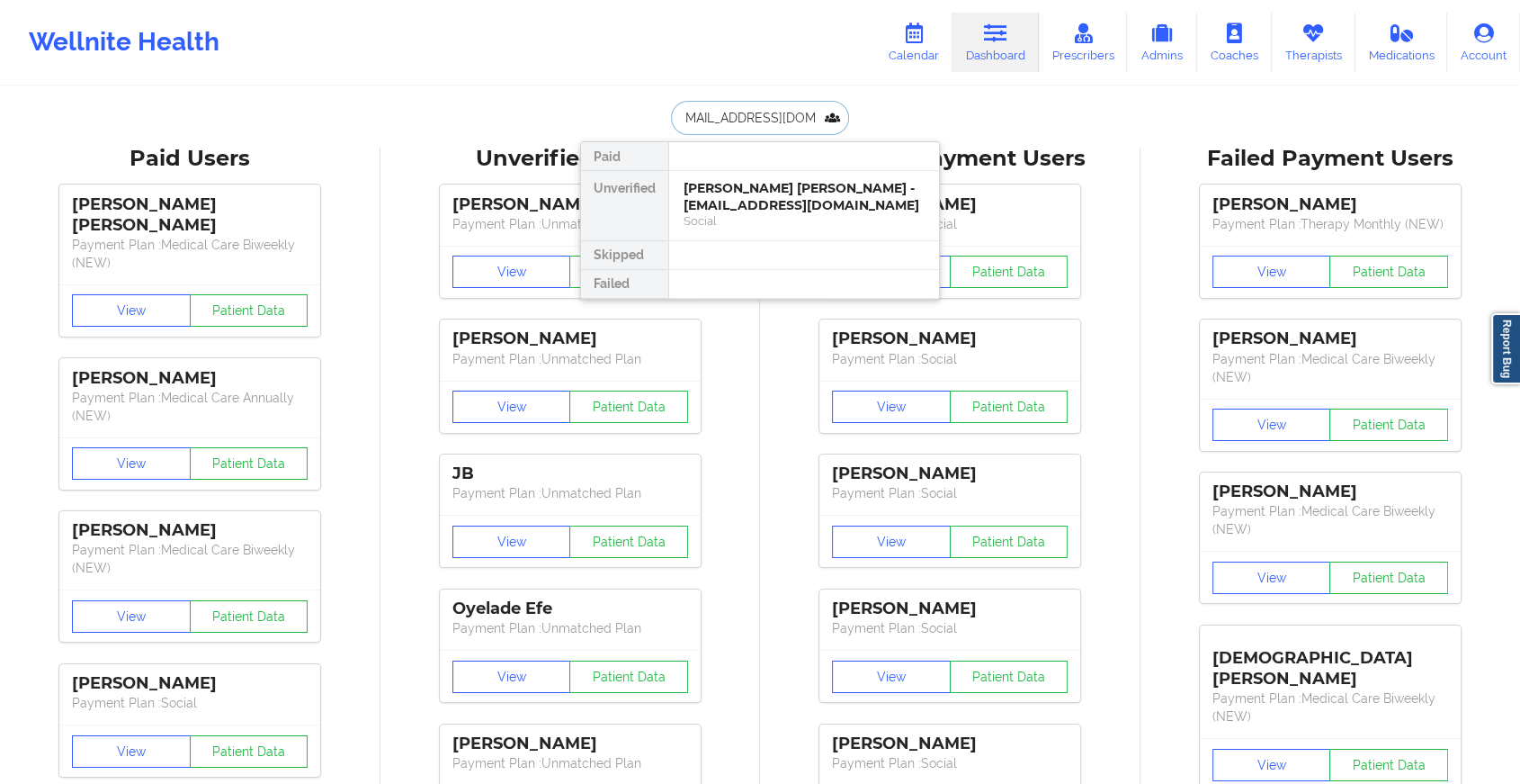
click at [762, 196] on div "[PERSON_NAME] [PERSON_NAME] - [EMAIL_ADDRESS][DOMAIN_NAME]" at bounding box center [804, 197] width 241 height 34
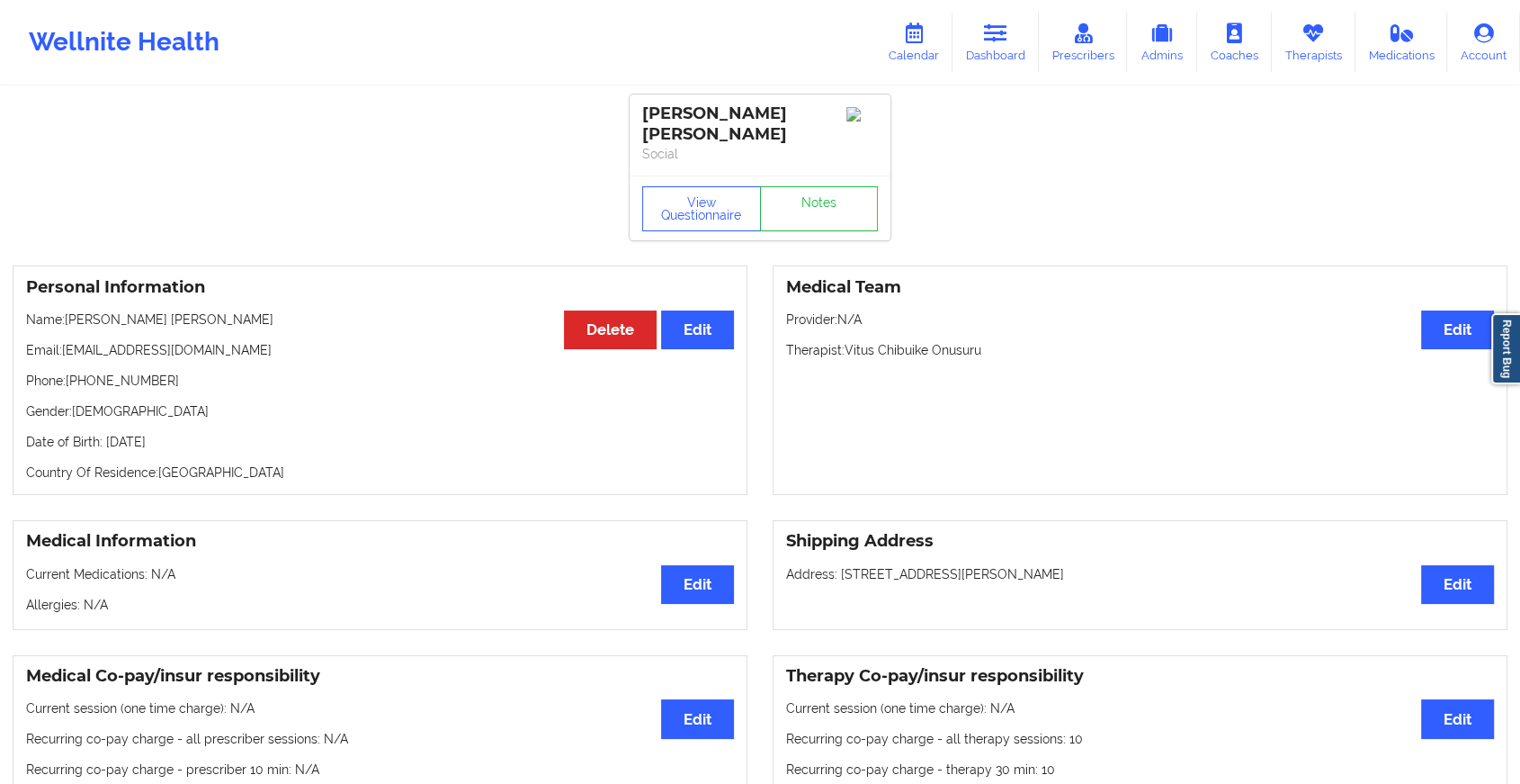
click at [808, 186] on div "View Questionnaire Notes" at bounding box center [760, 208] width 236 height 45
click at [808, 186] on link "Notes" at bounding box center [819, 208] width 119 height 45
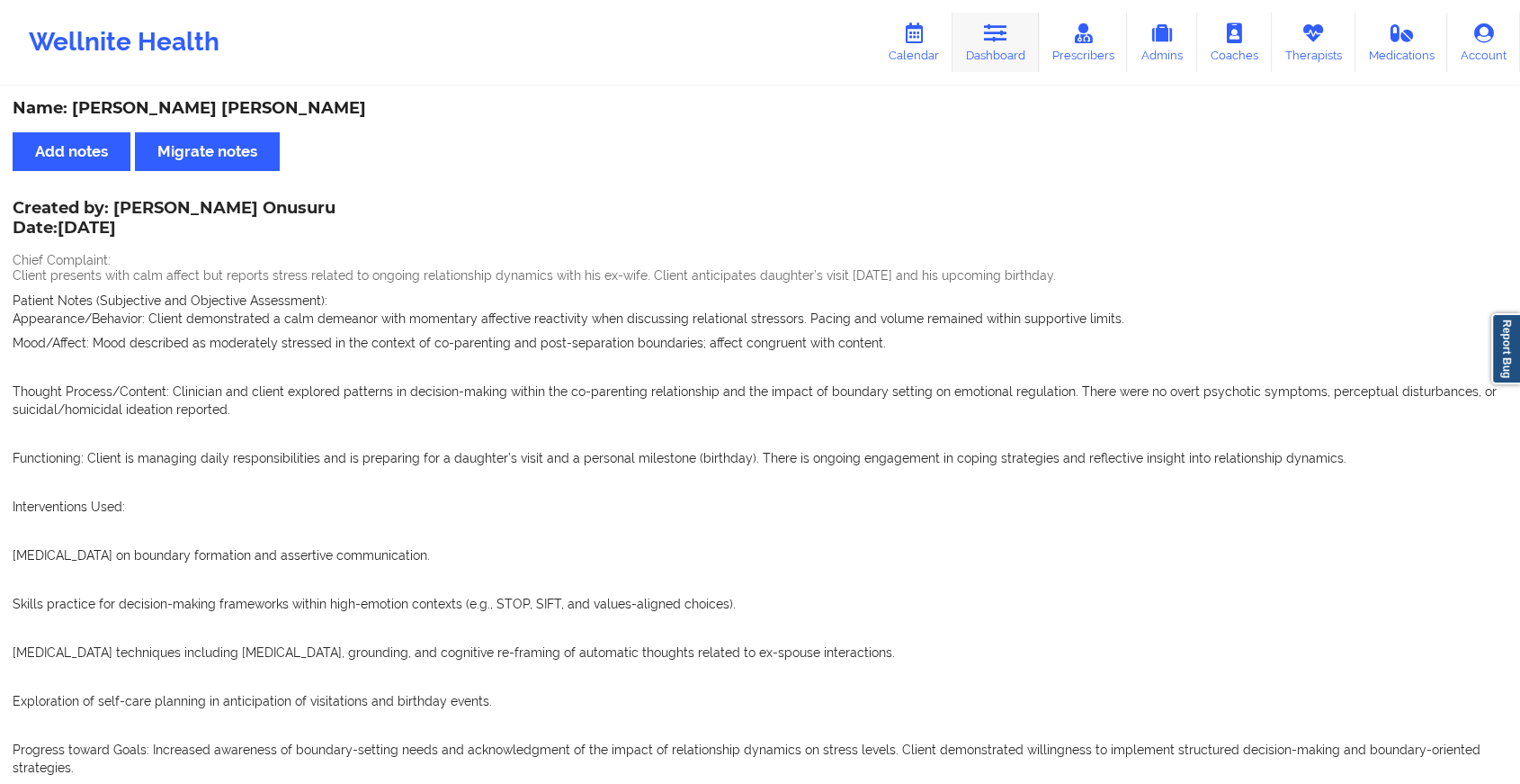
click at [993, 51] on link "Dashboard" at bounding box center [995, 43] width 86 height 60
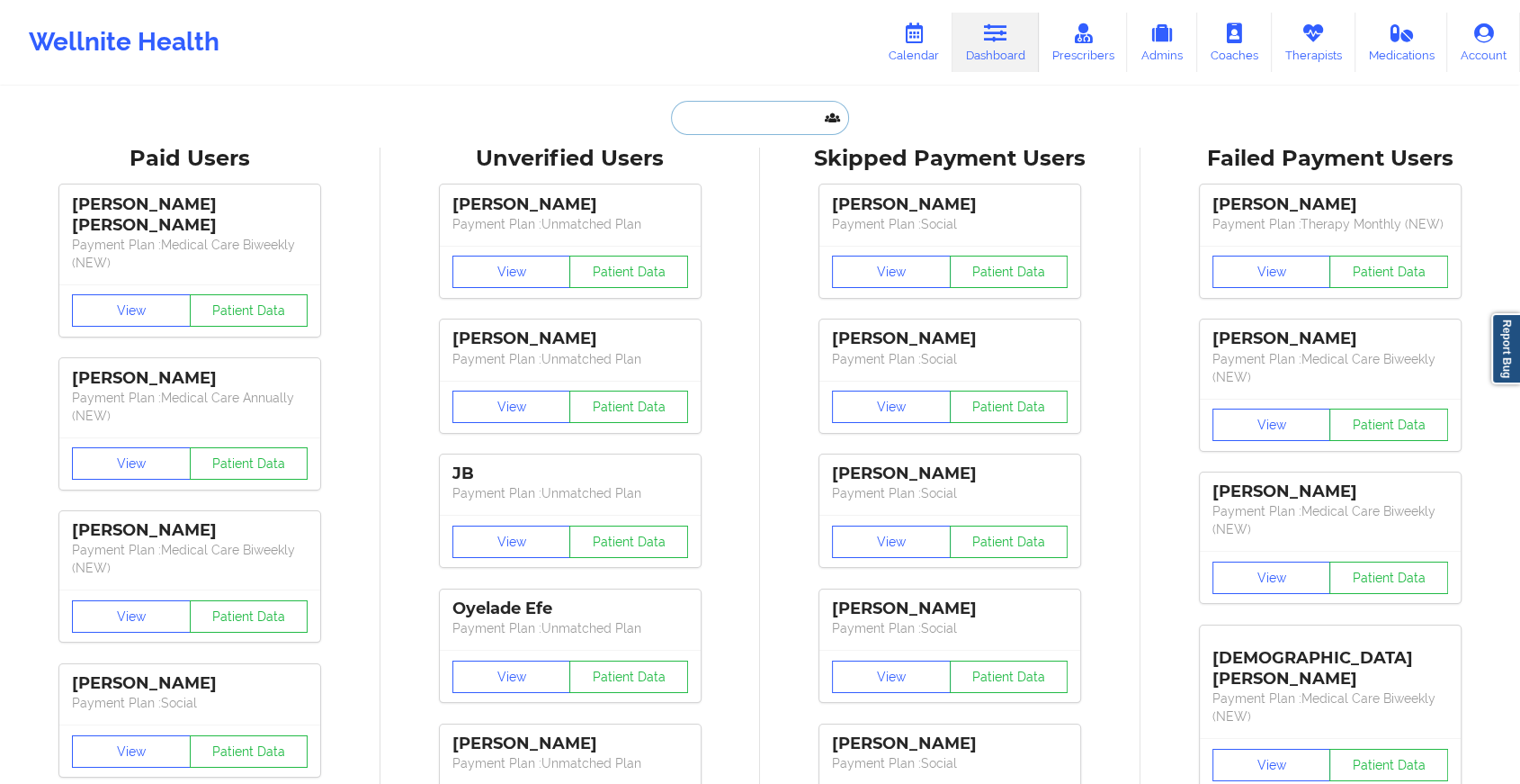
click at [754, 123] on input "text" at bounding box center [760, 118] width 179 height 34
paste input "[EMAIL_ADDRESS][DOMAIN_NAME]"
type input "[EMAIL_ADDRESS][DOMAIN_NAME]"
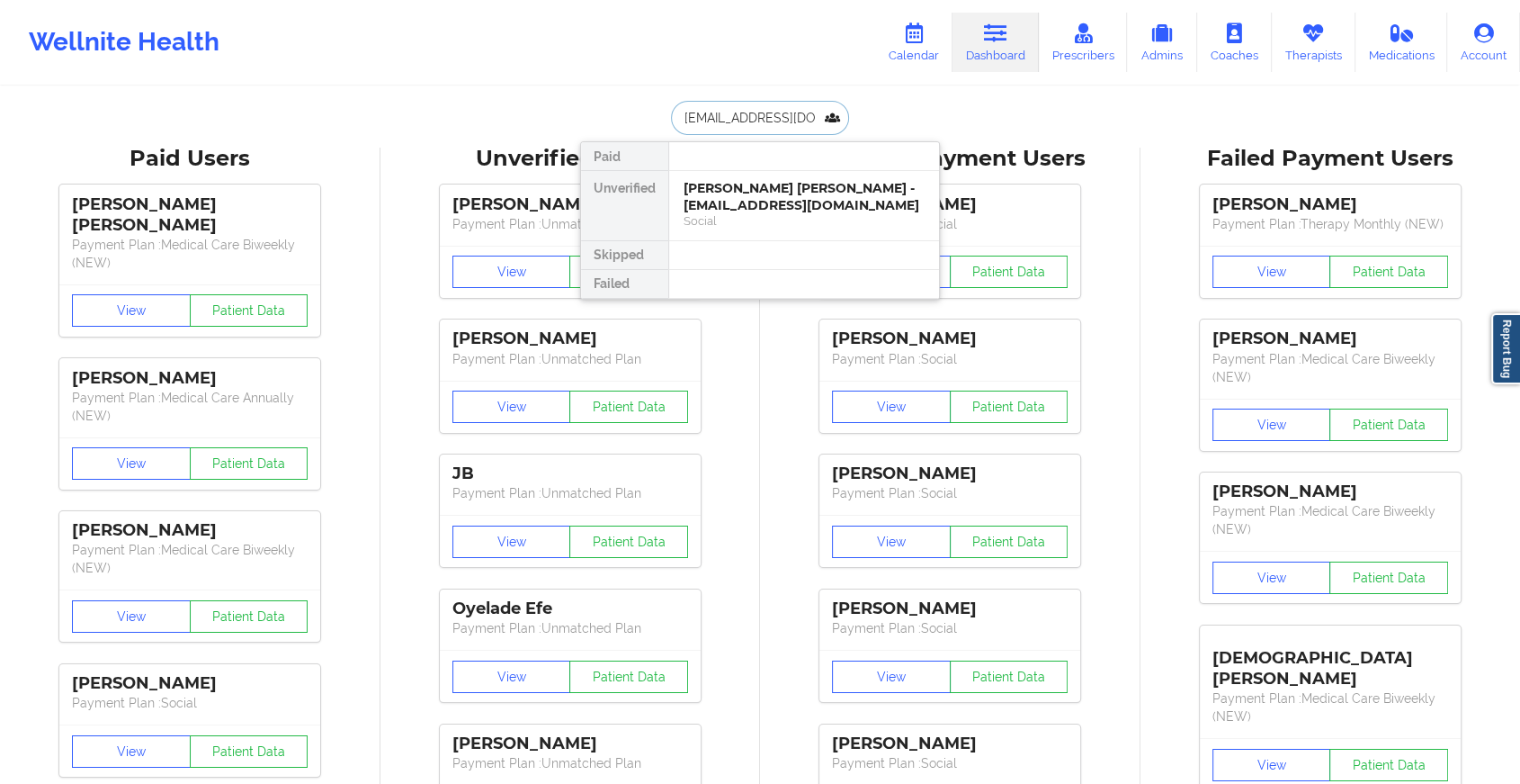
scroll to position [0, 12]
click at [782, 203] on div "[PERSON_NAME] - [EMAIL_ADDRESS][DOMAIN_NAME]" at bounding box center [804, 197] width 241 height 34
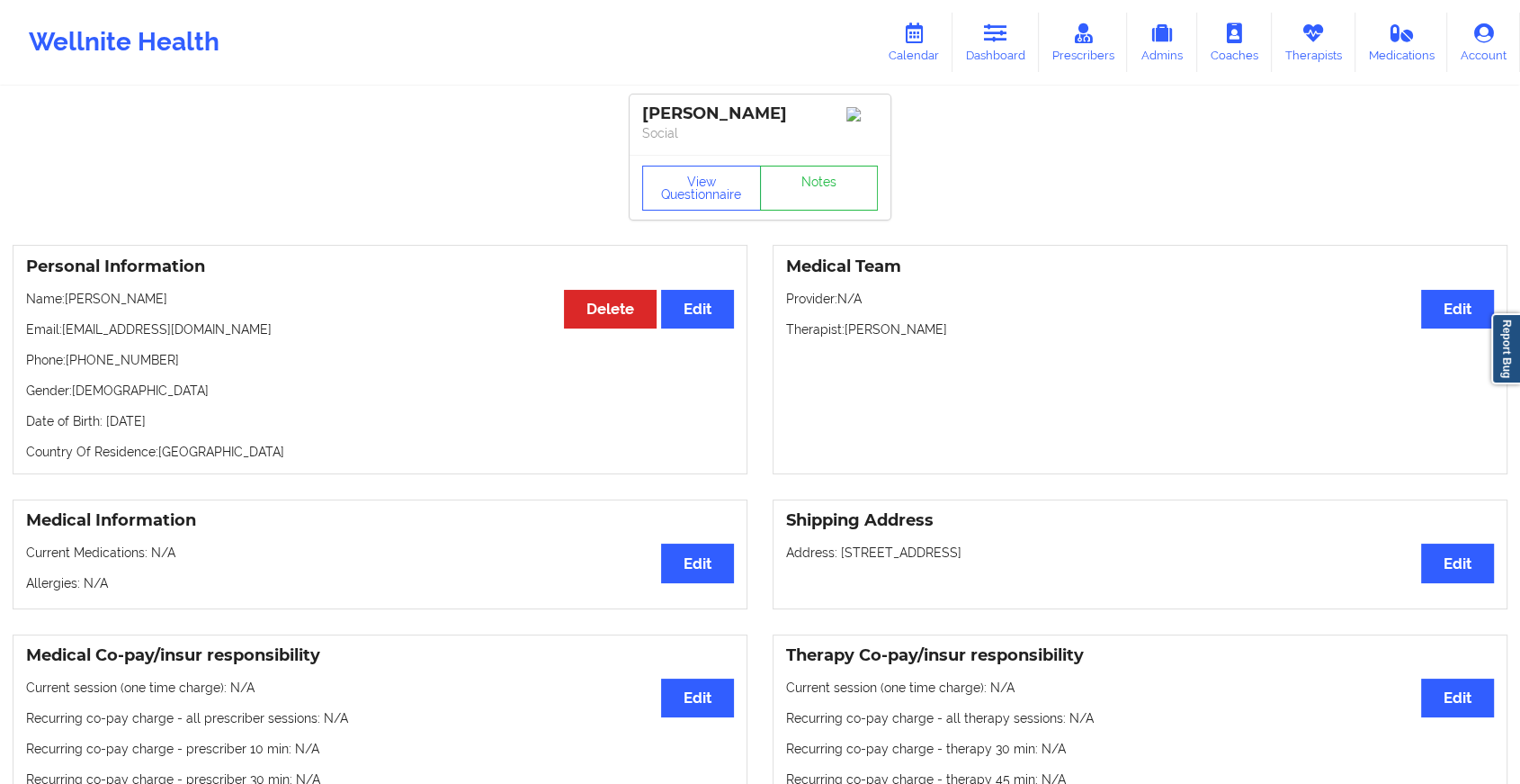
click at [813, 187] on div "View Questionnaire Notes" at bounding box center [760, 187] width 261 height 64
click at [813, 187] on link "Notes" at bounding box center [819, 189] width 119 height 45
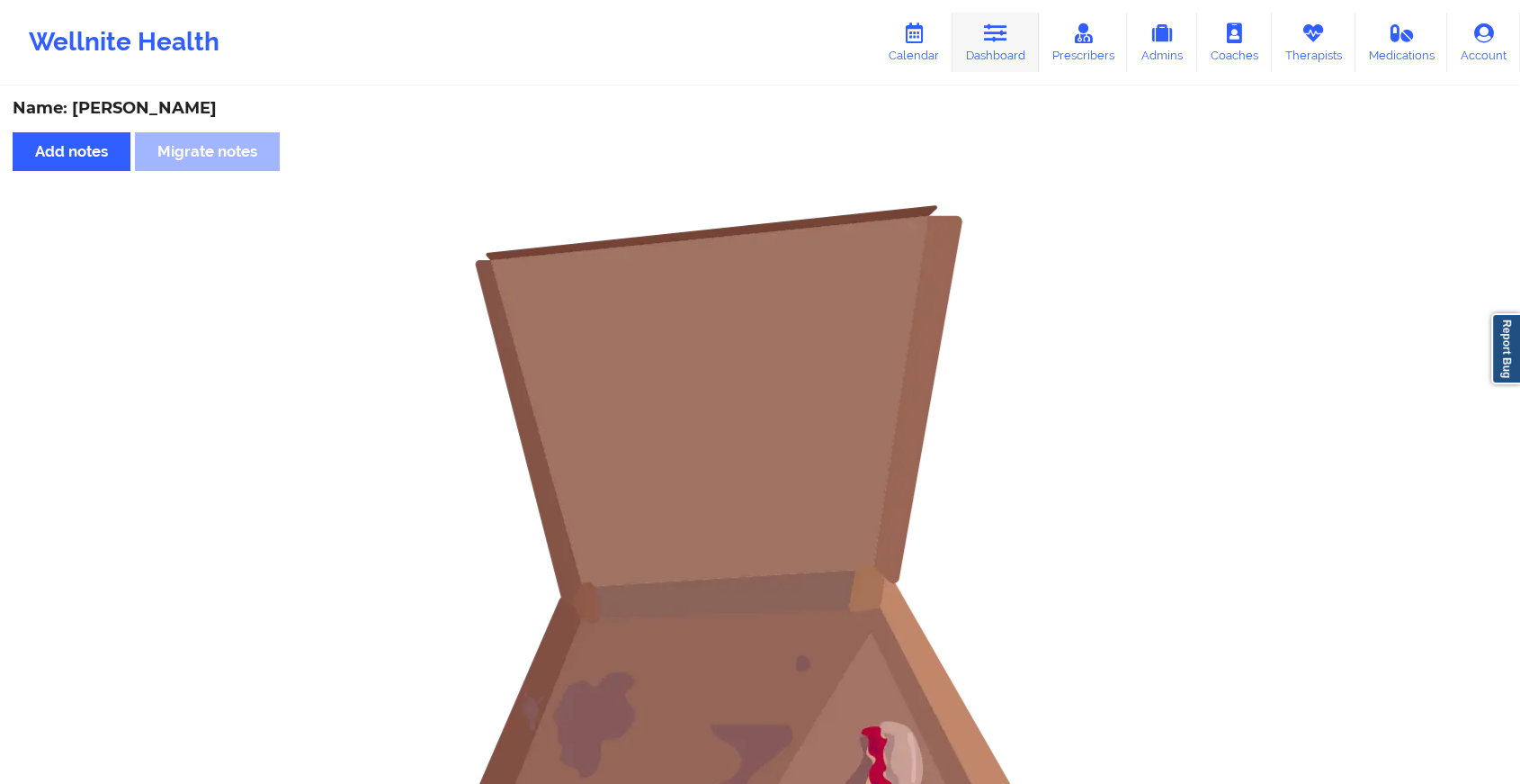
click at [981, 41] on link "Dashboard" at bounding box center [995, 43] width 86 height 60
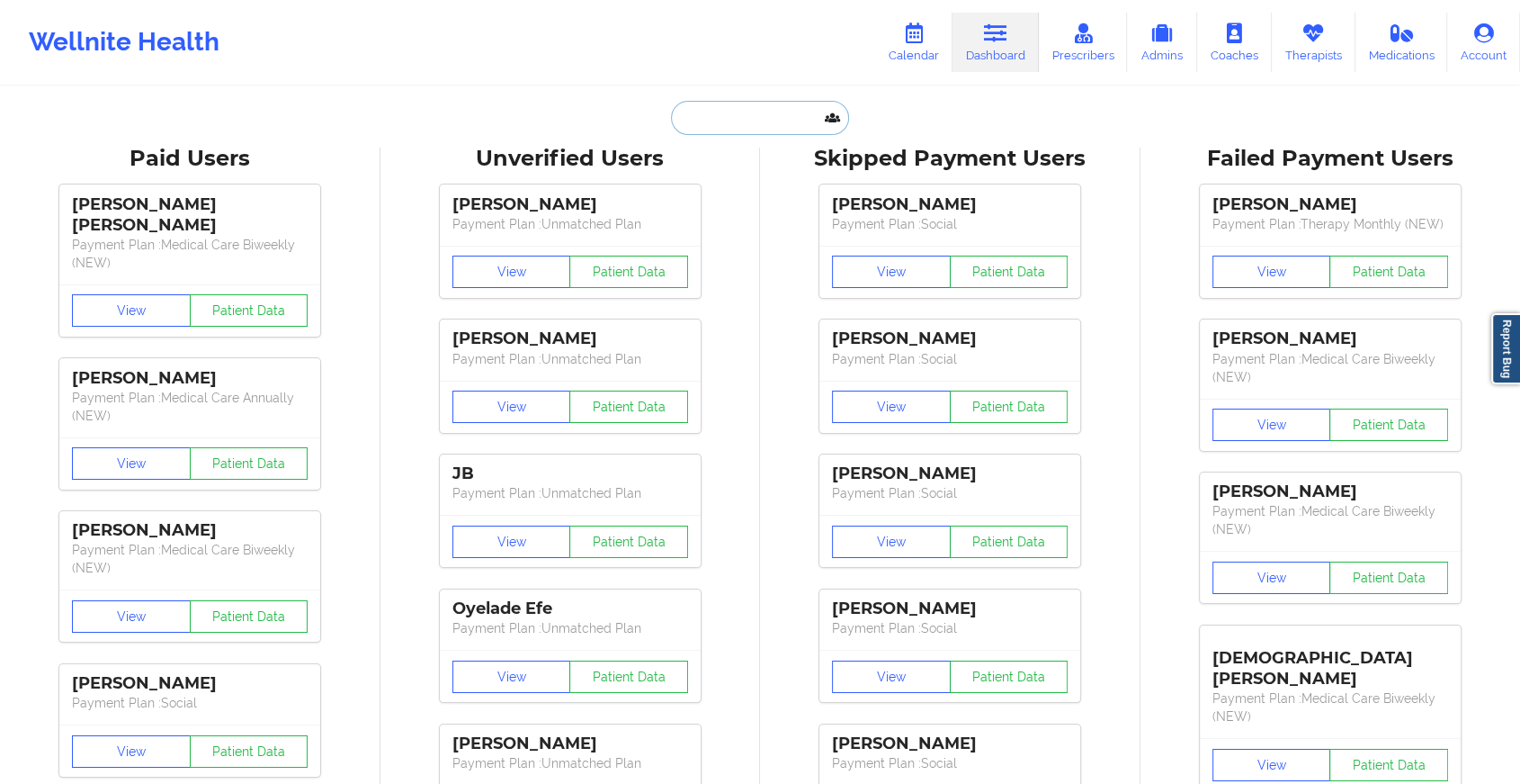
click at [745, 101] on input "text" at bounding box center [760, 118] width 179 height 34
paste input "[EMAIL_ADDRESS][DOMAIN_NAME]"
type input "[EMAIL_ADDRESS][DOMAIN_NAME]"
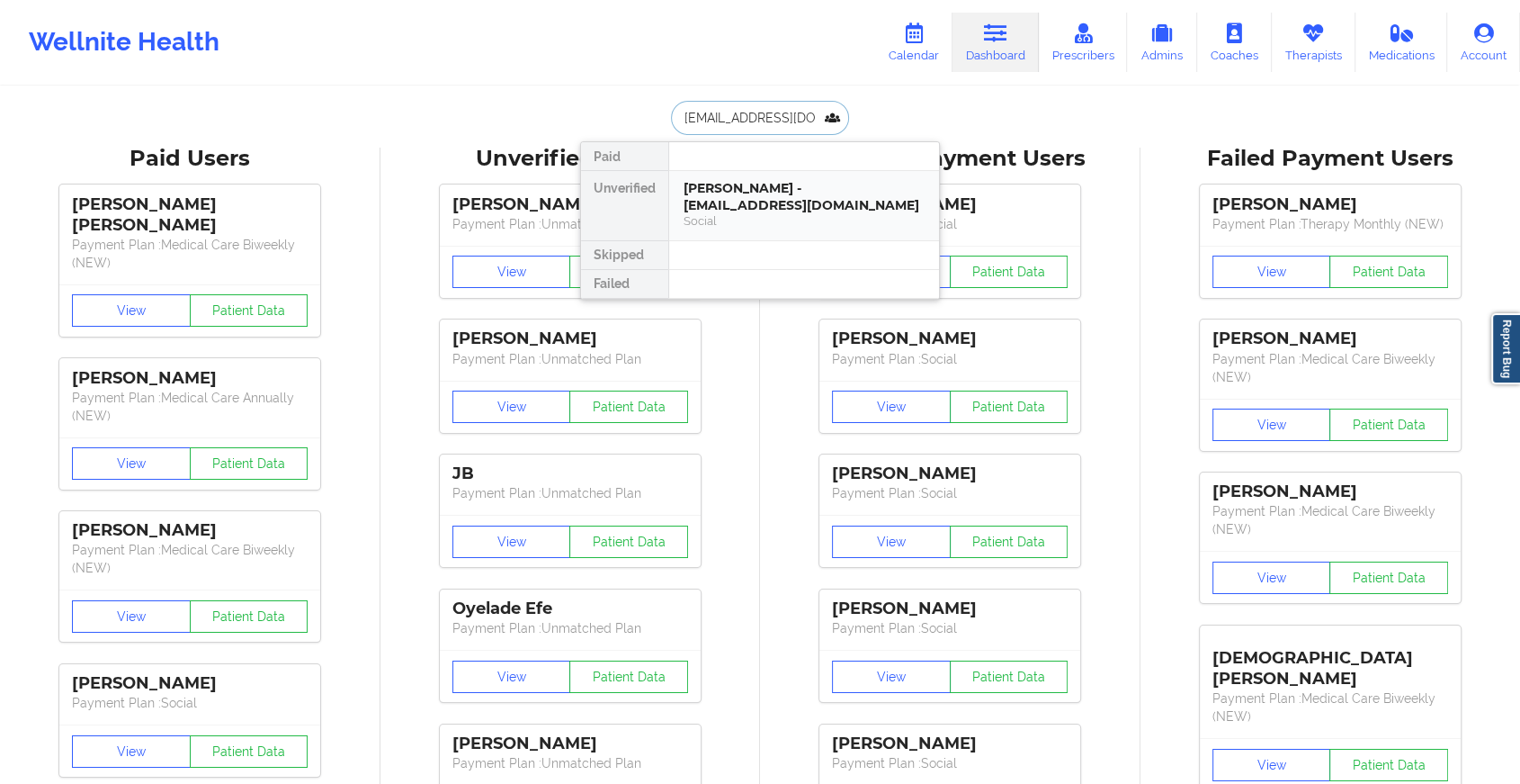
click at [788, 194] on div "[PERSON_NAME] - [EMAIL_ADDRESS][DOMAIN_NAME]" at bounding box center [804, 197] width 241 height 34
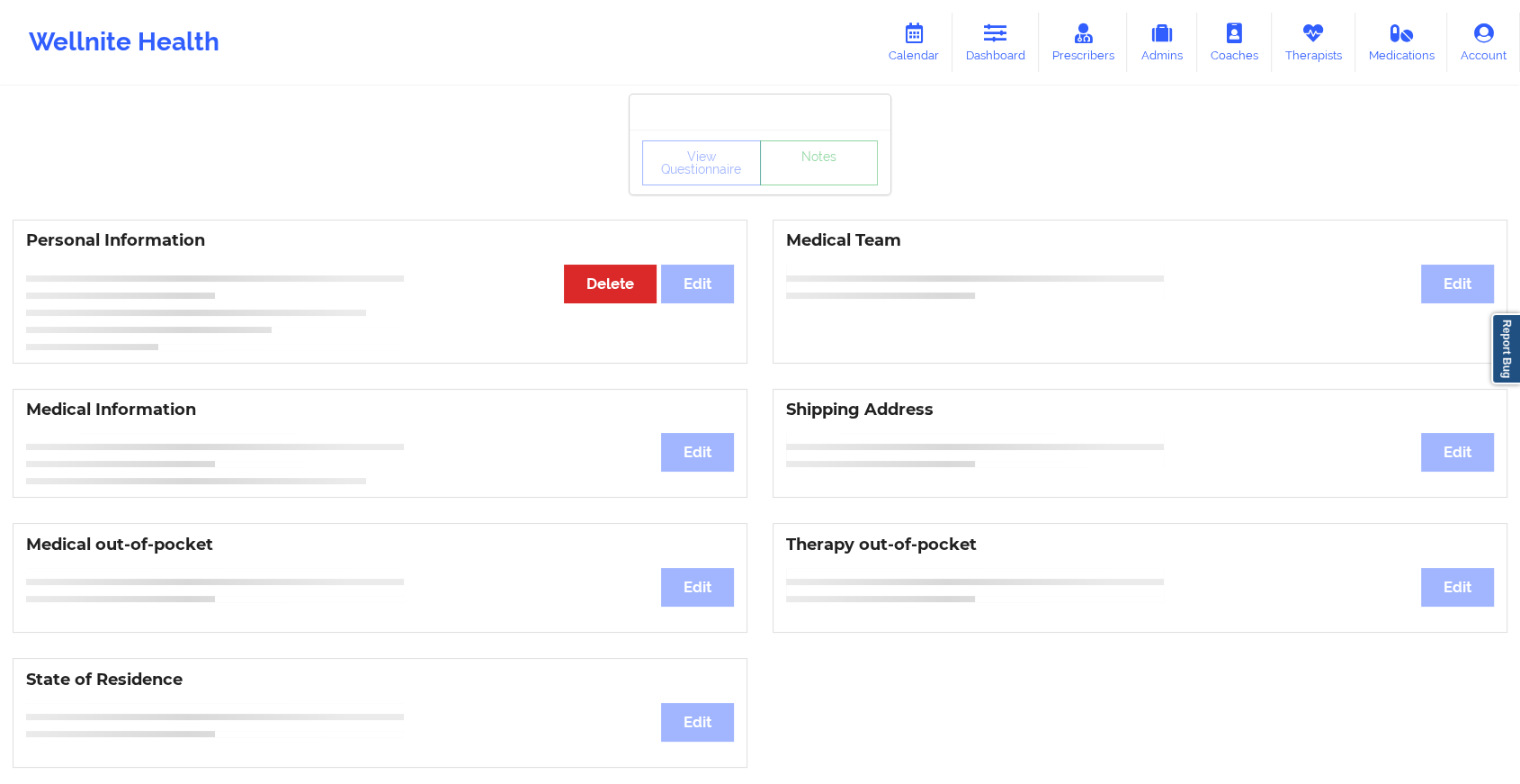
click at [810, 171] on link "Notes" at bounding box center [819, 163] width 119 height 45
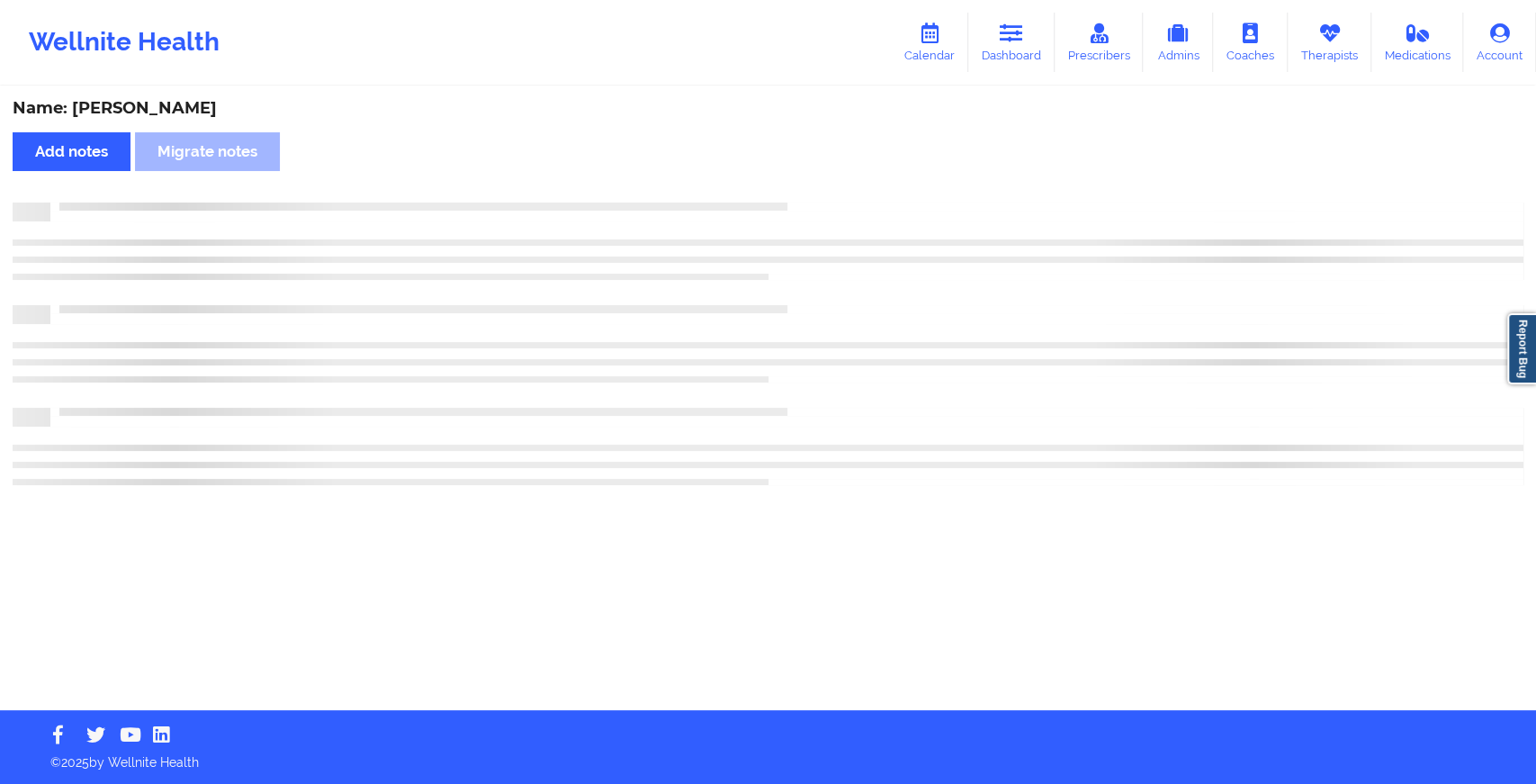
click at [811, 171] on div "Name: [PERSON_NAME] Add notes Migrate notes" at bounding box center [768, 399] width 1536 height 622
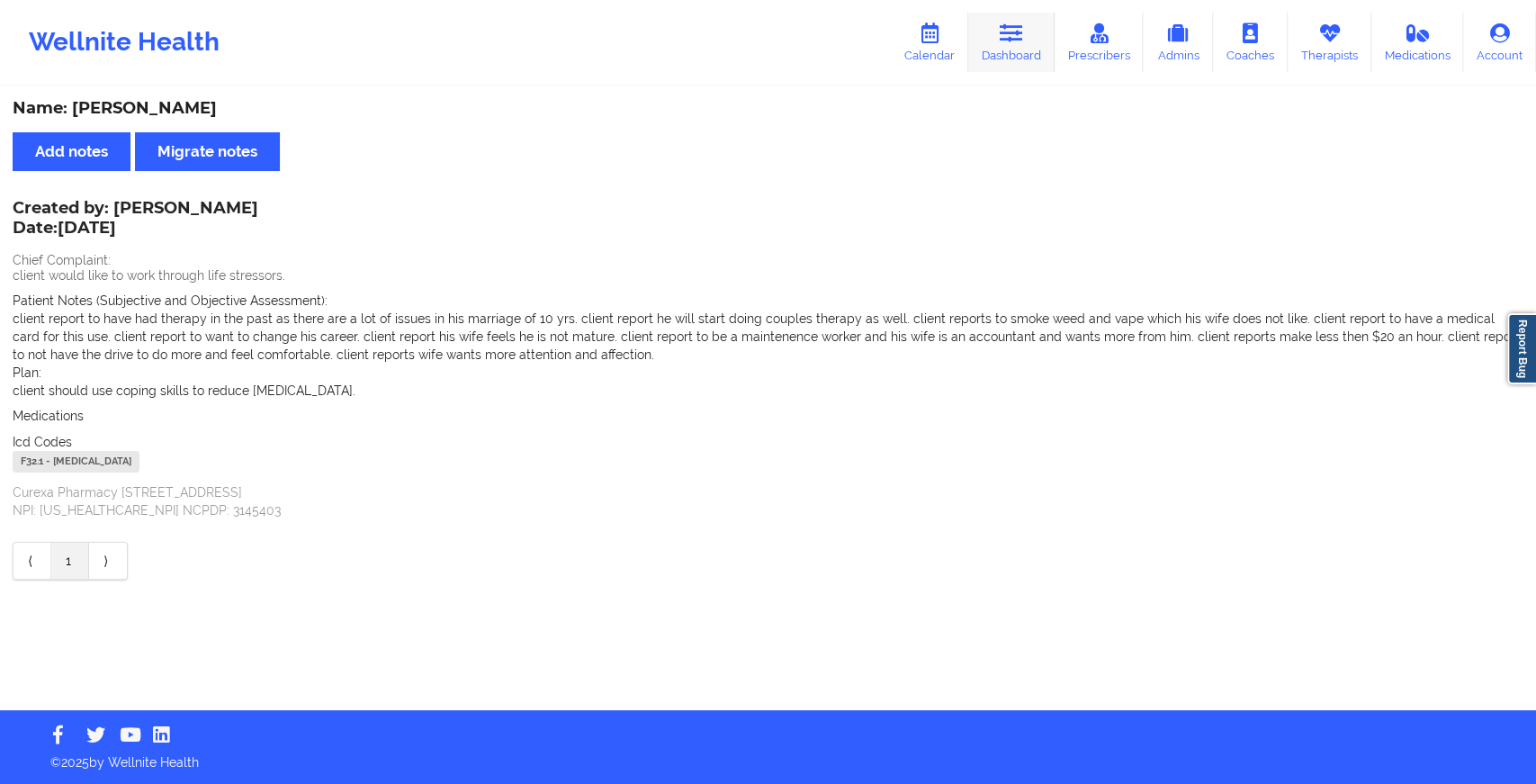
click at [1003, 33] on icon at bounding box center [1012, 34] width 24 height 20
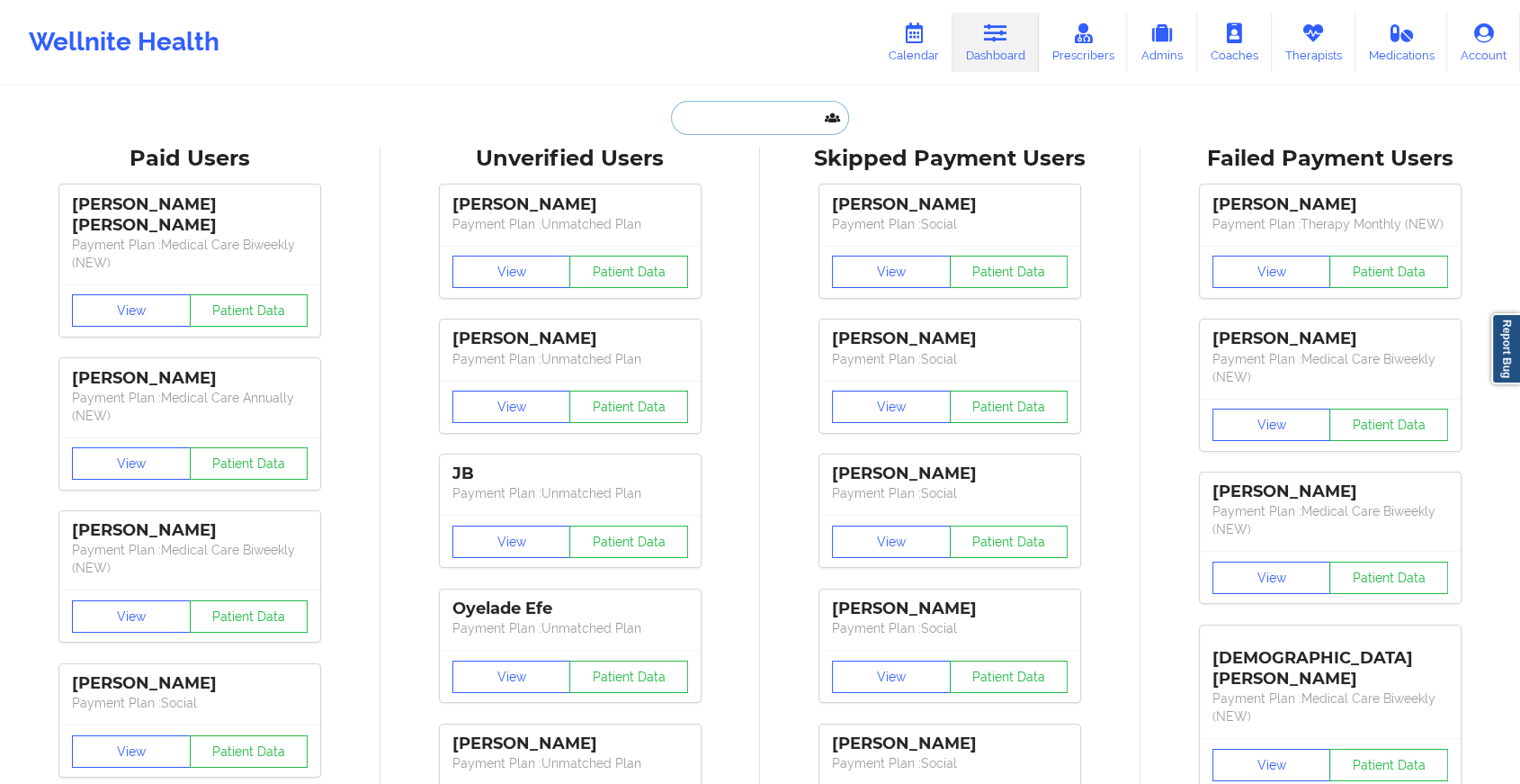
click at [755, 123] on input "text" at bounding box center [760, 118] width 179 height 34
paste input "[EMAIL_ADDRESS][DOMAIN_NAME]"
type input "[EMAIL_ADDRESS][DOMAIN_NAME]"
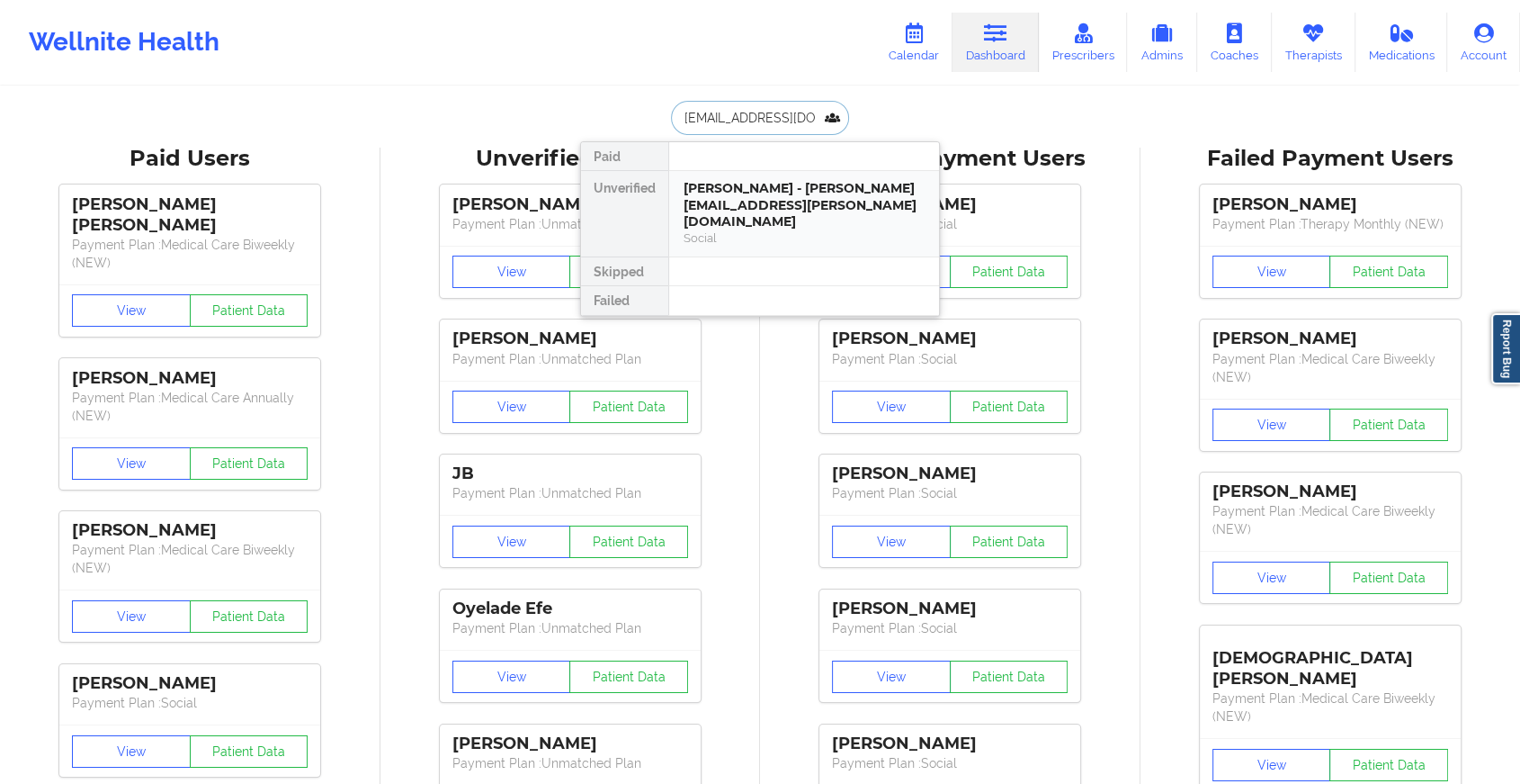
click at [791, 211] on div "[PERSON_NAME] - [PERSON_NAME][EMAIL_ADDRESS][PERSON_NAME][DOMAIN_NAME]" at bounding box center [804, 206] width 241 height 51
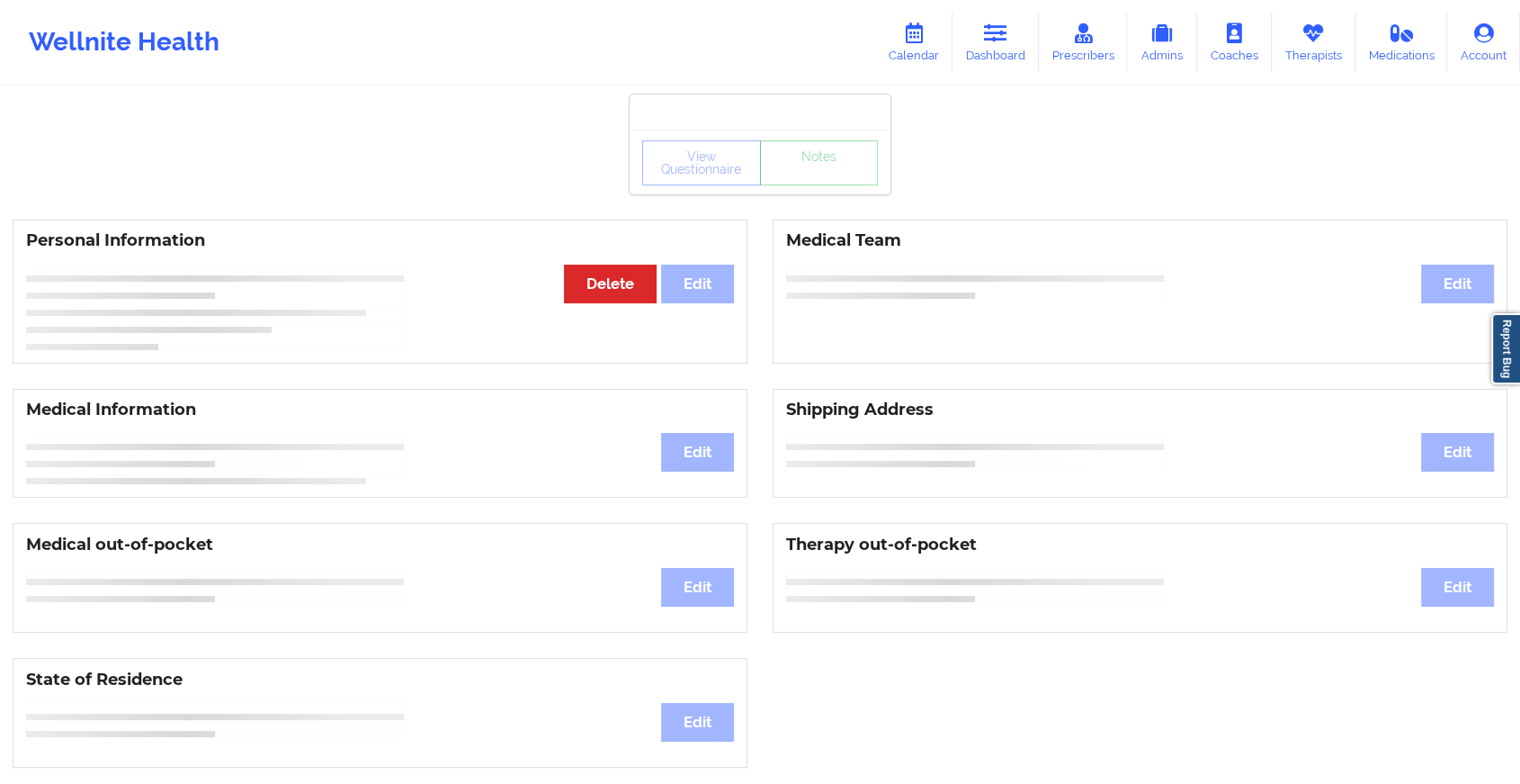
click at [810, 171] on div "View Questionnaire Notes" at bounding box center [760, 163] width 236 height 45
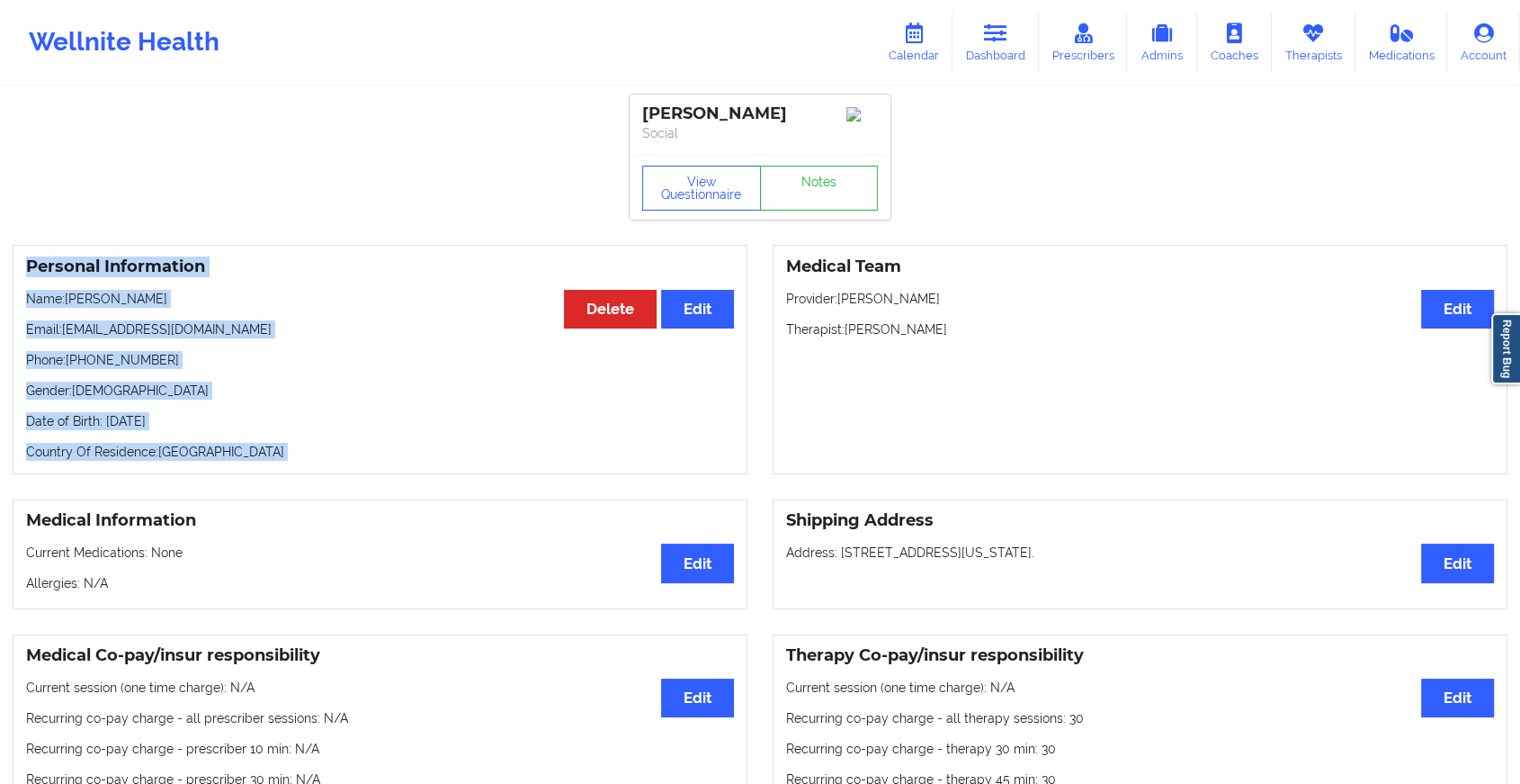
drag, startPoint x: 771, startPoint y: 242, endPoint x: 781, endPoint y: 227, distance: 18.0
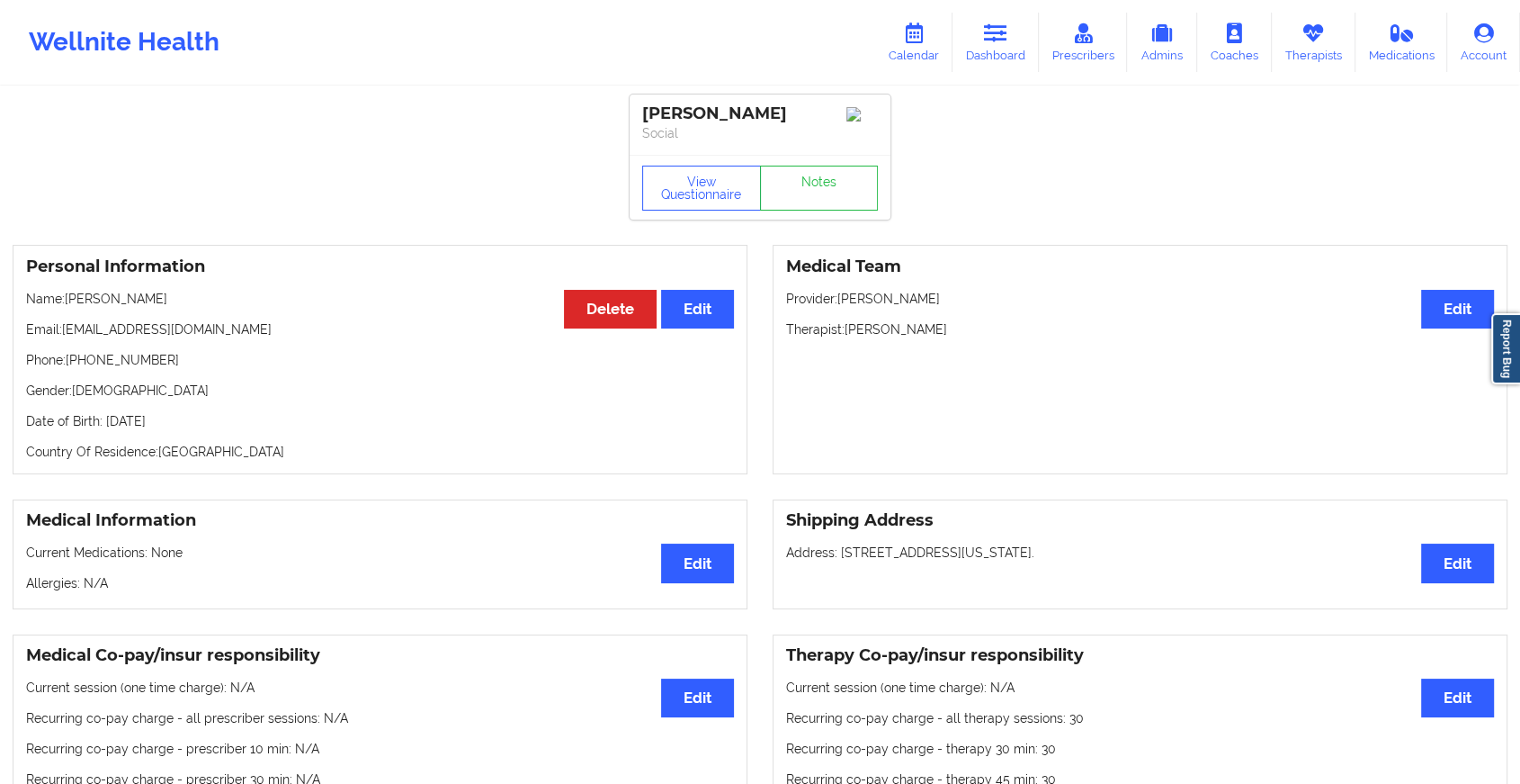
click at [785, 219] on div "View Questionnaire Notes" at bounding box center [760, 187] width 261 height 64
click at [796, 208] on link "Notes" at bounding box center [819, 189] width 119 height 45
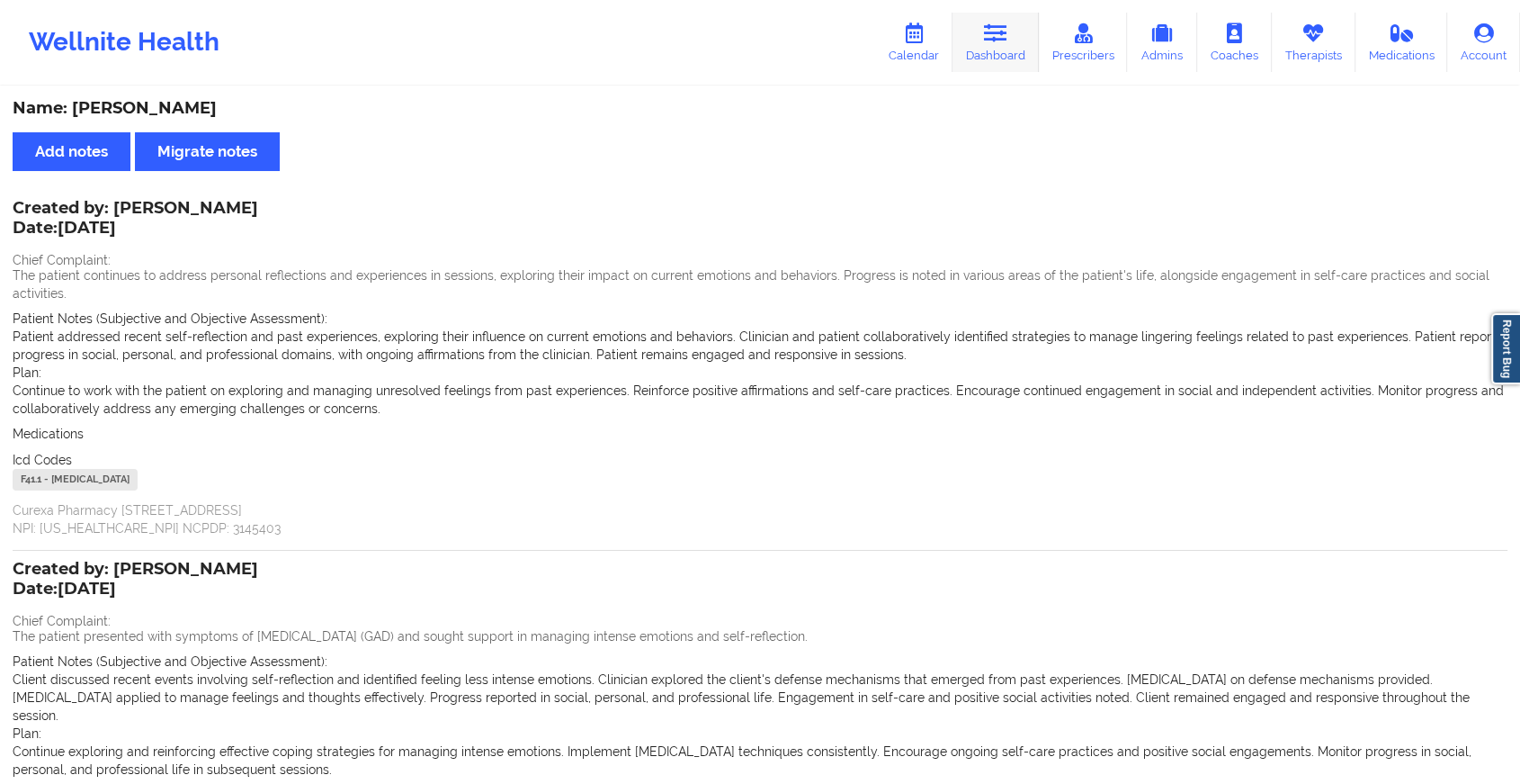
click at [1016, 36] on link "Dashboard" at bounding box center [995, 43] width 86 height 60
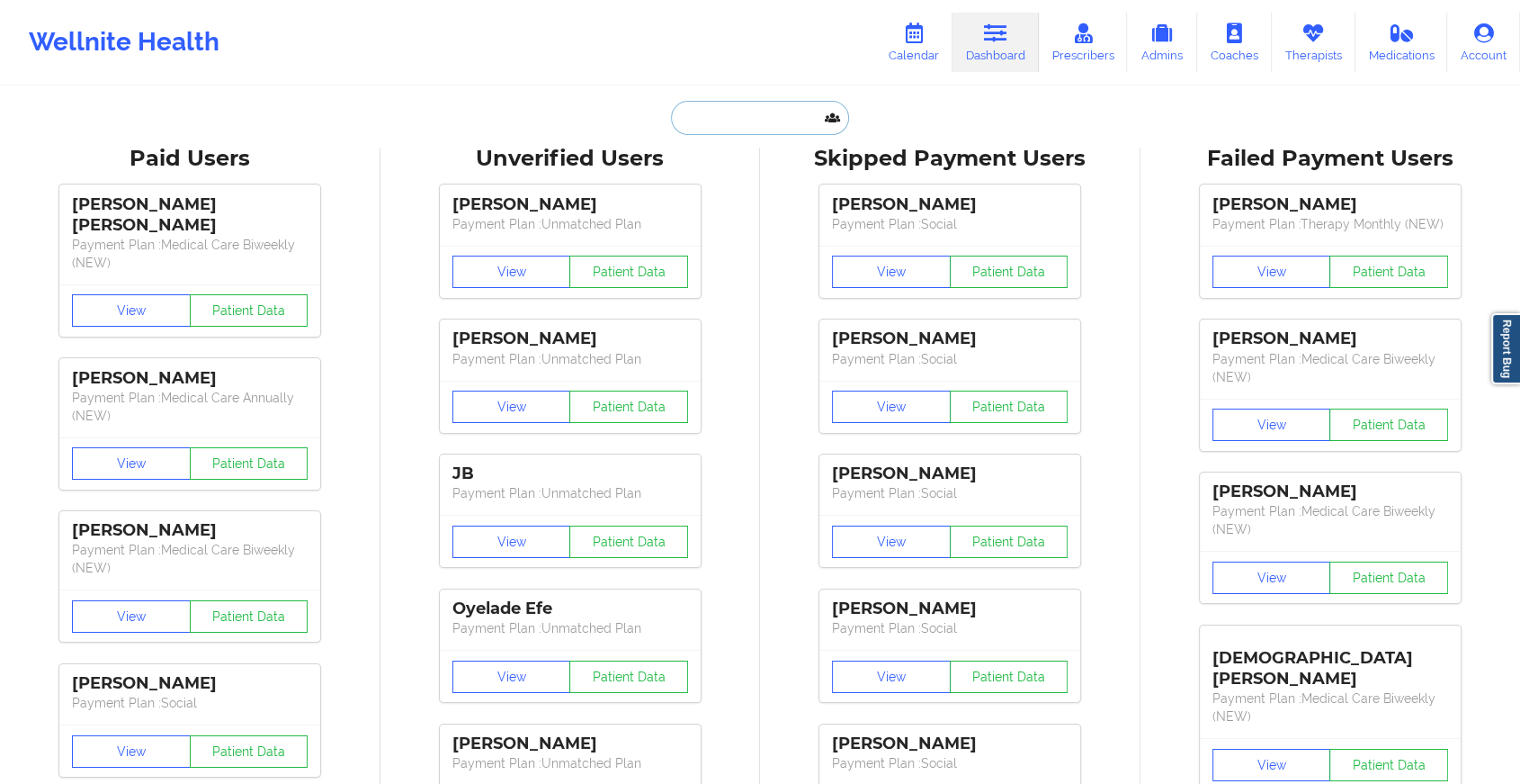
click at [766, 121] on input "text" at bounding box center [760, 118] width 179 height 34
paste input "[EMAIL_ADDRESS][DOMAIN_NAME]"
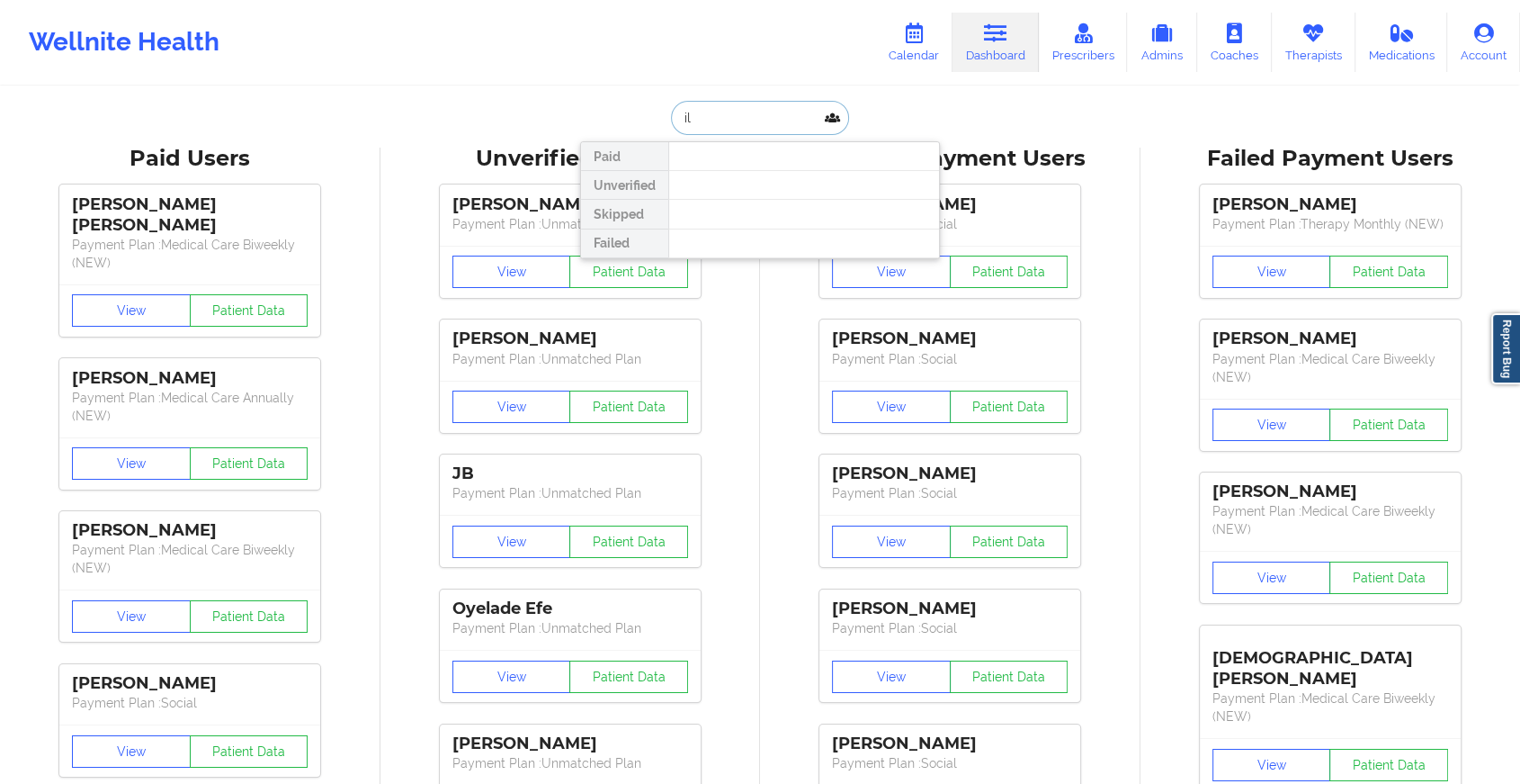
type input "i"
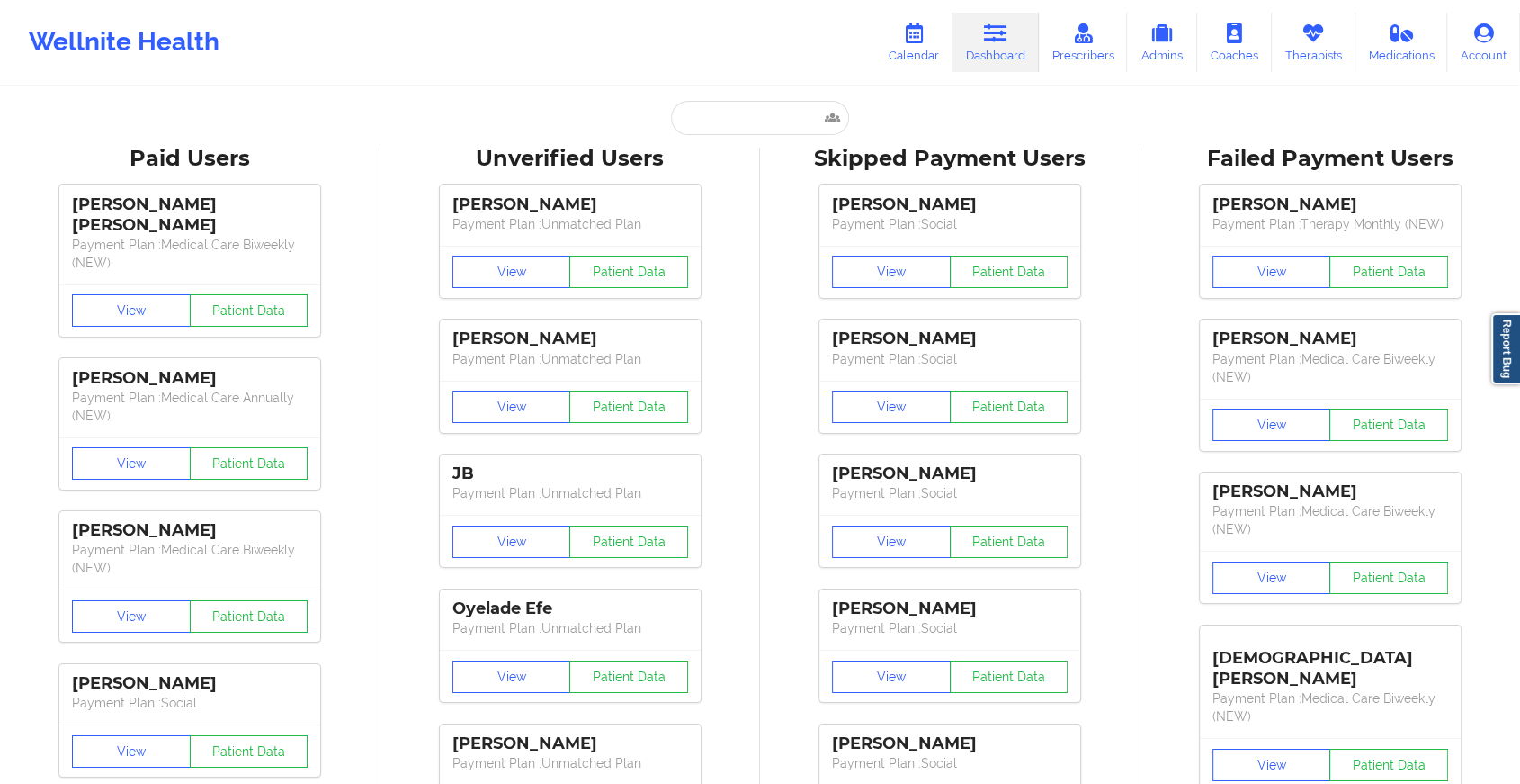
drag, startPoint x: 334, startPoint y: 115, endPoint x: 493, endPoint y: 61, distance: 167.9
click at [709, 117] on input "text" at bounding box center [760, 118] width 179 height 34
paste input "[EMAIL_ADDRESS][DOMAIN_NAME]"
type input "[EMAIL_ADDRESS][DOMAIN_NAME]"
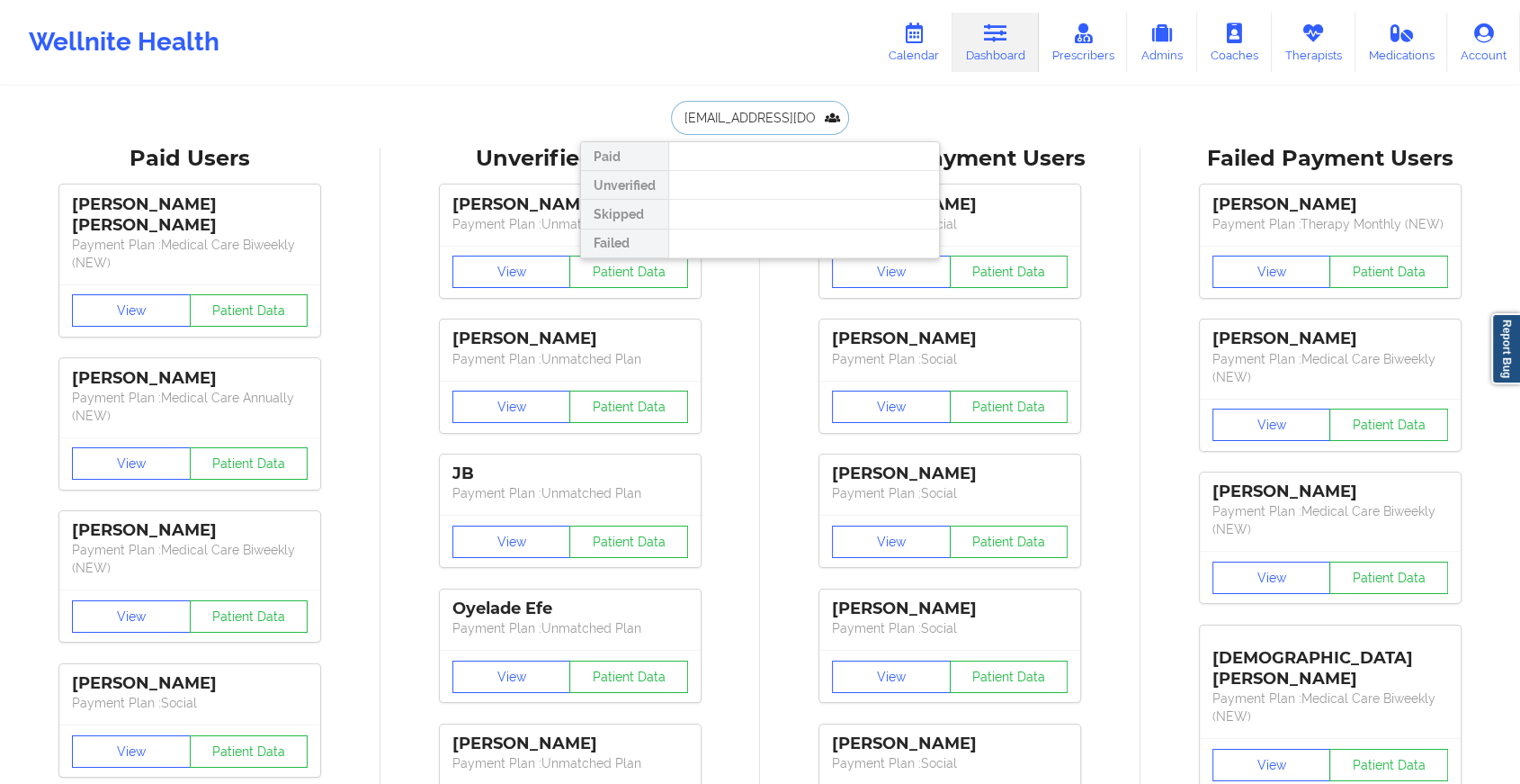
scroll to position [0, 39]
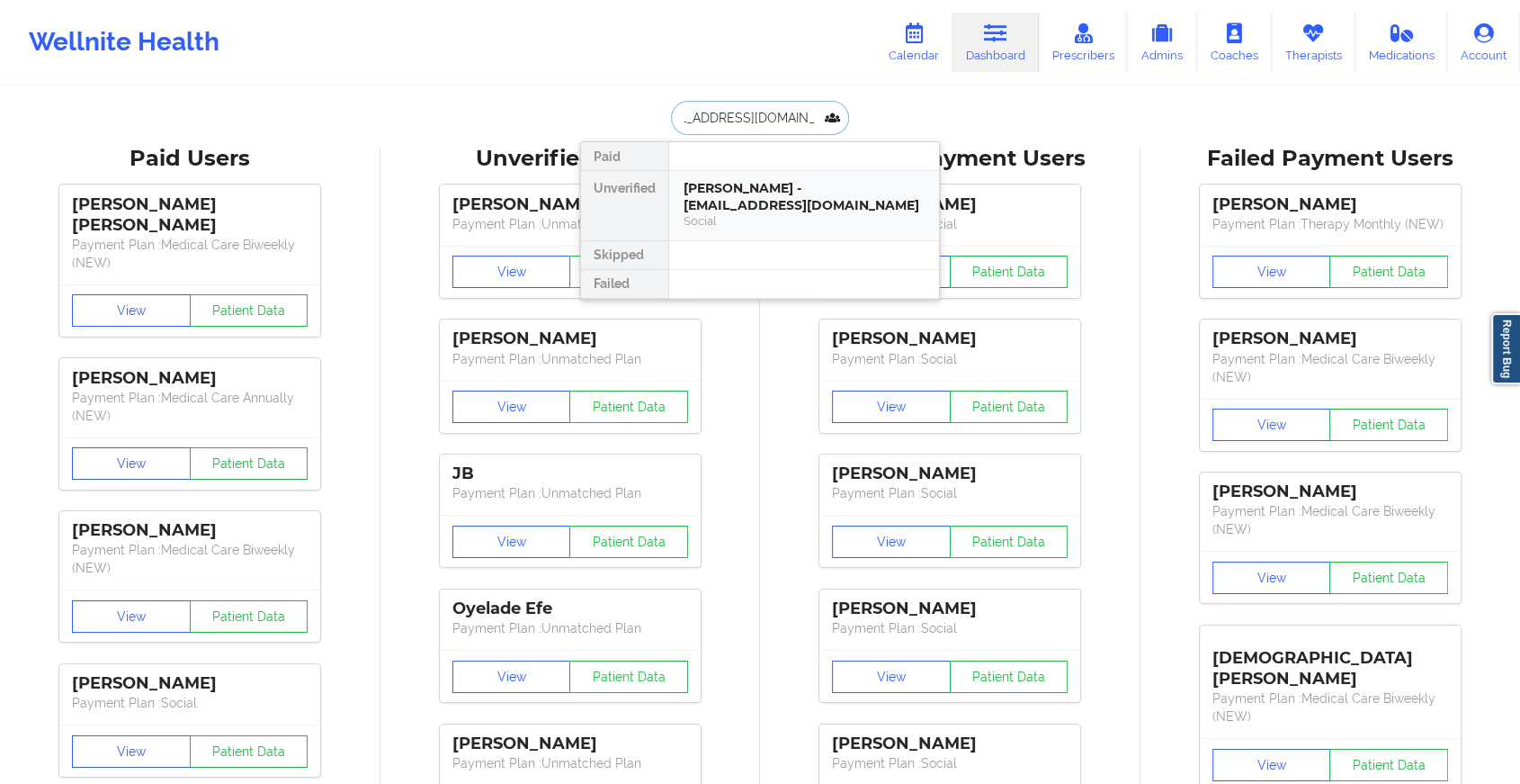
click at [818, 217] on div "Social" at bounding box center [804, 220] width 241 height 15
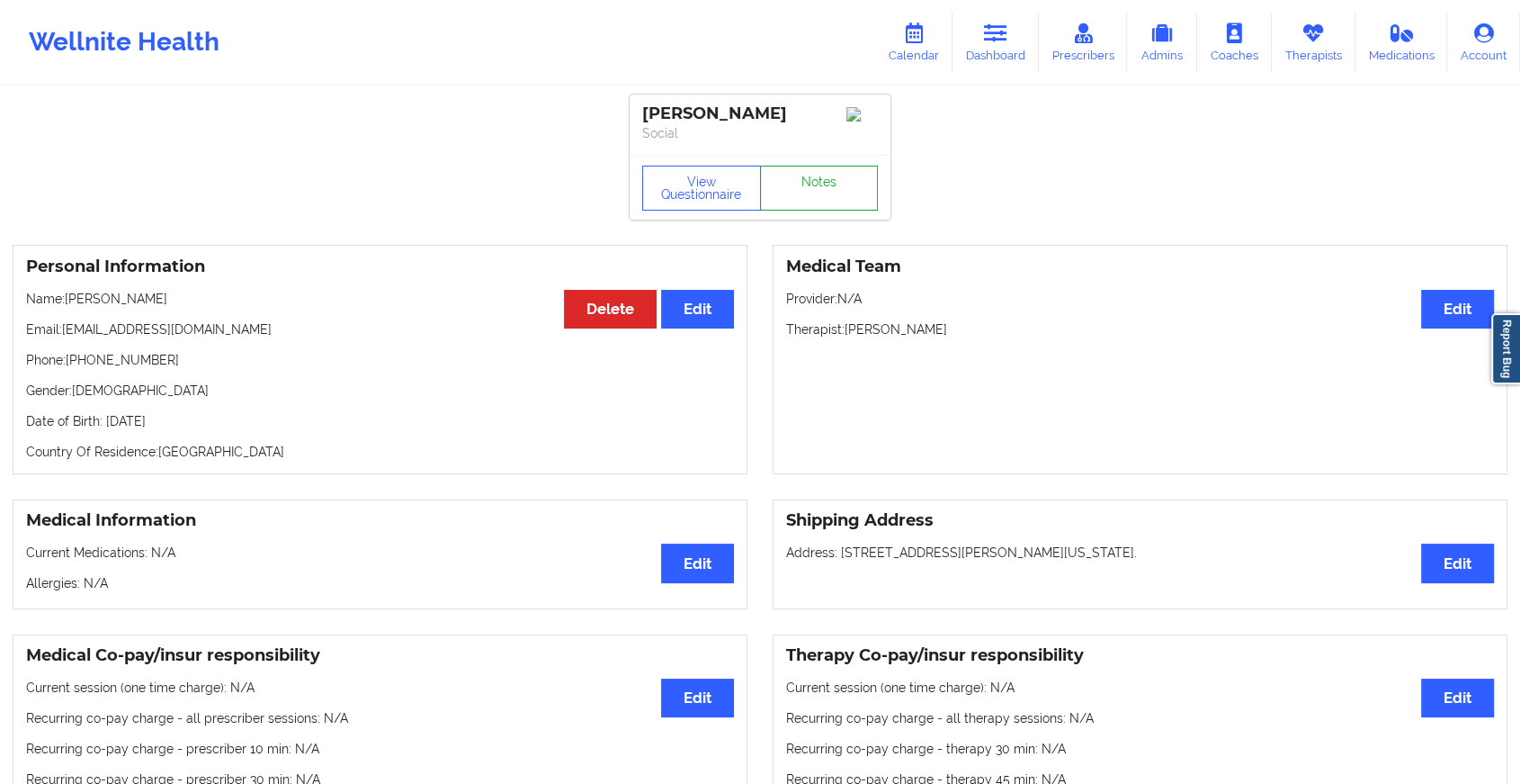
click at [802, 193] on link "Notes" at bounding box center [819, 189] width 119 height 45
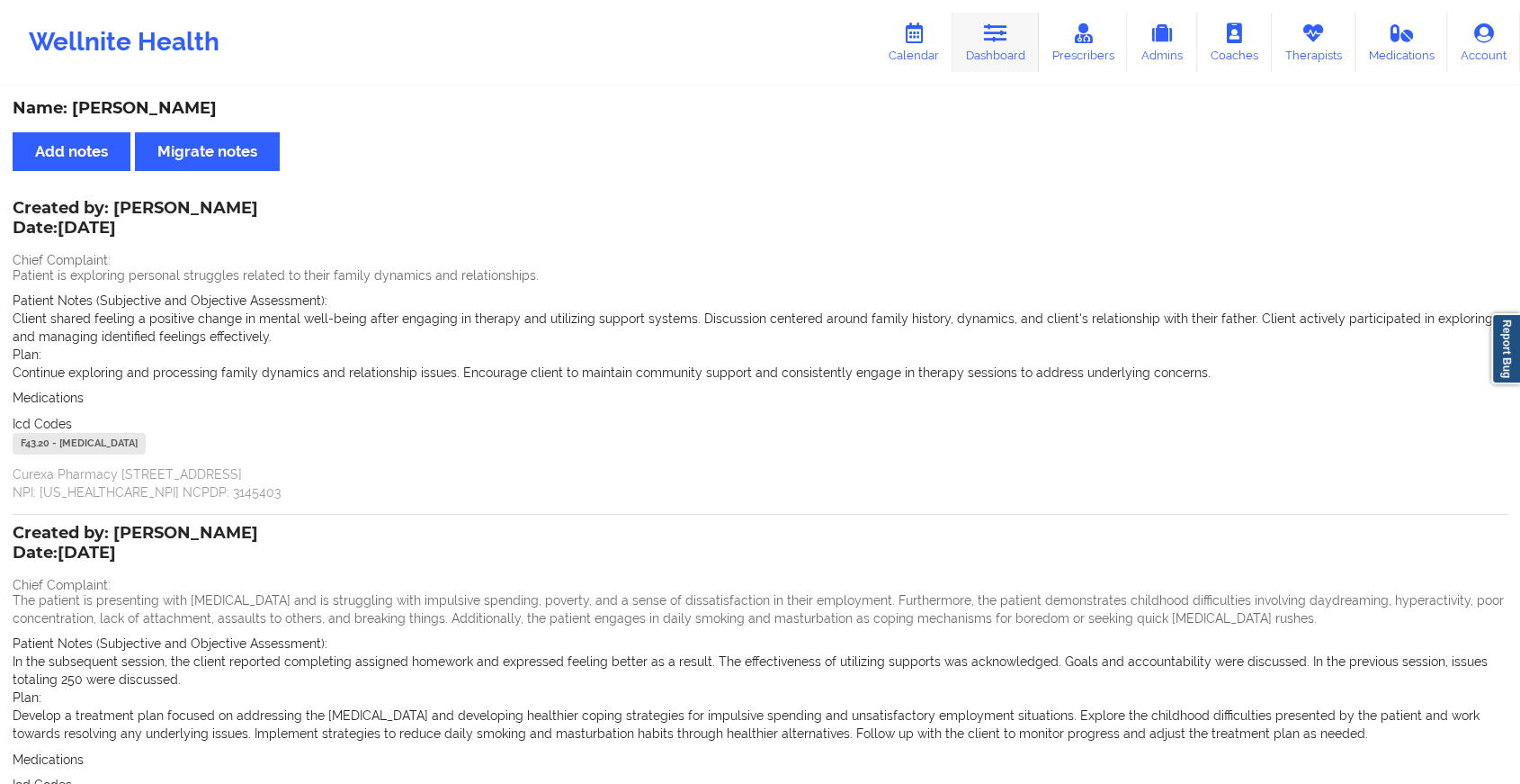
click at [993, 46] on link "Dashboard" at bounding box center [995, 43] width 86 height 60
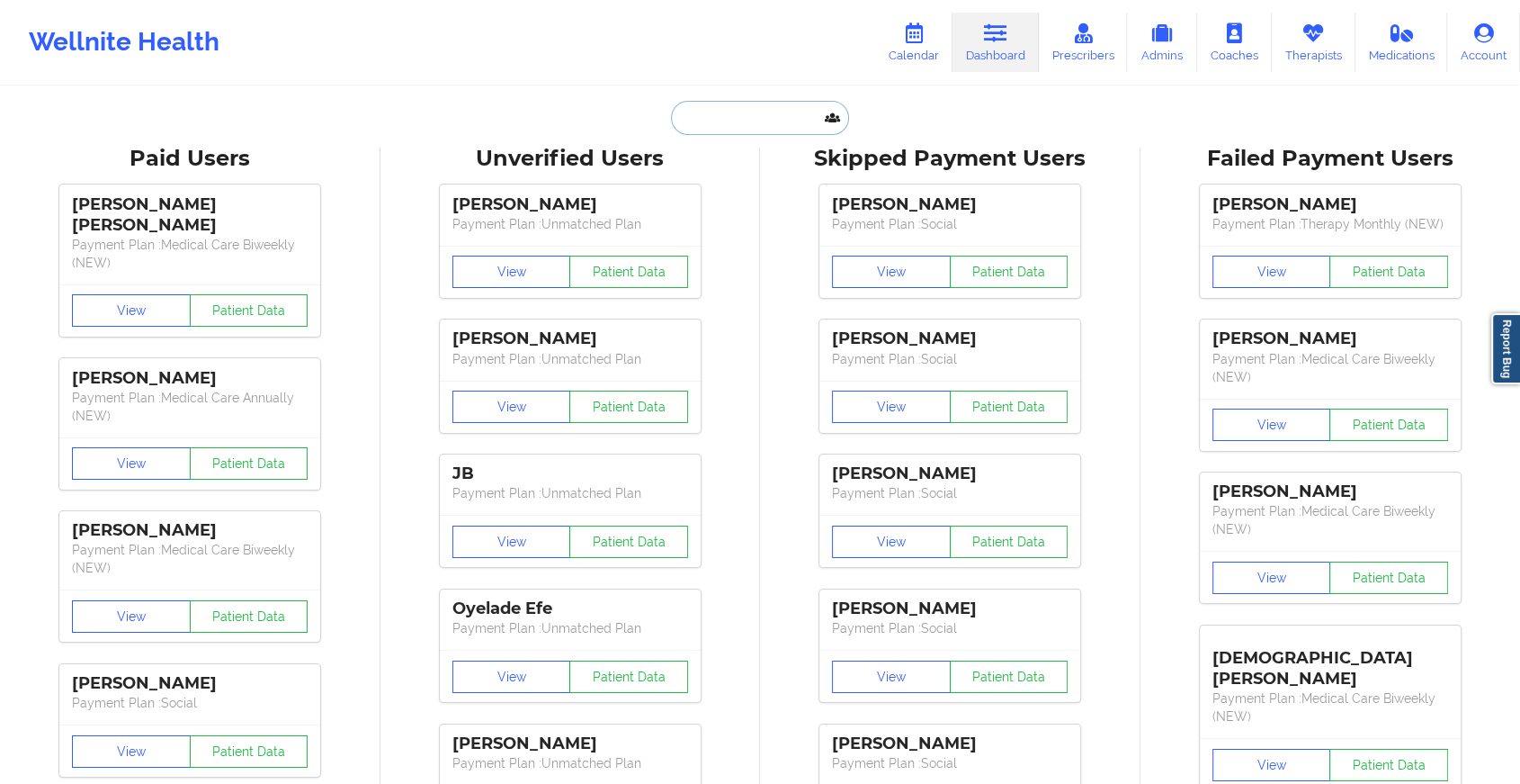
click at [763, 122] on input "text" at bounding box center [760, 118] width 179 height 34
paste input "[EMAIL_ADDRESS][DOMAIN_NAME]"
type input "[EMAIL_ADDRESS][DOMAIN_NAME]"
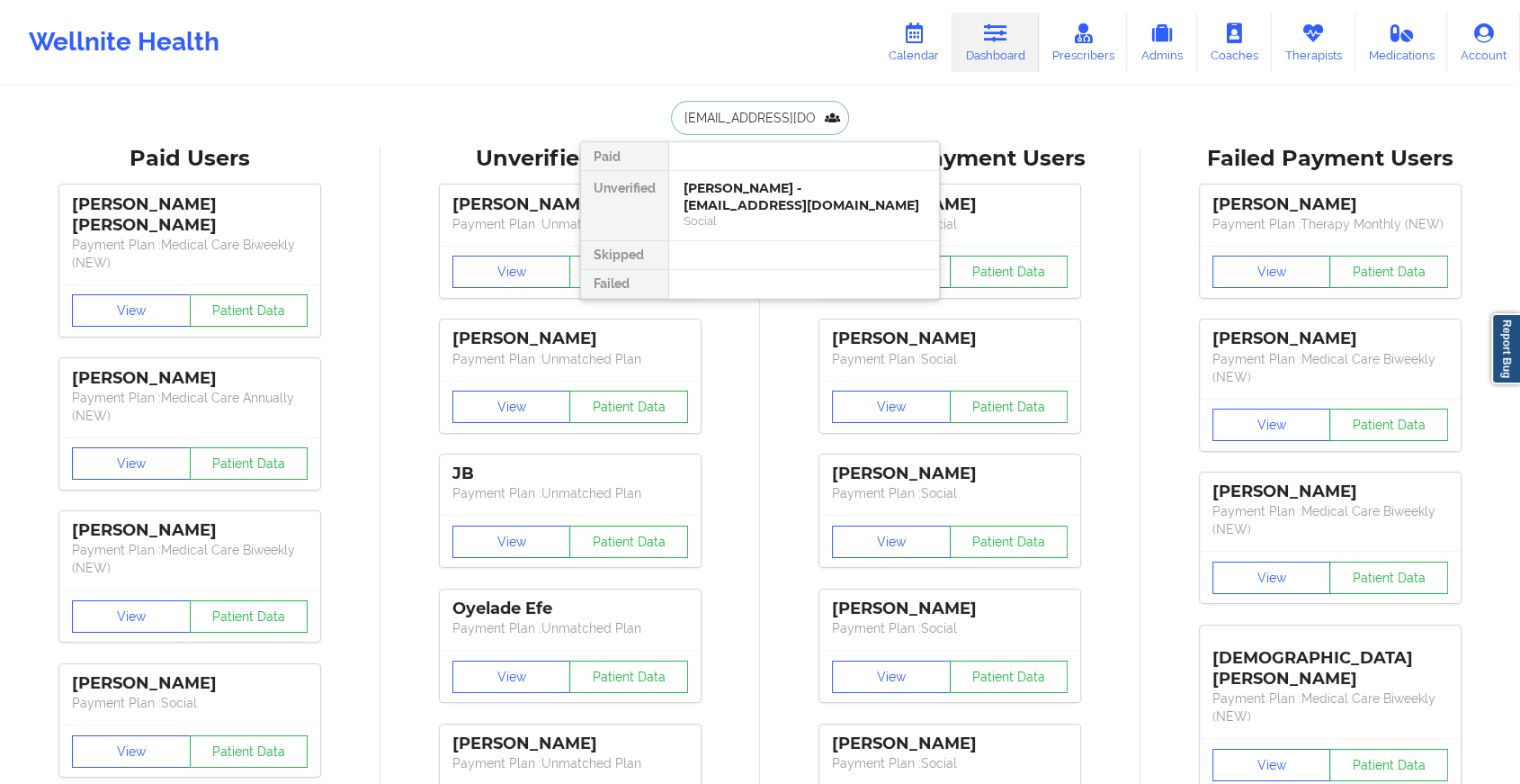
scroll to position [0, 28]
click at [797, 195] on div "[PERSON_NAME] - [EMAIL_ADDRESS][DOMAIN_NAME]" at bounding box center [804, 197] width 241 height 34
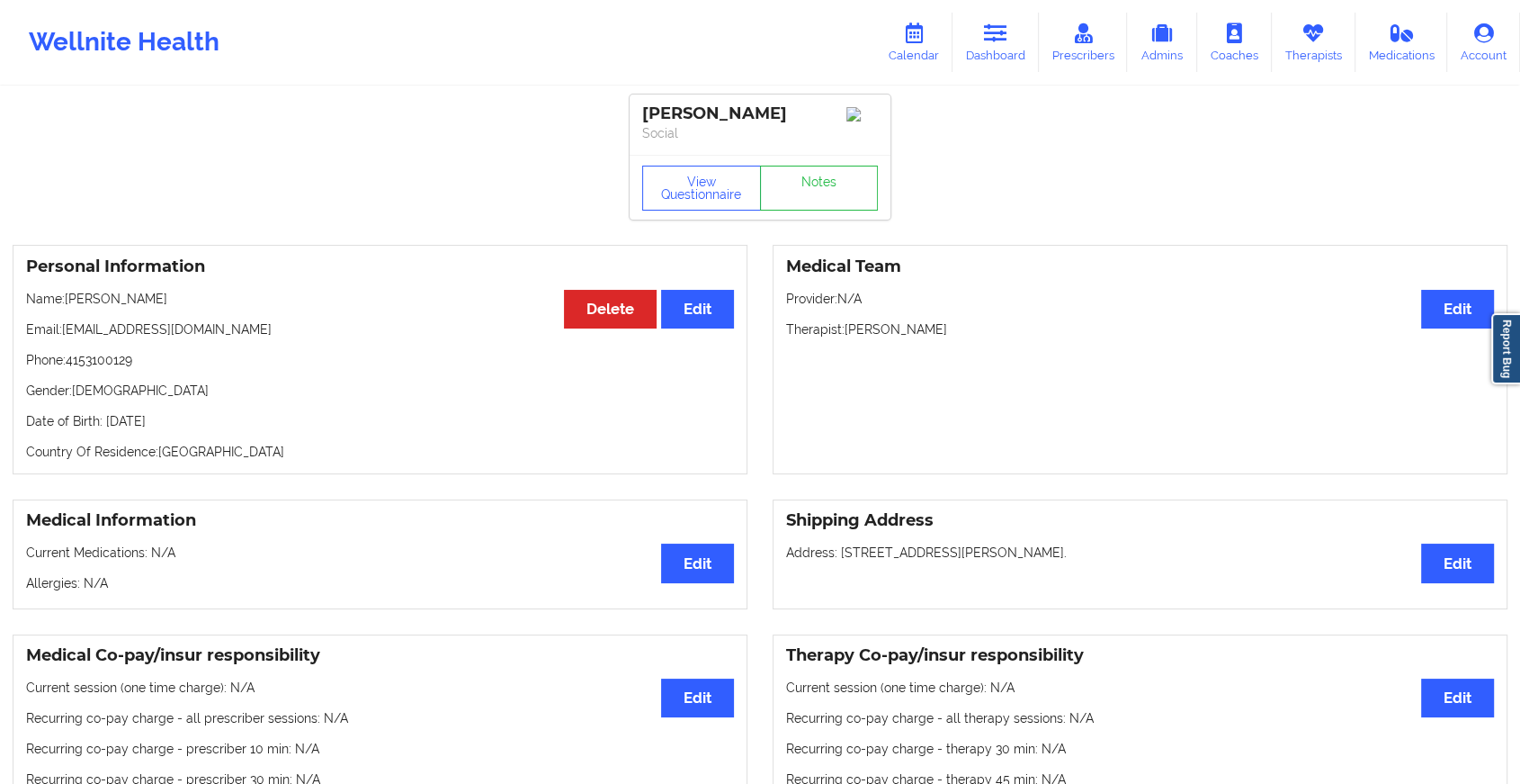
click at [842, 188] on div "View Questionnaire Notes" at bounding box center [760, 187] width 261 height 64
click at [842, 188] on link "Notes" at bounding box center [819, 189] width 119 height 45
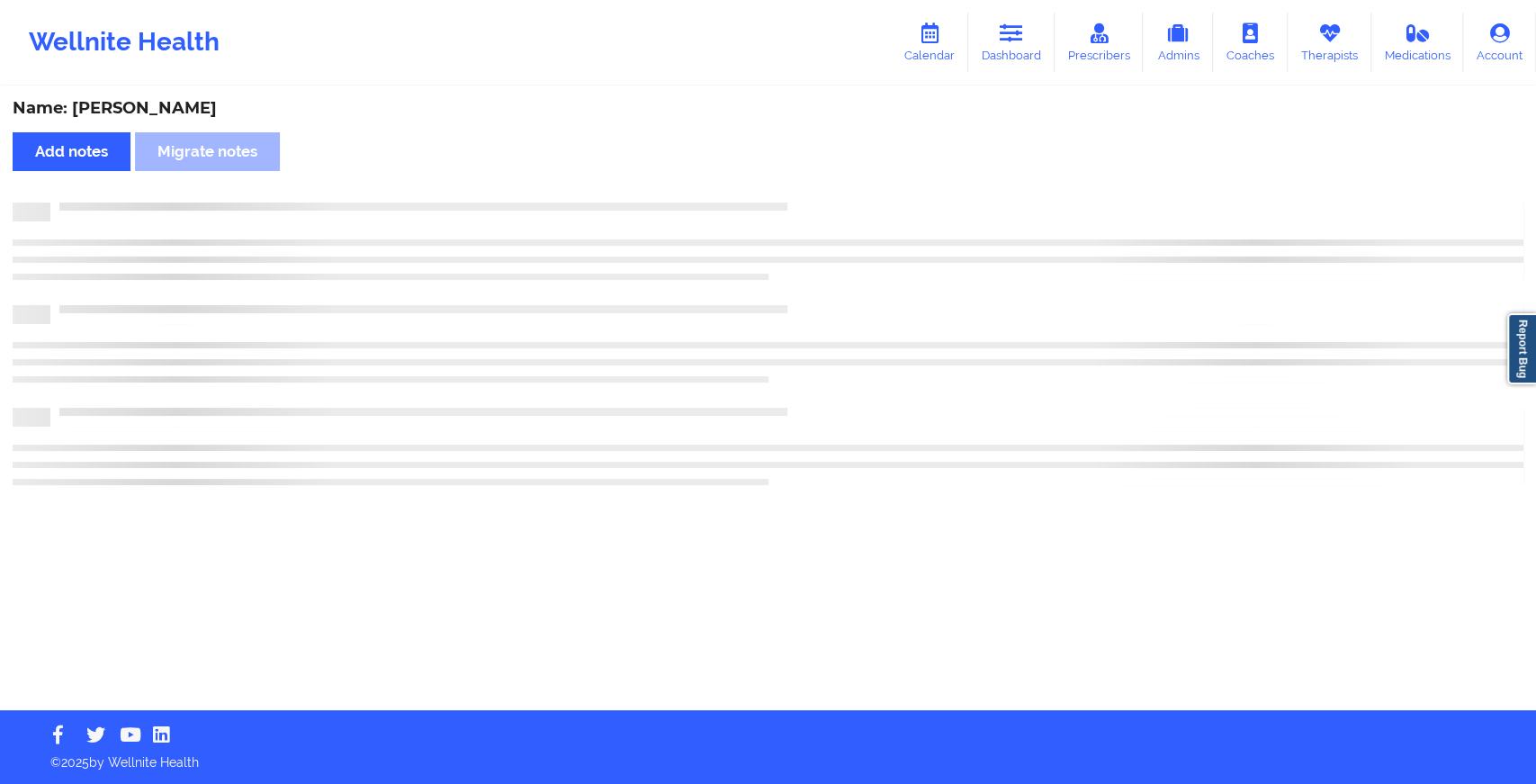
click at [842, 188] on div "Name: [PERSON_NAME] Add notes Migrate notes" at bounding box center [768, 399] width 1536 height 622
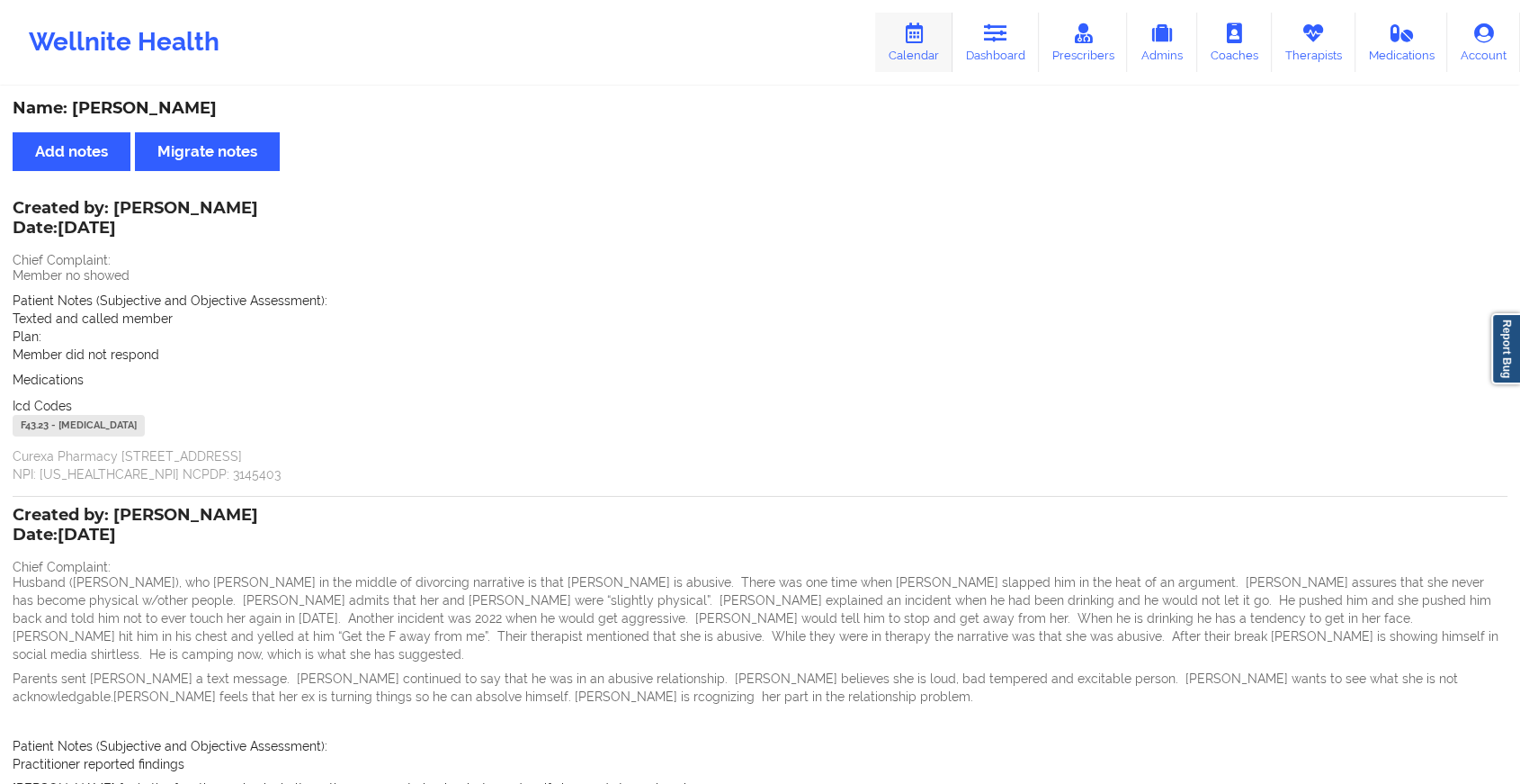
drag, startPoint x: 1008, startPoint y: 47, endPoint x: 934, endPoint y: 61, distance: 75.3
click at [1008, 47] on link "Dashboard" at bounding box center [995, 43] width 86 height 60
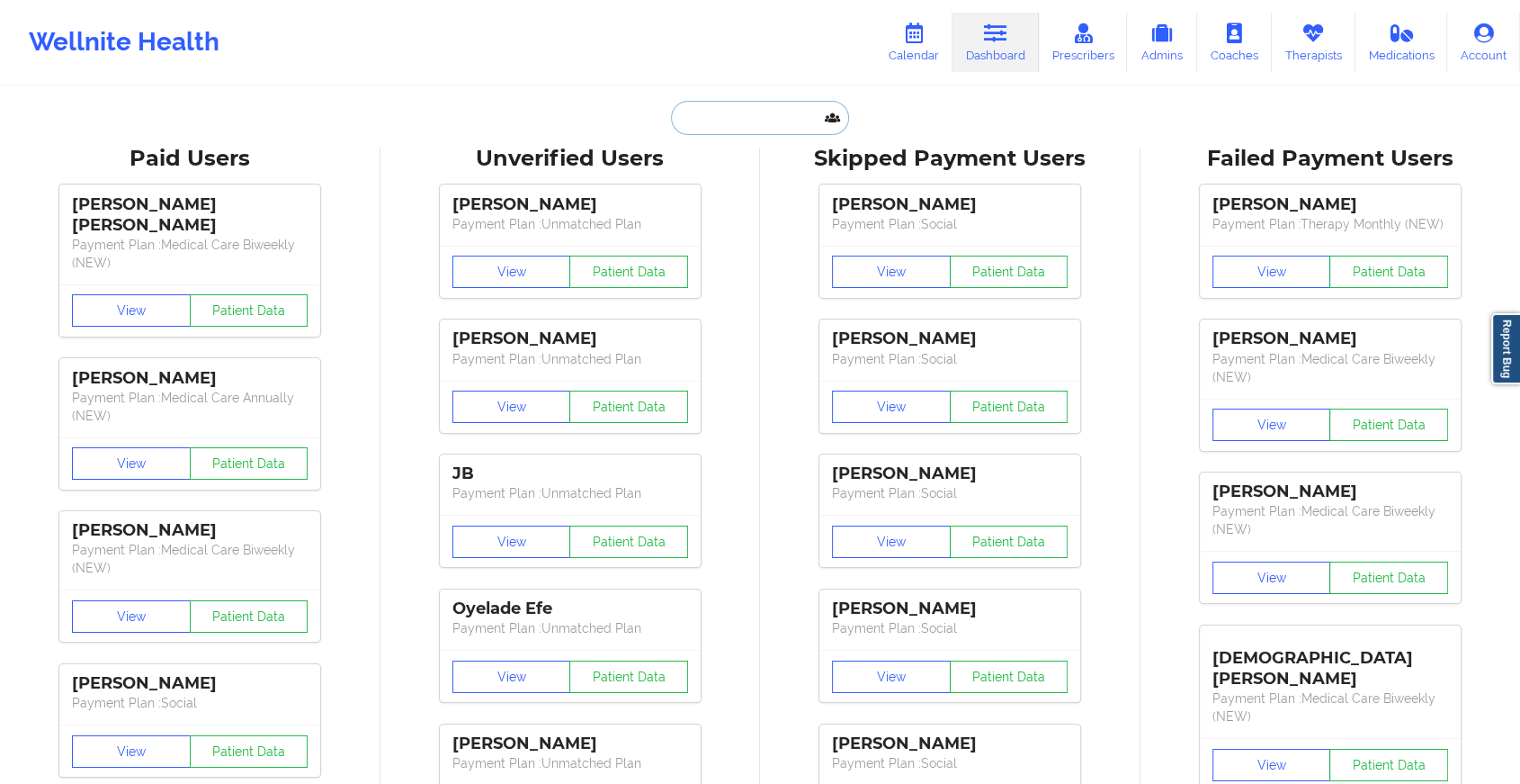
click at [727, 131] on input "text" at bounding box center [760, 118] width 179 height 34
type input "k"
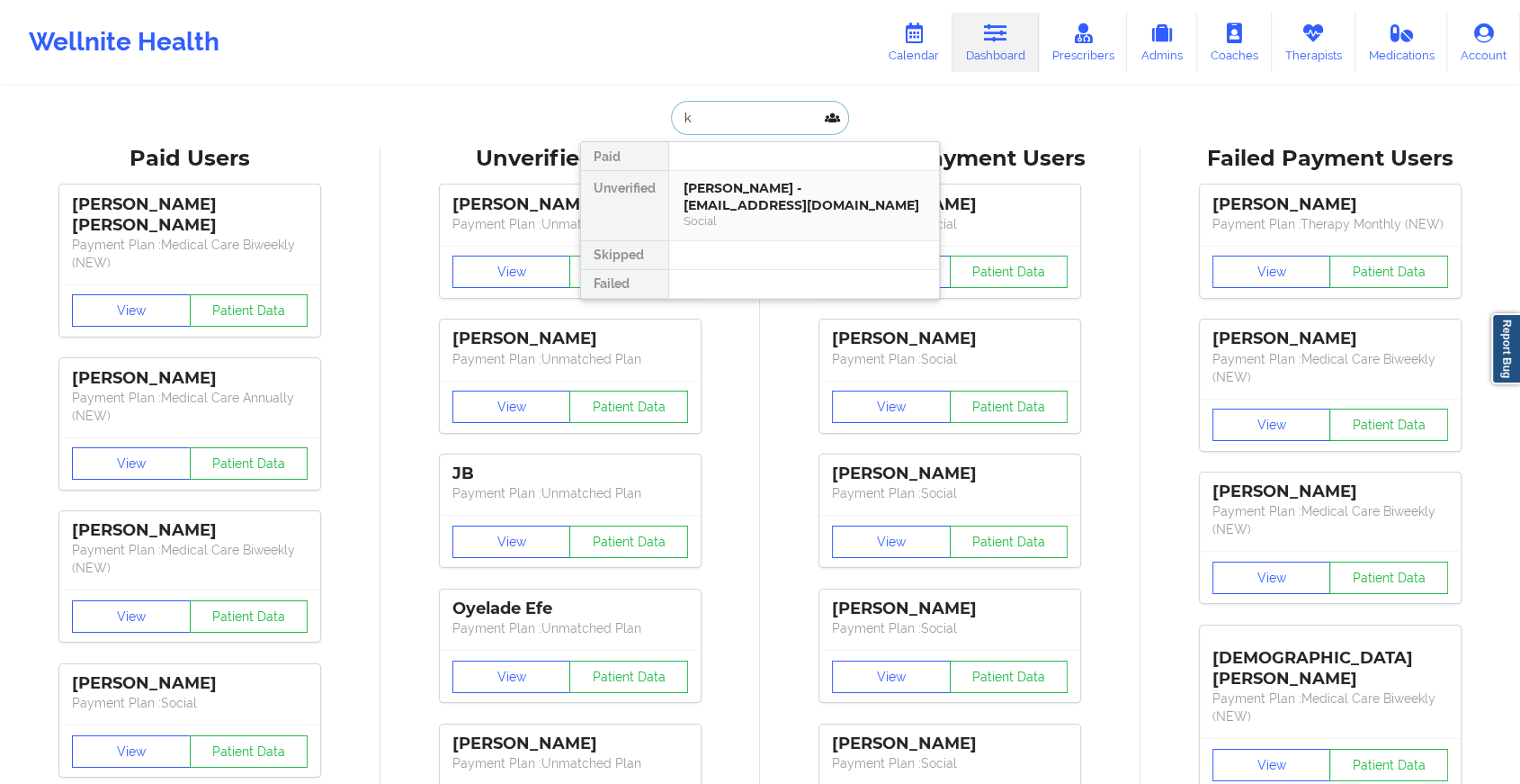
click at [768, 219] on div "Social" at bounding box center [804, 220] width 241 height 15
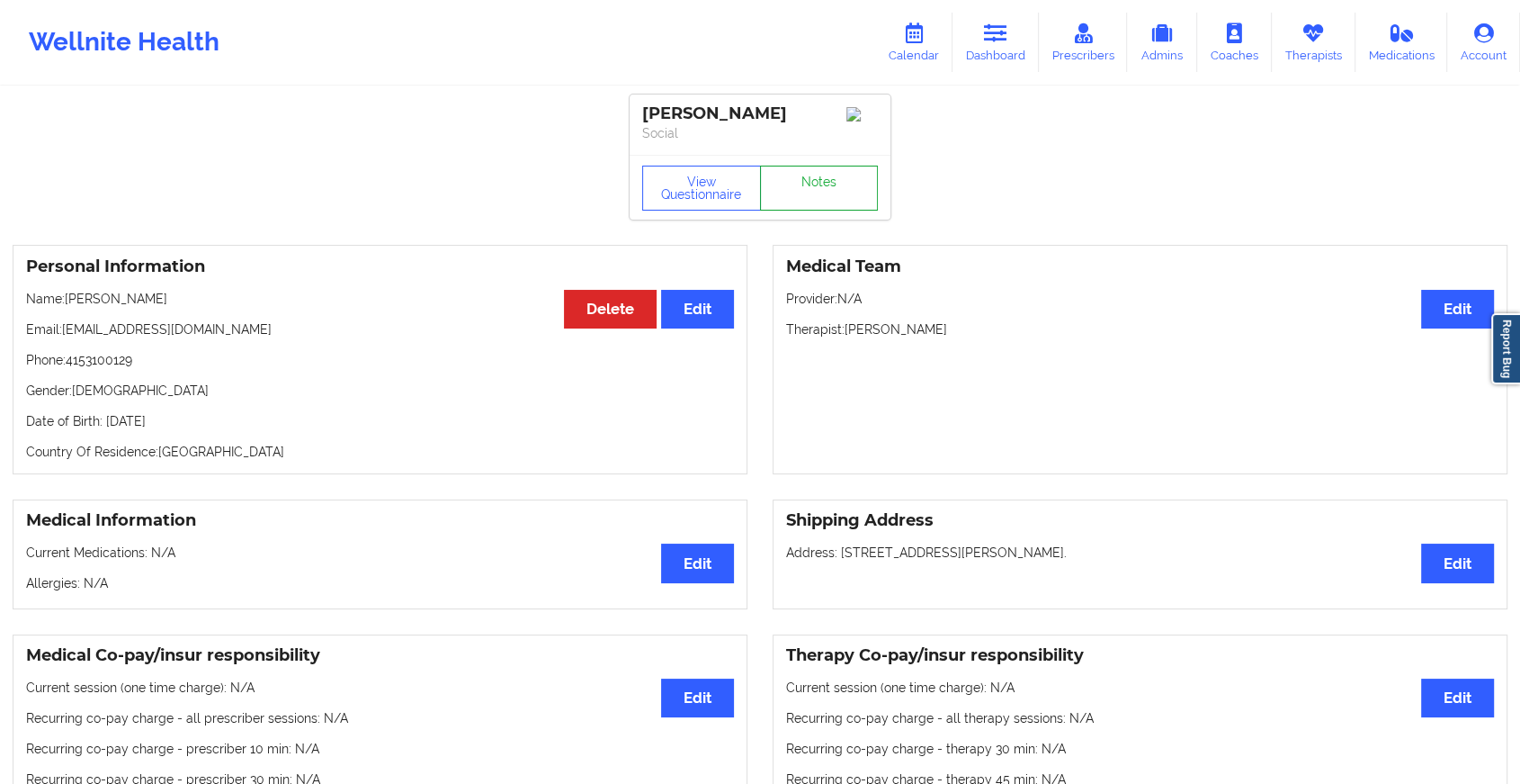
click at [824, 187] on link "Notes" at bounding box center [819, 189] width 119 height 45
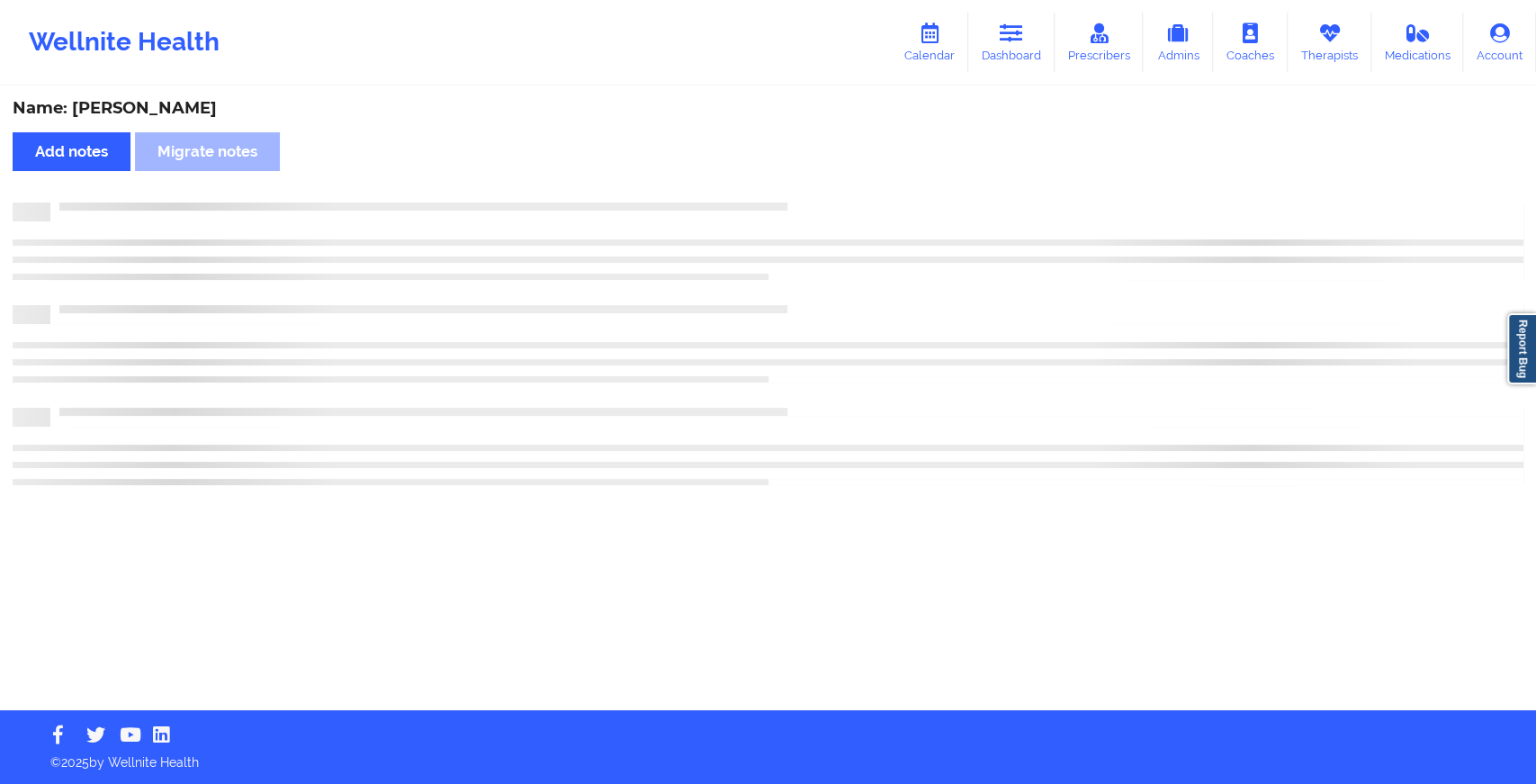
click at [855, 674] on div "Name: [PERSON_NAME] Add notes Migrate notes" at bounding box center [768, 399] width 1536 height 622
